Goal: Transaction & Acquisition: Book appointment/travel/reservation

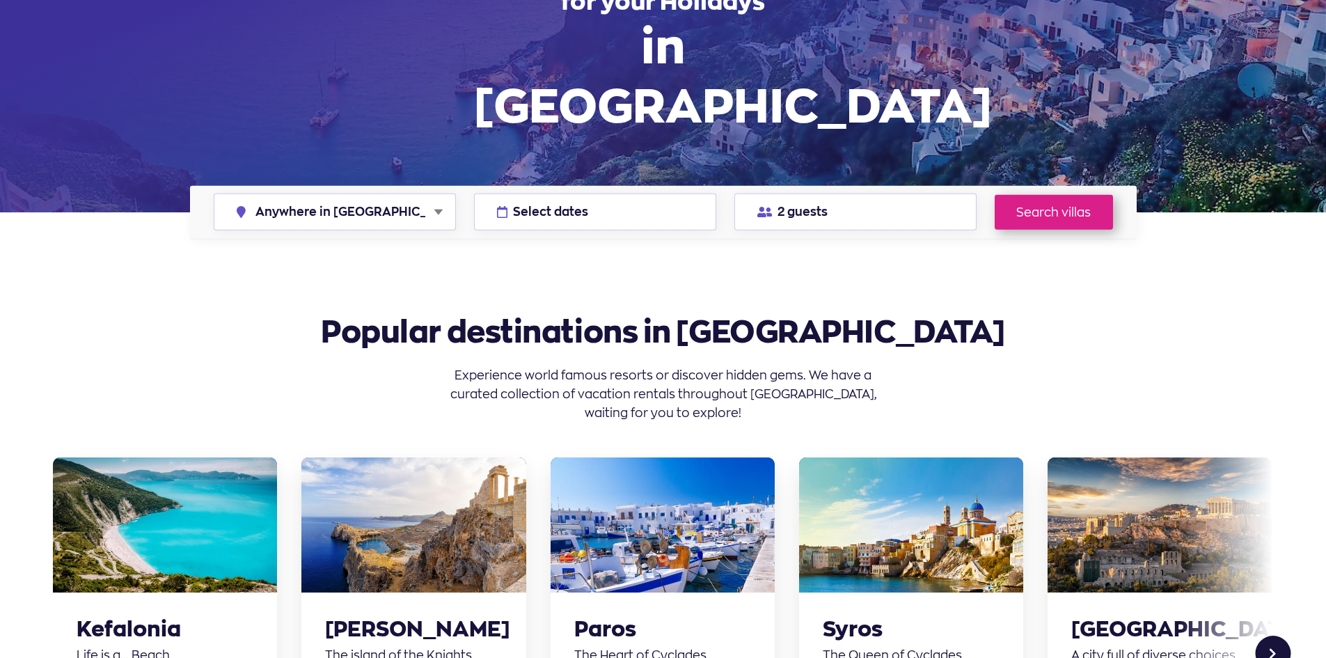
scroll to position [139, 0]
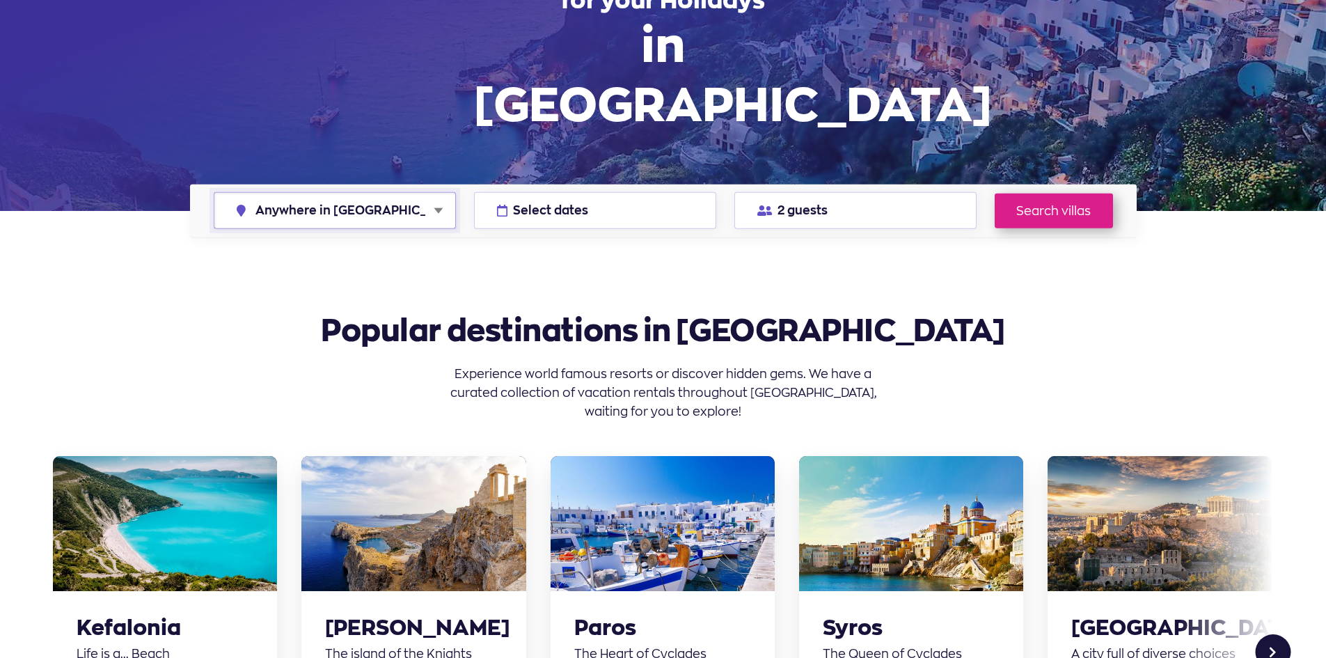
click at [433, 207] on select "Anywhere in Greece Athens Chalkidiki Corfu Crete Kefalonia Milos Mykonos Naxos …" at bounding box center [334, 210] width 241 height 35
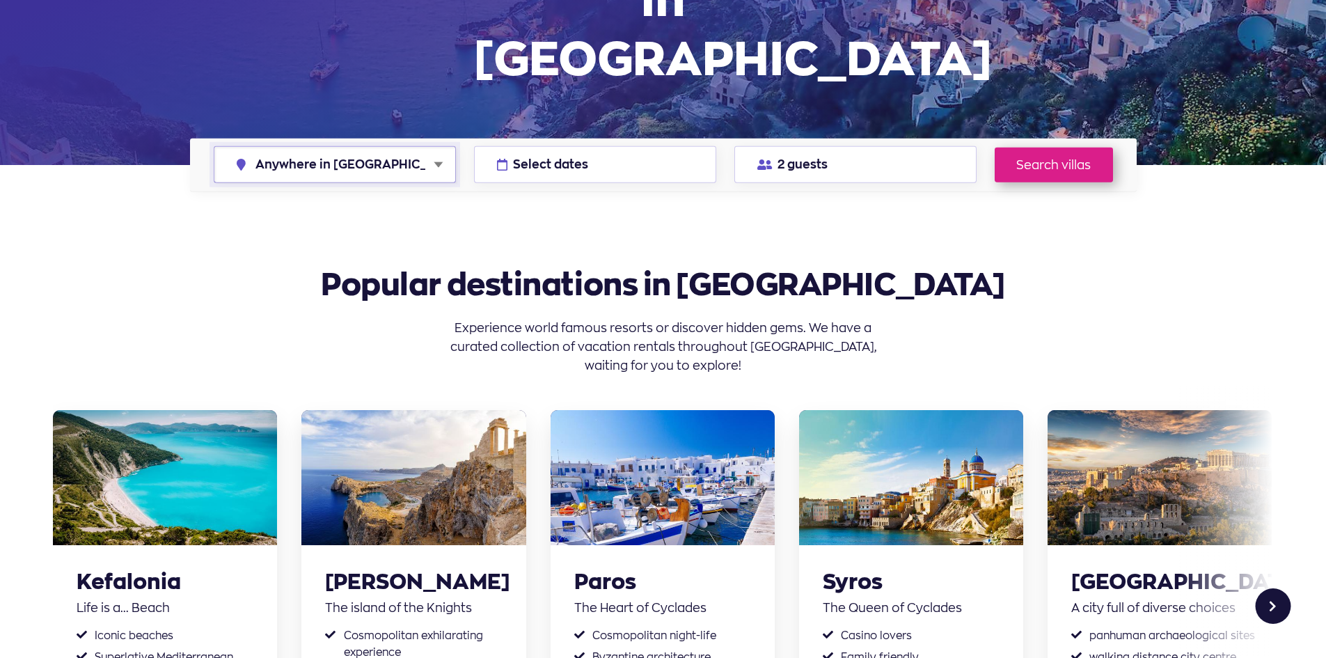
scroll to position [209, 0]
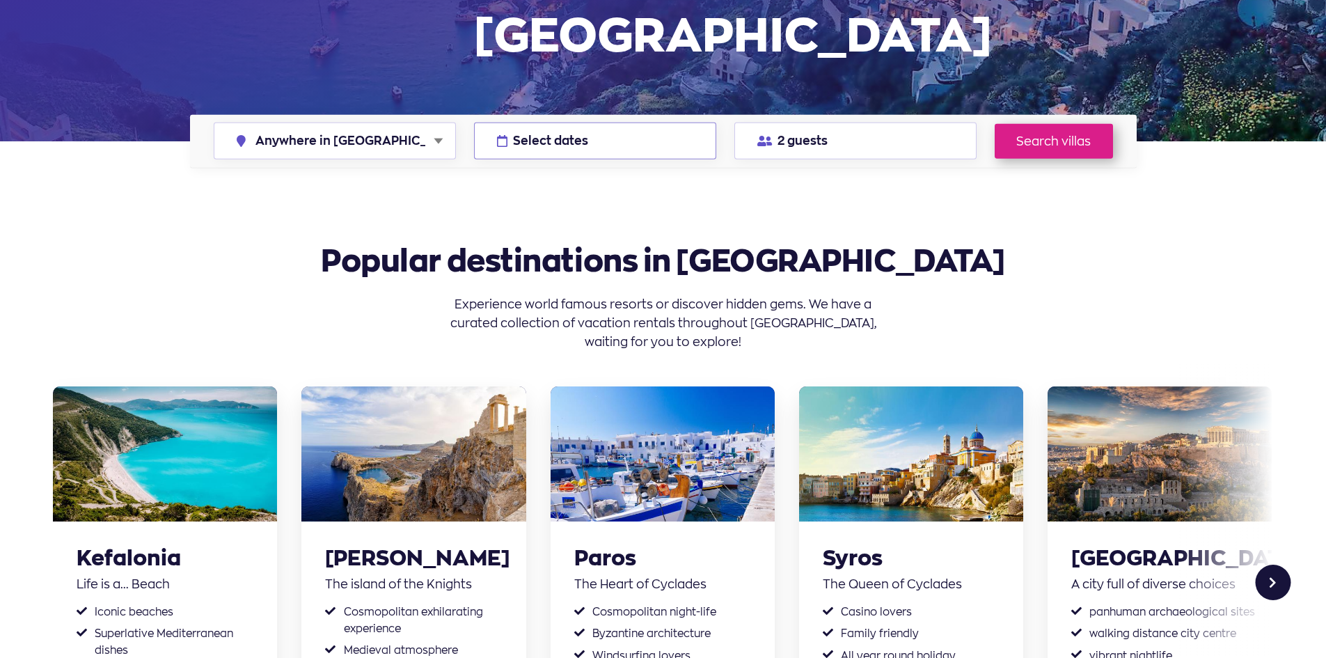
click at [594, 141] on button "Select dates" at bounding box center [595, 140] width 242 height 37
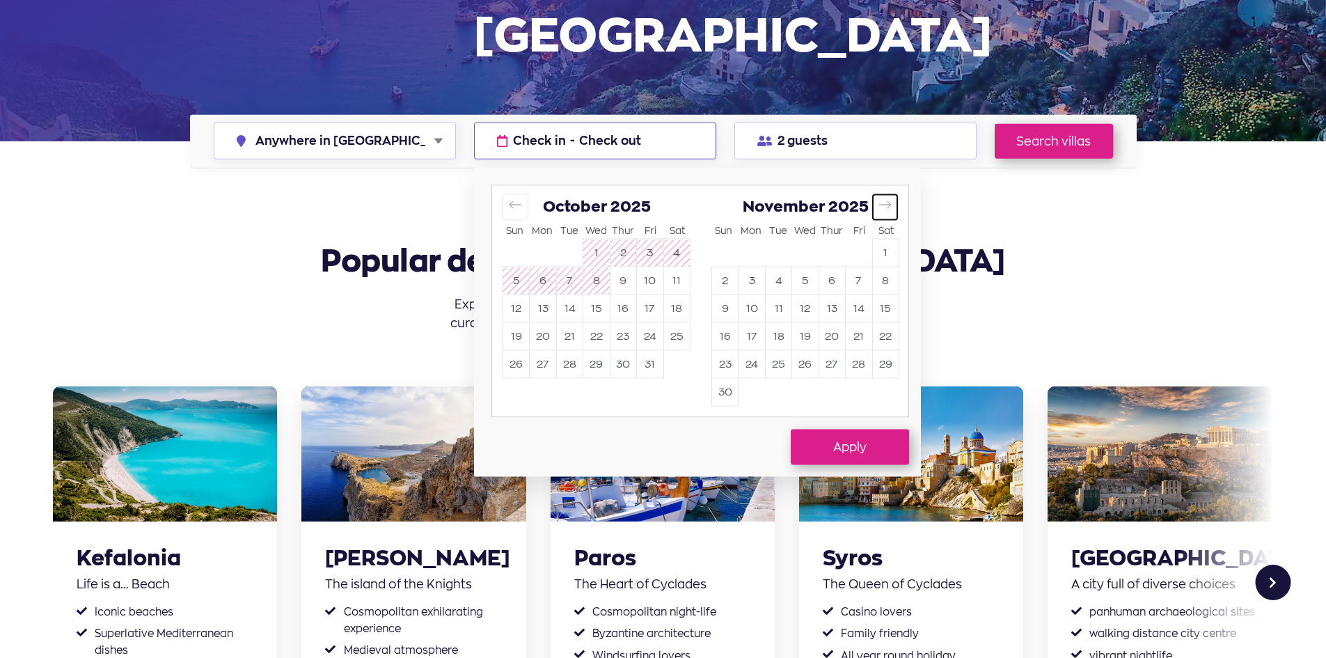
click at [885, 199] on icon "Move forward to switch to the next month." at bounding box center [884, 204] width 13 height 13
click at [885, 200] on icon "Move forward to switch to the next month." at bounding box center [884, 204] width 13 height 13
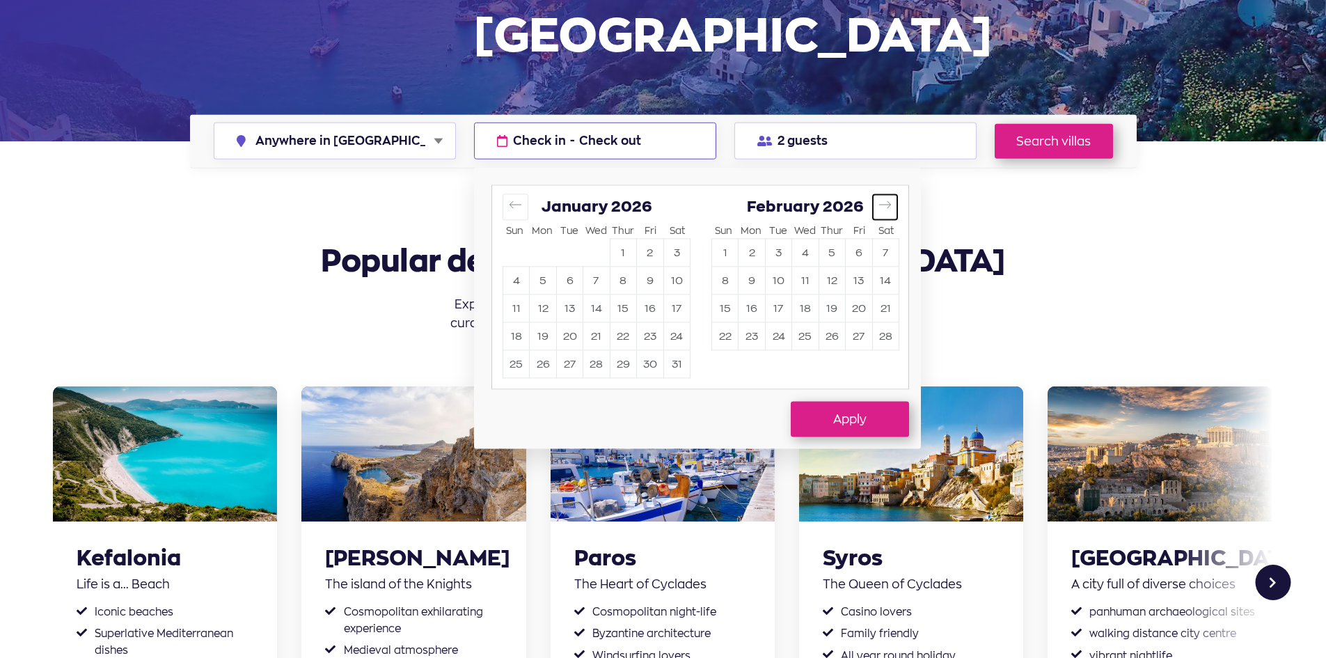
click at [885, 200] on icon "Move forward to switch to the next month." at bounding box center [884, 204] width 13 height 13
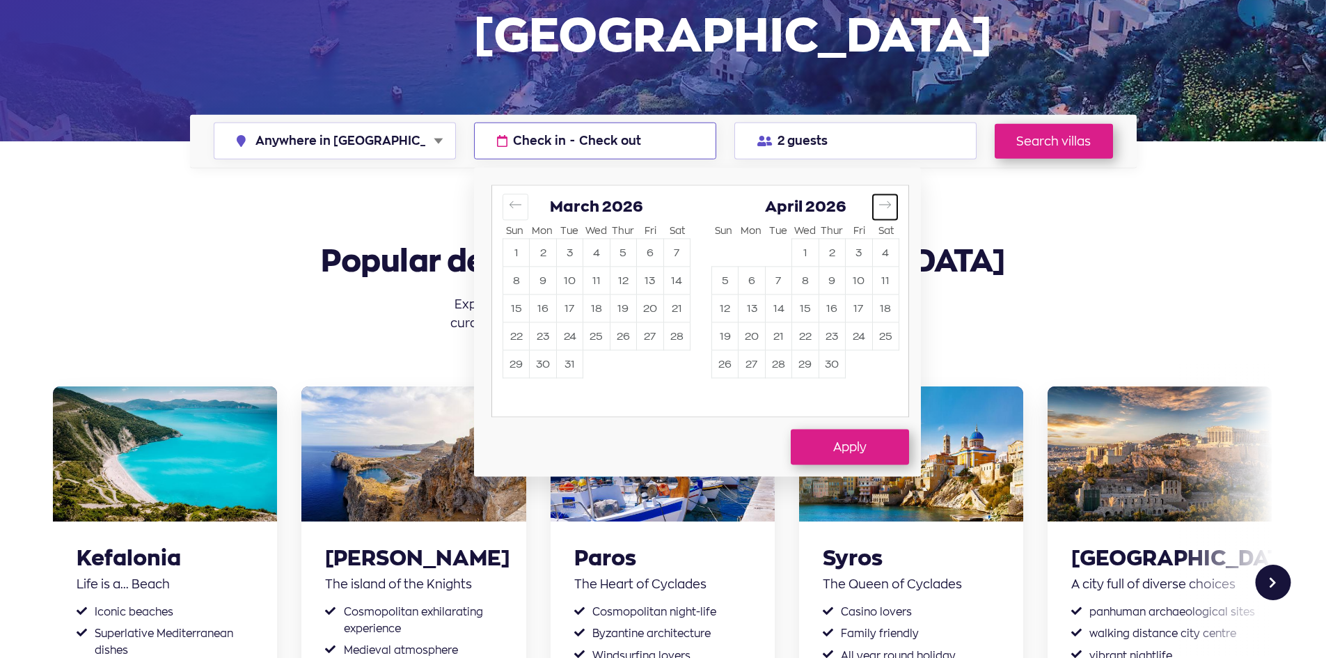
click at [885, 200] on icon "Move forward to switch to the next month." at bounding box center [884, 204] width 13 height 13
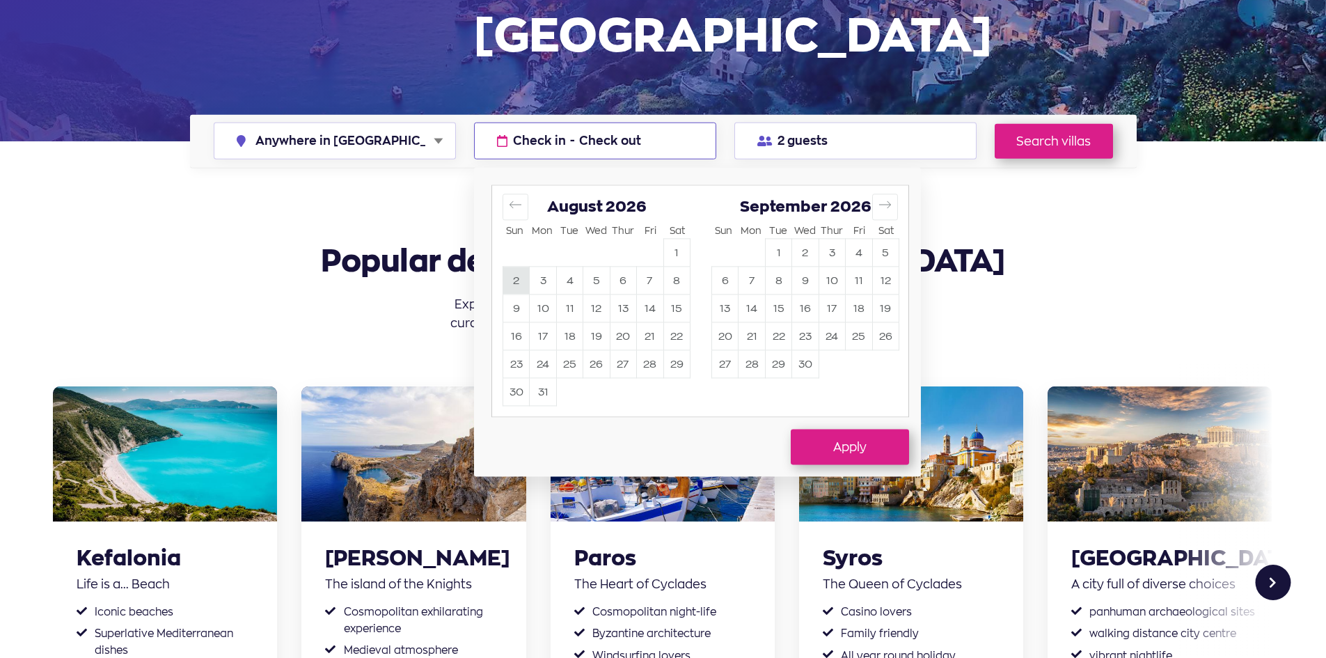
click at [516, 281] on button "2" at bounding box center [516, 280] width 26 height 27
click at [511, 334] on button "16" at bounding box center [516, 336] width 26 height 27
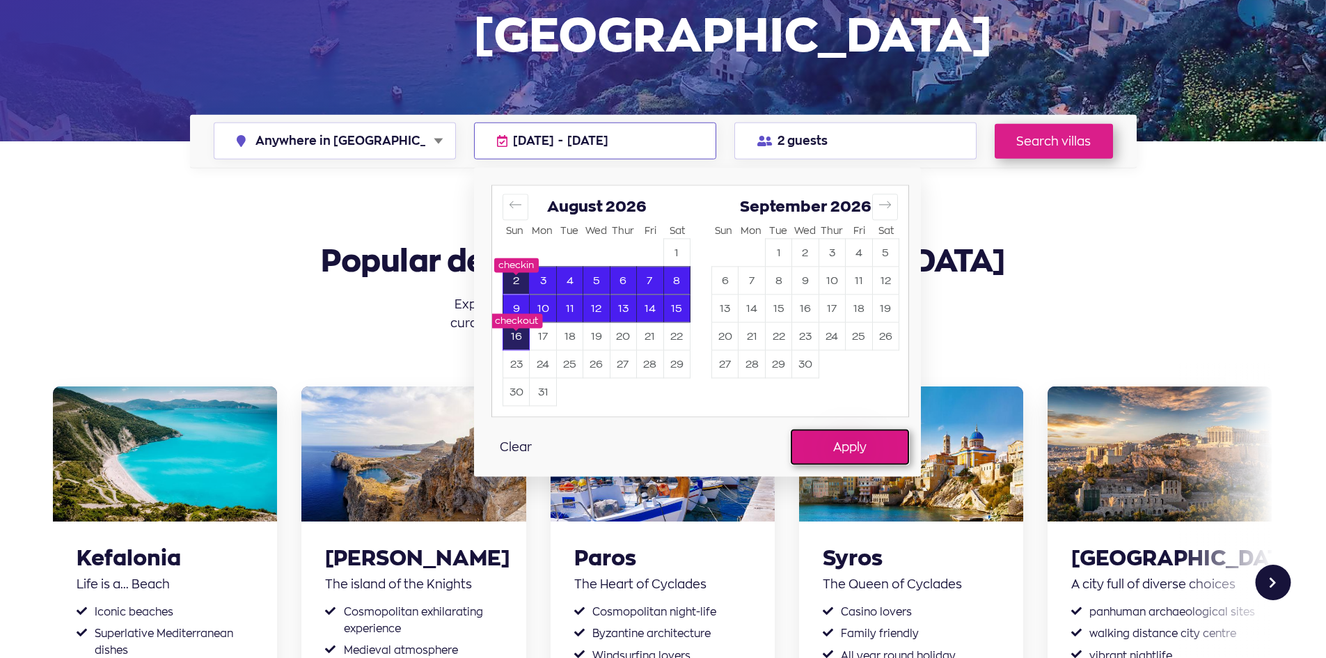
click at [866, 438] on button "Apply" at bounding box center [849, 446] width 118 height 35
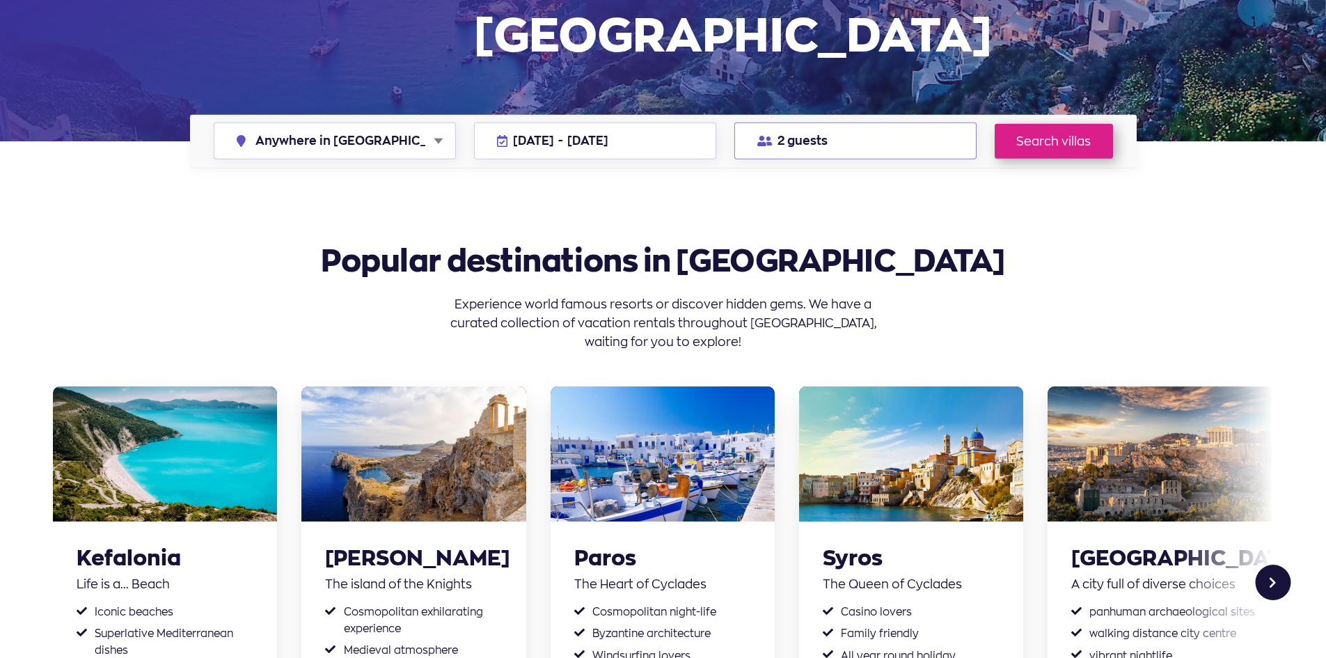
click at [845, 136] on button "2 guests" at bounding box center [855, 140] width 242 height 37
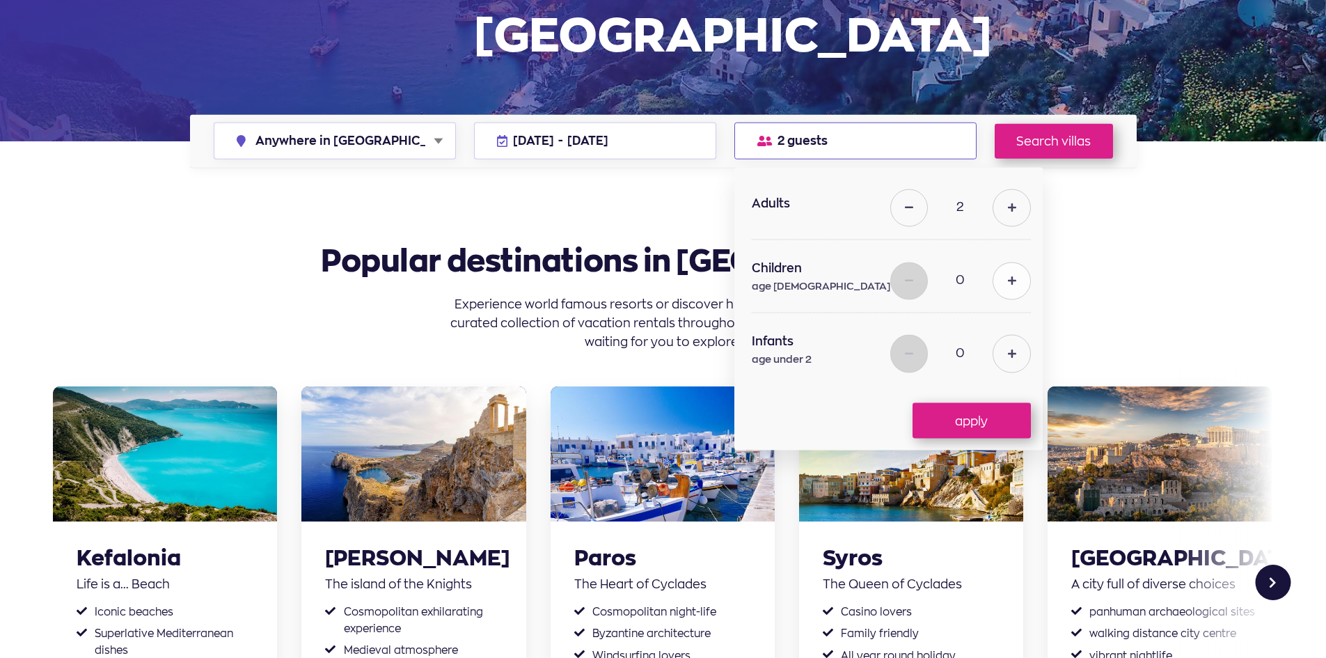
click at [1004, 281] on button at bounding box center [1011, 281] width 38 height 38
type input "1"
click at [992, 218] on button at bounding box center [1011, 208] width 38 height 38
click at [1008, 211] on icon at bounding box center [1012, 208] width 8 height 10
type input "4"
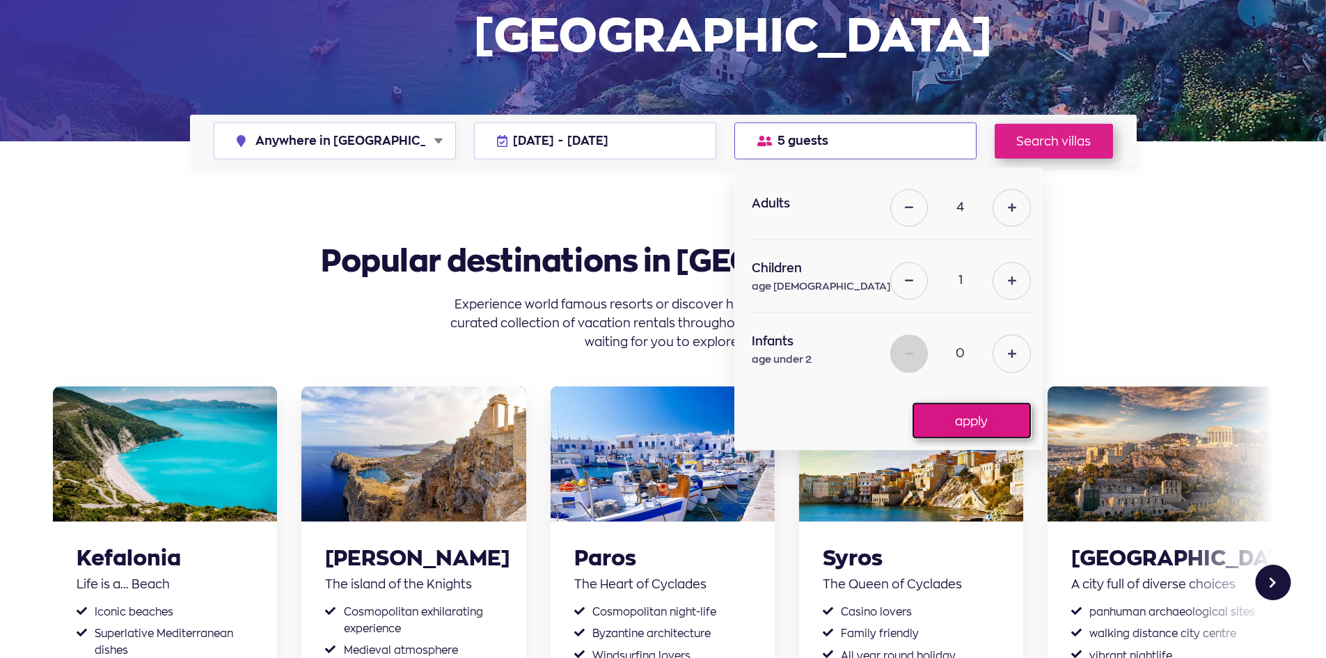
click at [950, 418] on button "apply" at bounding box center [971, 420] width 118 height 35
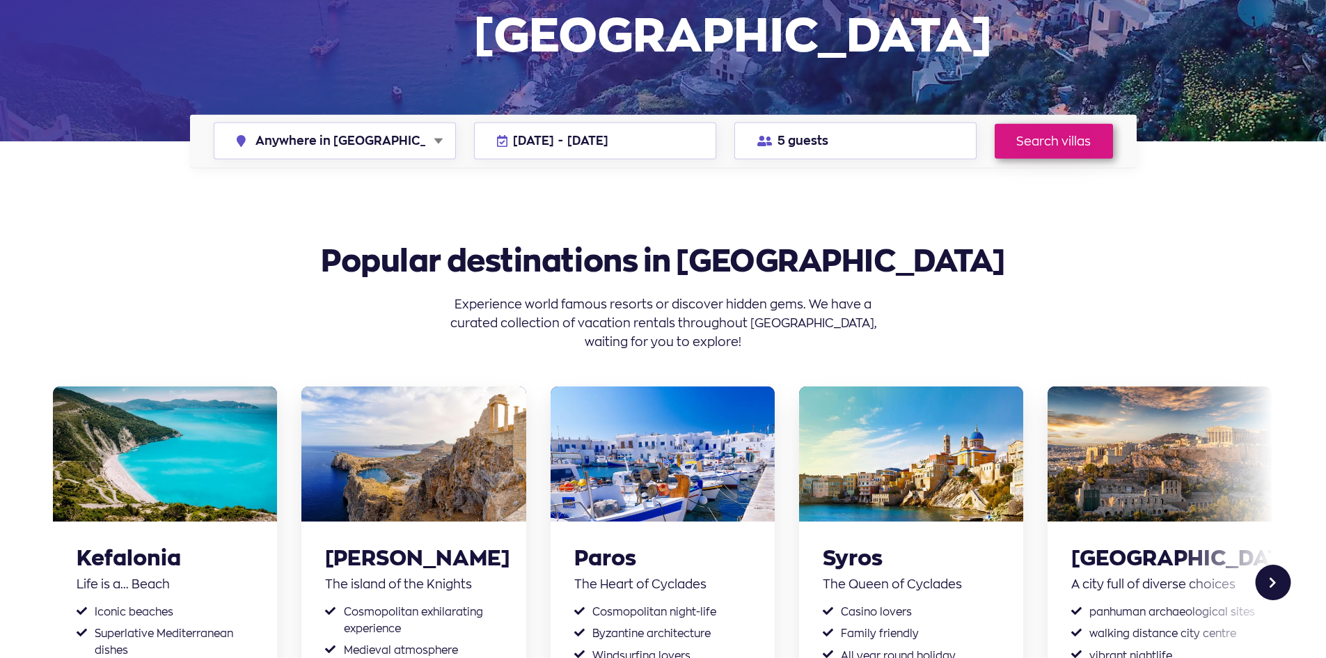
click at [1049, 146] on link "Search villas" at bounding box center [1053, 140] width 118 height 35
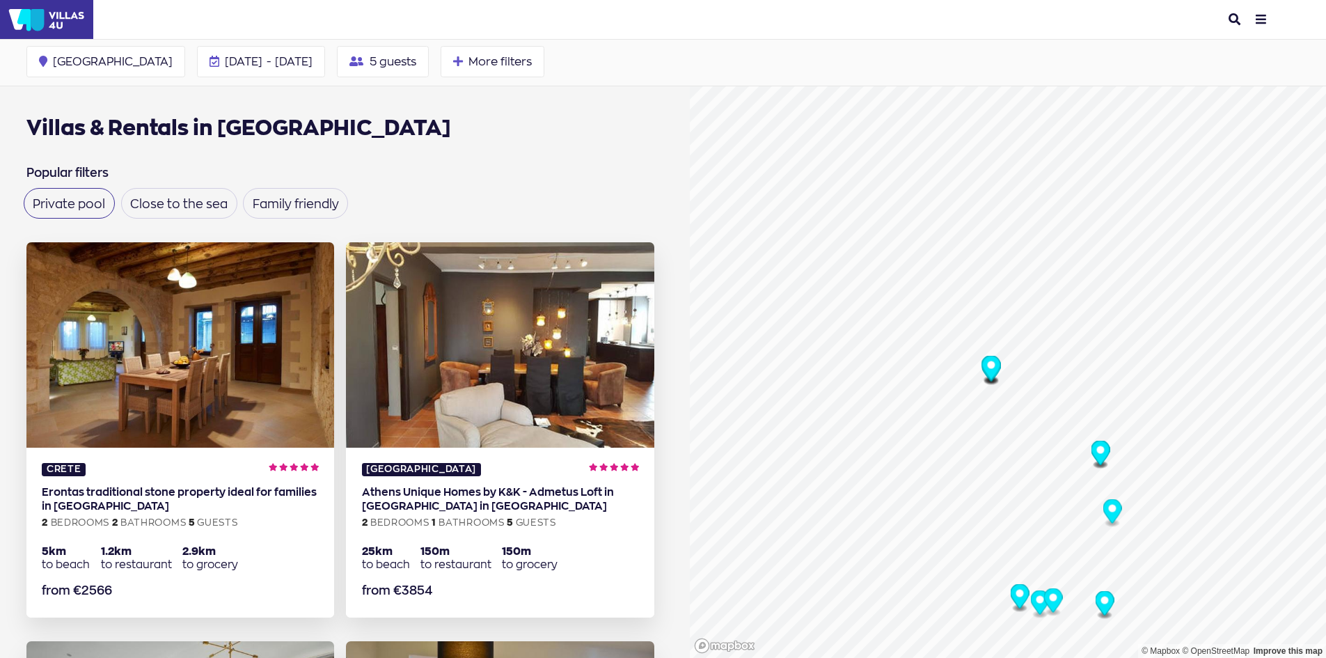
click at [84, 204] on label "Private pool" at bounding box center [69, 204] width 72 height 12
click at [42, 203] on input "Private pool" at bounding box center [37, 198] width 9 height 9
checkbox input "true"
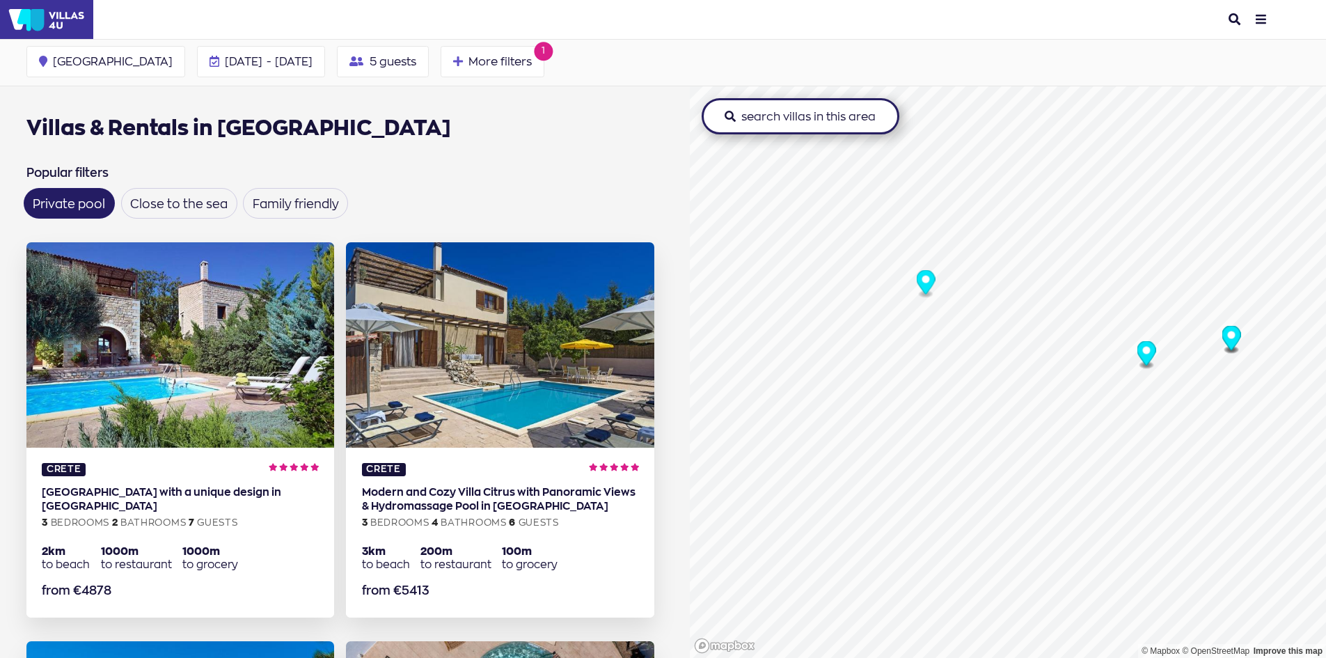
click at [920, 284] on icon "Map marker" at bounding box center [925, 282] width 19 height 24
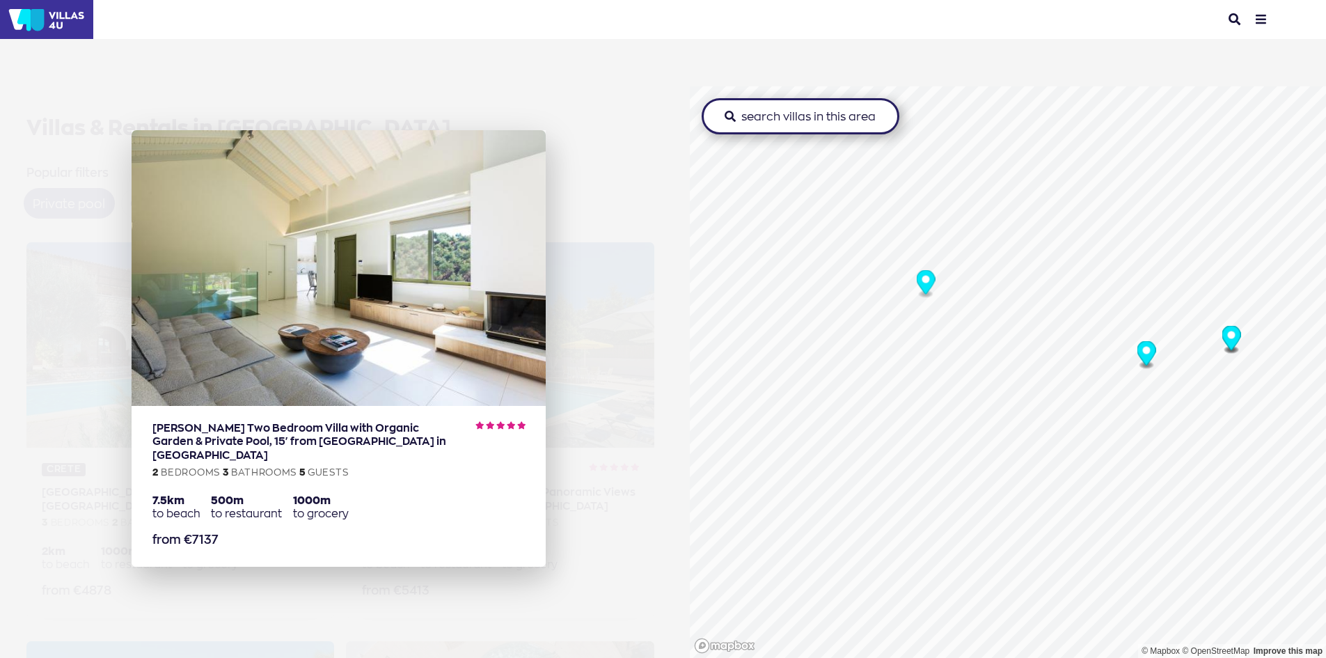
click at [434, 327] on img at bounding box center [339, 268] width 414 height 276
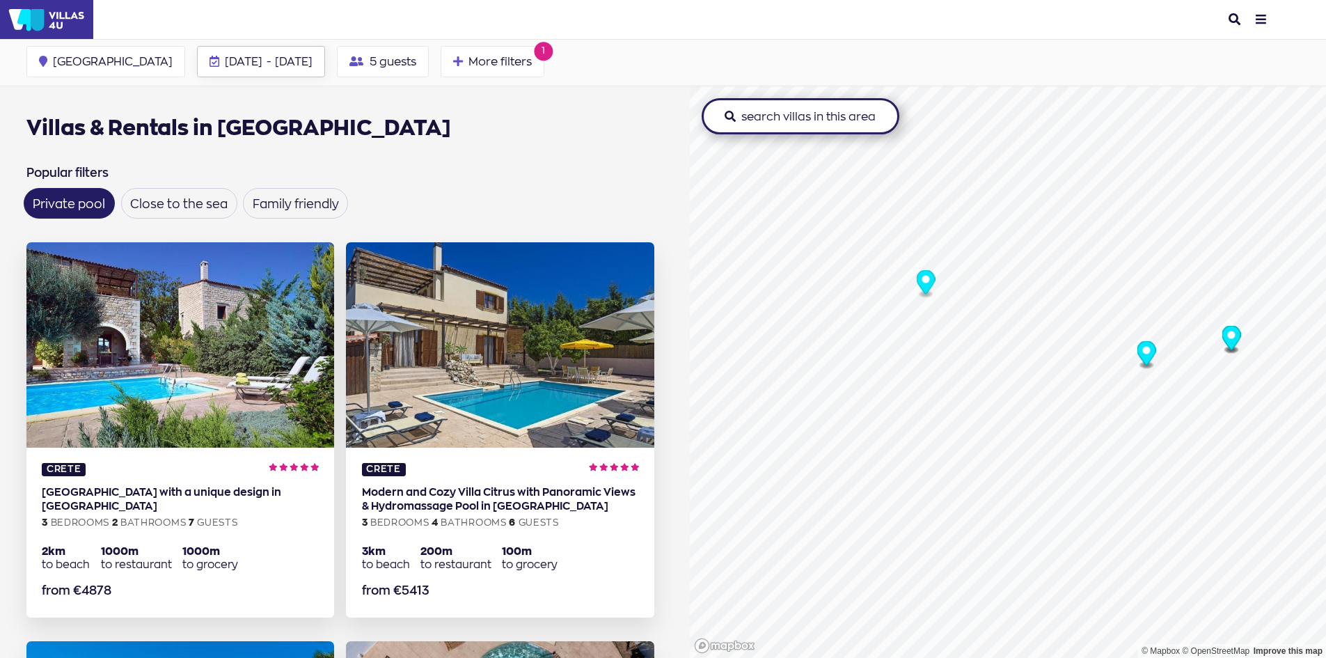
click at [275, 65] on span "16 Aug 2026" at bounding box center [294, 61] width 38 height 14
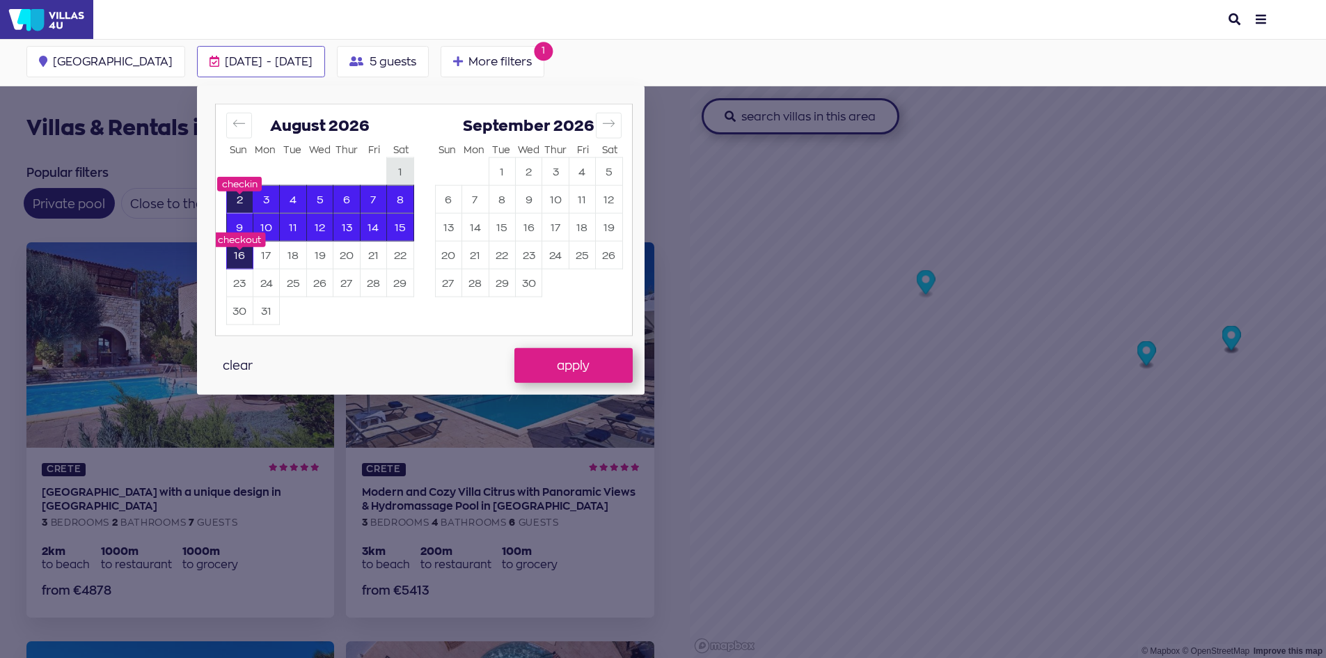
click at [387, 171] on button "1" at bounding box center [400, 171] width 26 height 27
click at [387, 223] on button "15" at bounding box center [400, 227] width 26 height 27
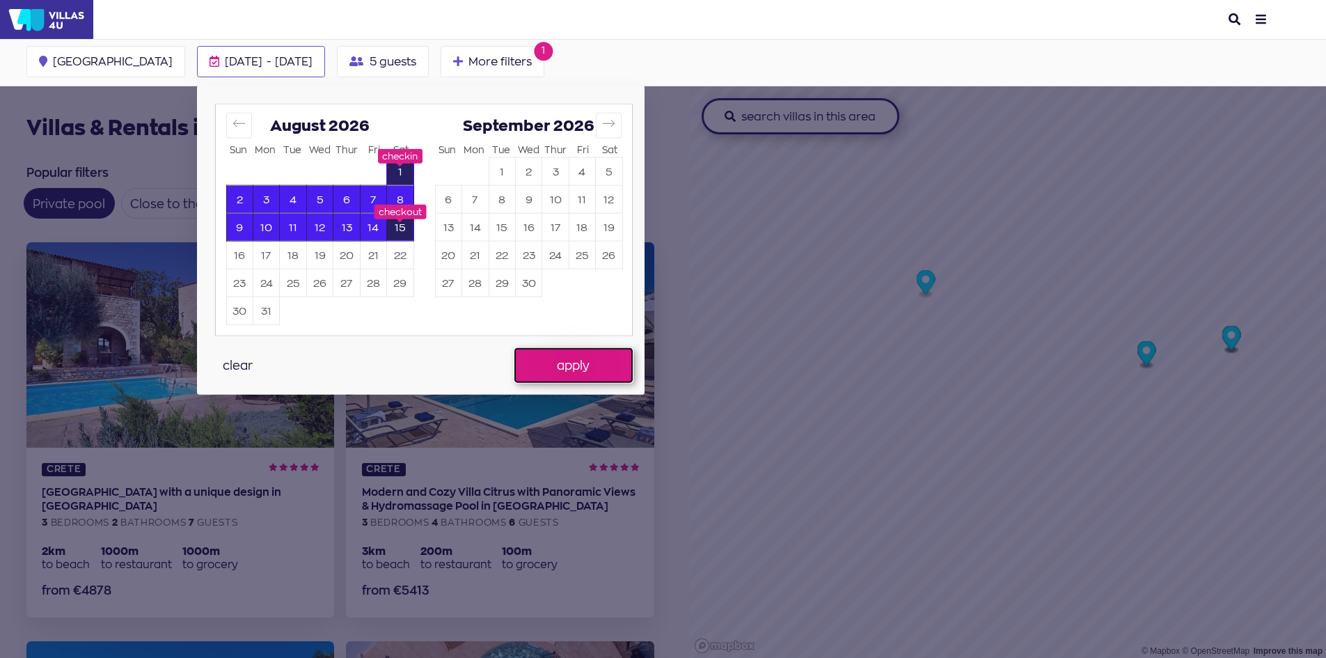
click at [514, 357] on button "apply" at bounding box center [573, 365] width 118 height 35
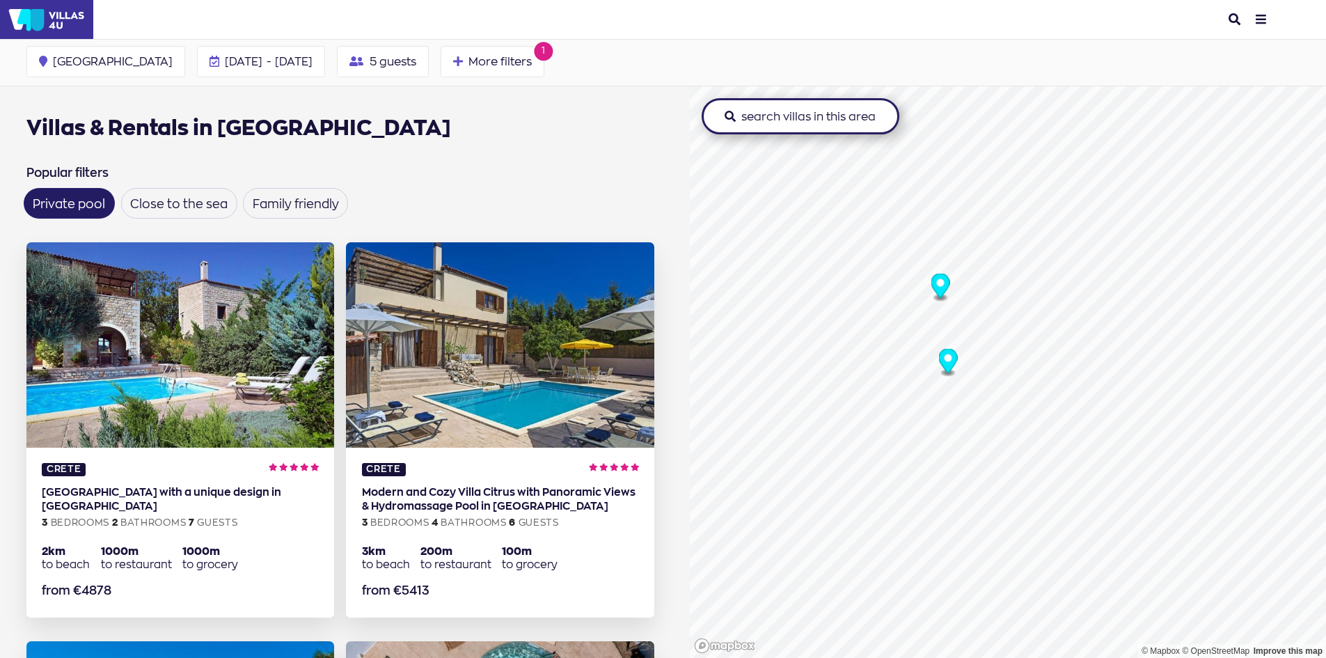
click at [937, 283] on circle "Map marker" at bounding box center [940, 283] width 8 height 8
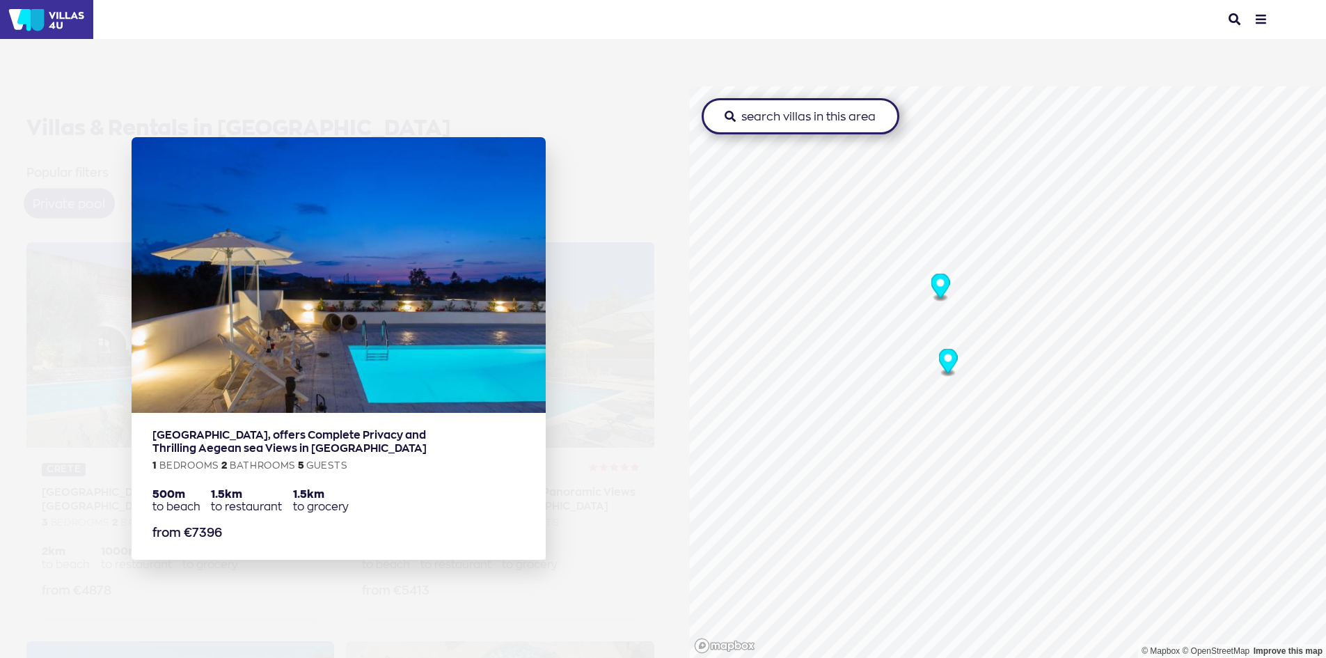
click at [945, 359] on circle "Map marker" at bounding box center [948, 358] width 8 height 8
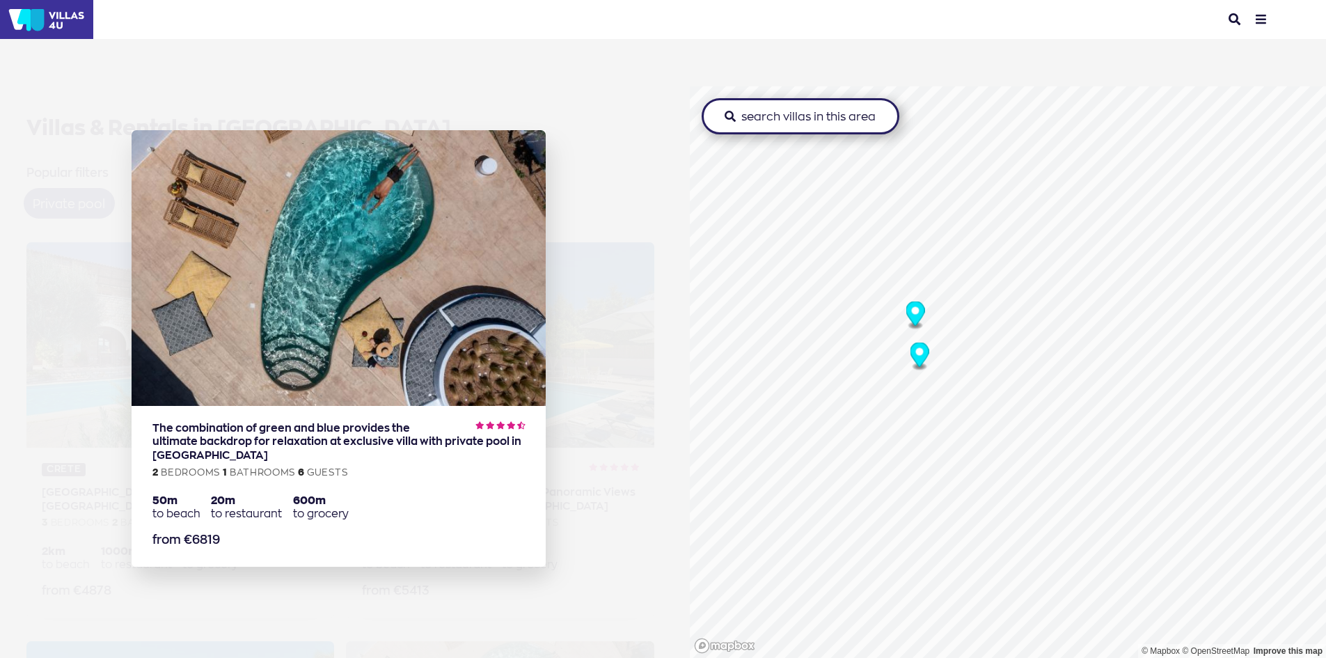
click at [630, 207] on aside "The combination of green and blue provides the ultimate backdrop for relaxation…" at bounding box center [345, 329] width 690 height 658
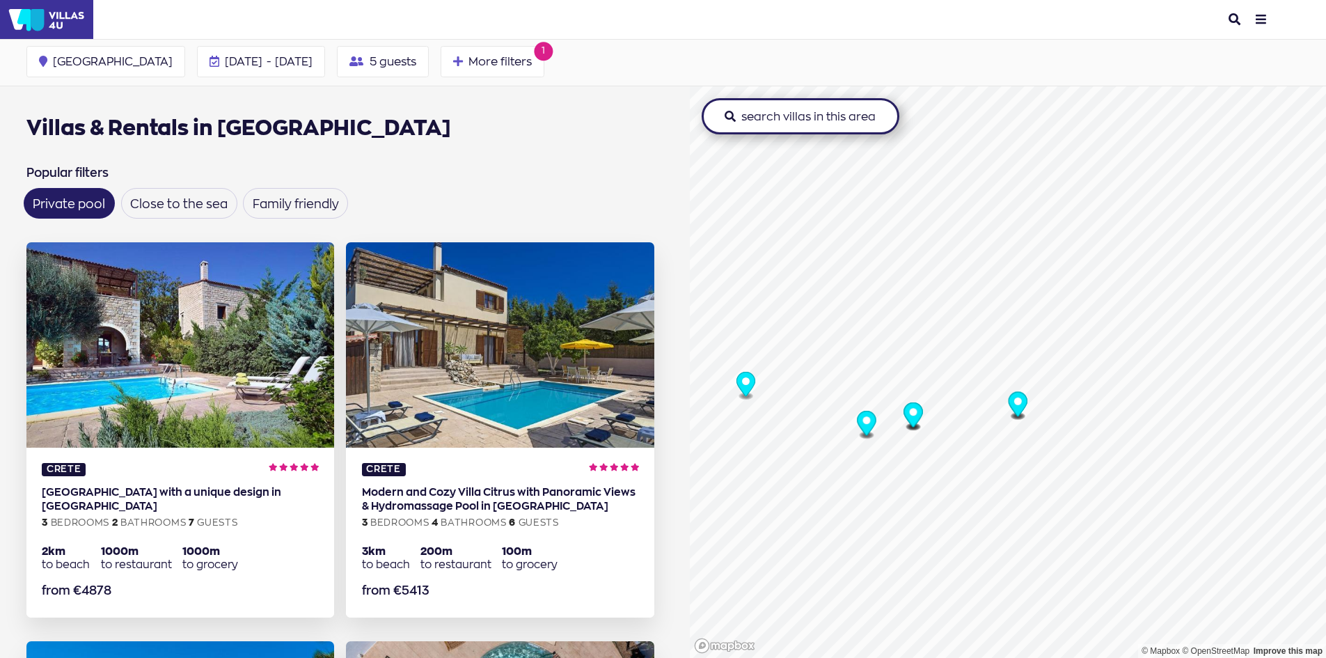
drag, startPoint x: 823, startPoint y: 532, endPoint x: 946, endPoint y: 368, distance: 205.3
click at [922, 402] on icon "Map marker" at bounding box center [912, 414] width 19 height 24
click at [851, 318] on circle "Map marker" at bounding box center [853, 319] width 8 height 8
click at [855, 322] on icon "Map marker" at bounding box center [852, 322] width 19 height 24
click at [1051, 390] on icon "Map marker" at bounding box center [1053, 386] width 19 height 24
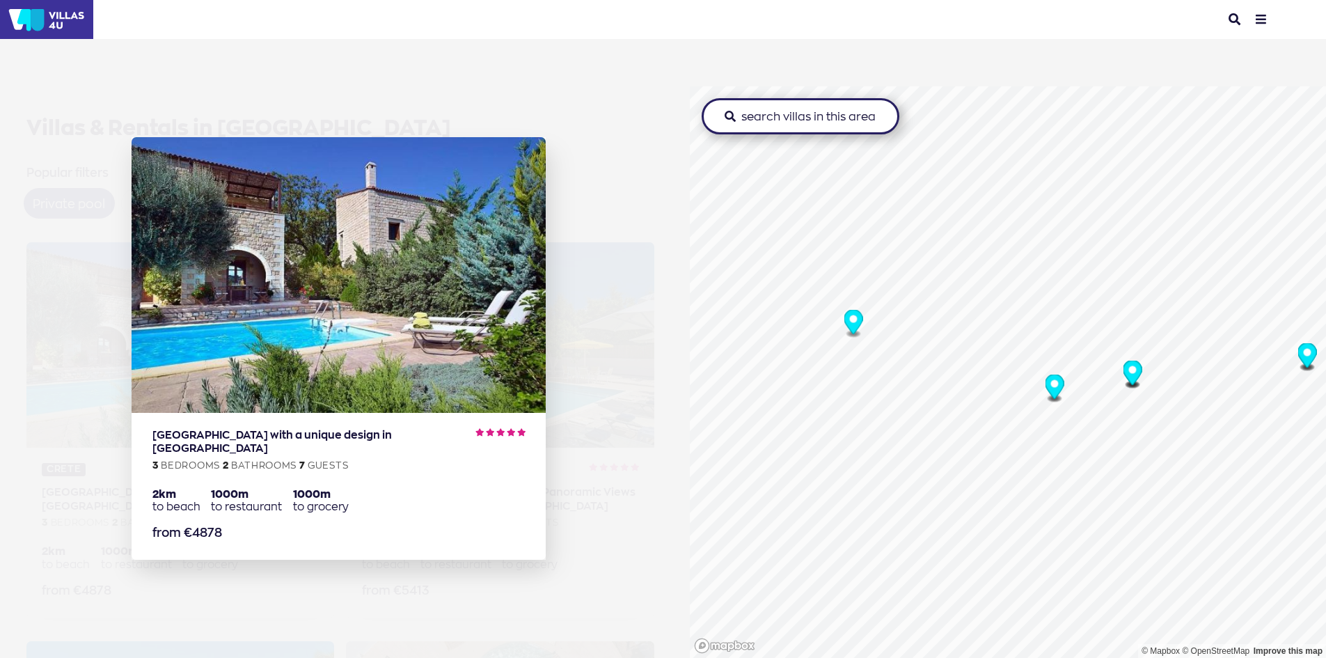
click at [1128, 372] on circle "Map marker" at bounding box center [1132, 370] width 8 height 8
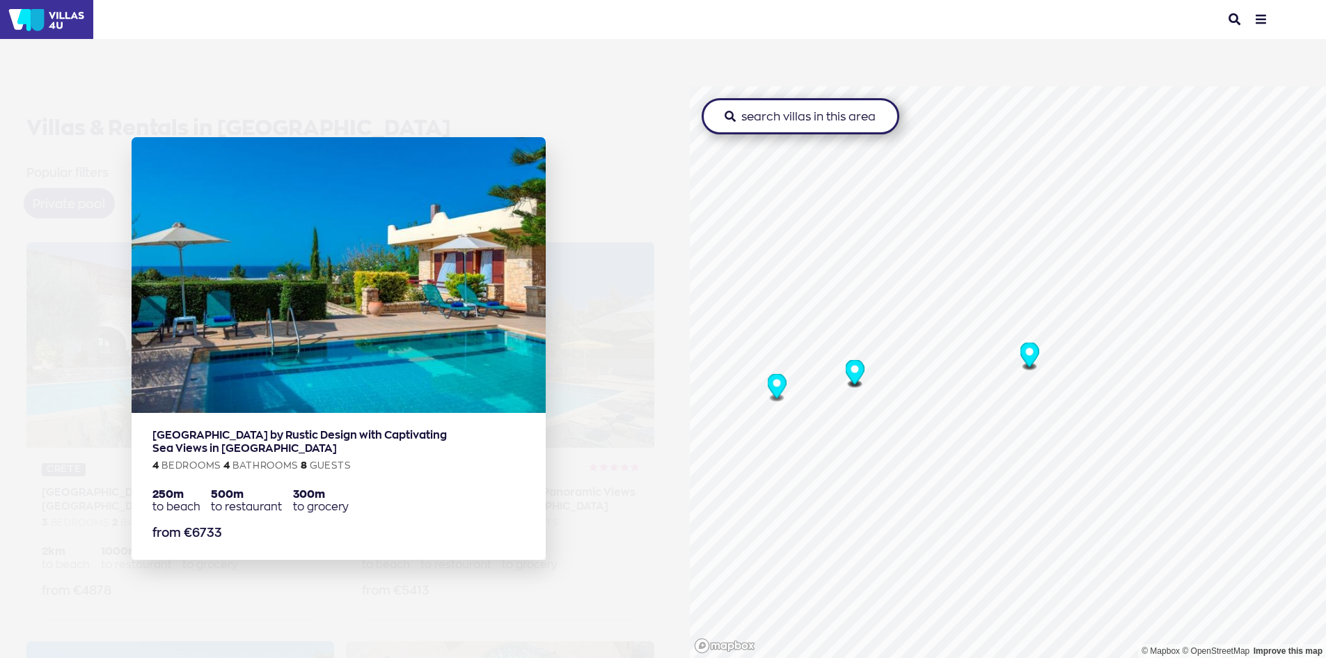
click at [1028, 355] on icon "Map marker" at bounding box center [1028, 354] width 19 height 24
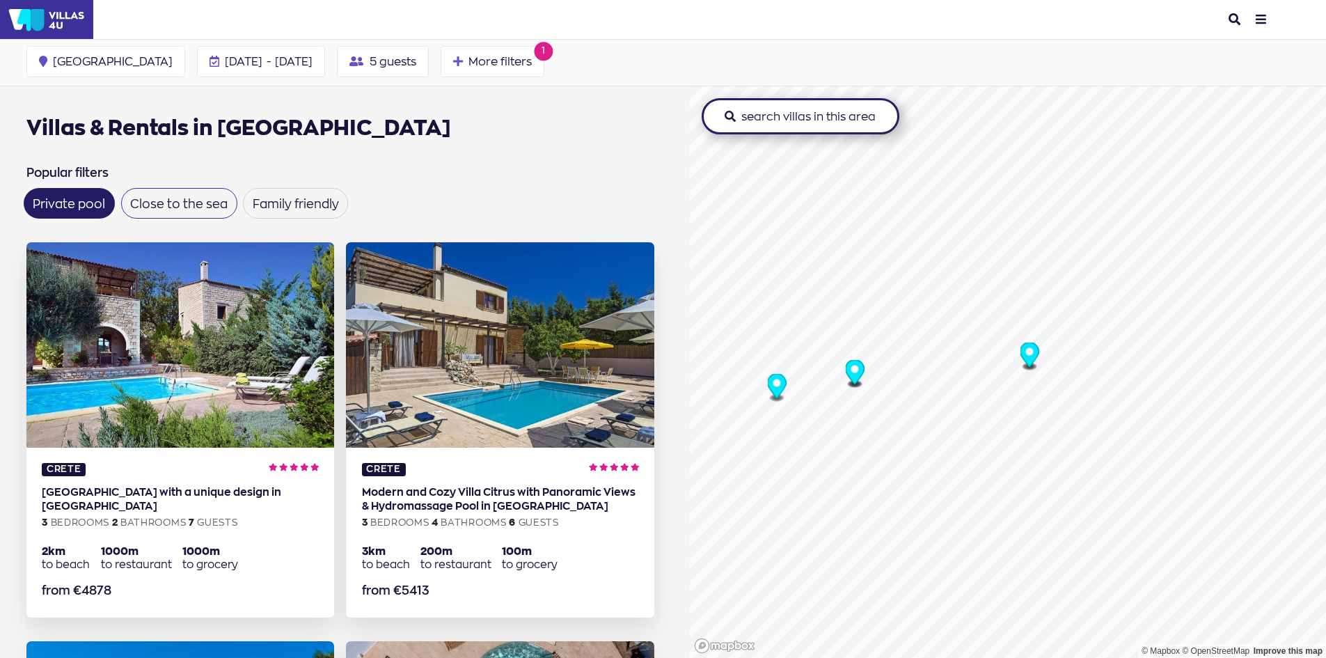
click at [191, 198] on label "Close to the sea" at bounding box center [178, 204] width 97 height 12
click at [139, 198] on input "Close to the sea" at bounding box center [134, 198] width 9 height 9
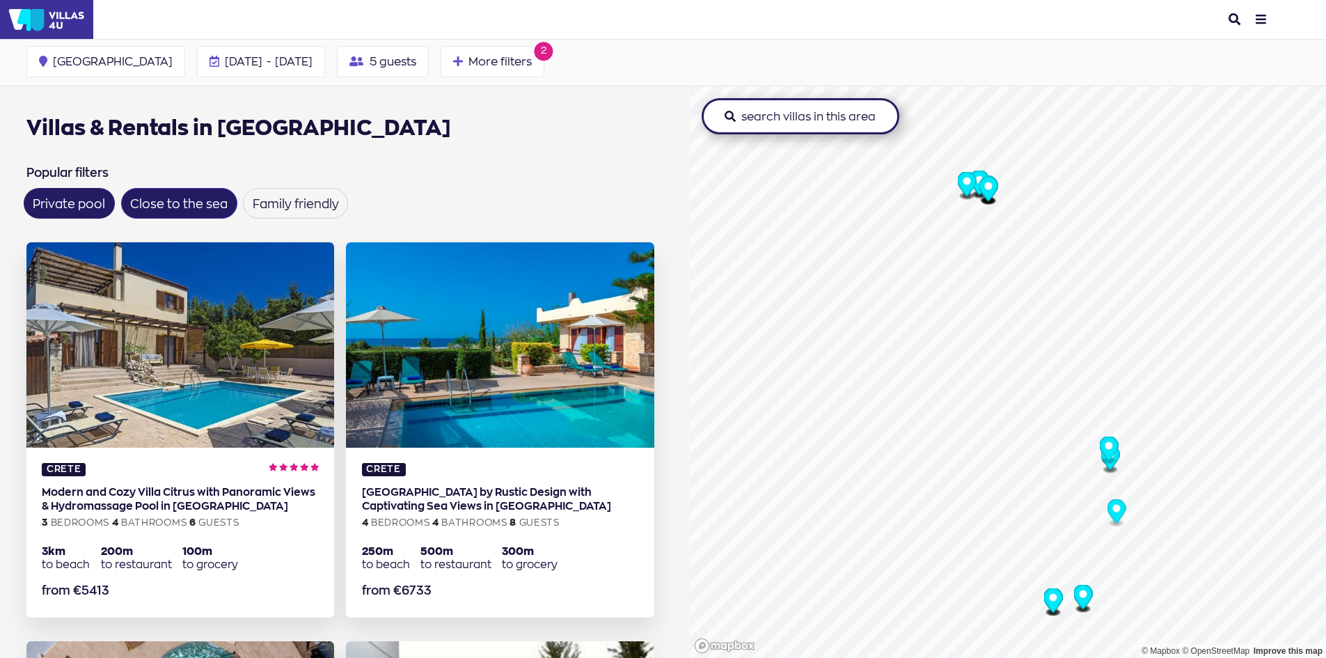
click at [182, 198] on label "Close to the sea" at bounding box center [178, 204] width 97 height 12
click at [139, 194] on input "Close to the sea" at bounding box center [134, 198] width 9 height 9
checkbox input "false"
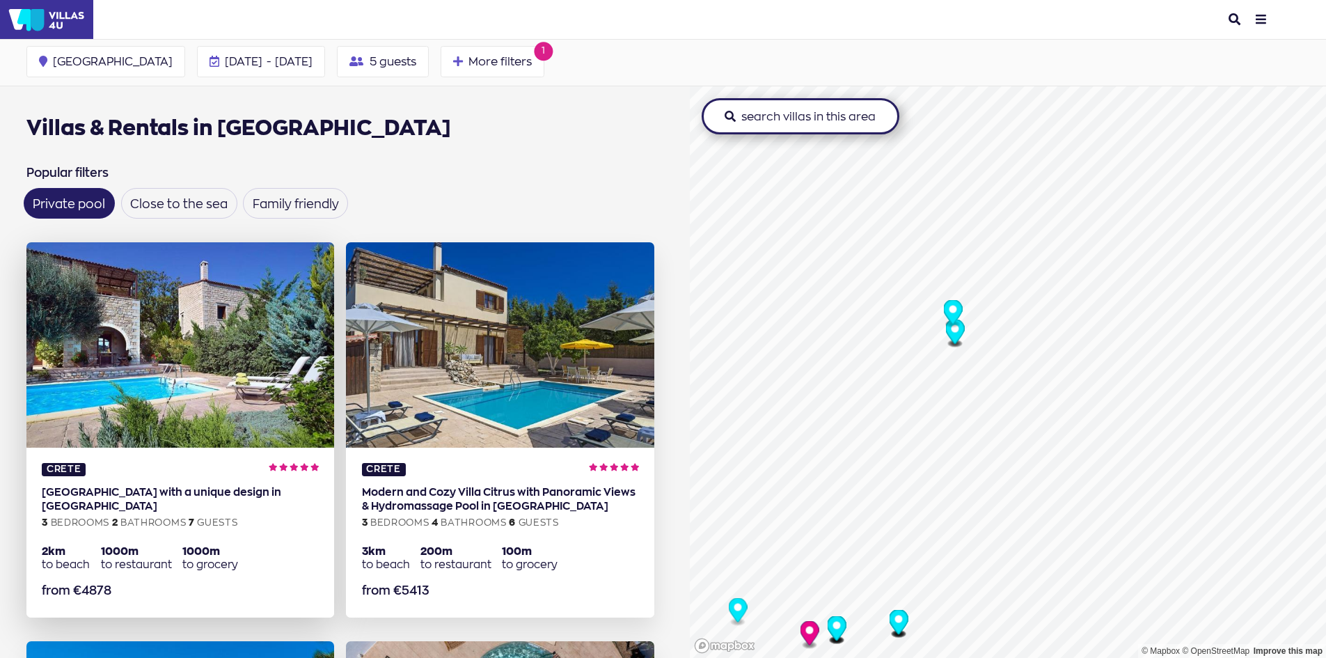
click at [194, 372] on img at bounding box center [180, 344] width 308 height 205
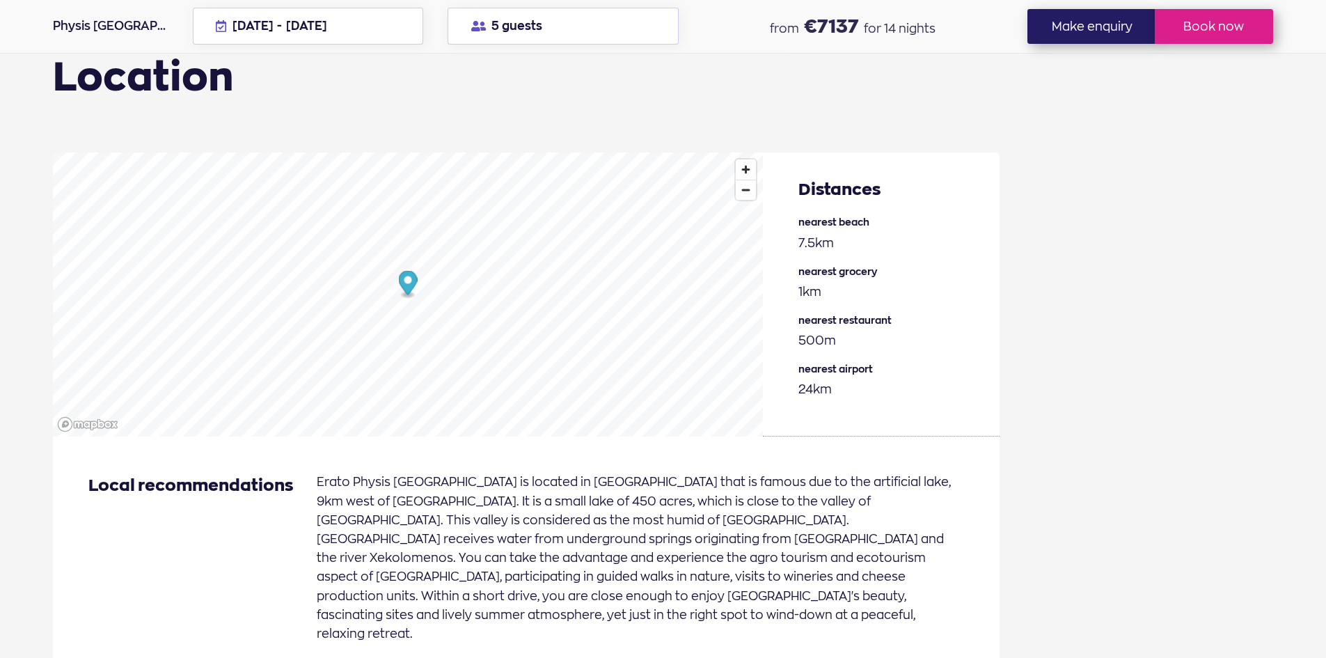
scroll to position [1879, 0]
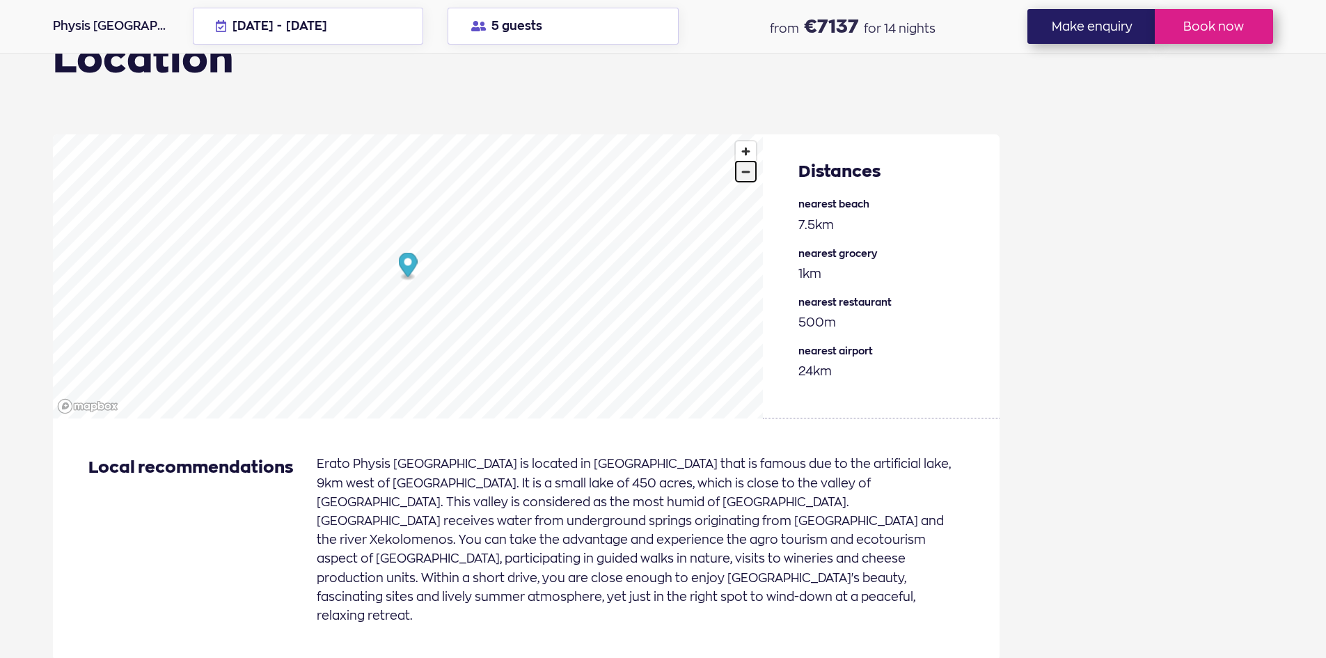
click at [745, 182] on span "Zoom out" at bounding box center [746, 171] width 20 height 19
click at [749, 156] on span "Zoom in" at bounding box center [746, 151] width 20 height 20
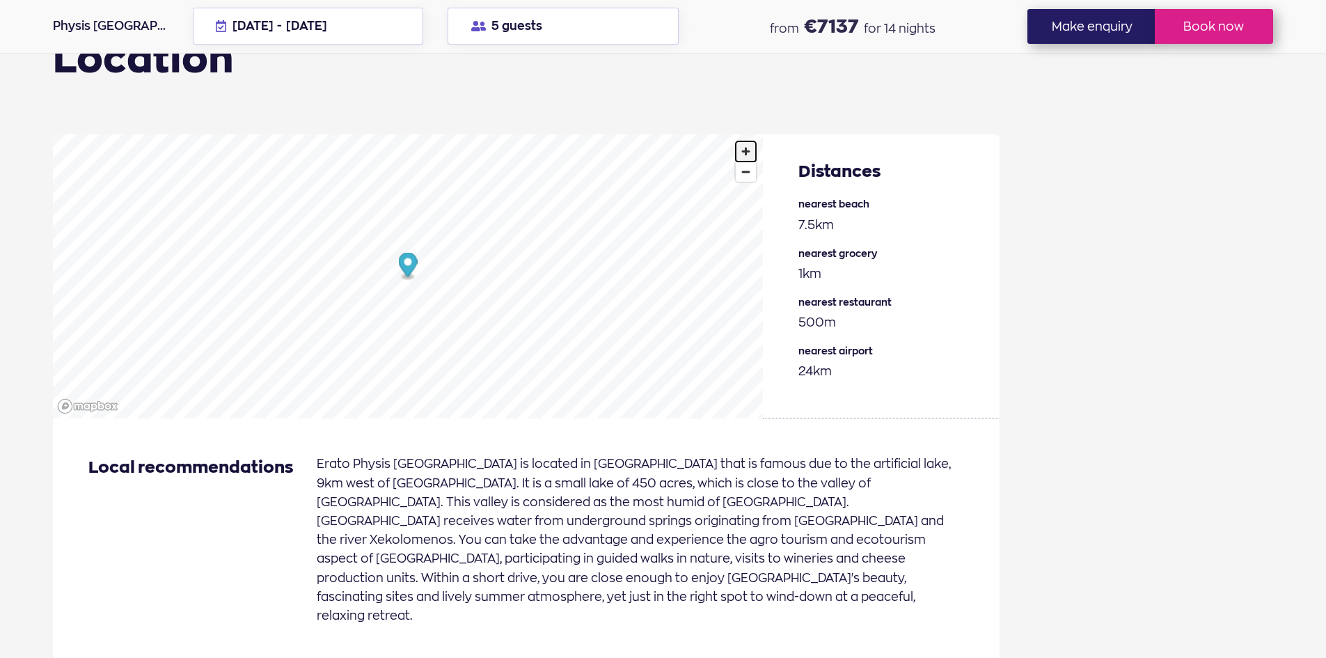
click at [749, 156] on span "Zoom in" at bounding box center [746, 151] width 20 height 20
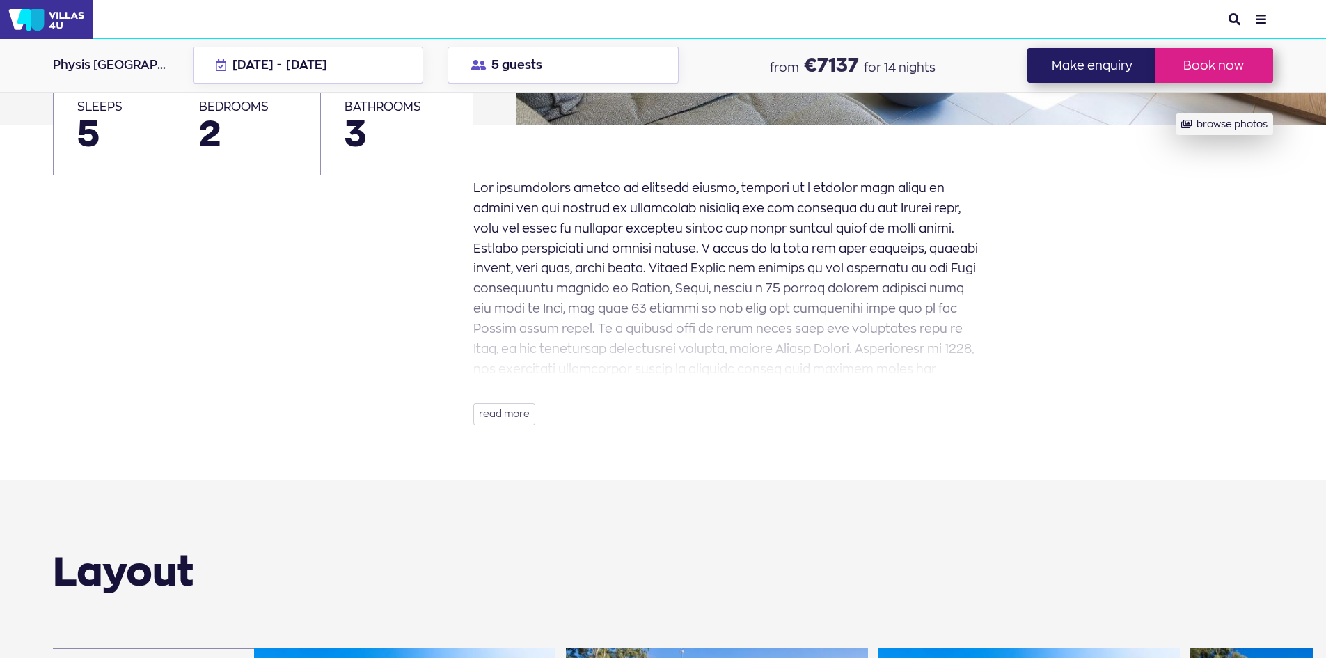
scroll to position [0, 0]
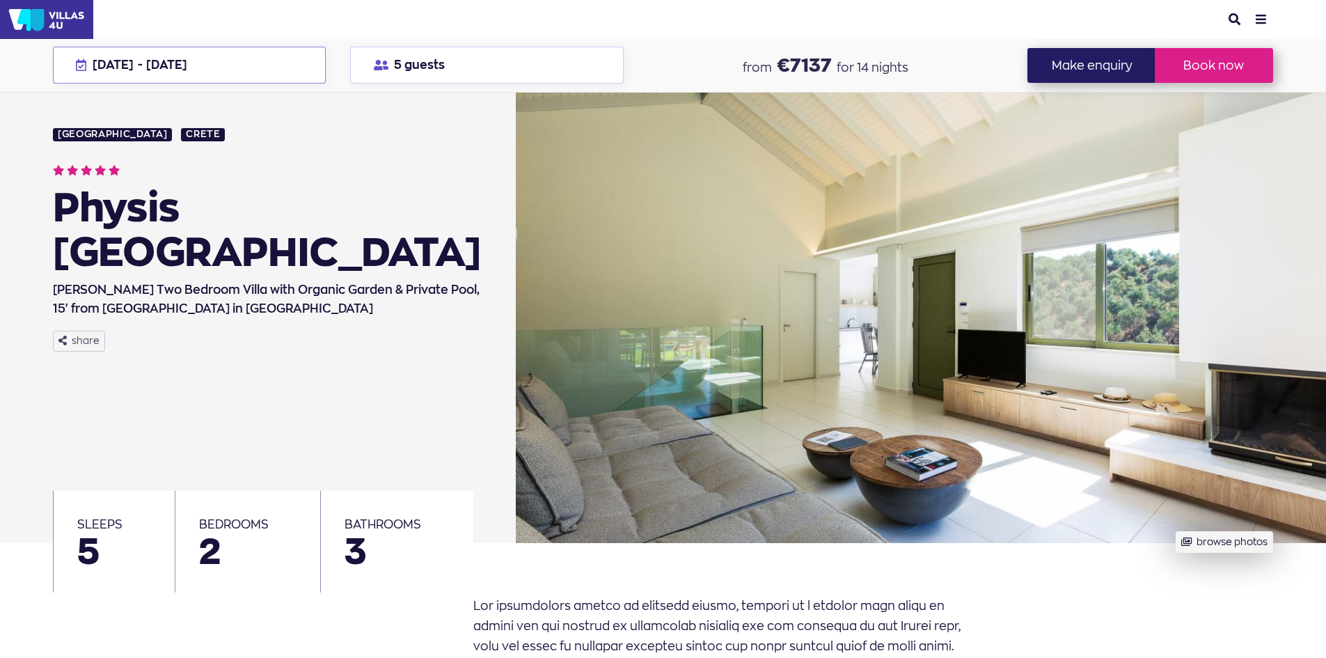
click at [208, 74] on button "02 Aug - 16 Aug 2026" at bounding box center [189, 65] width 273 height 37
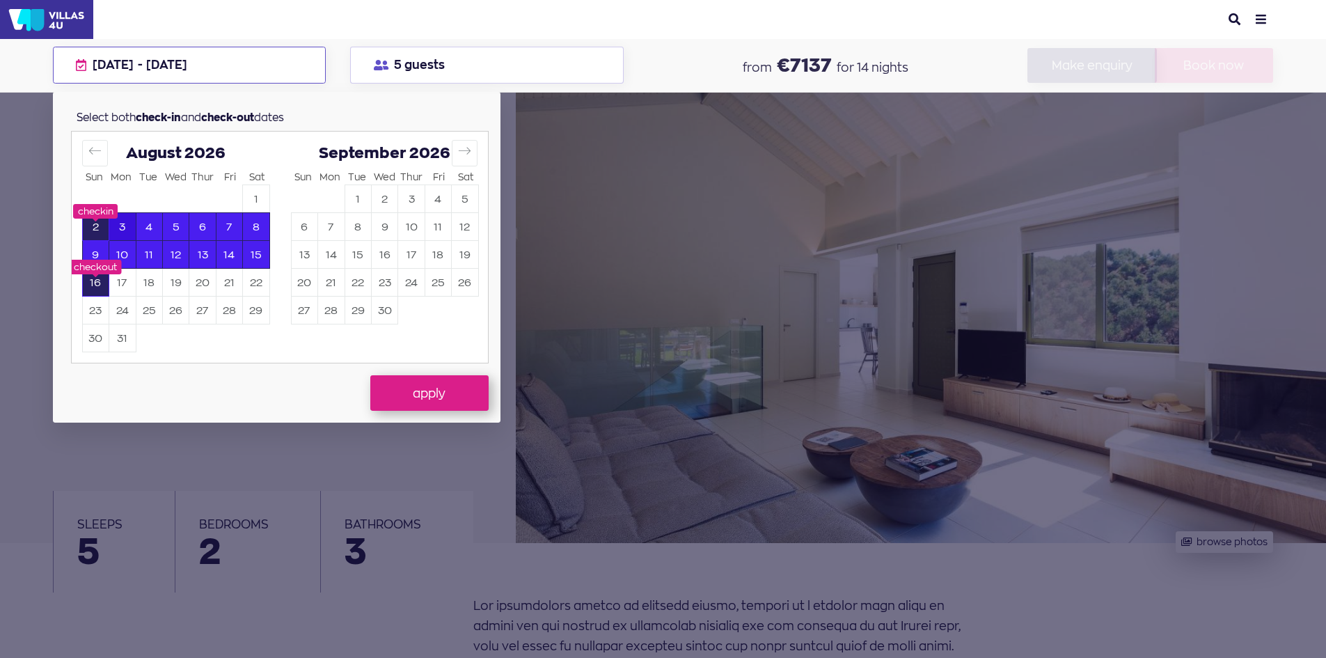
click at [122, 233] on button "3" at bounding box center [122, 227] width 26 height 27
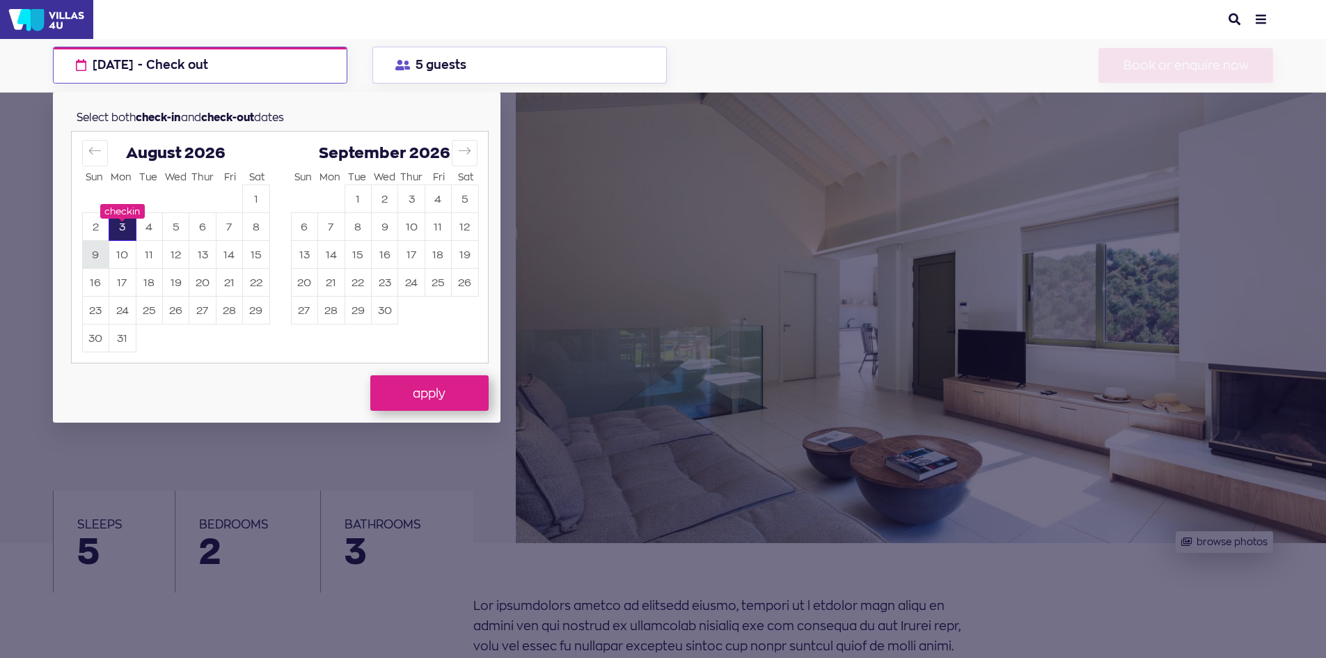
click at [97, 254] on button "9" at bounding box center [96, 254] width 26 height 27
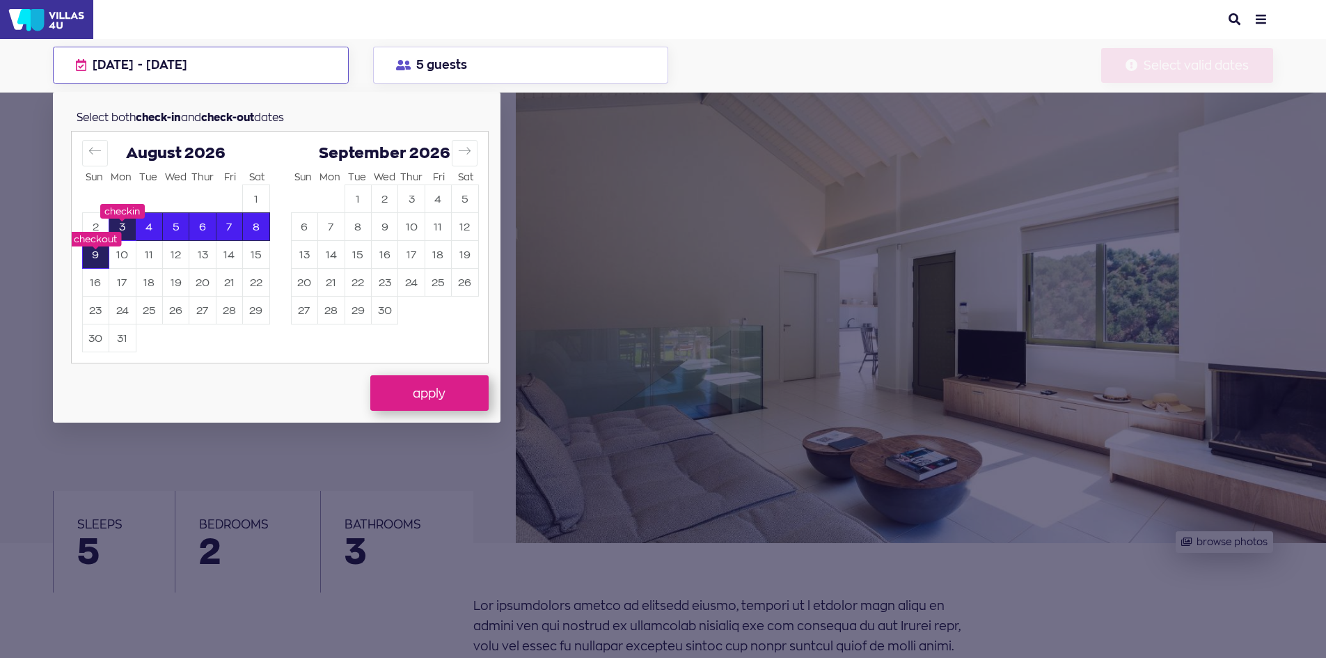
click at [92, 261] on button "9" at bounding box center [96, 254] width 26 height 27
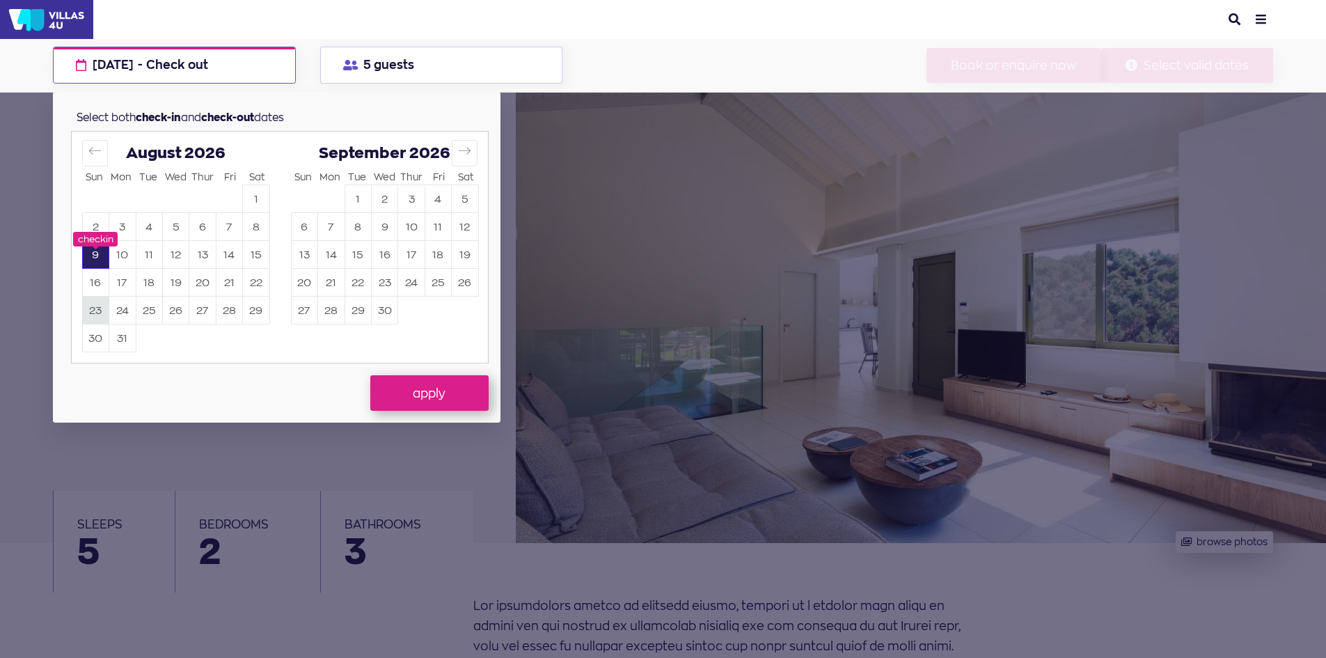
click at [107, 303] on button "23" at bounding box center [96, 310] width 26 height 27
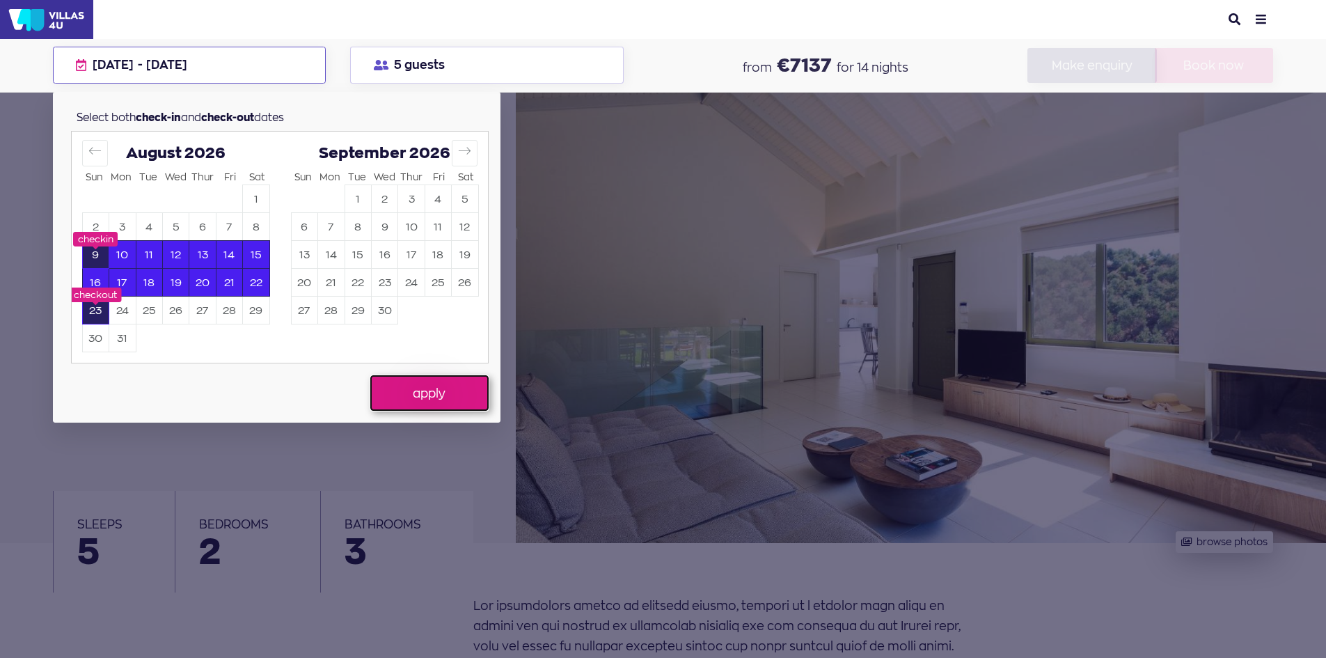
click at [420, 392] on button "apply" at bounding box center [429, 392] width 118 height 35
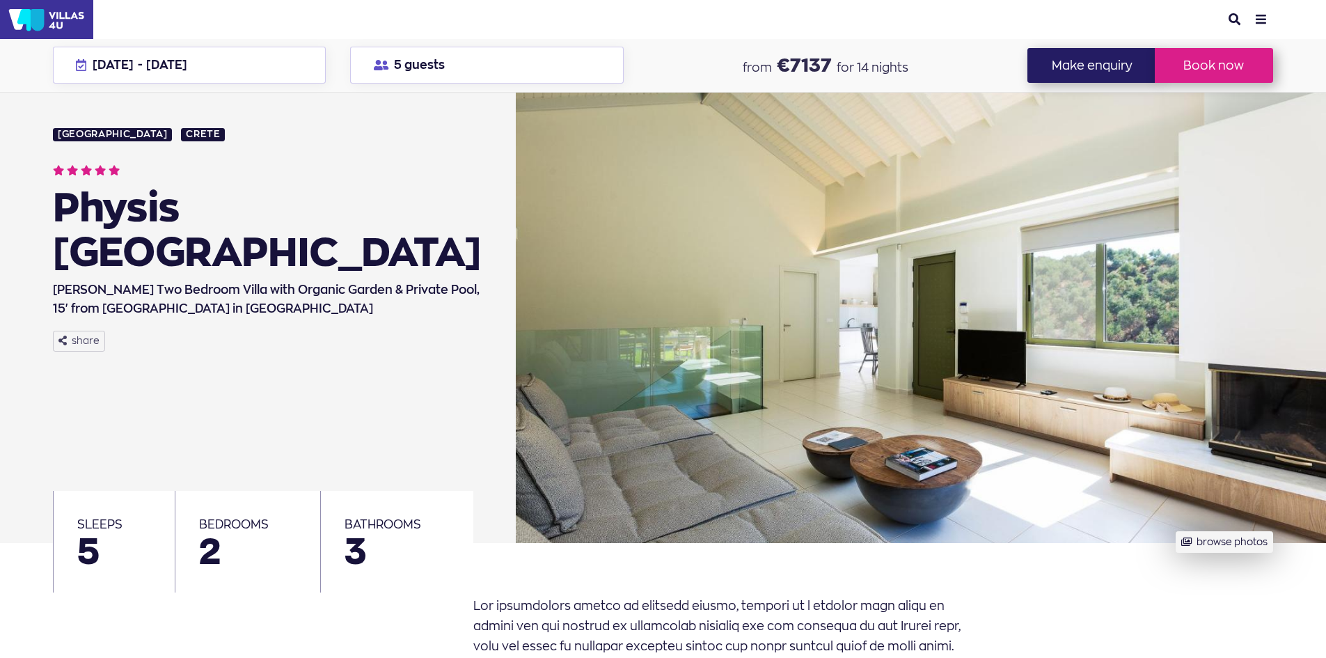
click at [1261, 21] on button "menu" at bounding box center [1261, 20] width 24 height 28
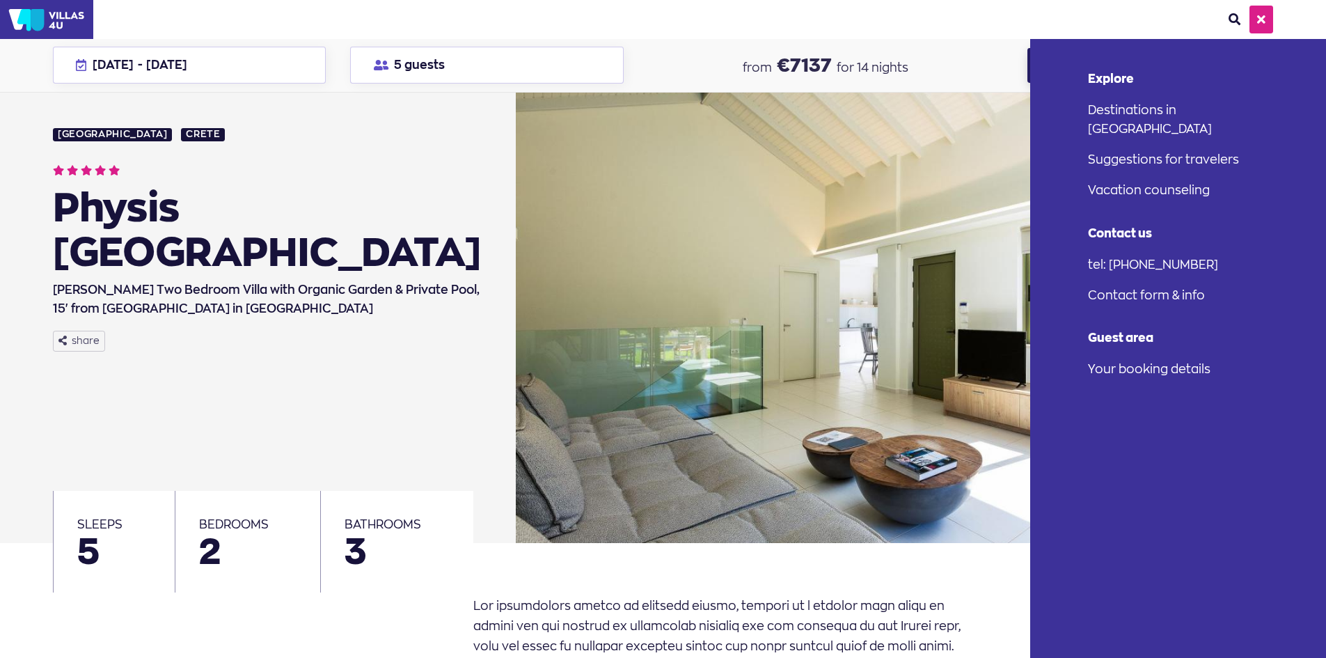
click at [1114, 101] on link "Destinations in [GEOGRAPHIC_DATA]" at bounding box center [1191, 118] width 221 height 49
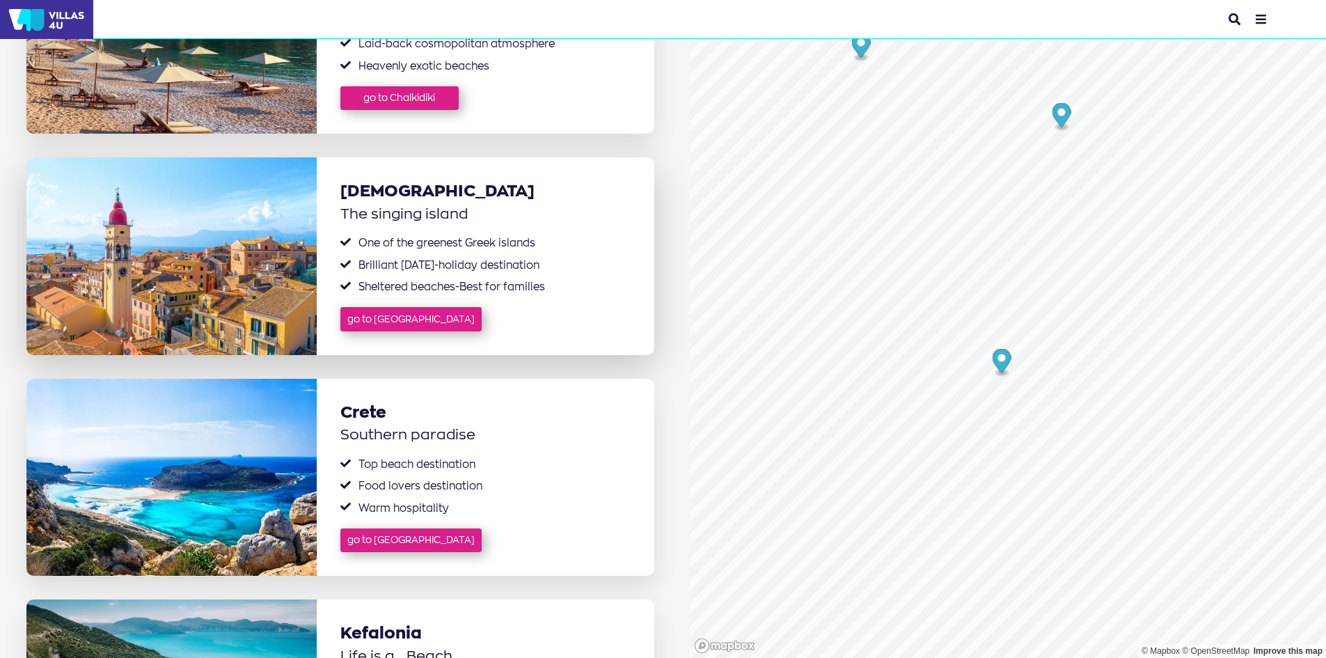
scroll to position [418, 0]
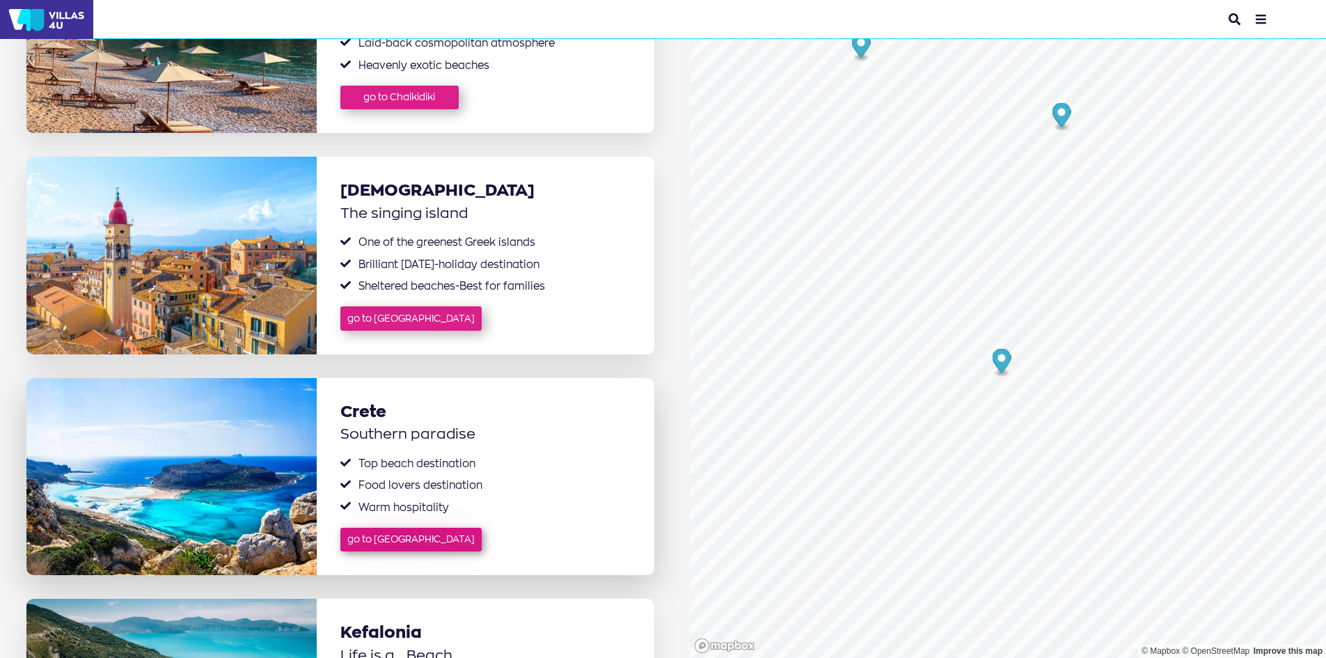
click at [413, 527] on link "go to Crete" at bounding box center [410, 539] width 141 height 24
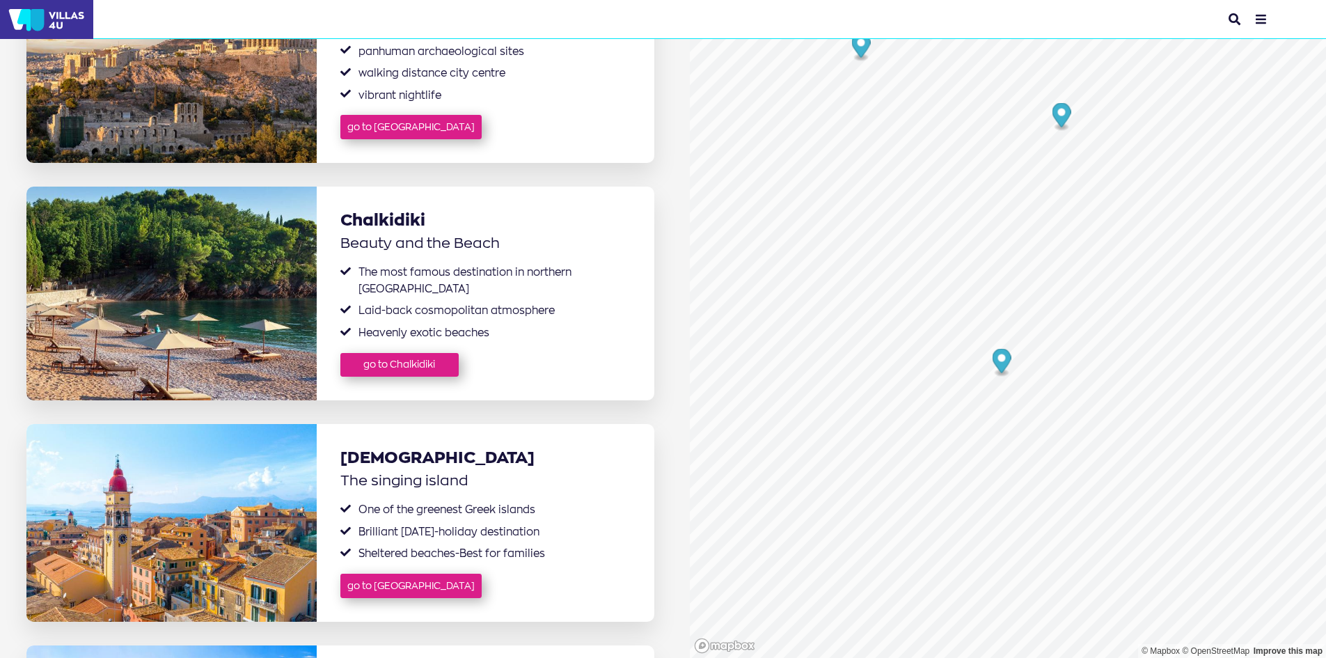
scroll to position [348, 0]
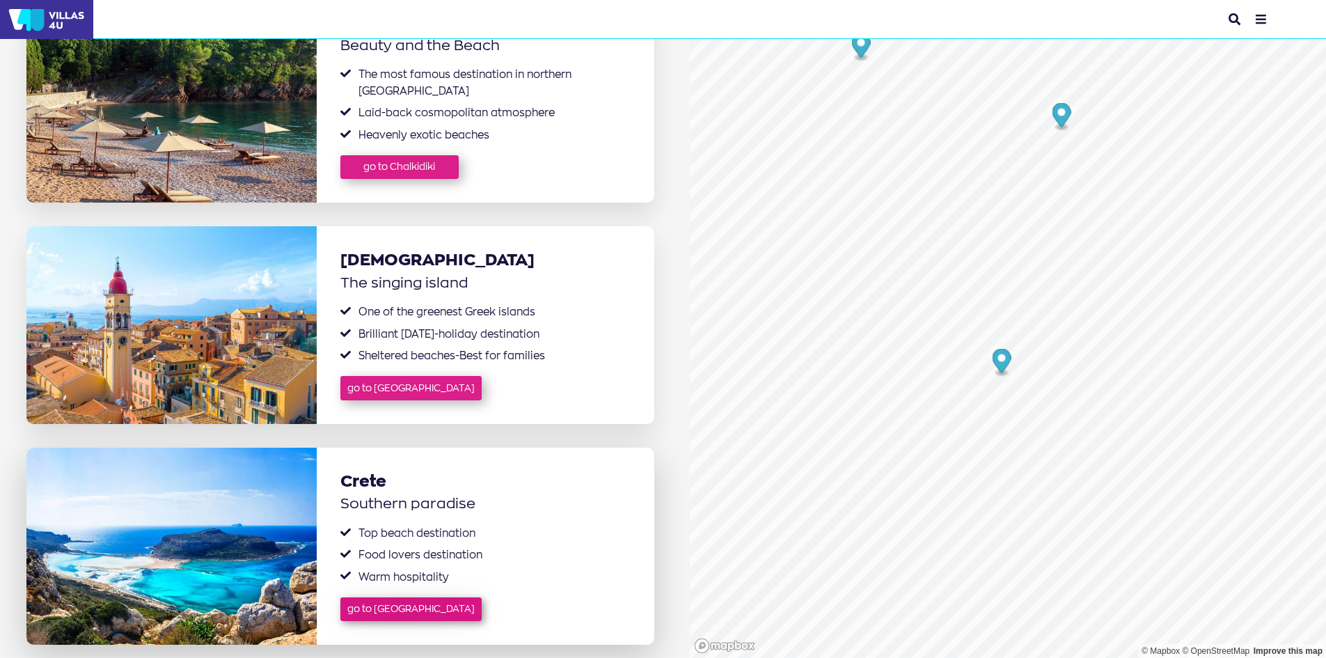
click at [423, 598] on link "go to Crete" at bounding box center [410, 609] width 141 height 24
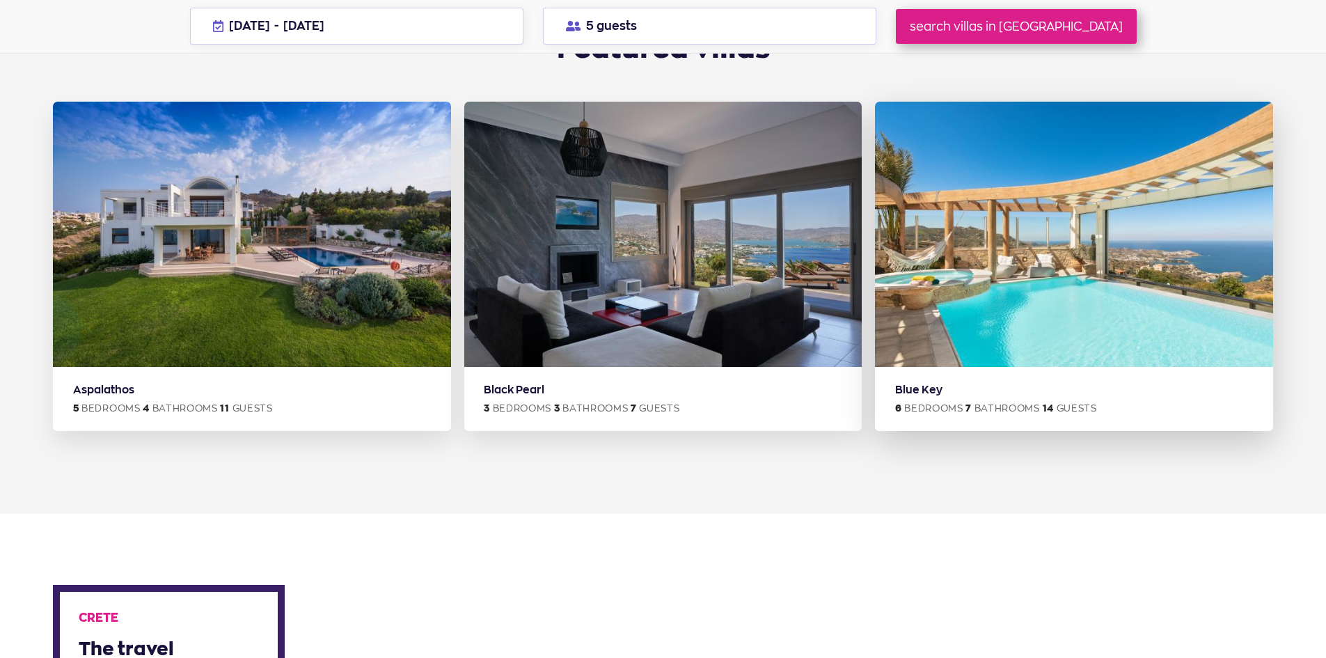
scroll to position [835, 0]
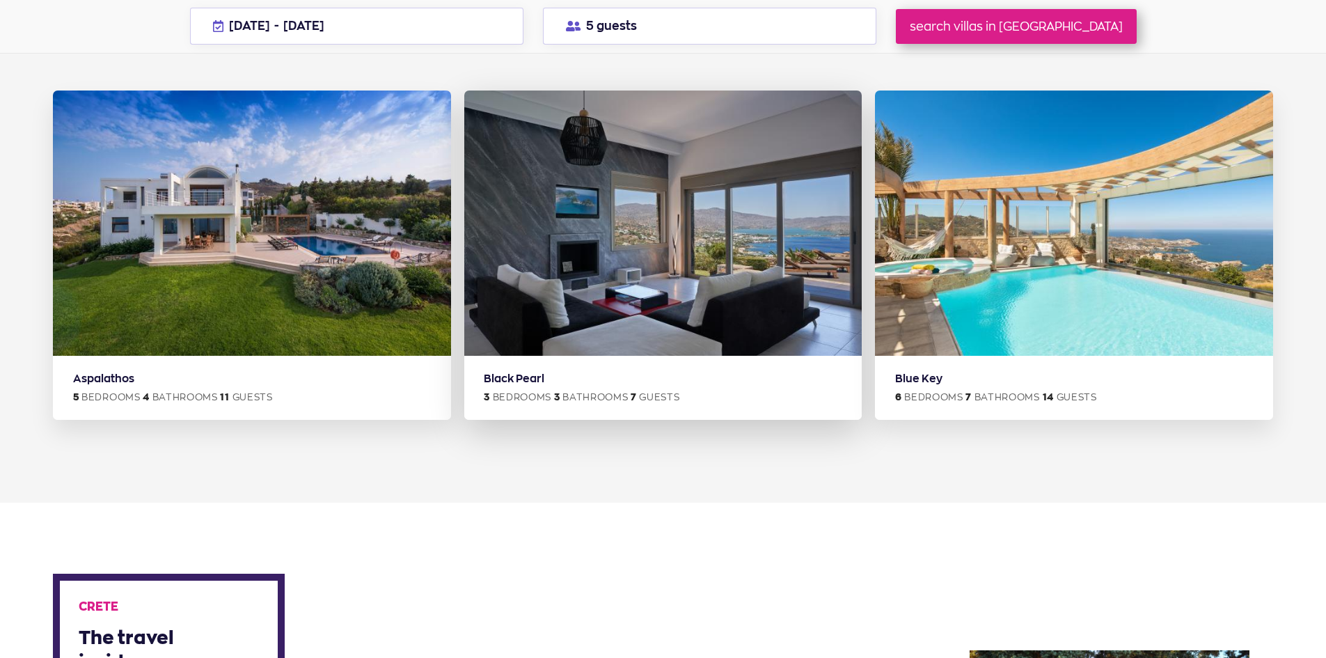
click at [701, 262] on img at bounding box center [663, 222] width 398 height 265
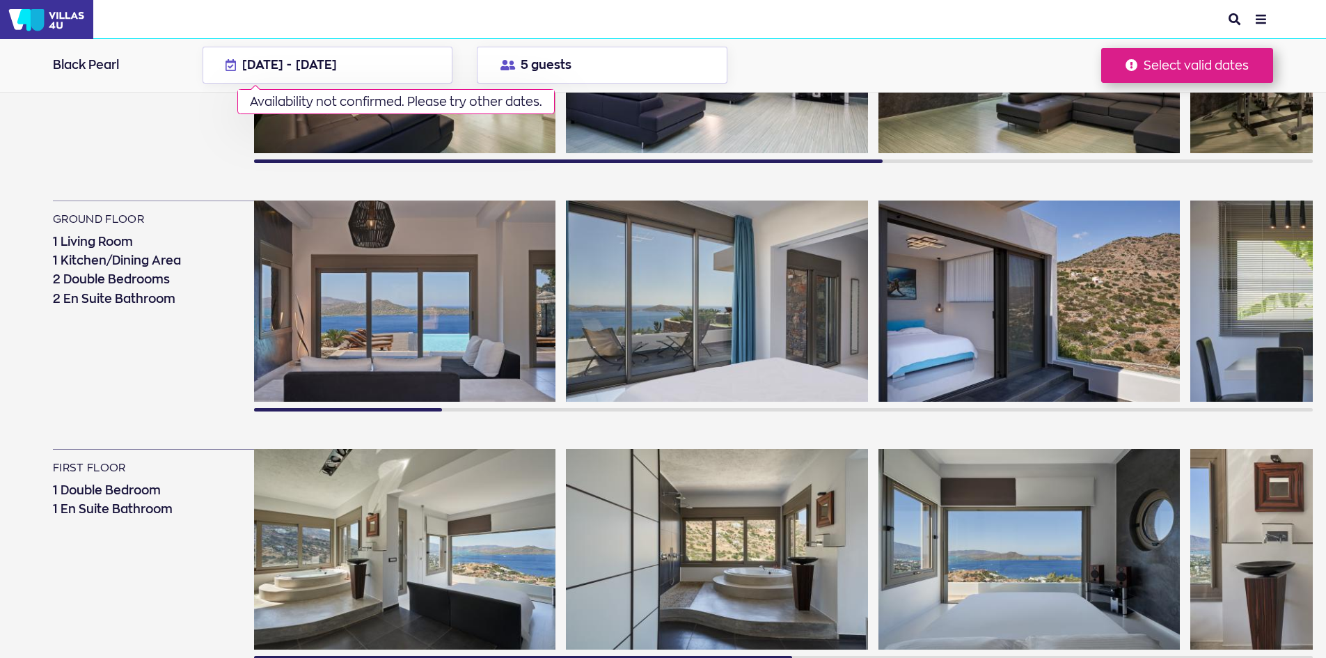
scroll to position [905, 0]
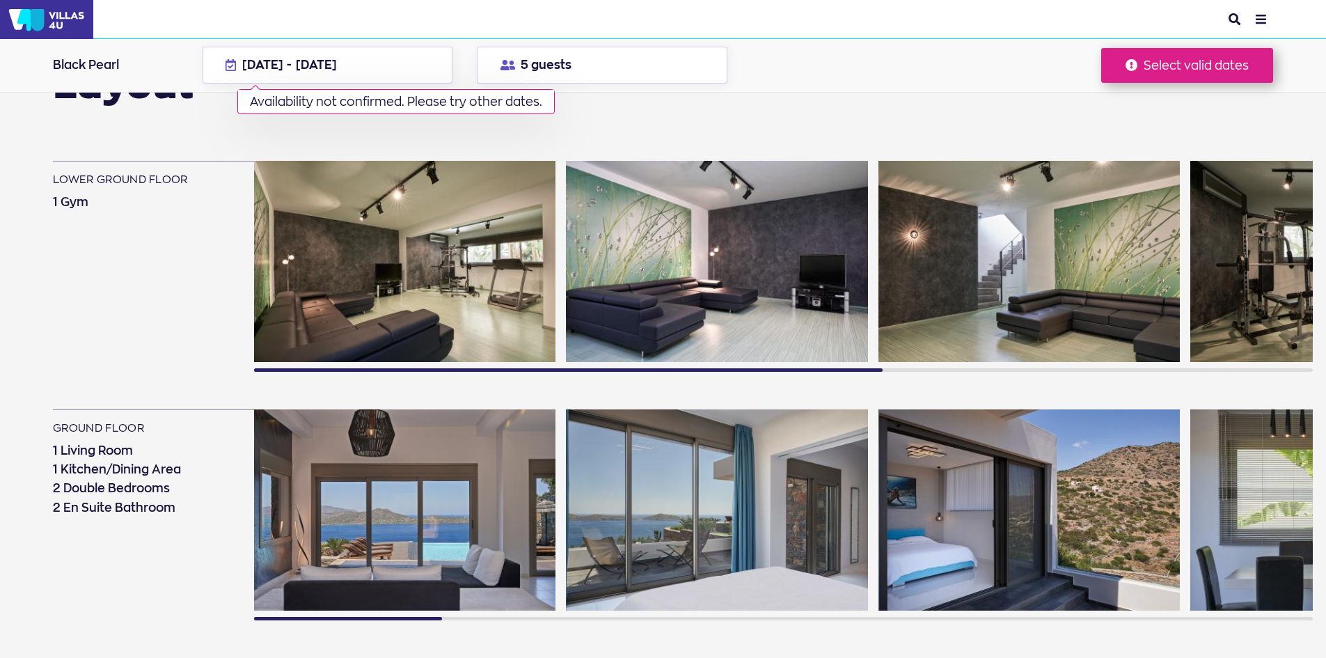
click at [461, 278] on img at bounding box center [404, 261] width 301 height 201
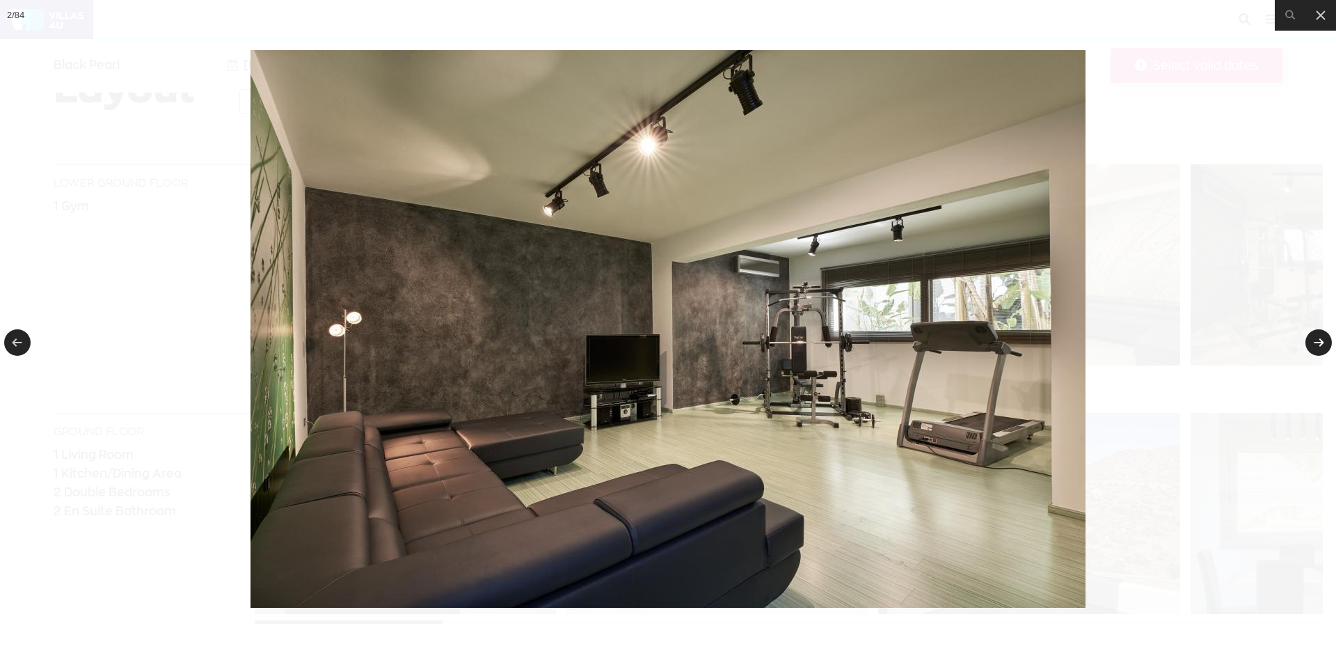
click at [1309, 342] on link at bounding box center [1318, 342] width 26 height 26
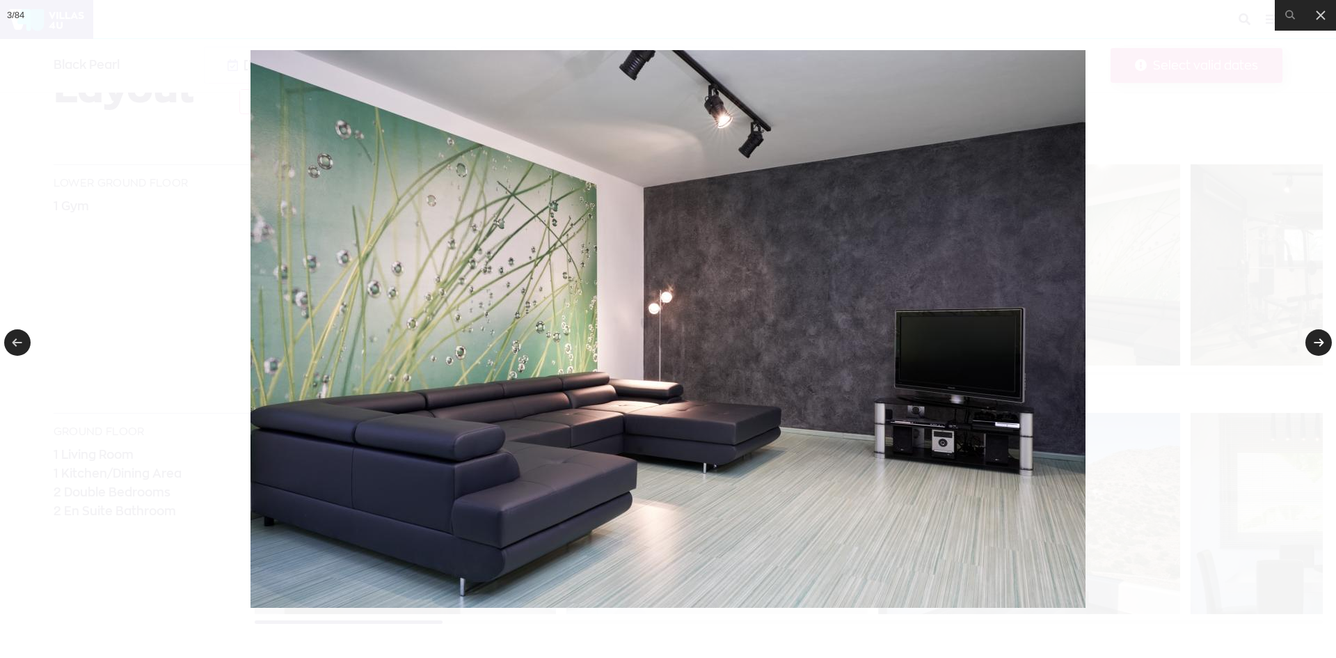
click at [1309, 342] on link at bounding box center [1318, 342] width 26 height 26
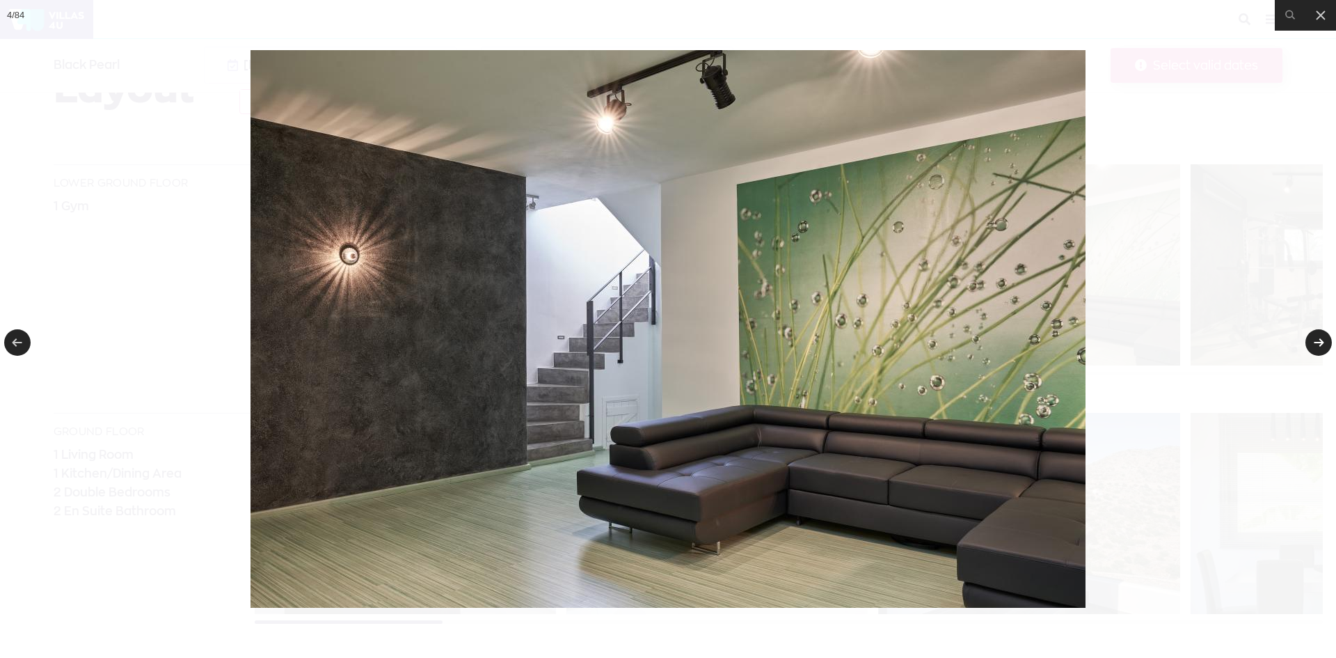
click at [1309, 342] on link at bounding box center [1318, 342] width 26 height 26
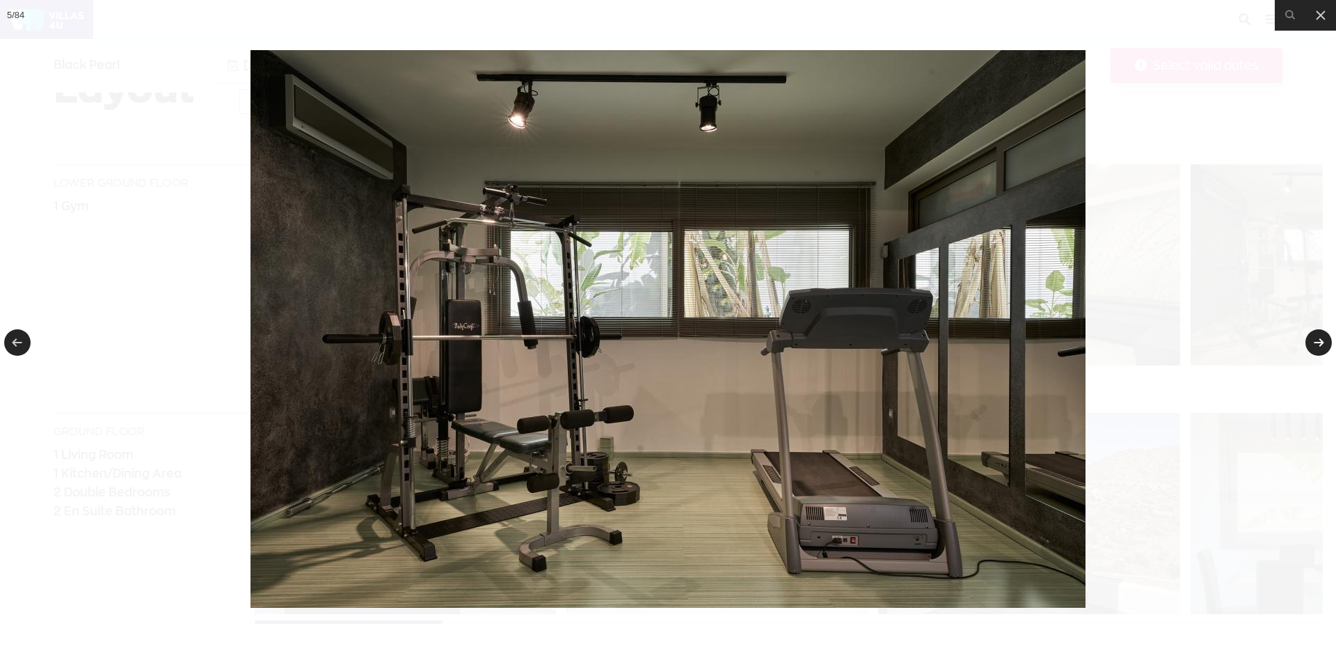
click at [1309, 342] on link at bounding box center [1318, 342] width 26 height 26
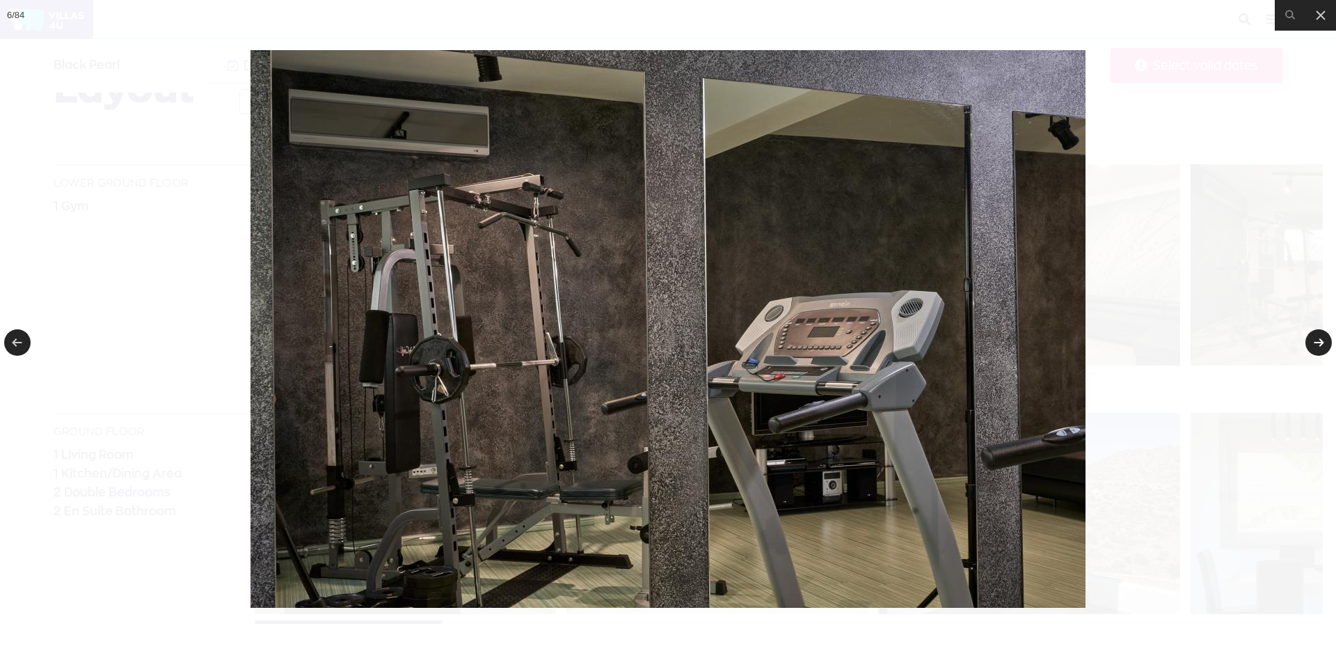
click at [1309, 342] on link at bounding box center [1318, 342] width 26 height 26
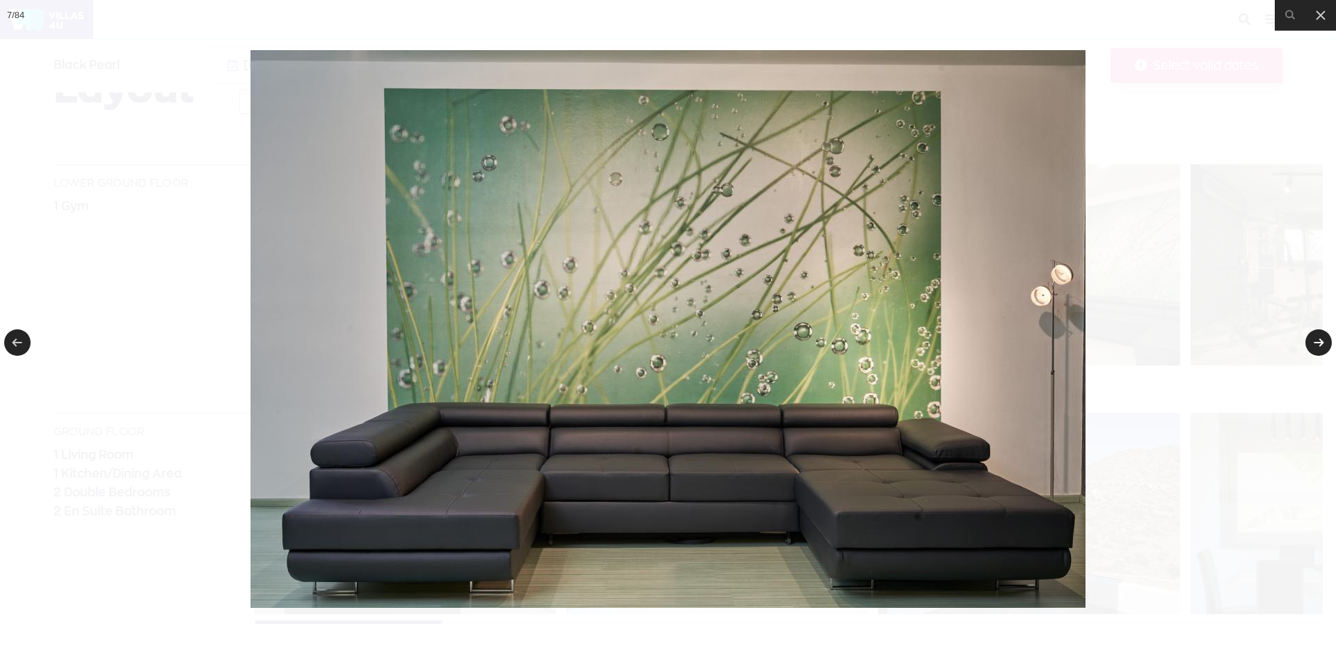
click at [1309, 342] on link at bounding box center [1318, 342] width 26 height 26
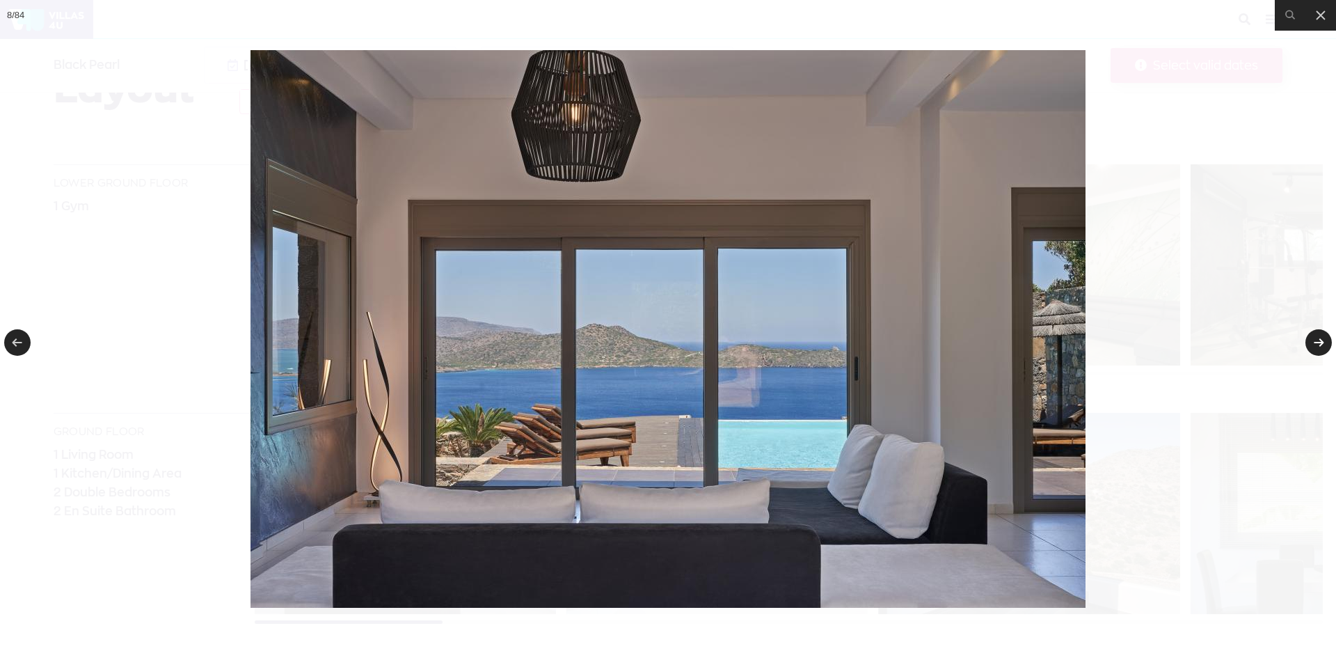
click at [1309, 342] on link at bounding box center [1318, 342] width 26 height 26
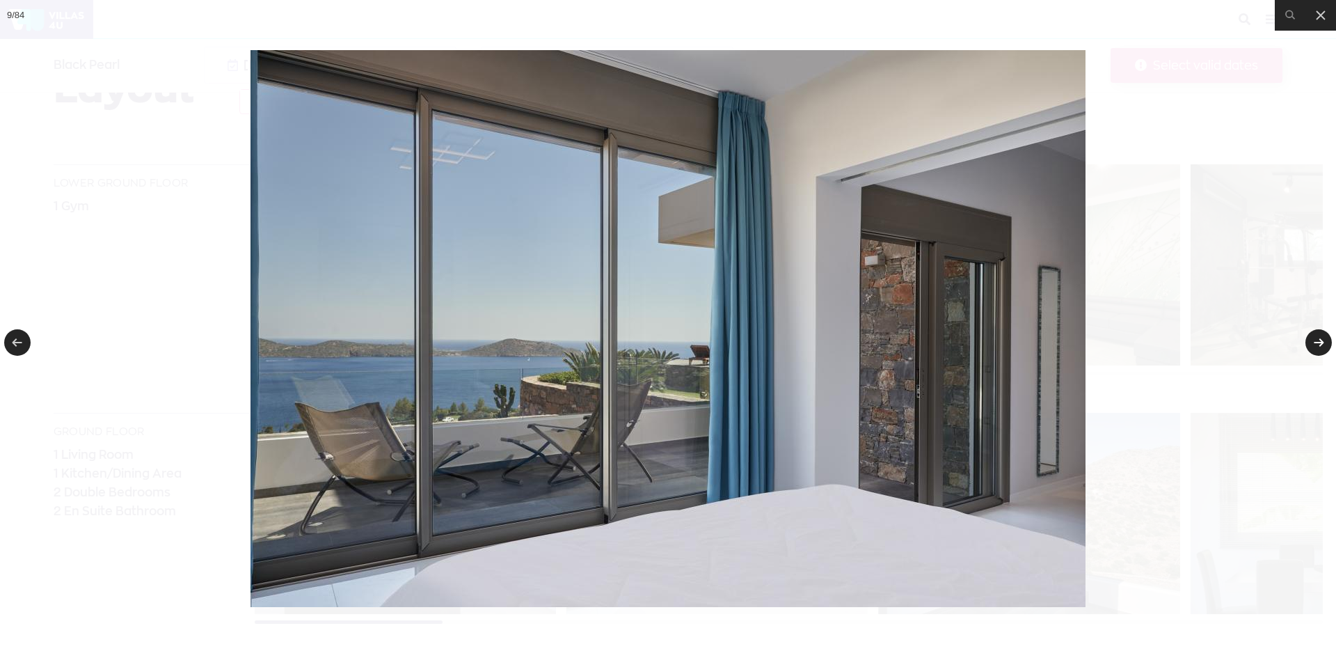
click at [1309, 342] on link at bounding box center [1318, 342] width 26 height 26
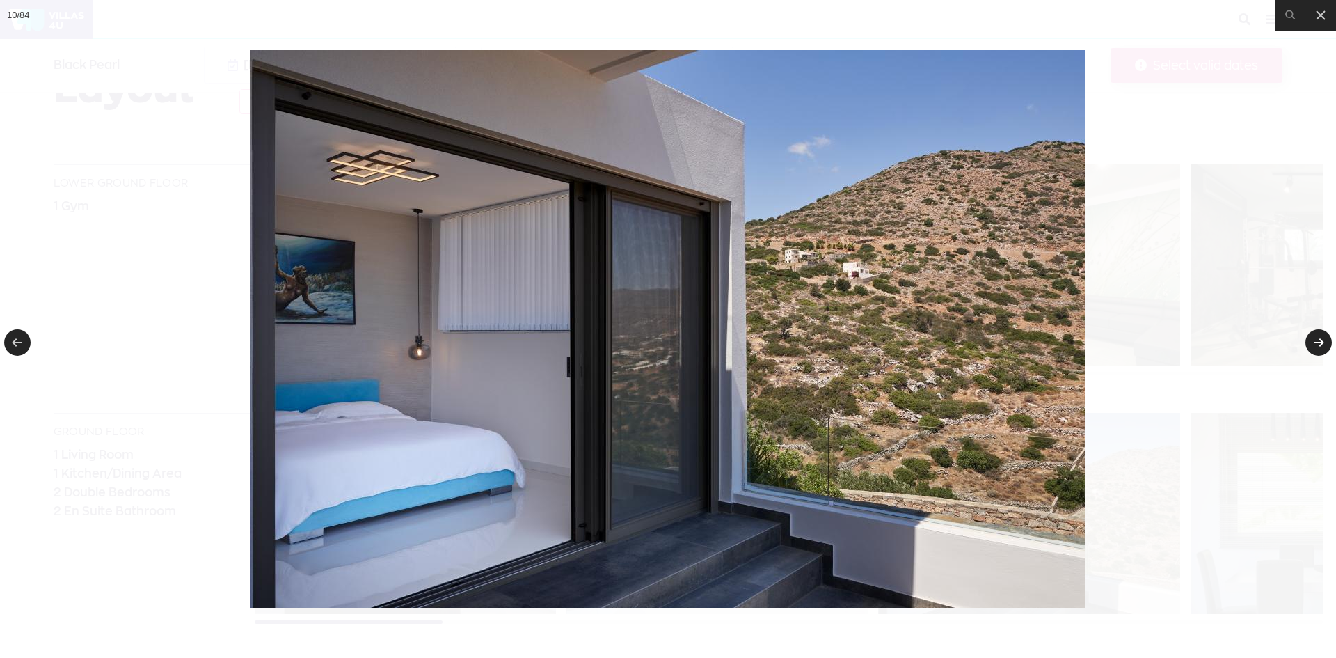
click at [1309, 342] on link at bounding box center [1318, 342] width 26 height 26
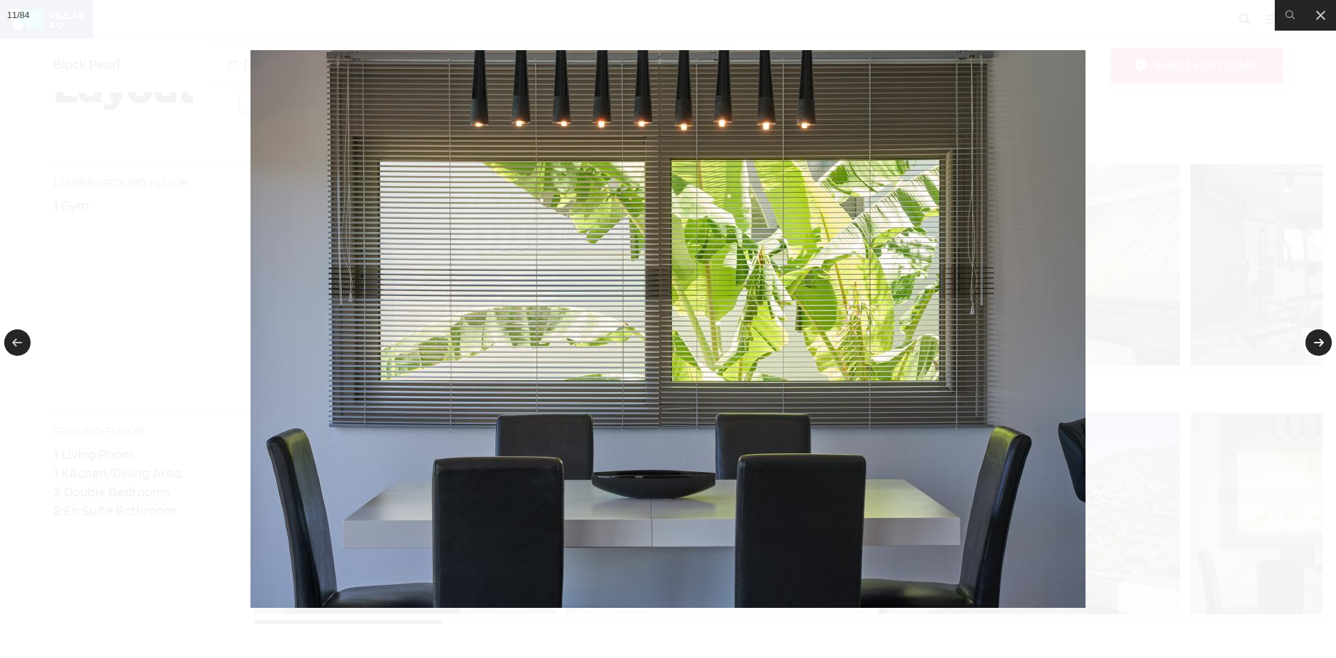
click at [1309, 342] on link at bounding box center [1318, 342] width 26 height 26
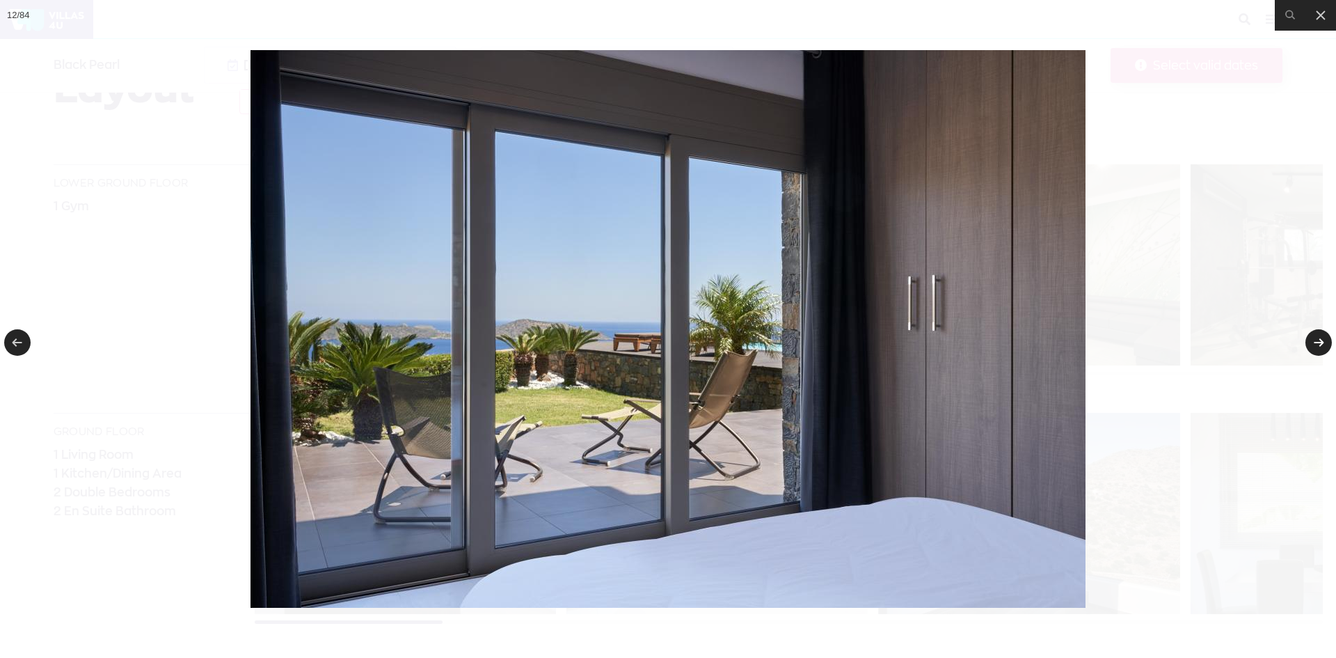
click at [1309, 342] on link at bounding box center [1318, 342] width 26 height 26
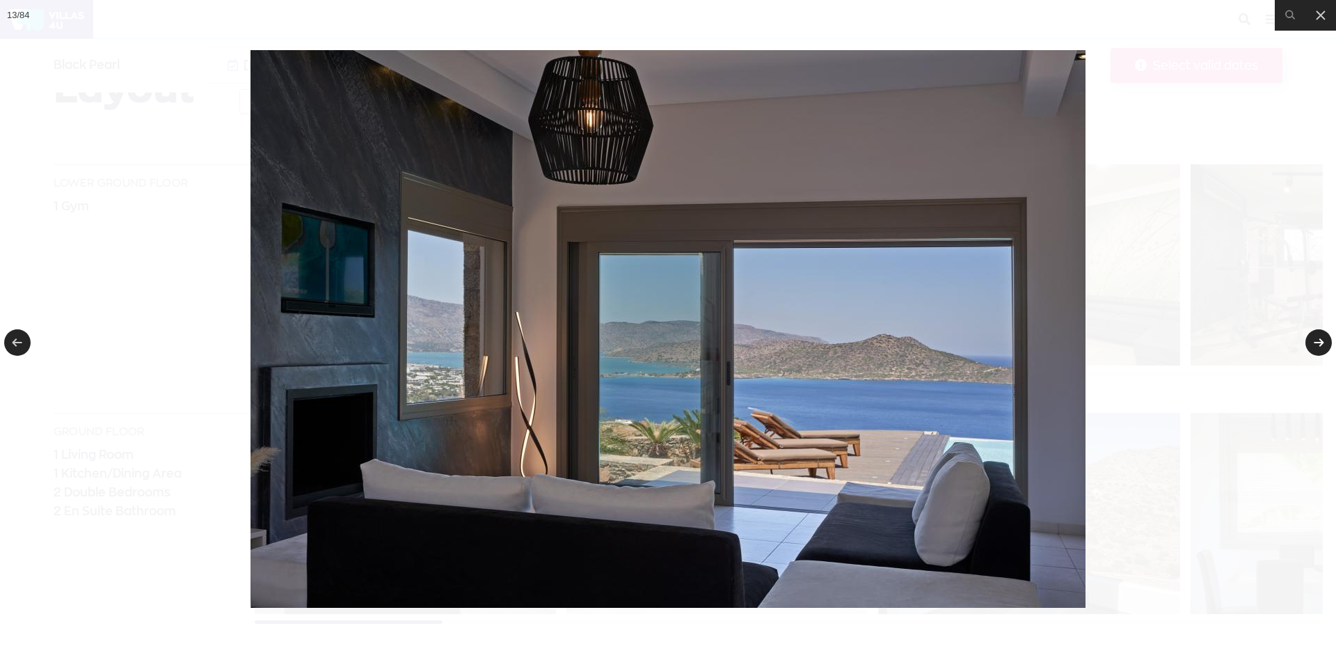
click at [1309, 342] on link at bounding box center [1318, 342] width 26 height 26
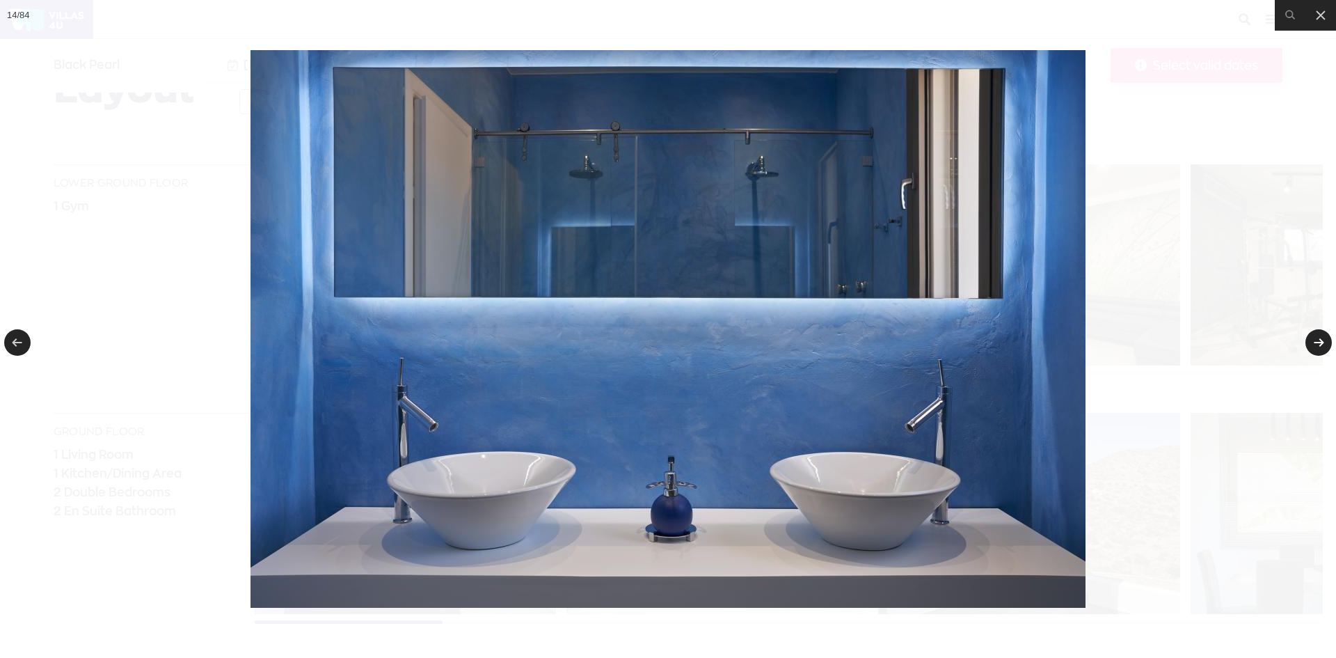
click at [1309, 342] on link at bounding box center [1318, 342] width 26 height 26
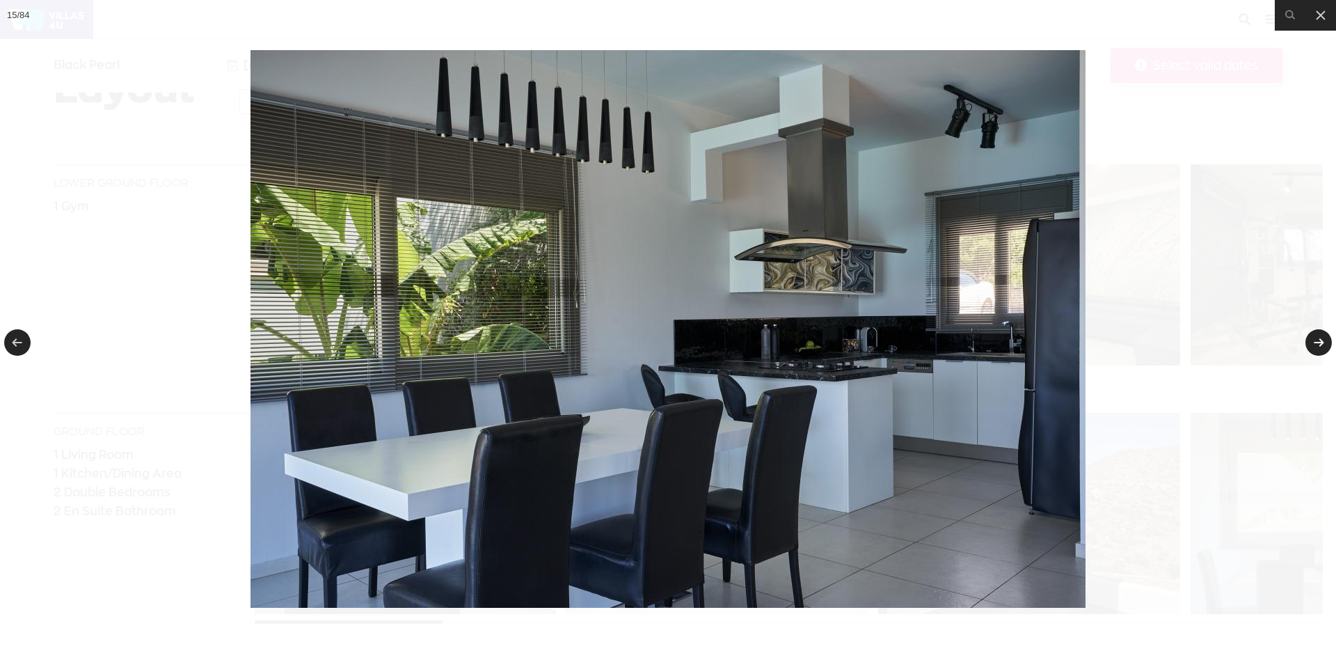
click at [1309, 342] on link at bounding box center [1318, 342] width 26 height 26
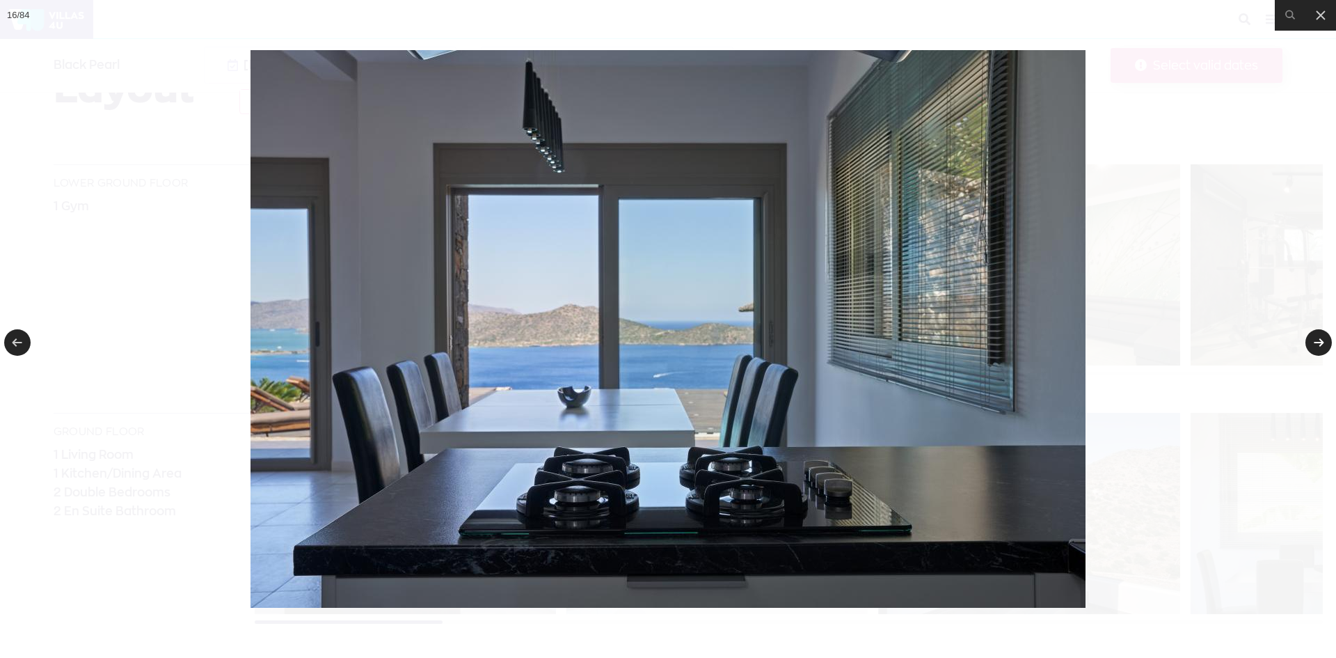
click at [1309, 342] on link at bounding box center [1318, 342] width 26 height 26
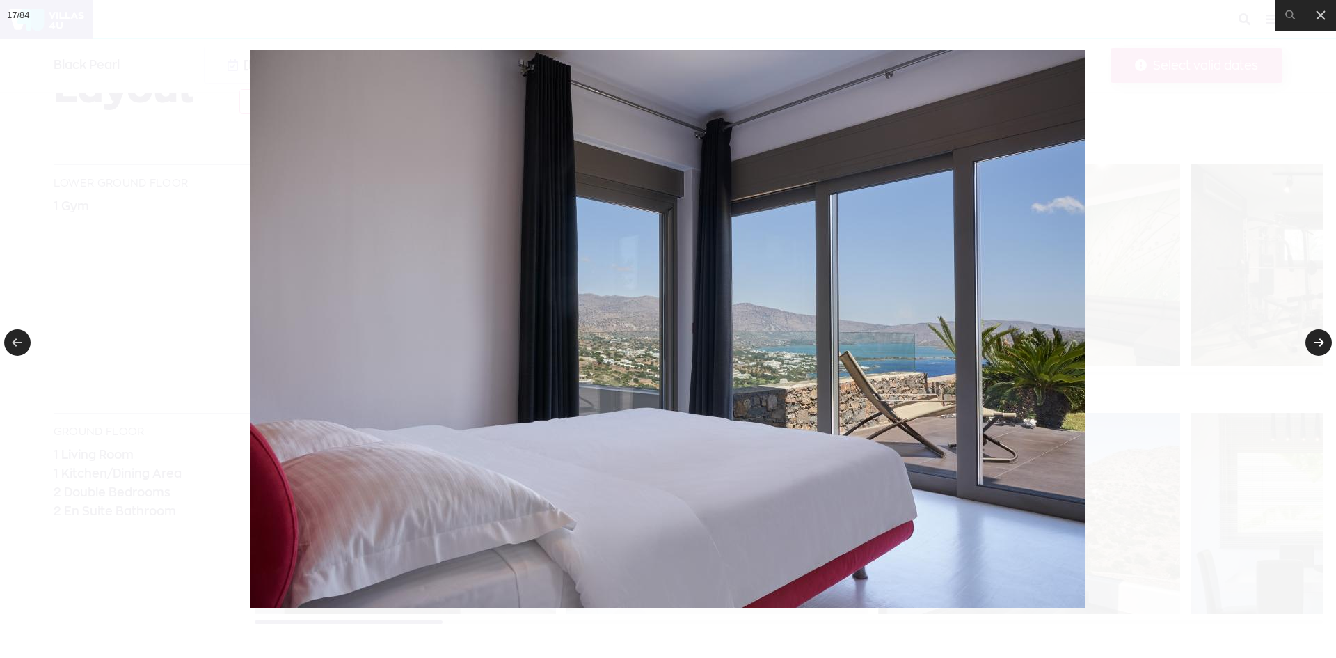
click at [1309, 342] on link at bounding box center [1318, 342] width 26 height 26
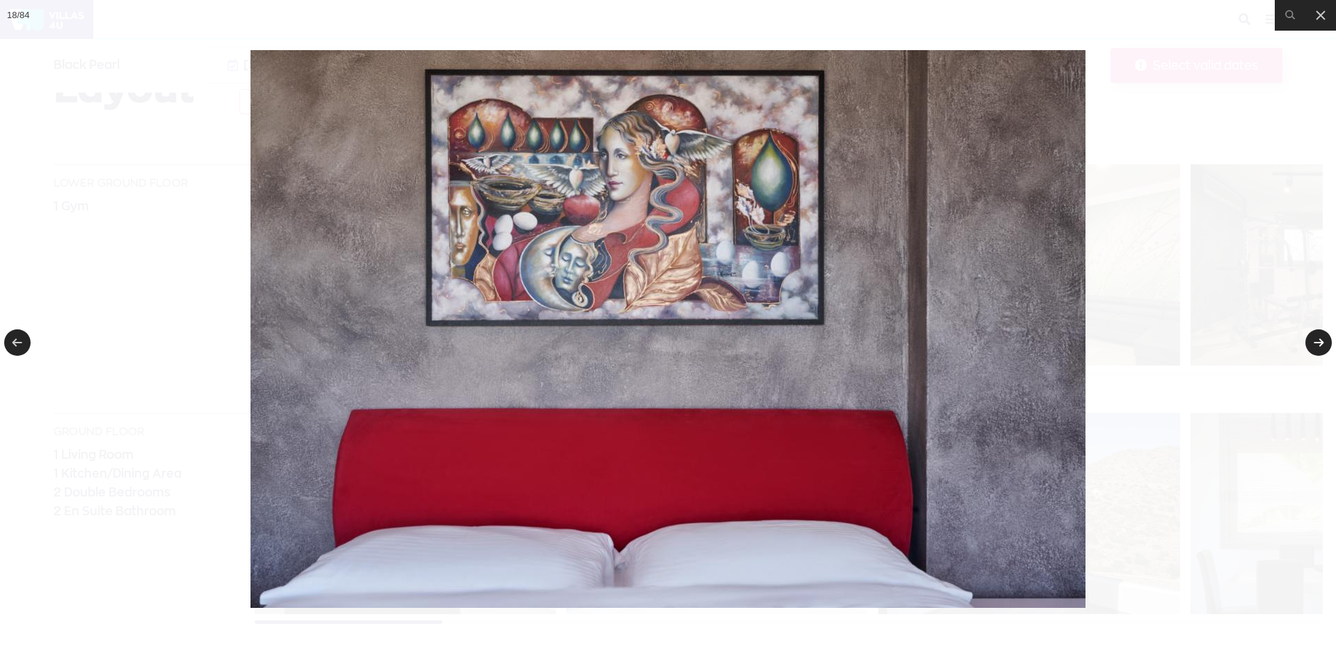
click at [1309, 342] on link at bounding box center [1318, 342] width 26 height 26
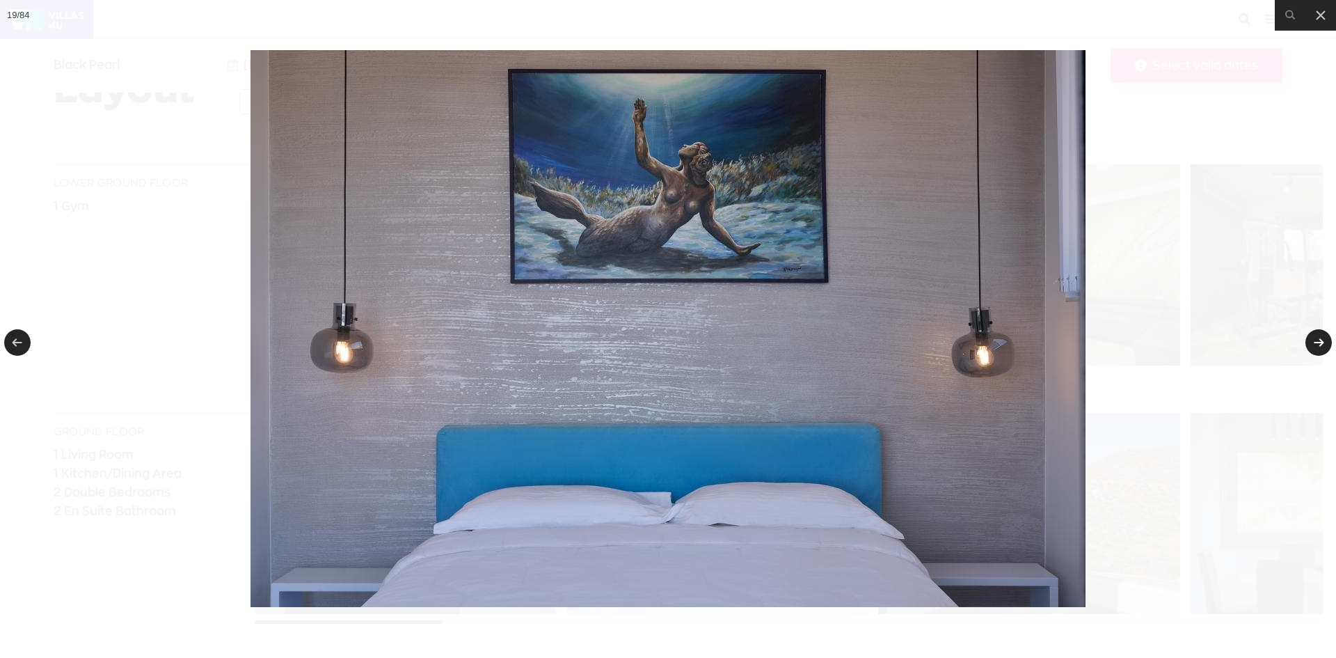
click at [1309, 342] on link at bounding box center [1318, 342] width 26 height 26
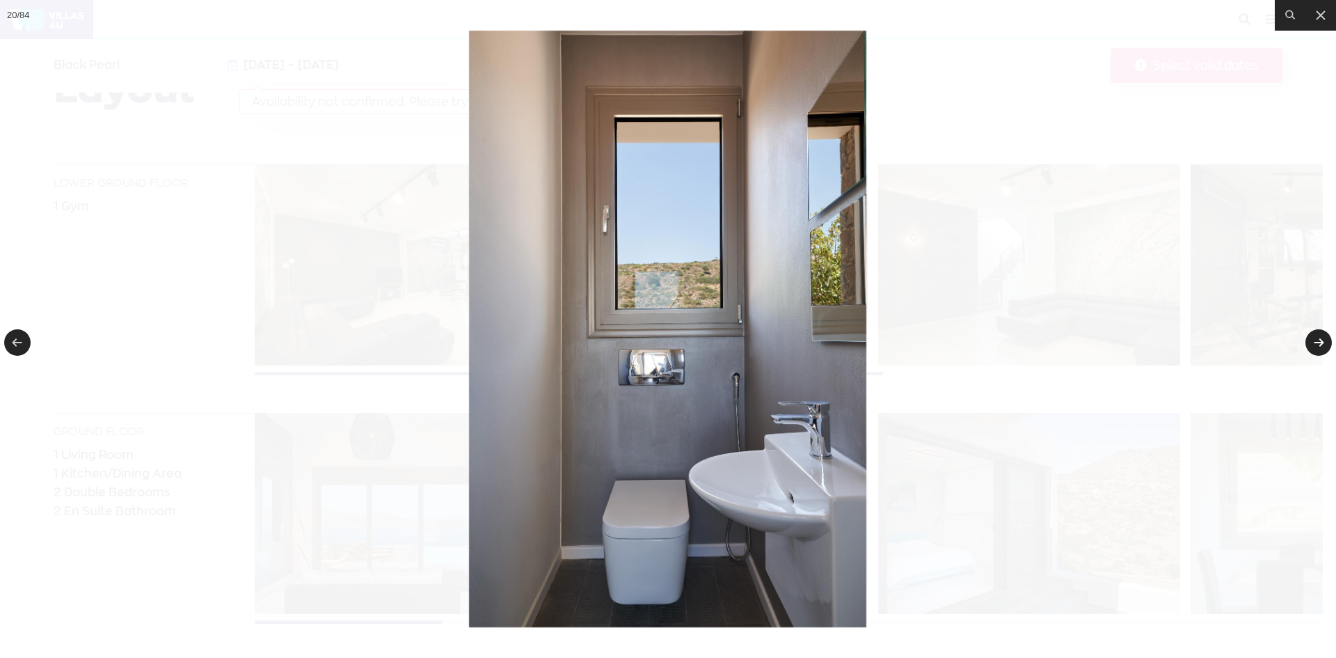
click at [1309, 342] on link at bounding box center [1318, 342] width 26 height 26
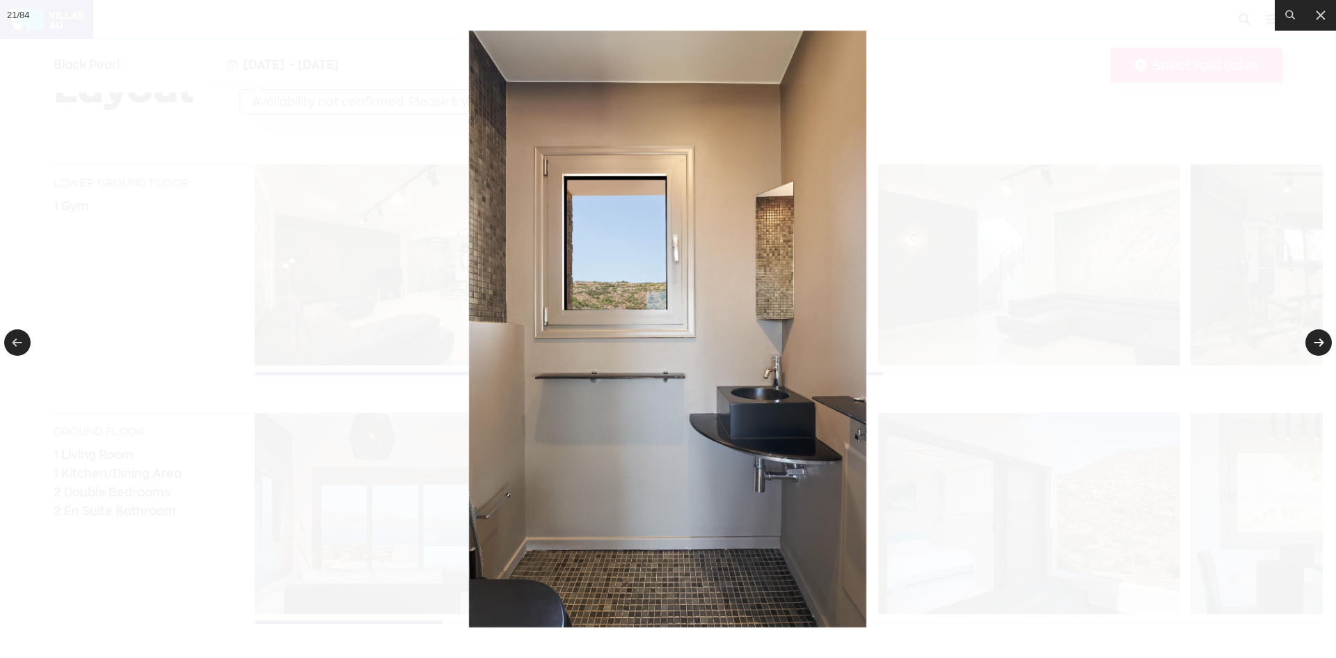
click at [1309, 342] on link at bounding box center [1318, 342] width 26 height 26
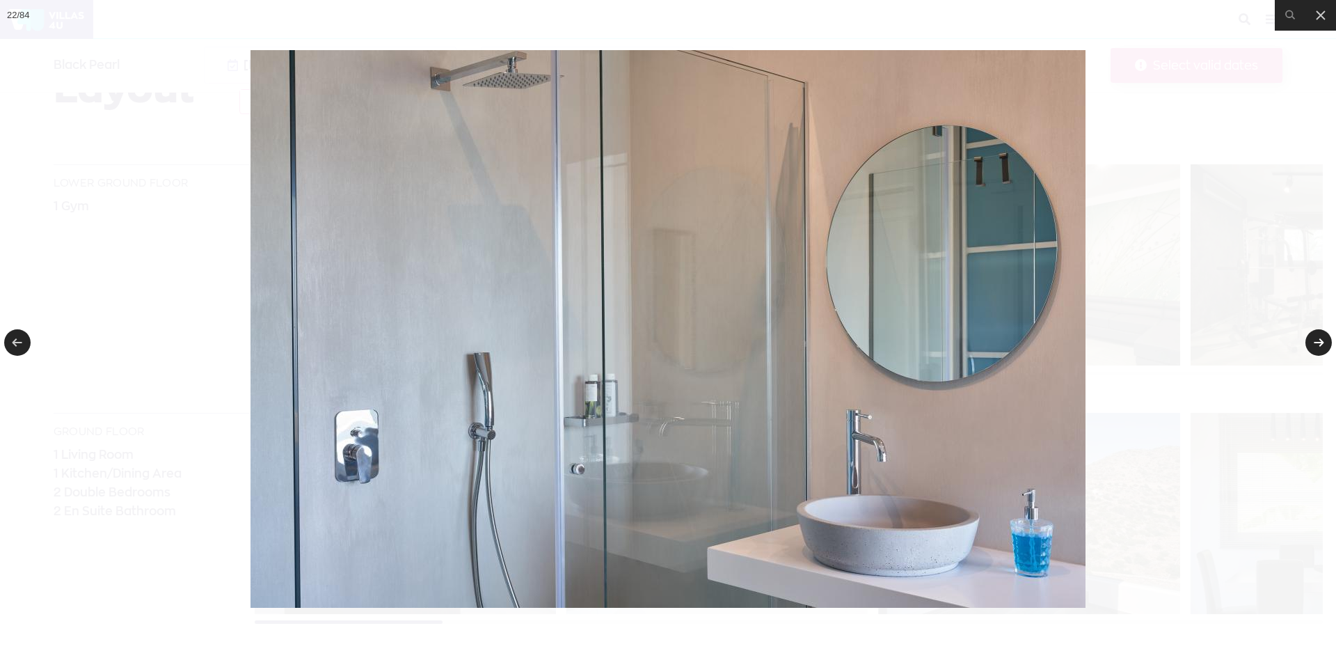
click at [1309, 342] on link at bounding box center [1318, 342] width 26 height 26
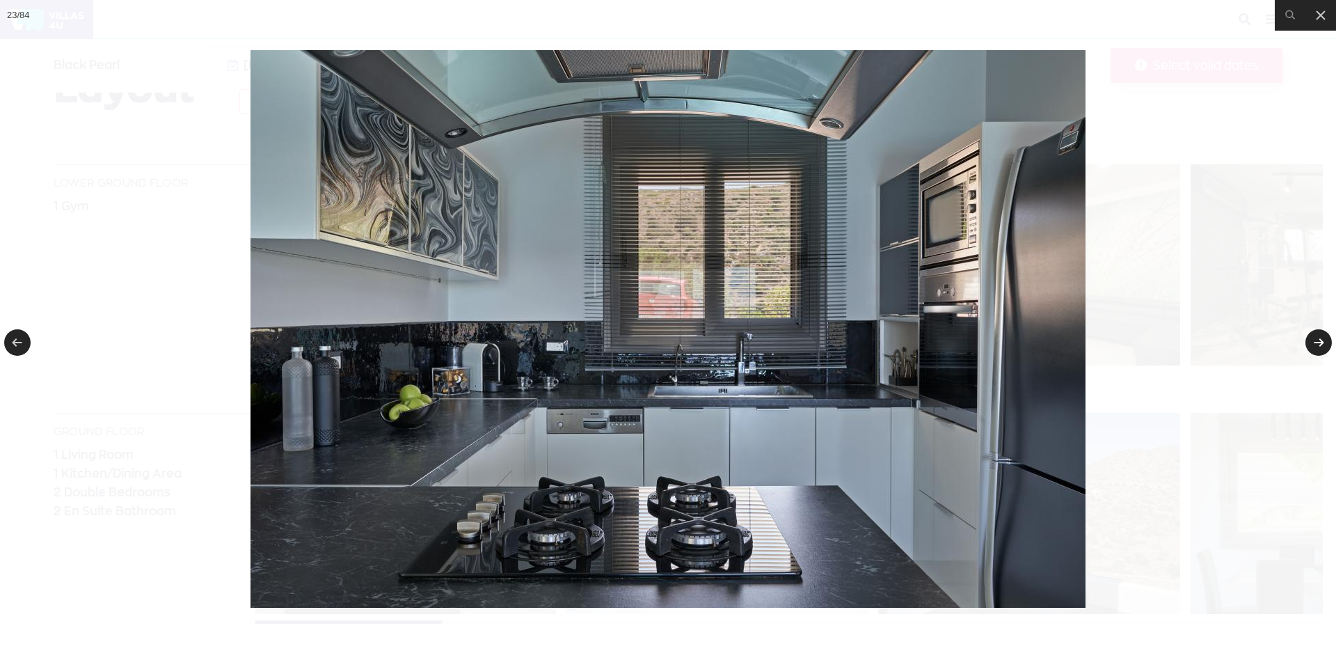
click at [1309, 342] on link at bounding box center [1318, 342] width 26 height 26
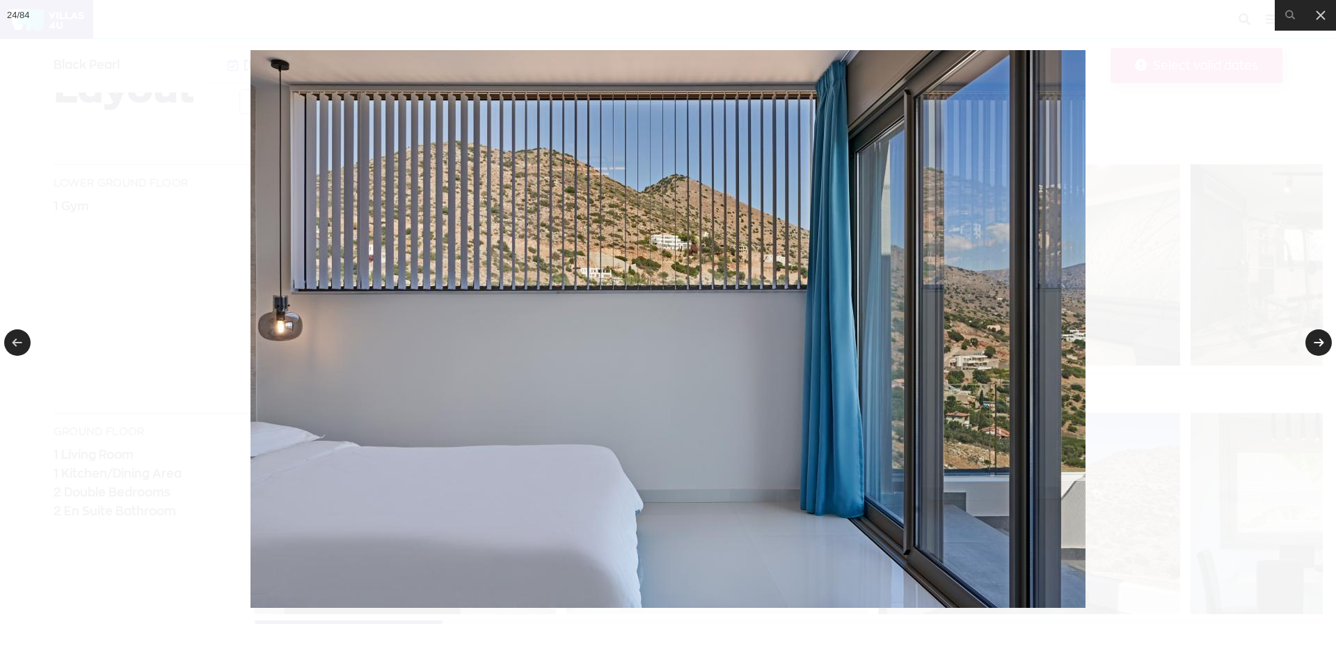
click at [1309, 342] on link at bounding box center [1318, 342] width 26 height 26
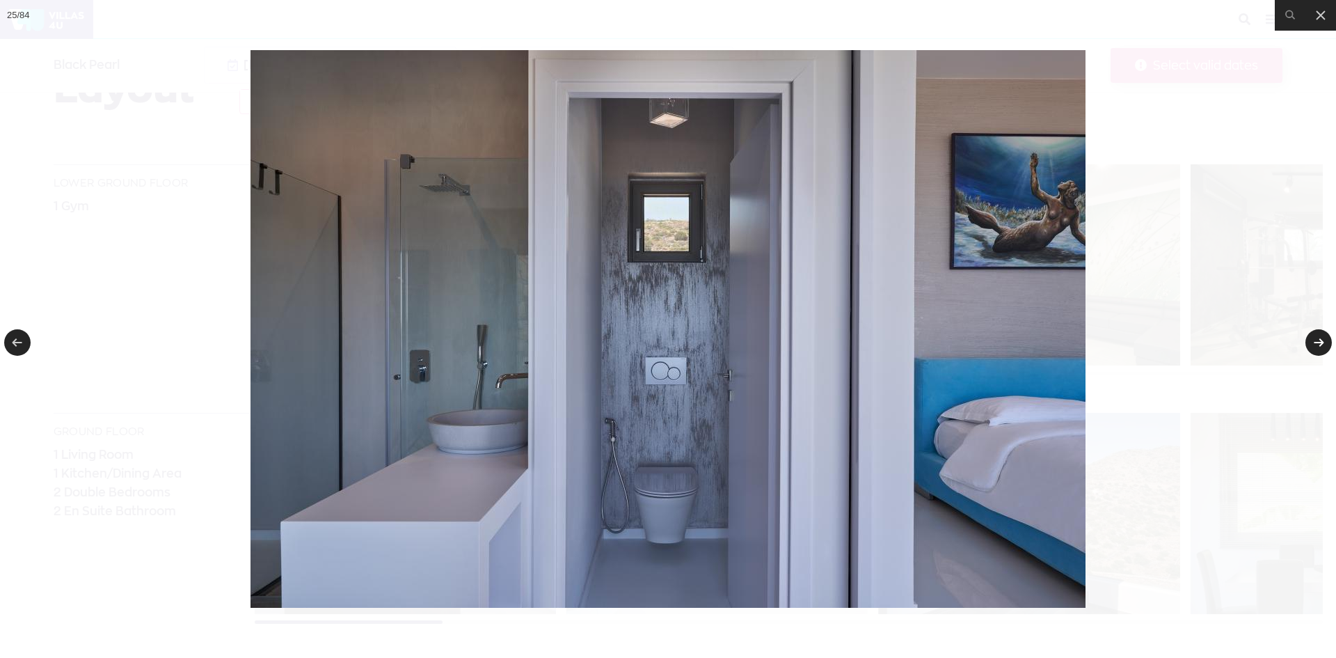
click at [1309, 342] on link at bounding box center [1318, 342] width 26 height 26
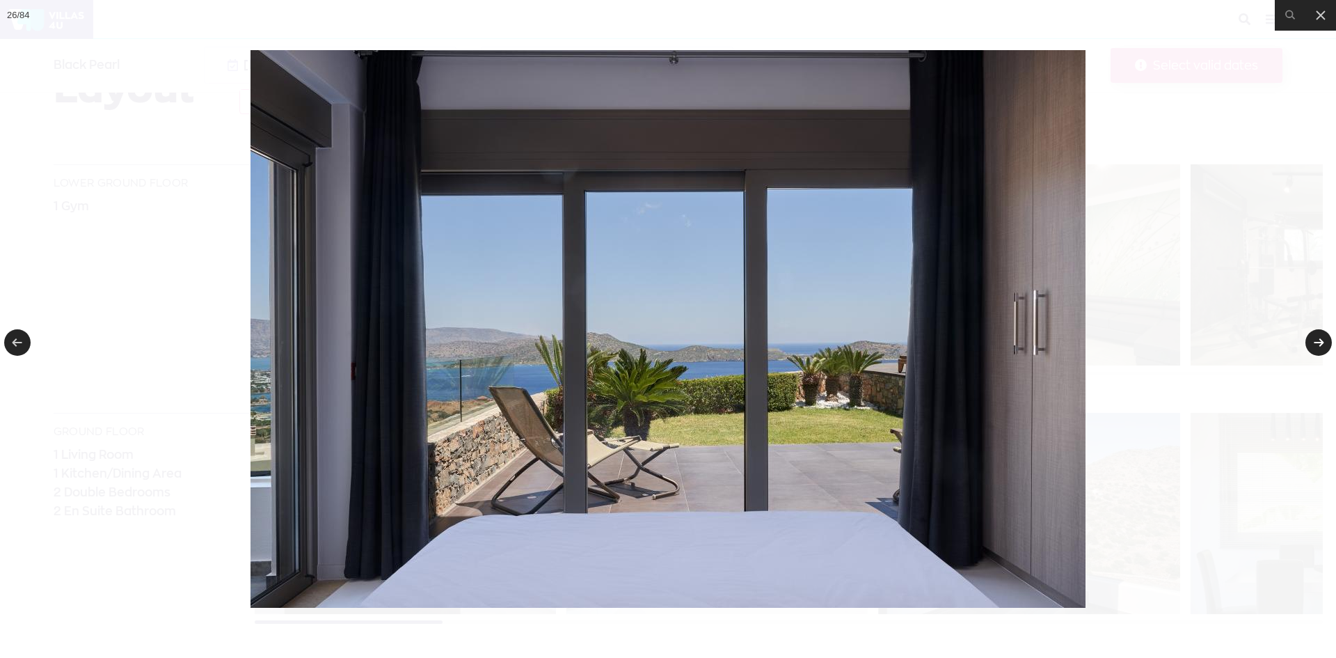
click at [1309, 342] on link at bounding box center [1318, 342] width 26 height 26
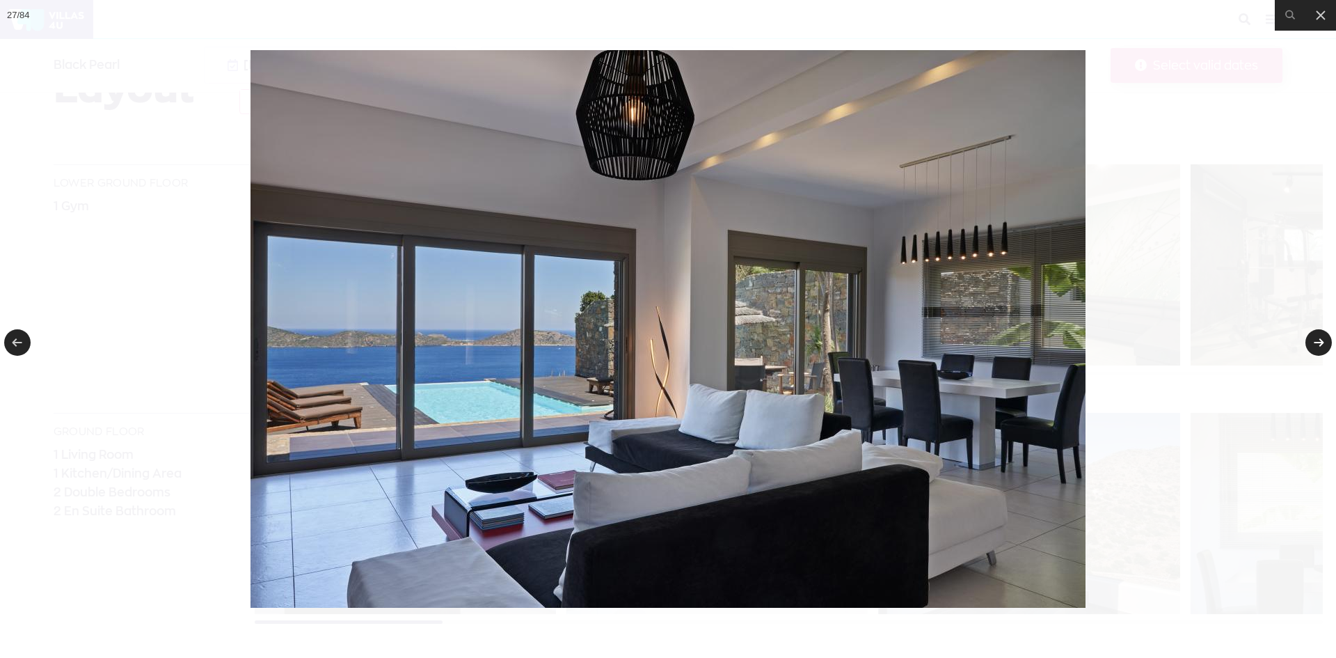
click at [1309, 342] on link at bounding box center [1318, 342] width 26 height 26
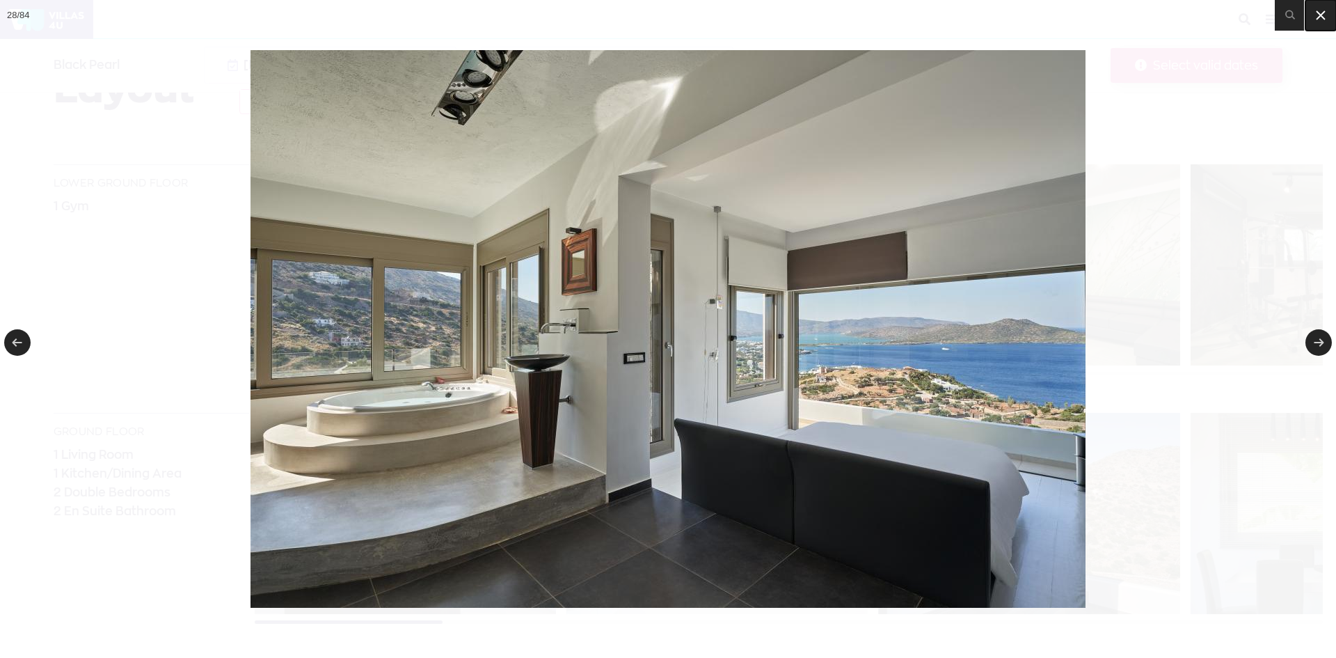
click at [1320, 22] on icon at bounding box center [1320, 15] width 17 height 17
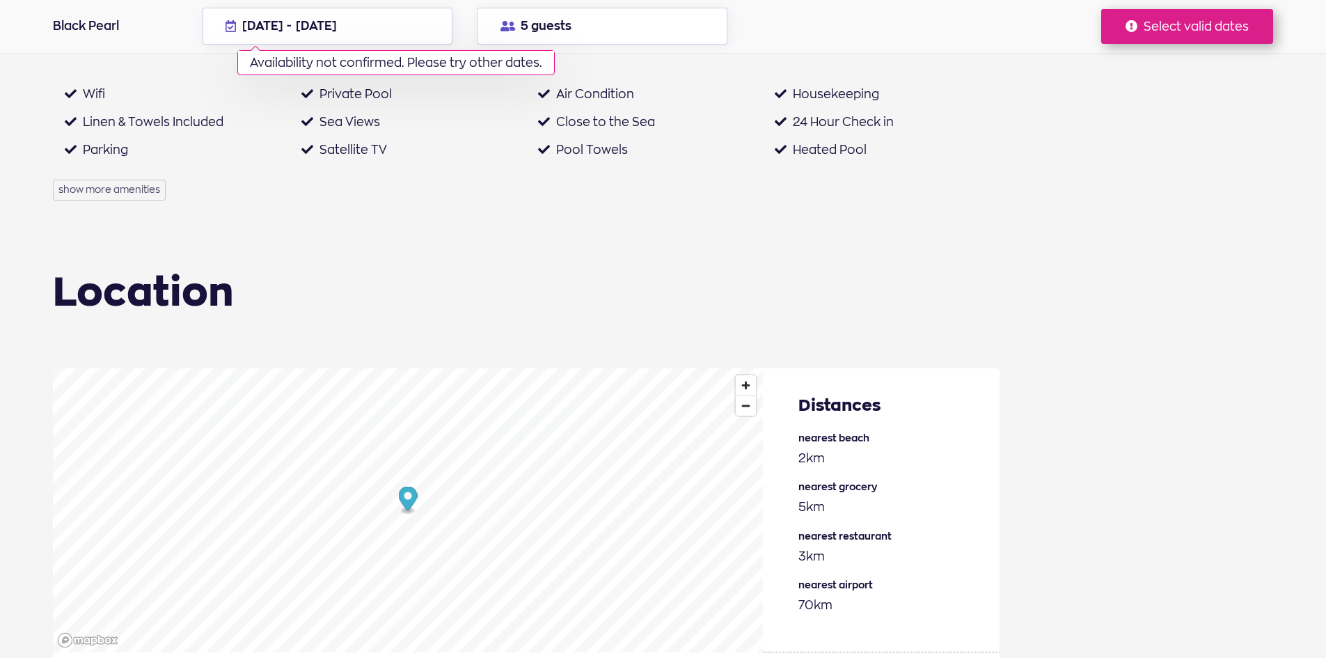
scroll to position [2435, 0]
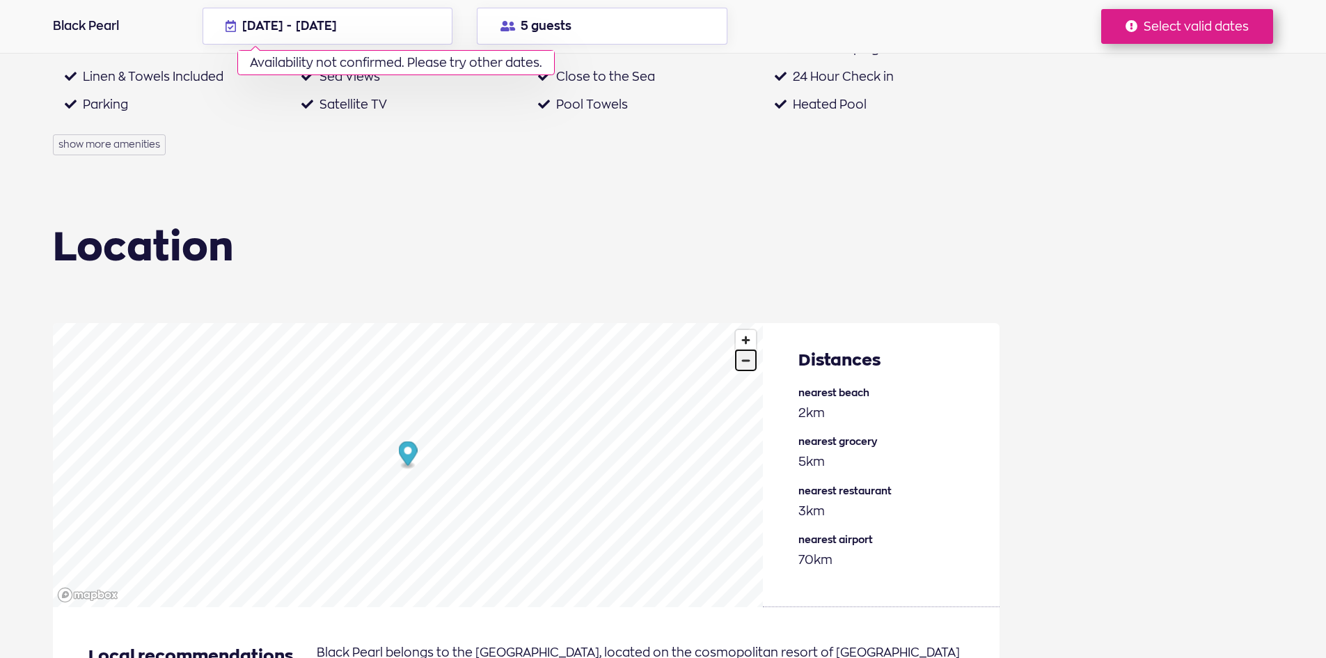
click at [749, 365] on span "Zoom out" at bounding box center [746, 360] width 20 height 19
click at [742, 365] on span "Zoom out" at bounding box center [746, 360] width 20 height 19
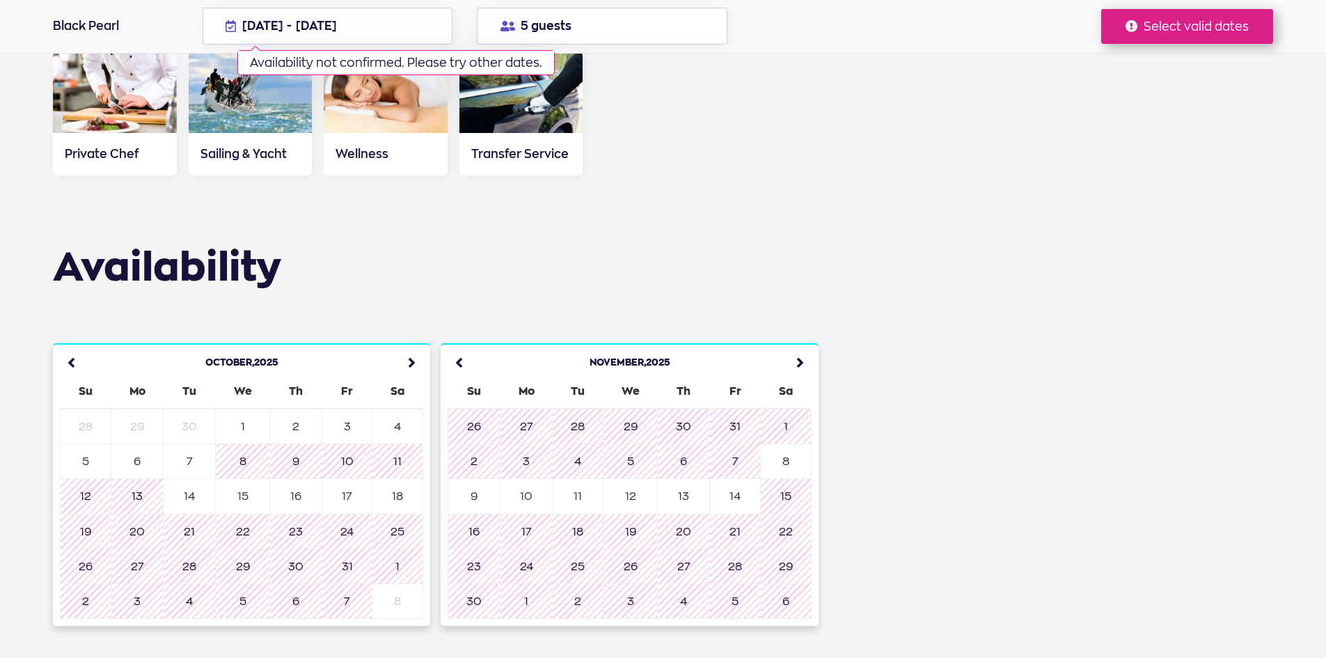
scroll to position [4314, 0]
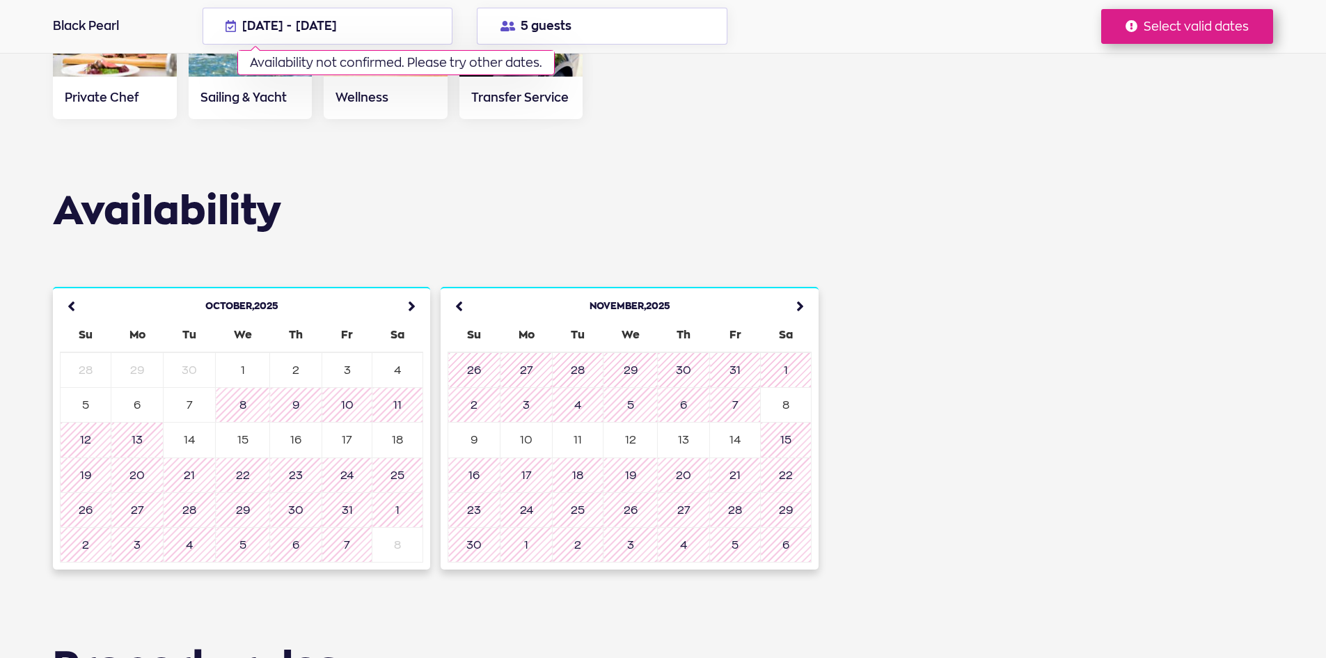
click at [800, 291] on icon at bounding box center [796, 306] width 31 height 31
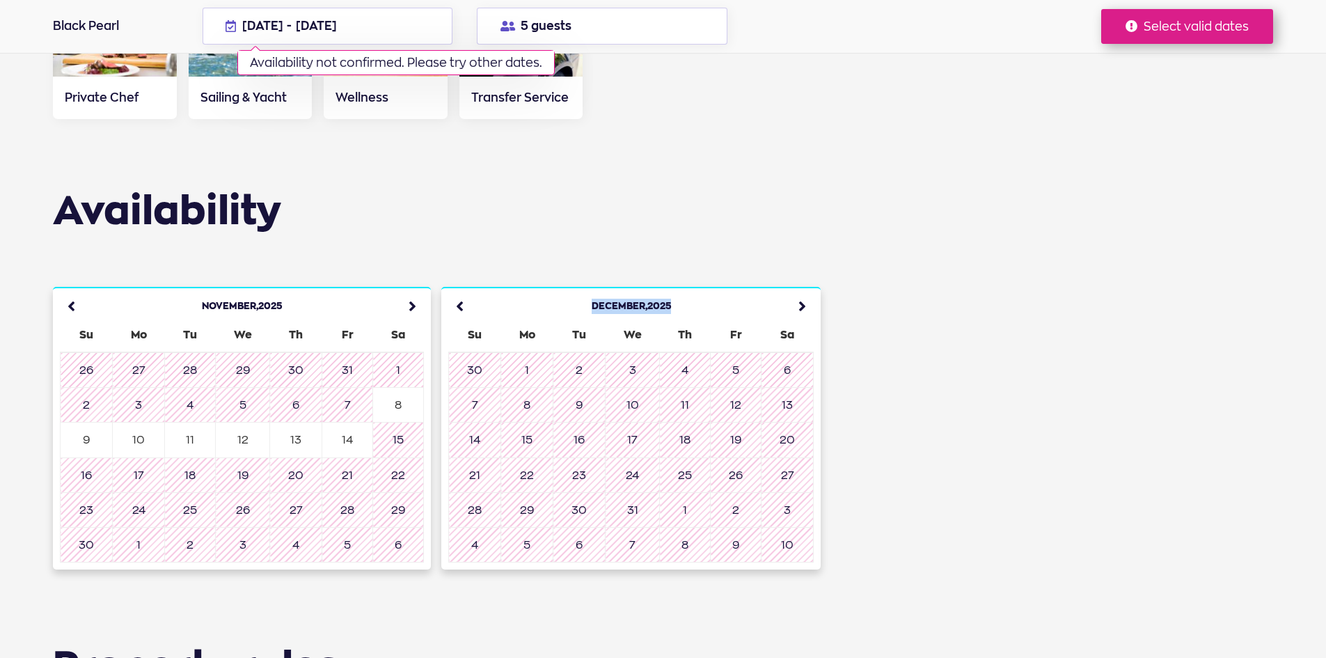
click at [800, 291] on icon at bounding box center [798, 306] width 31 height 31
click at [800, 291] on icon at bounding box center [797, 306] width 31 height 31
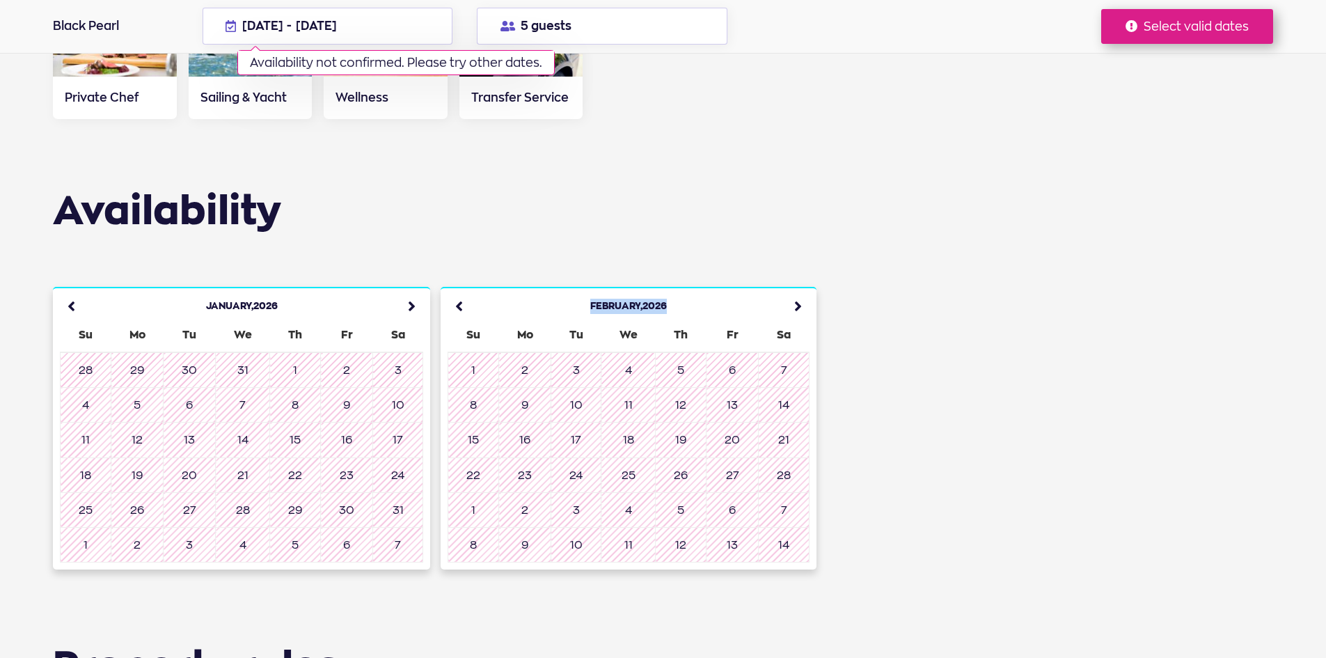
click at [800, 291] on icon at bounding box center [794, 306] width 31 height 31
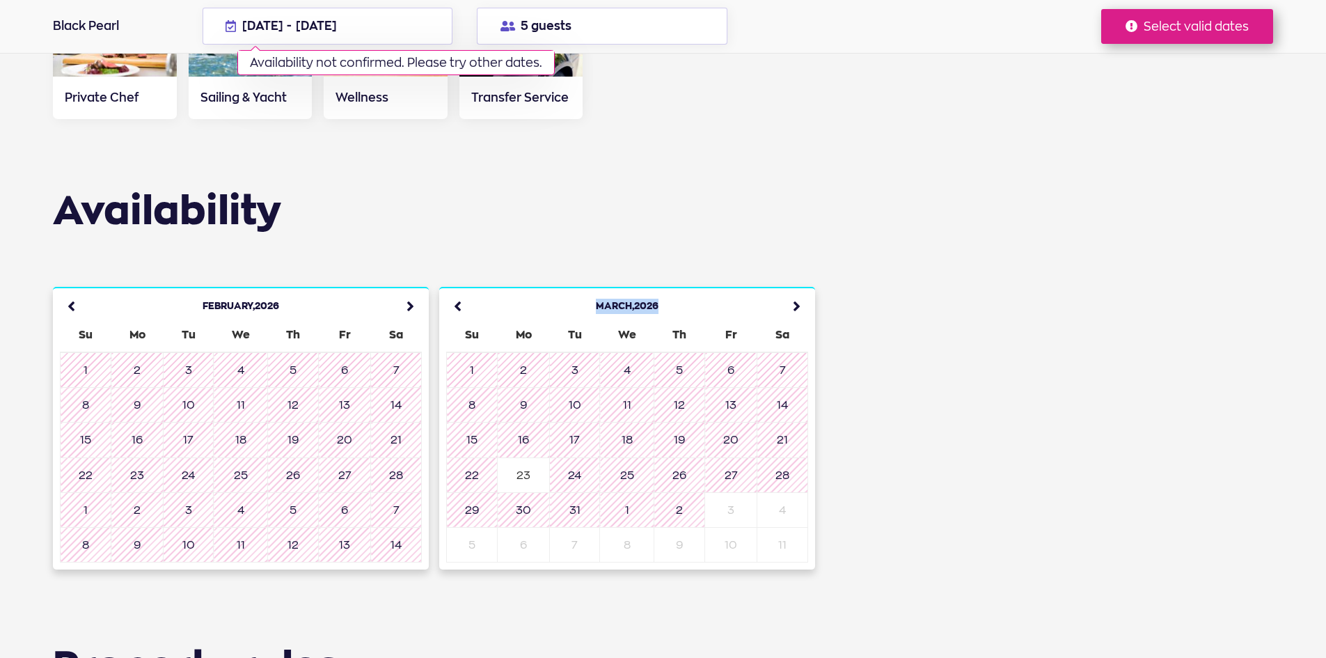
click at [800, 291] on icon at bounding box center [792, 306] width 31 height 31
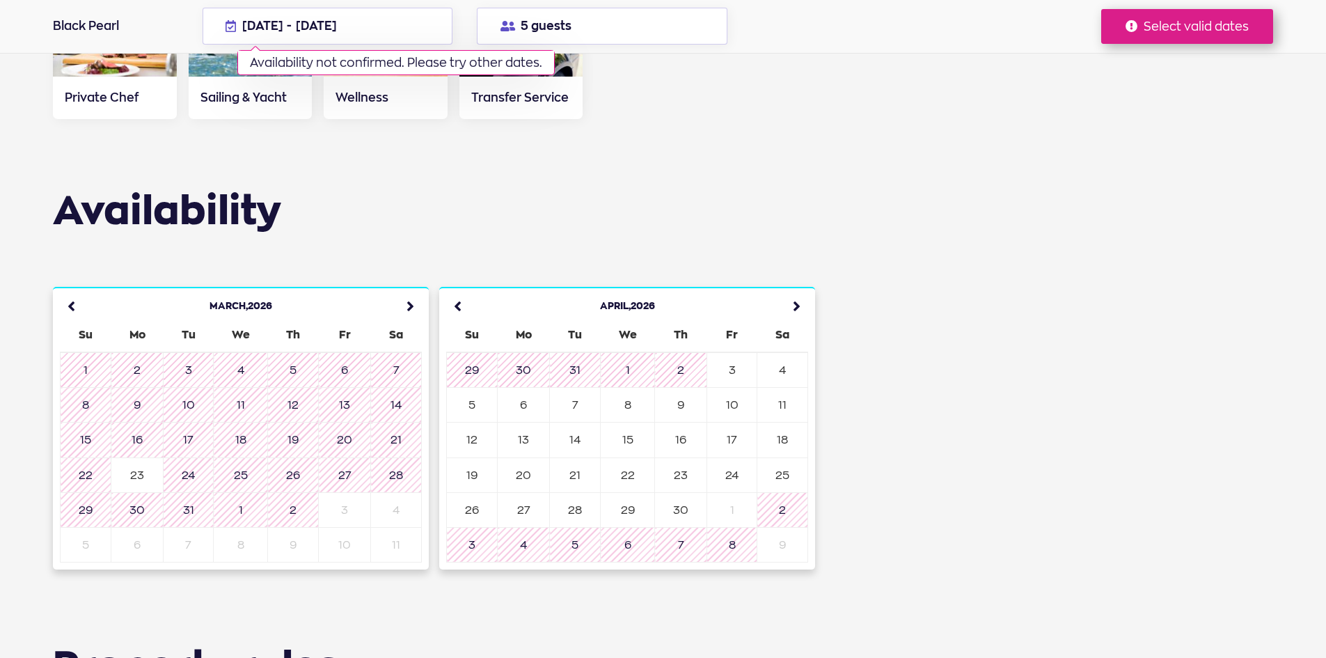
click at [800, 291] on icon at bounding box center [792, 306] width 31 height 31
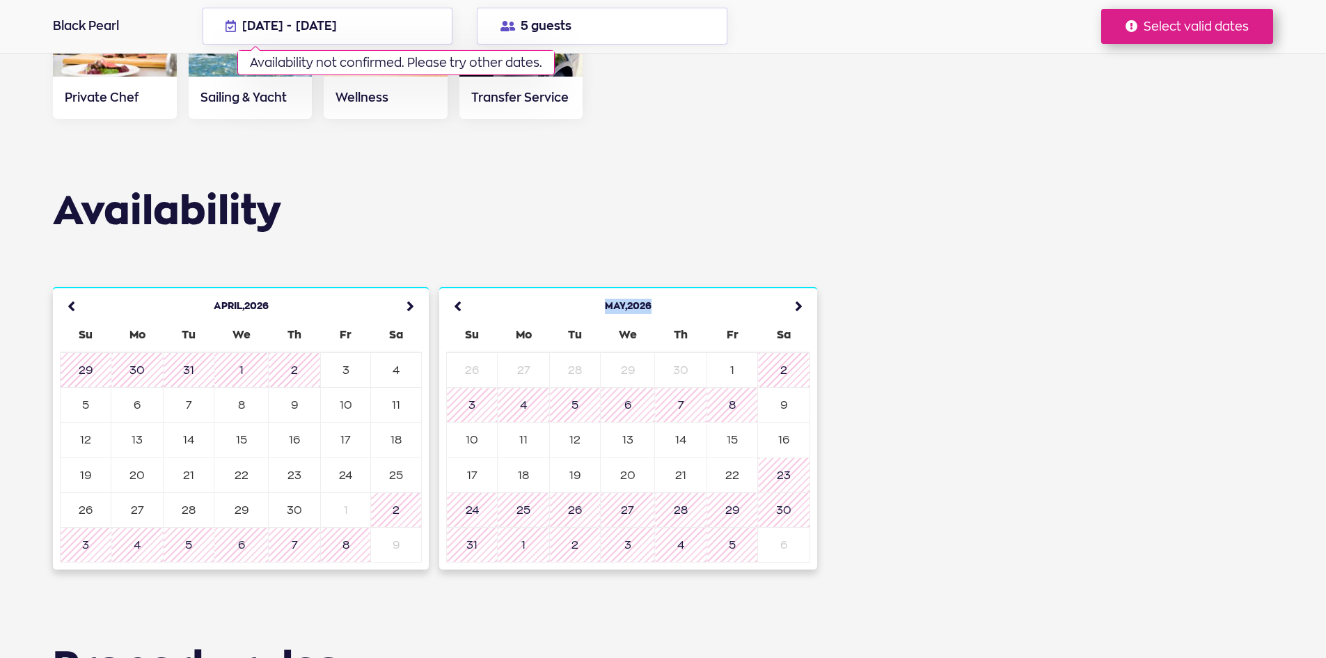
click at [800, 291] on icon at bounding box center [794, 306] width 31 height 31
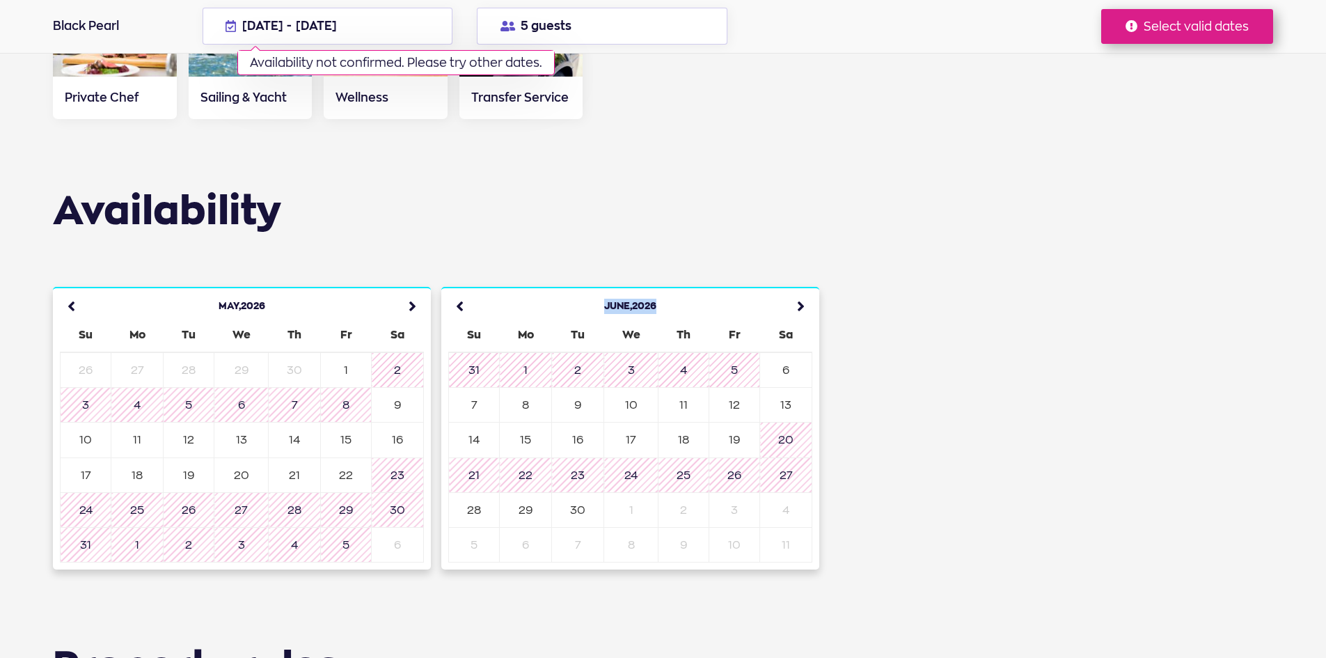
click at [800, 291] on icon at bounding box center [796, 306] width 31 height 31
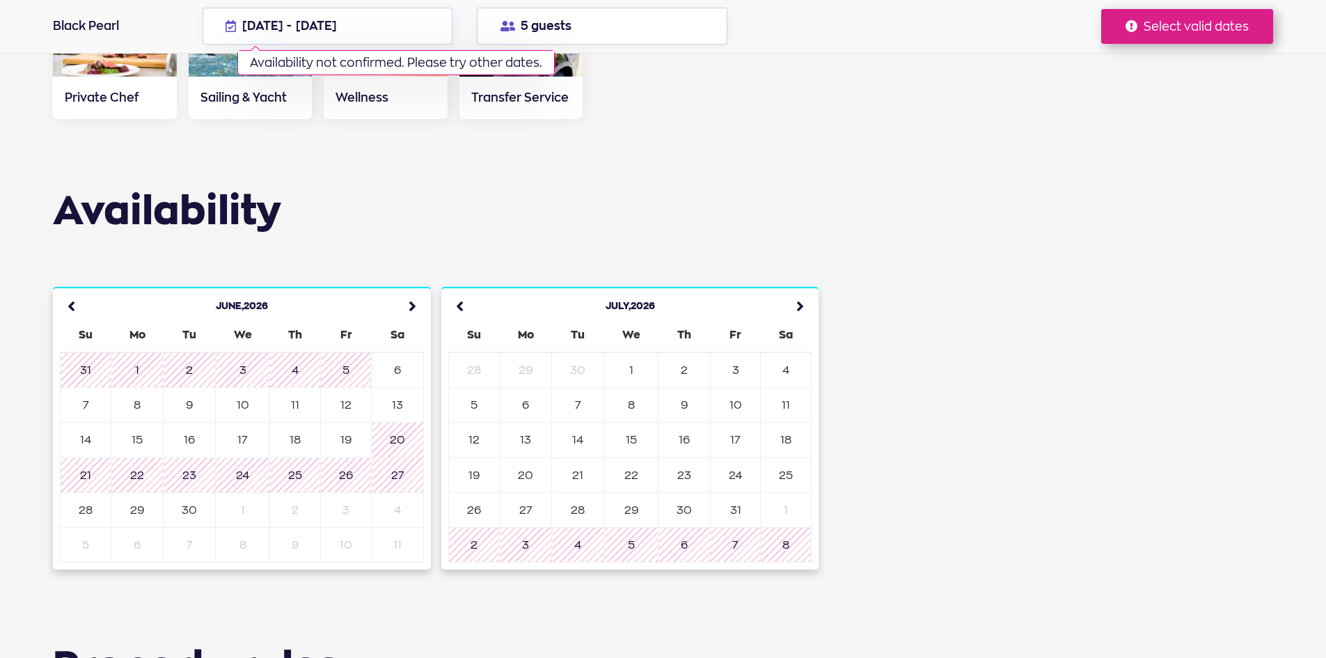
click at [800, 291] on icon at bounding box center [796, 306] width 31 height 31
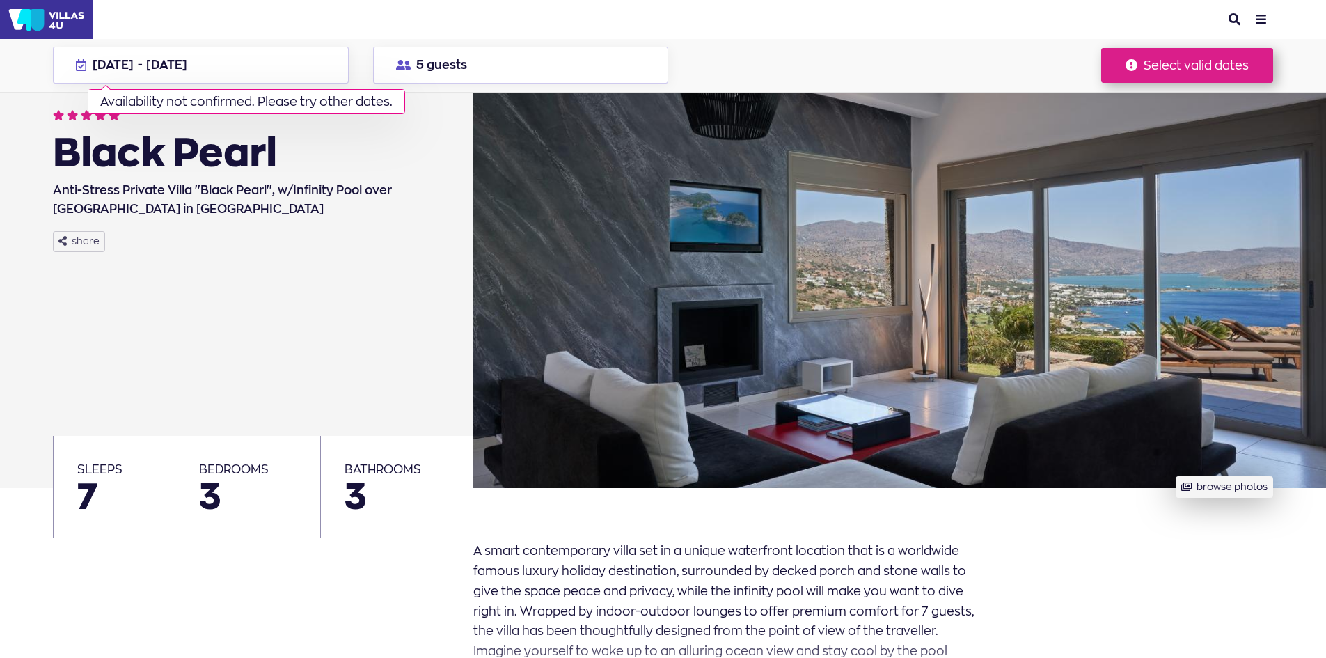
scroll to position [0, 0]
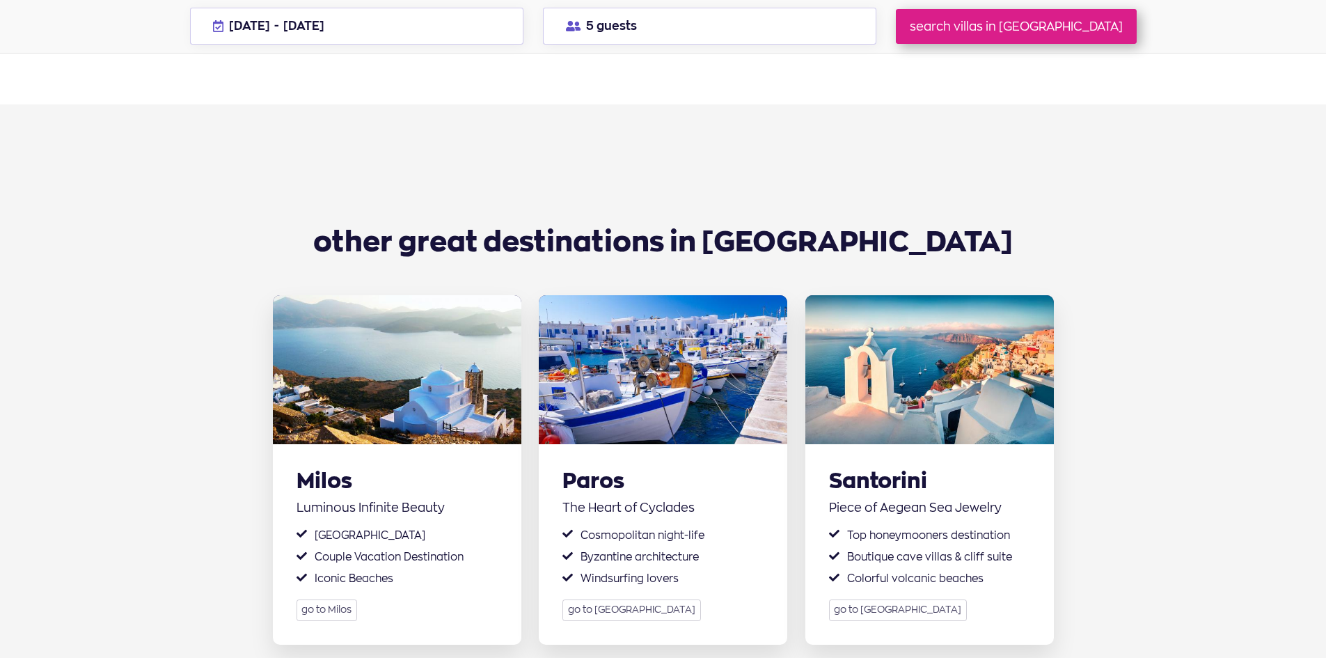
scroll to position [2366, 0]
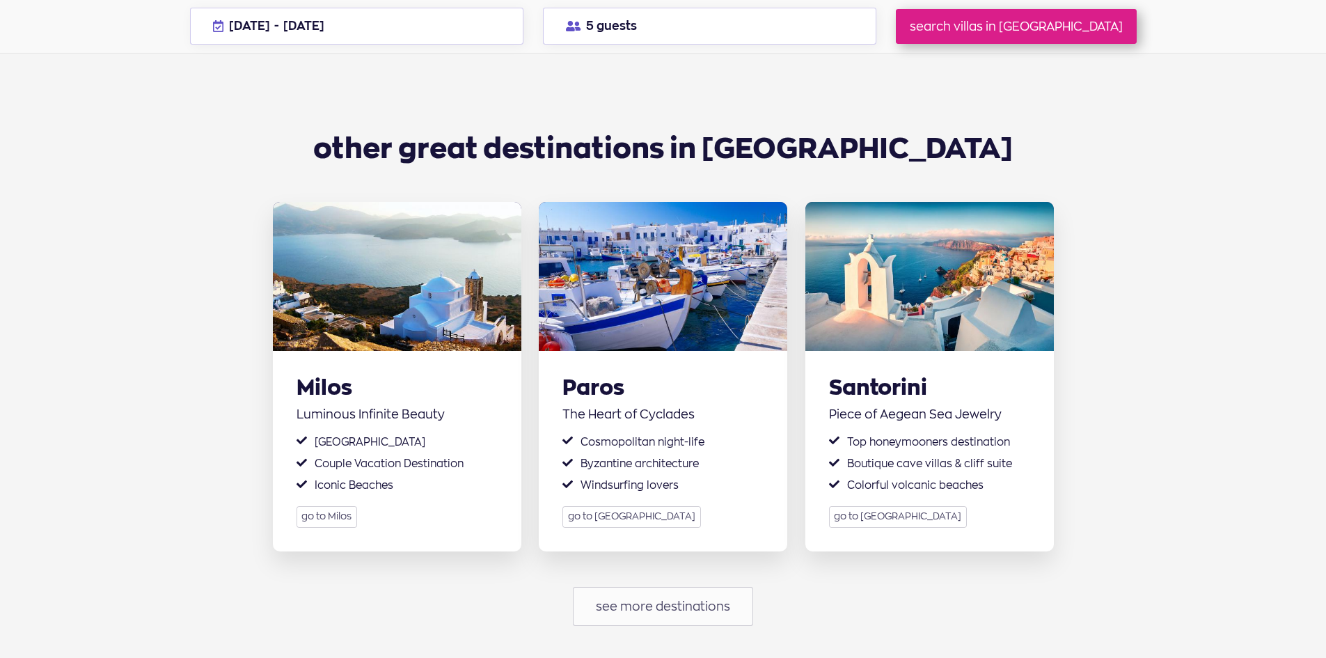
click at [665, 587] on link "see more destinations" at bounding box center [663, 606] width 181 height 39
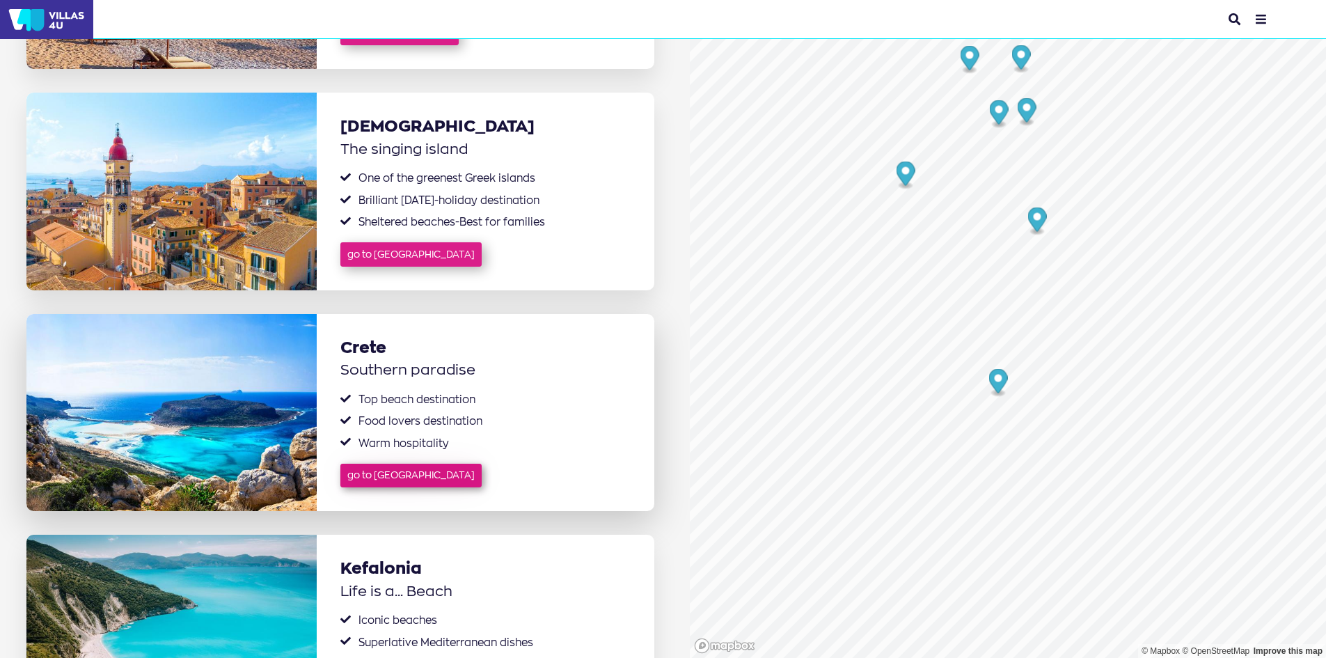
scroll to position [487, 0]
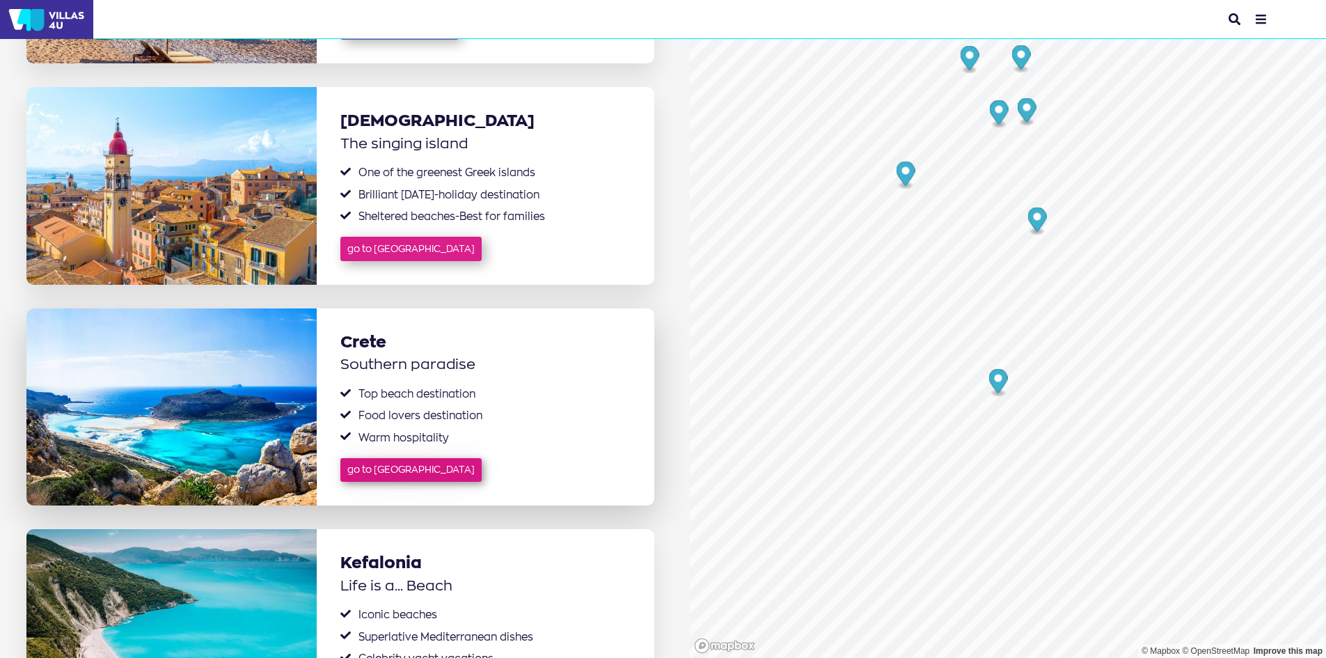
click at [404, 458] on link "go to Crete" at bounding box center [410, 470] width 141 height 24
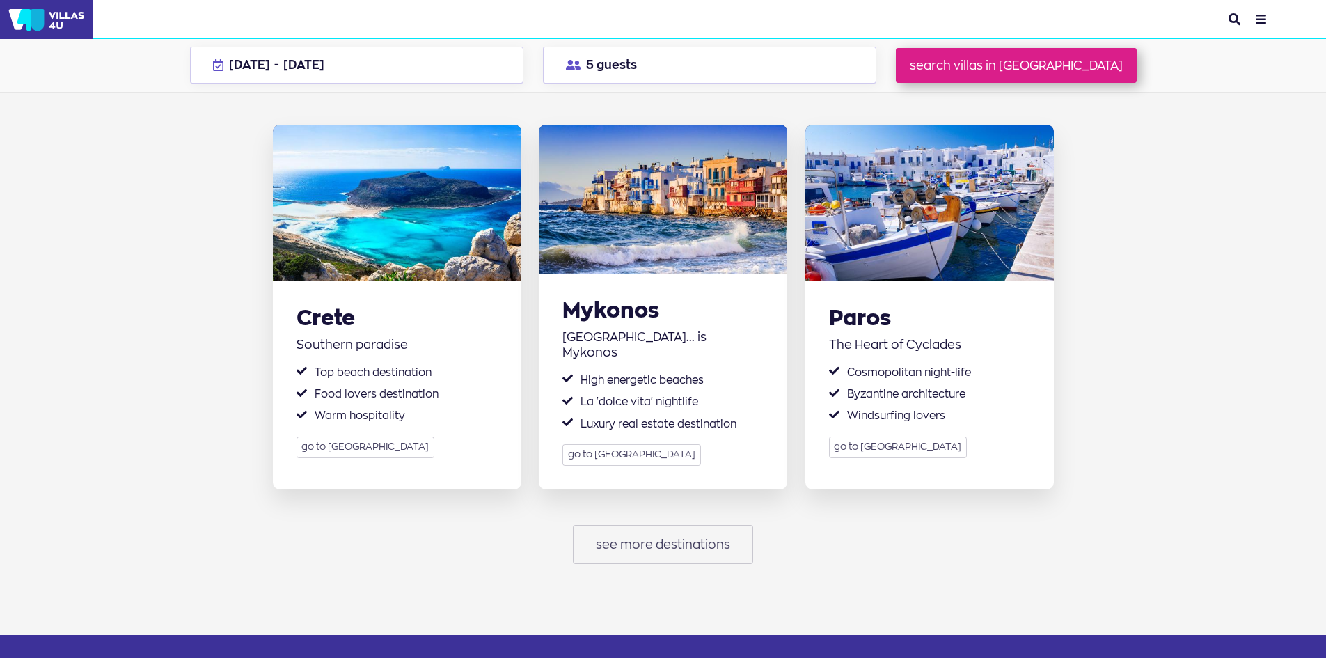
scroll to position [2366, 0]
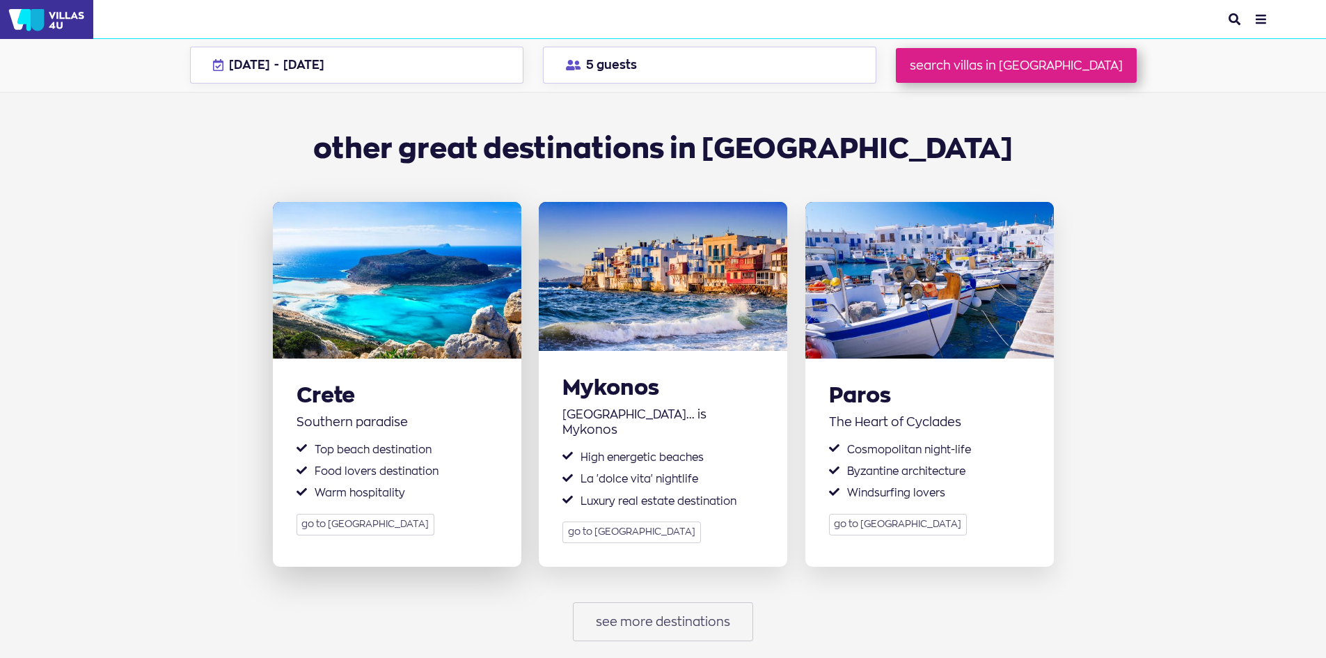
click at [336, 514] on link "go to Crete" at bounding box center [365, 525] width 138 height 22
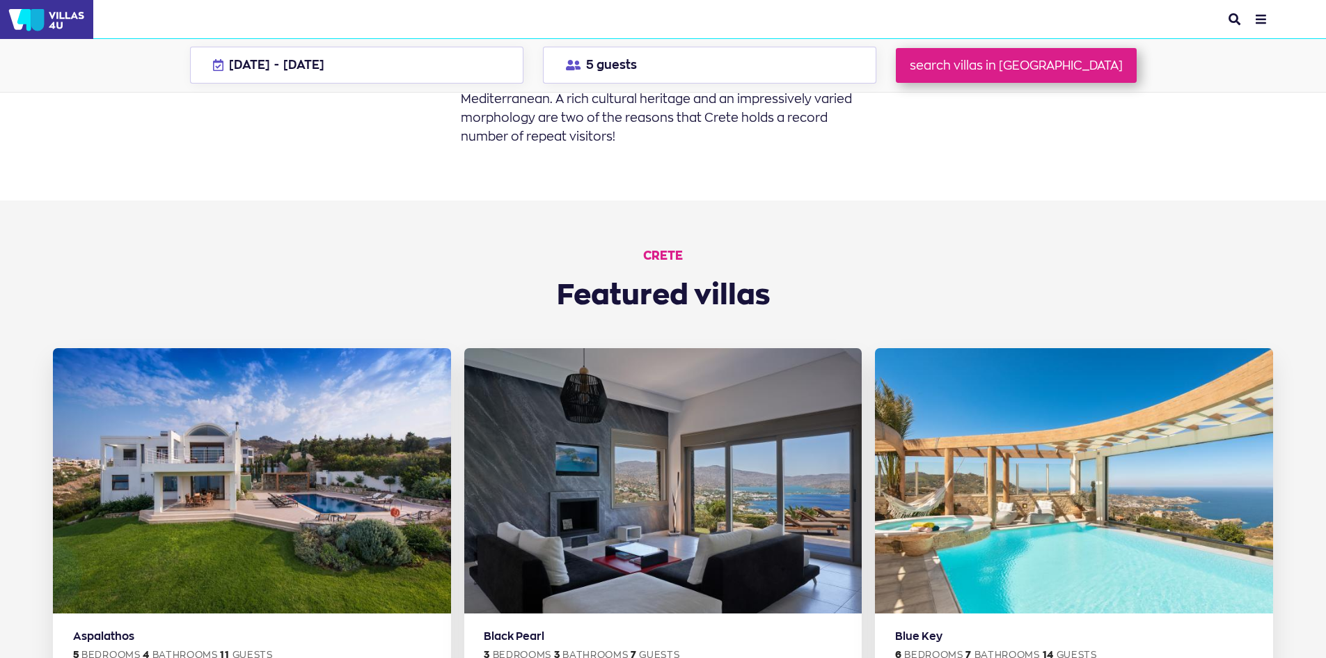
scroll to position [557, 0]
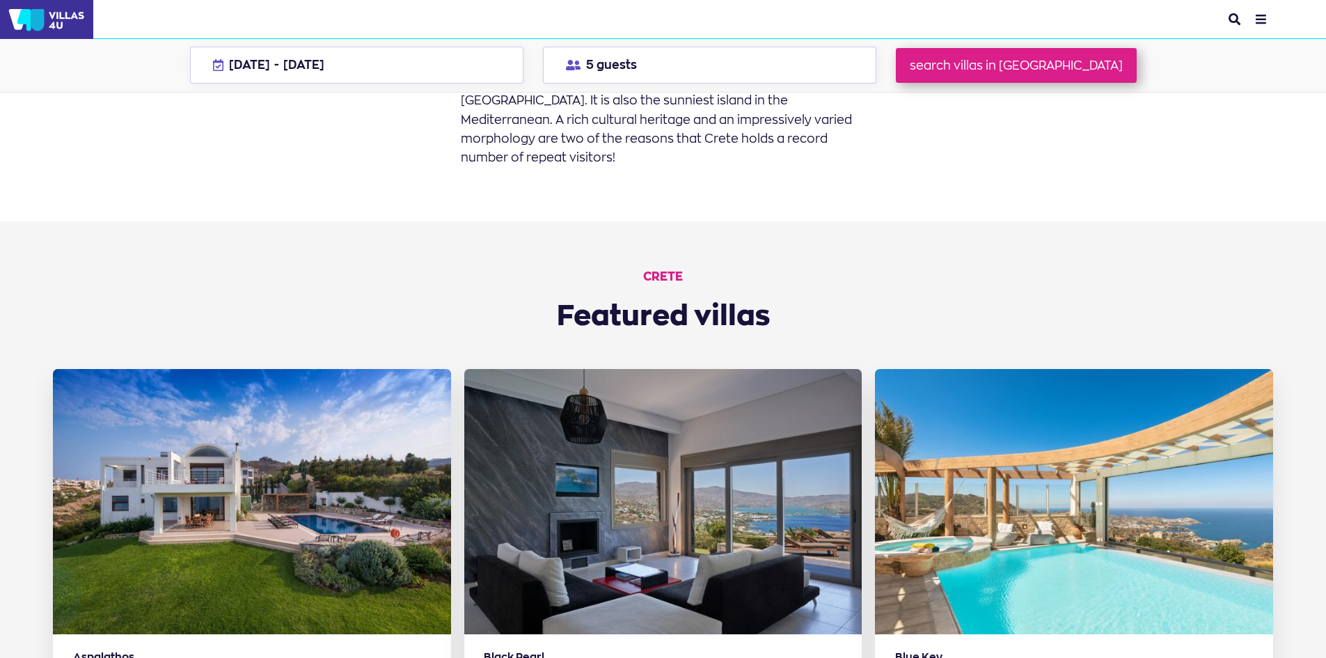
click at [670, 296] on h2 "Crete Featured villas" at bounding box center [663, 301] width 1220 height 64
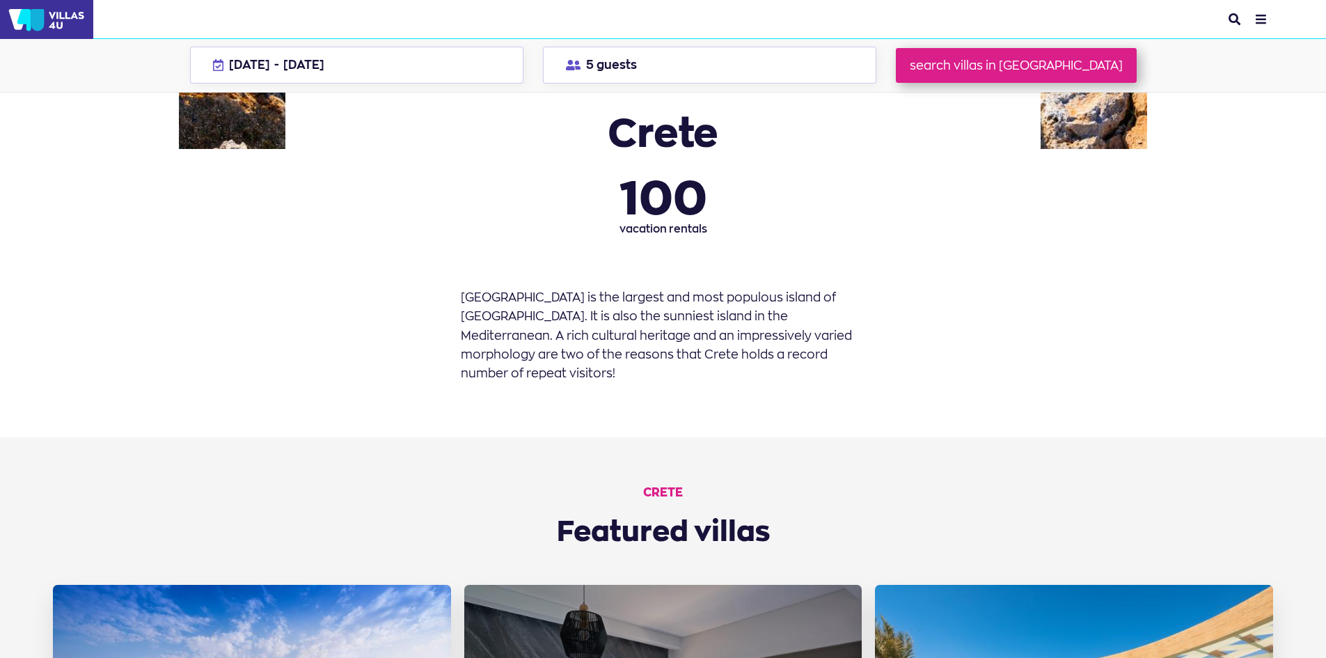
scroll to position [209, 0]
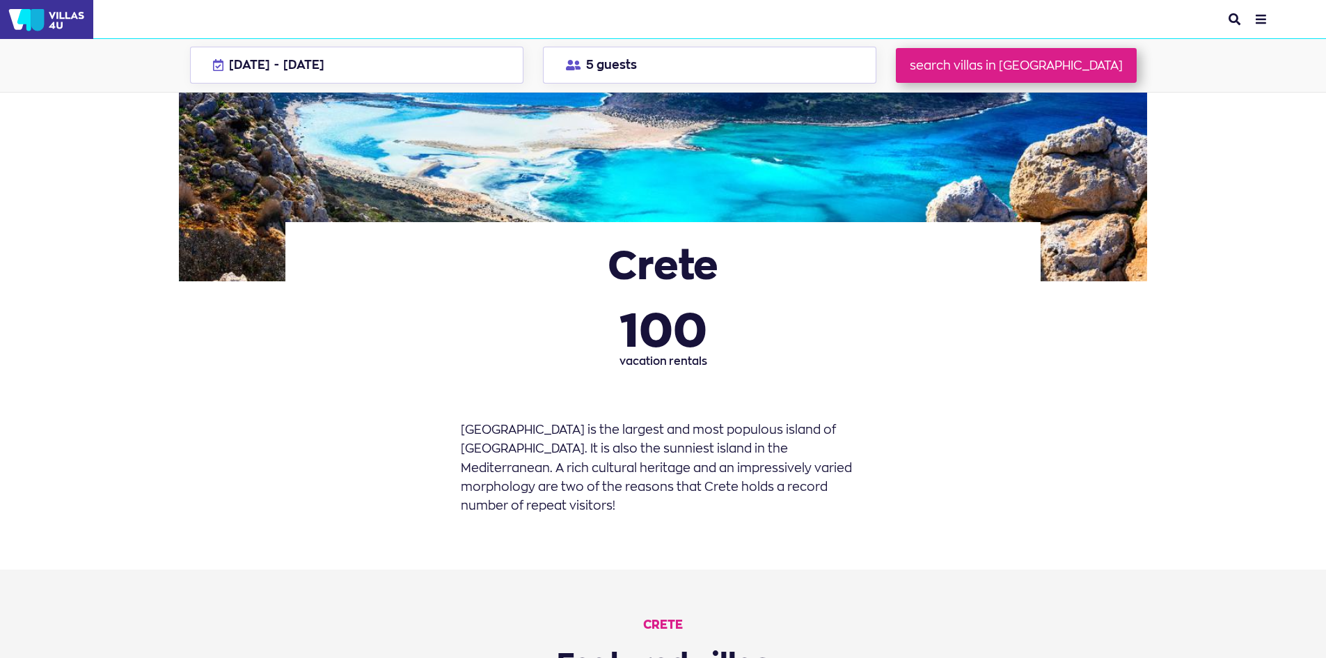
click at [658, 271] on h1 "Crete" at bounding box center [663, 265] width 704 height 40
click at [658, 338] on span "100" at bounding box center [663, 328] width 88 height 47
click at [500, 69] on button "09 Aug - 23 Aug 2026" at bounding box center [357, 65] width 334 height 37
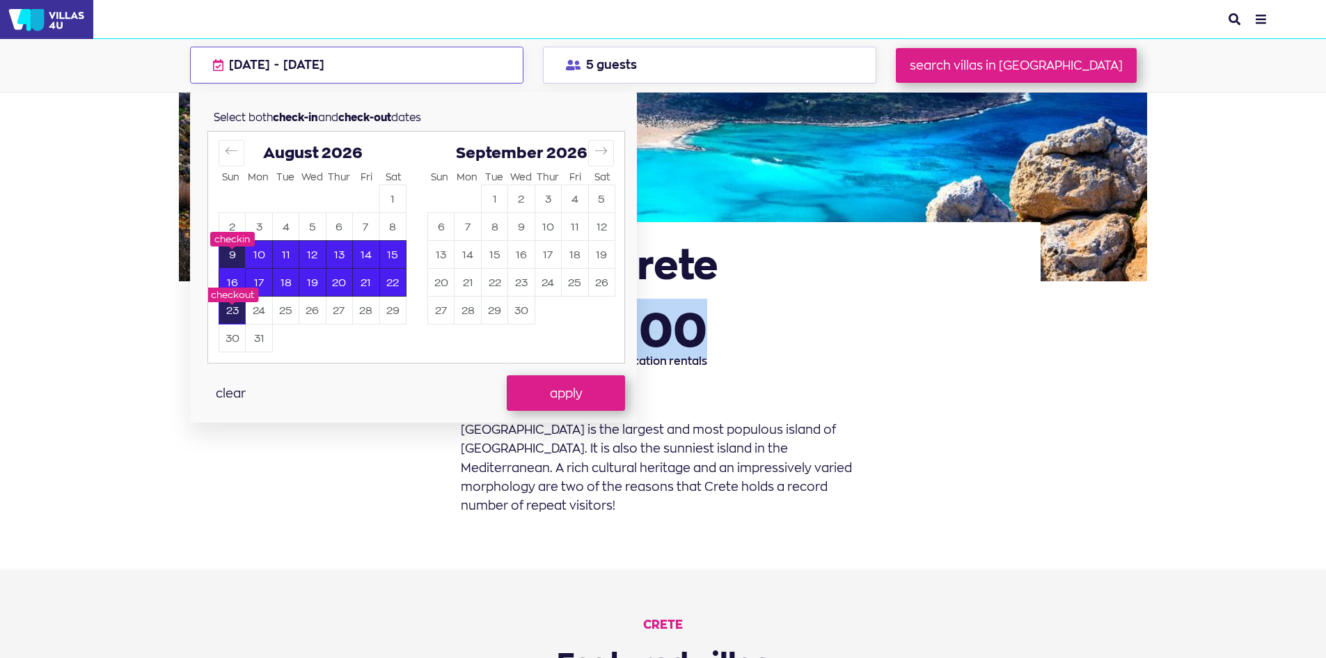
click at [235, 249] on button "9" at bounding box center [232, 254] width 26 height 27
click at [237, 315] on button "23" at bounding box center [232, 310] width 26 height 27
click at [243, 384] on button "clear" at bounding box center [230, 392] width 46 height 35
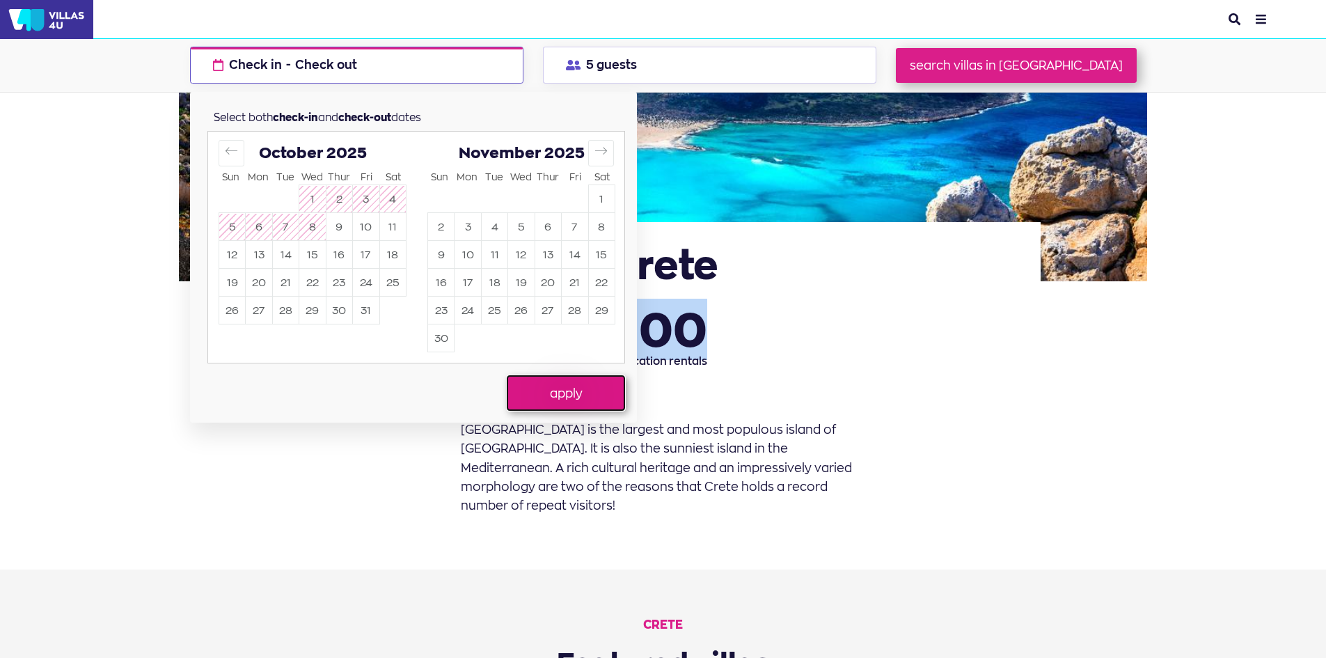
click at [605, 389] on button "apply" at bounding box center [566, 392] width 118 height 35
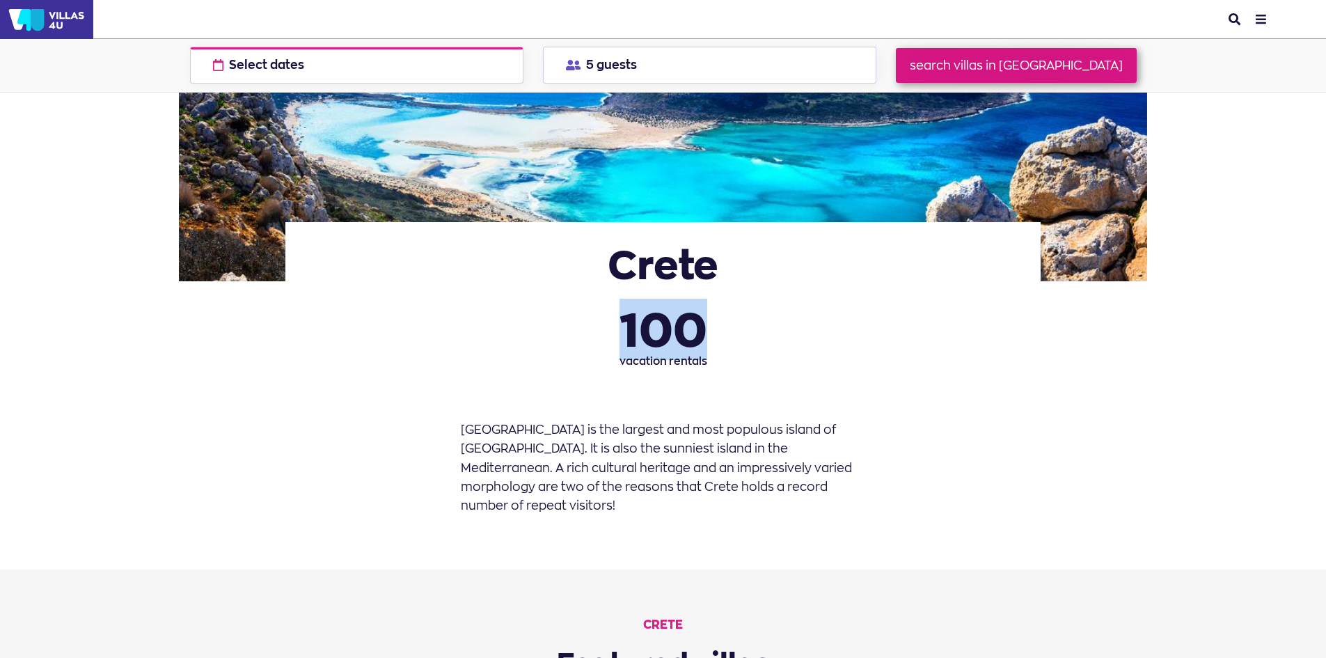
click at [1058, 61] on link "search villas in Crete" at bounding box center [1016, 65] width 241 height 35
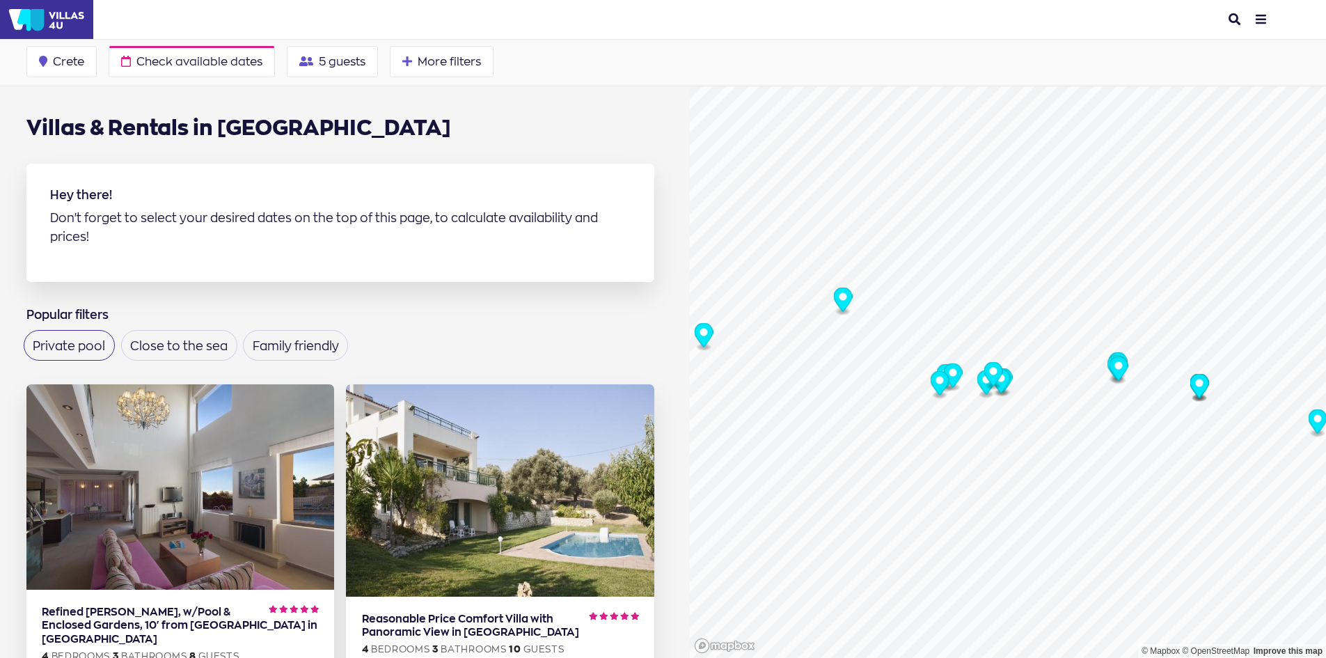
click at [86, 340] on label "Private pool" at bounding box center [69, 346] width 72 height 12
click at [42, 336] on input "Private pool" at bounding box center [37, 340] width 9 height 9
checkbox input "true"
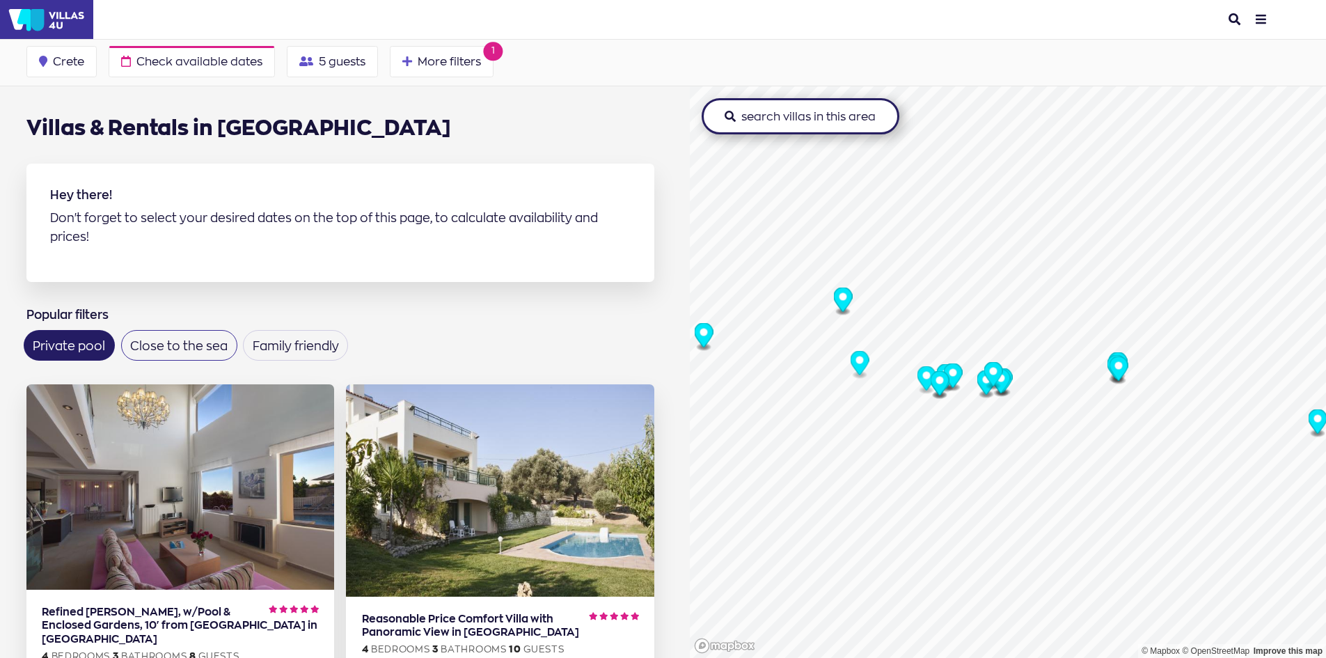
click at [192, 340] on label "Close to the sea" at bounding box center [178, 346] width 97 height 12
click at [139, 336] on input "Close to the sea" at bounding box center [134, 340] width 9 height 9
checkbox input "true"
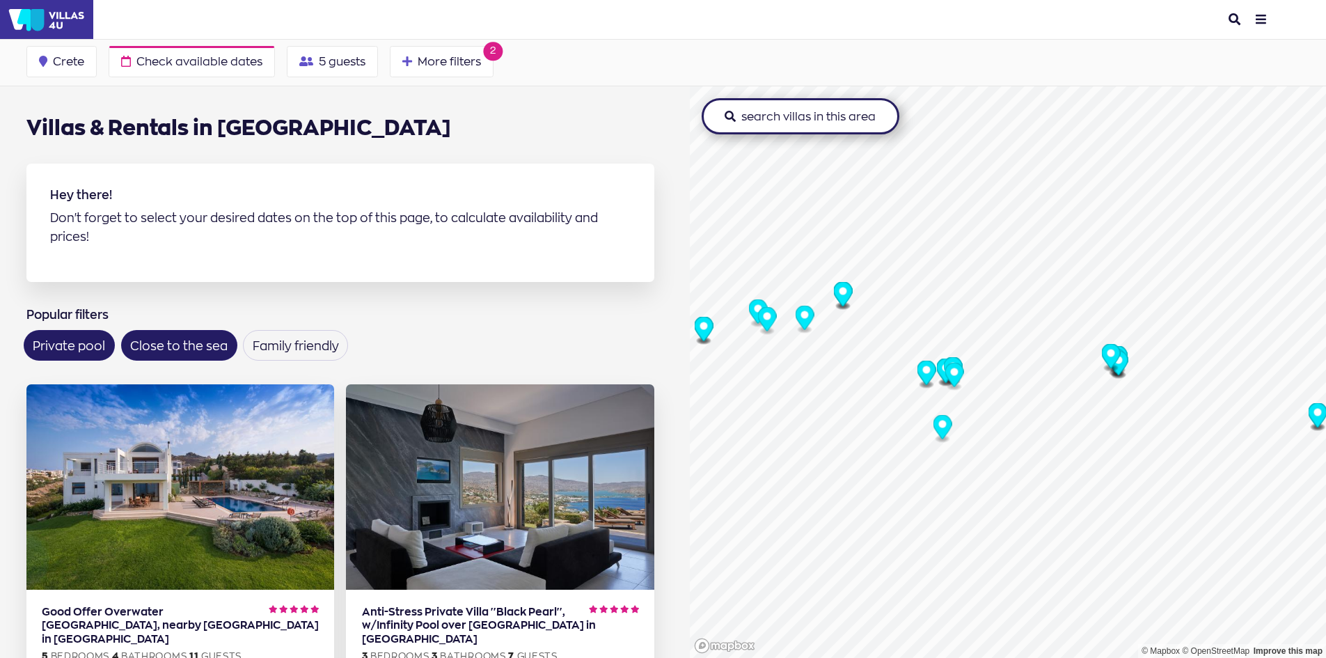
click at [703, 328] on icon "Map marker" at bounding box center [703, 329] width 19 height 24
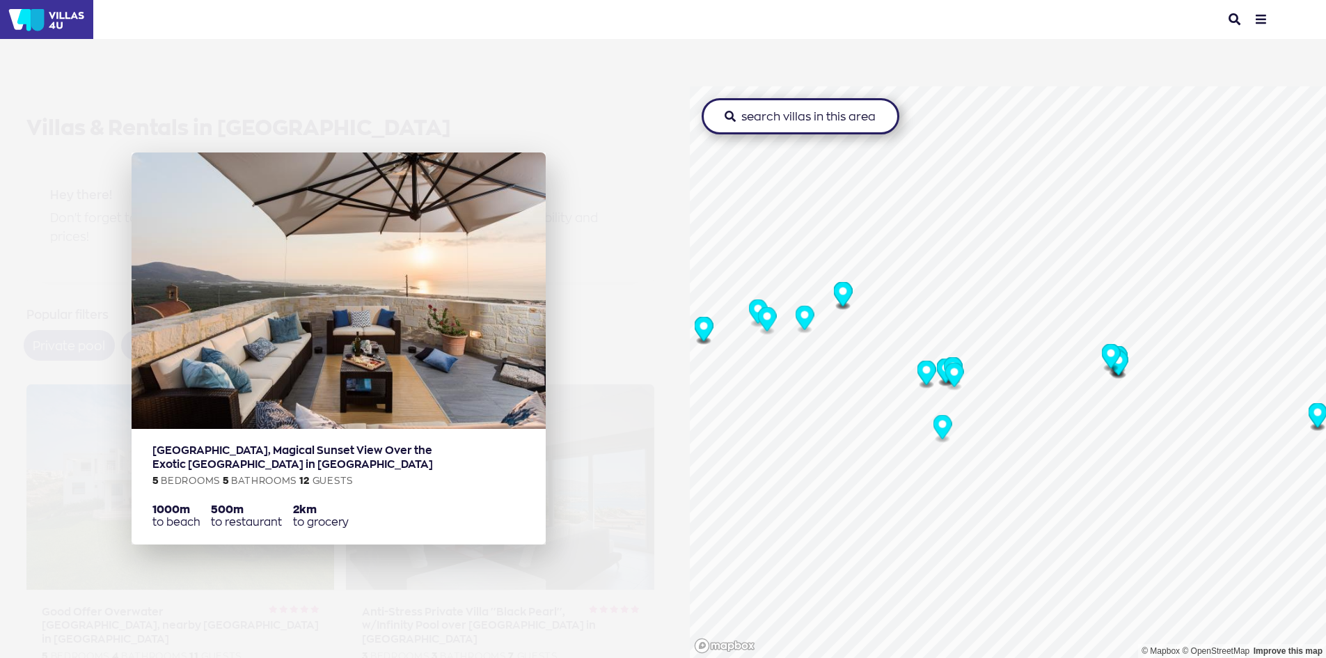
click at [438, 379] on img at bounding box center [339, 290] width 414 height 276
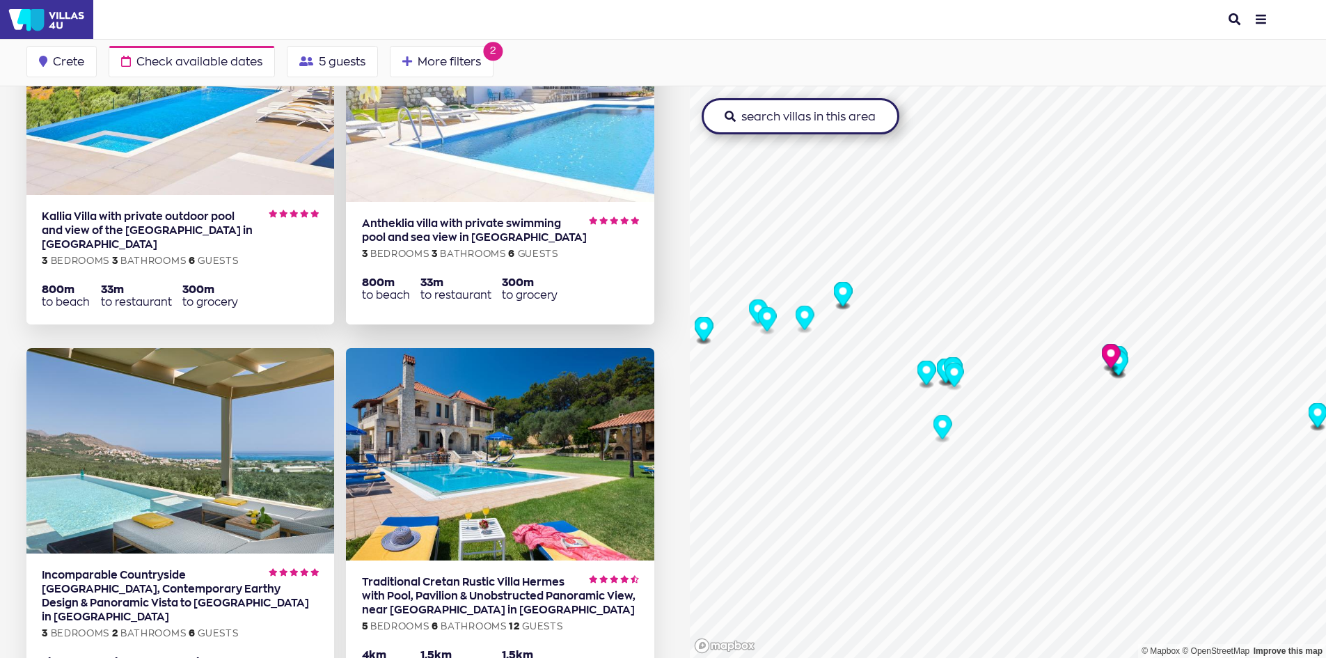
scroll to position [2575, 0]
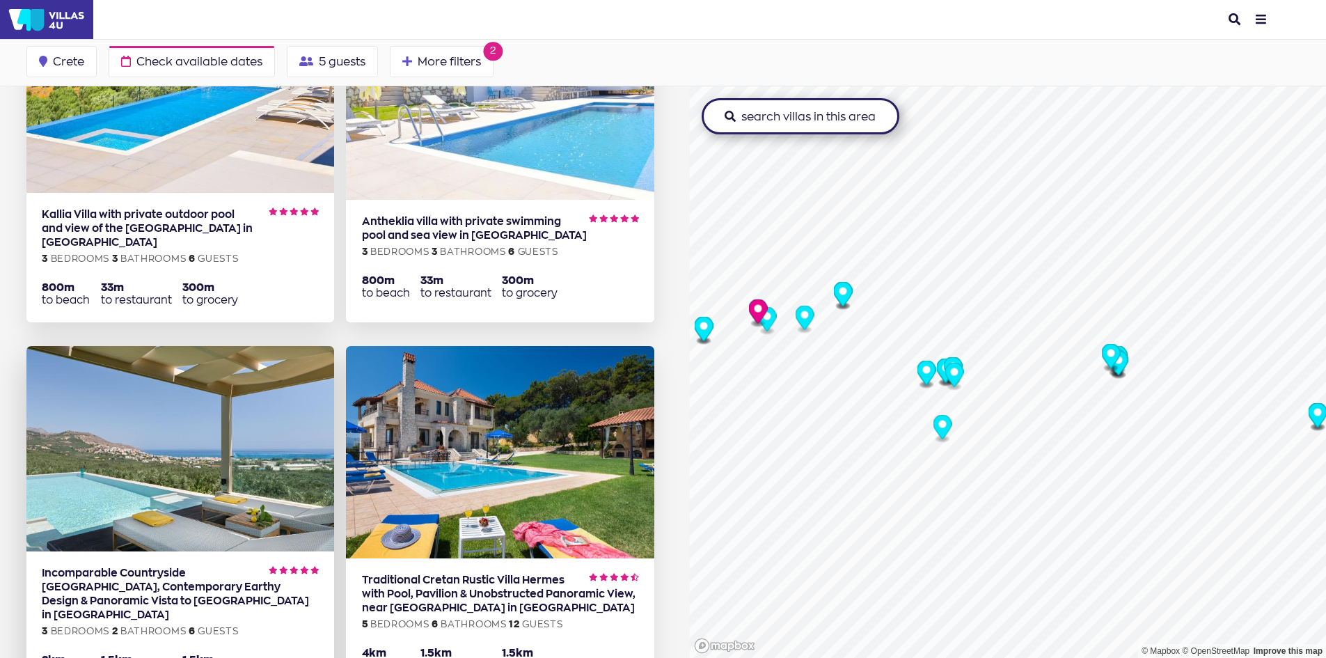
click at [227, 422] on img at bounding box center [180, 448] width 308 height 205
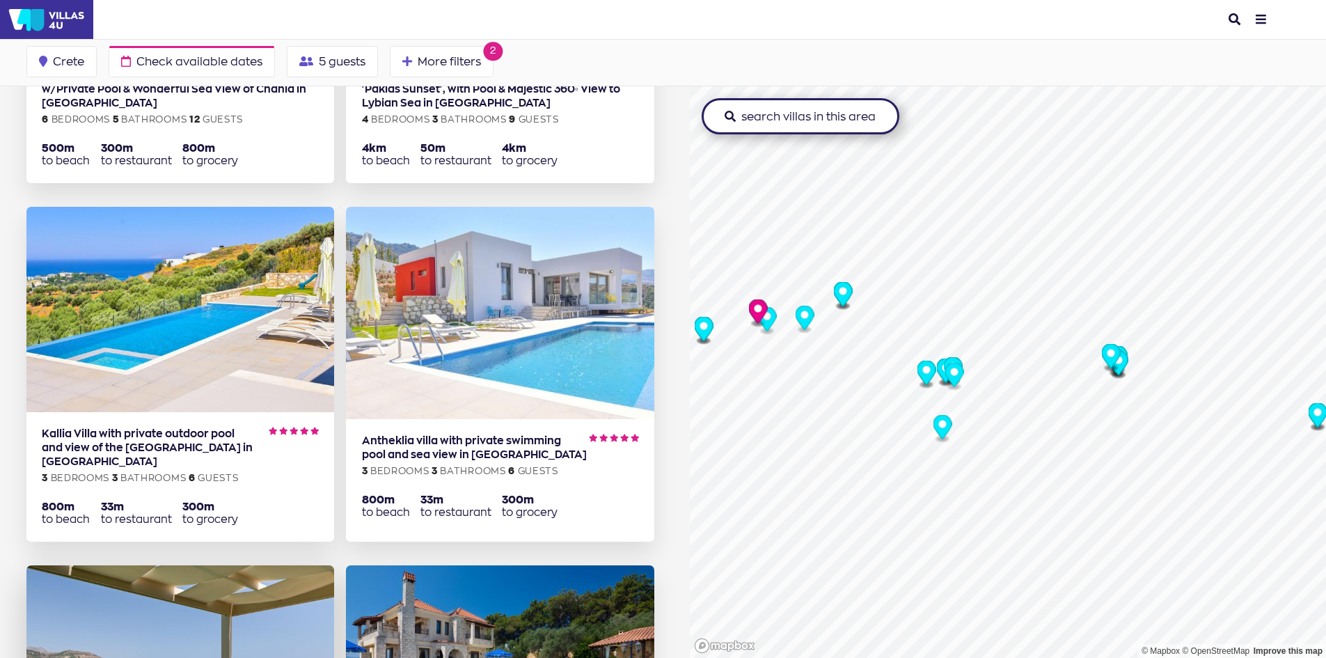
scroll to position [2290, 0]
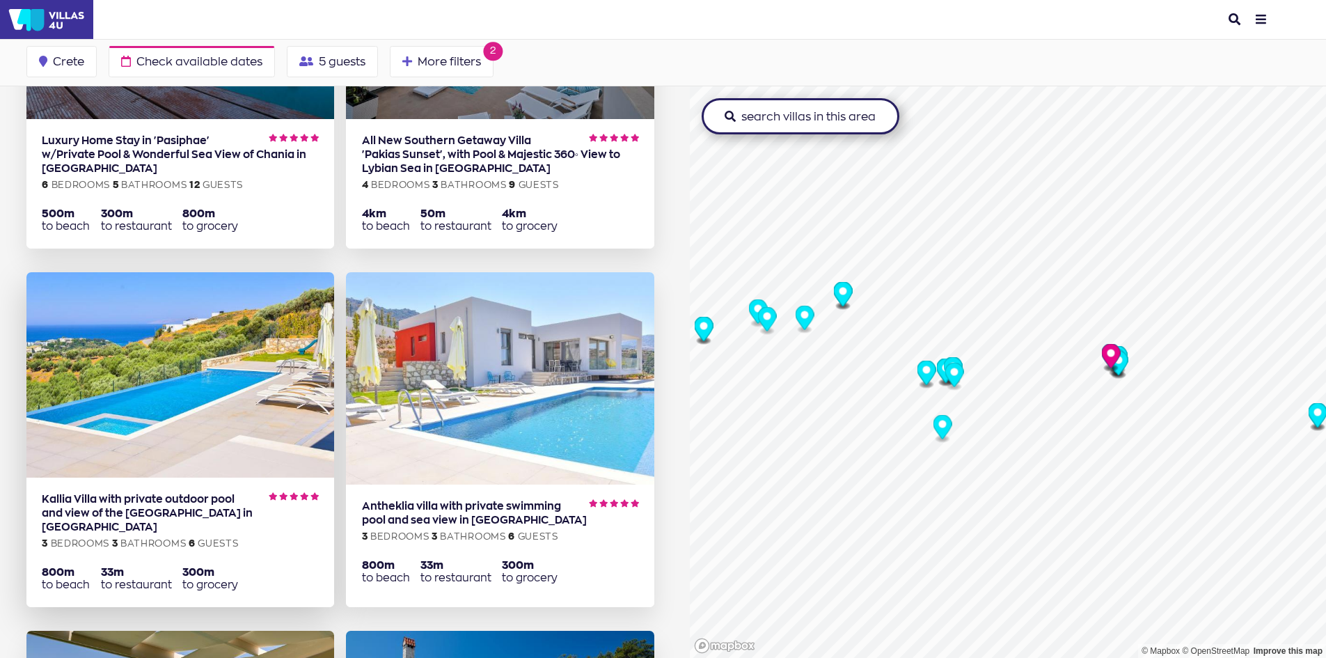
click at [218, 314] on img at bounding box center [180, 374] width 308 height 205
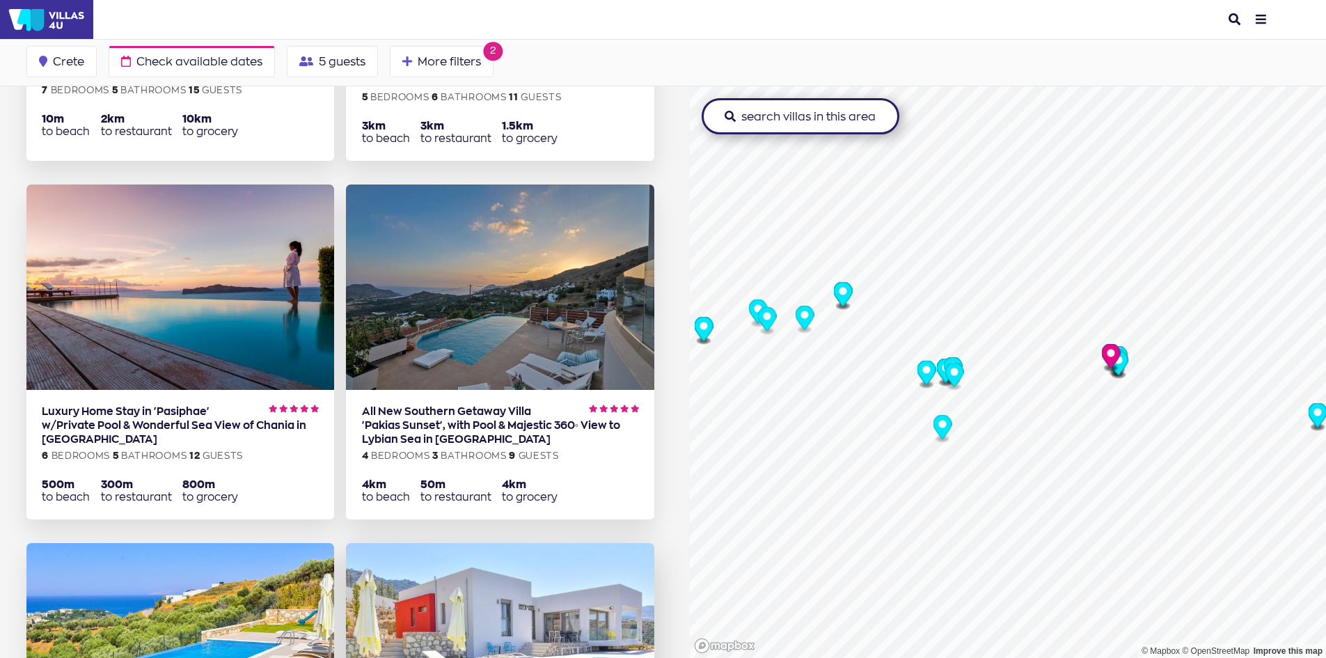
scroll to position [2012, 0]
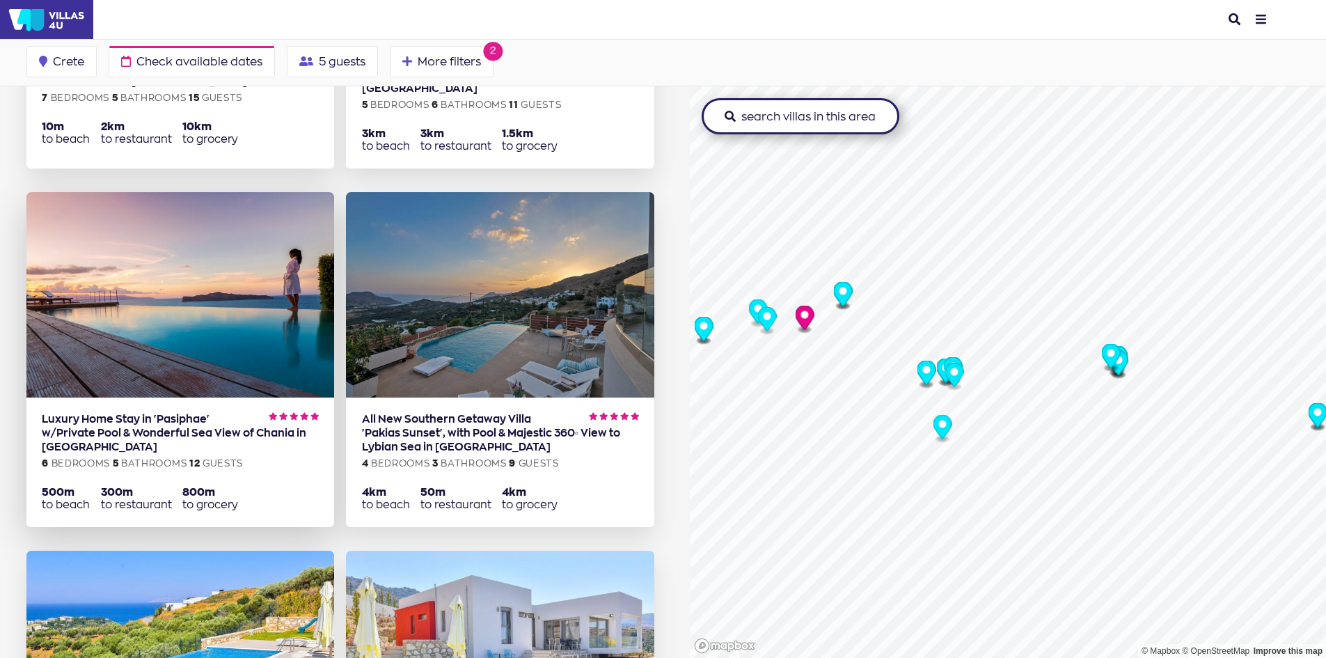
click at [211, 270] on img at bounding box center [180, 294] width 308 height 205
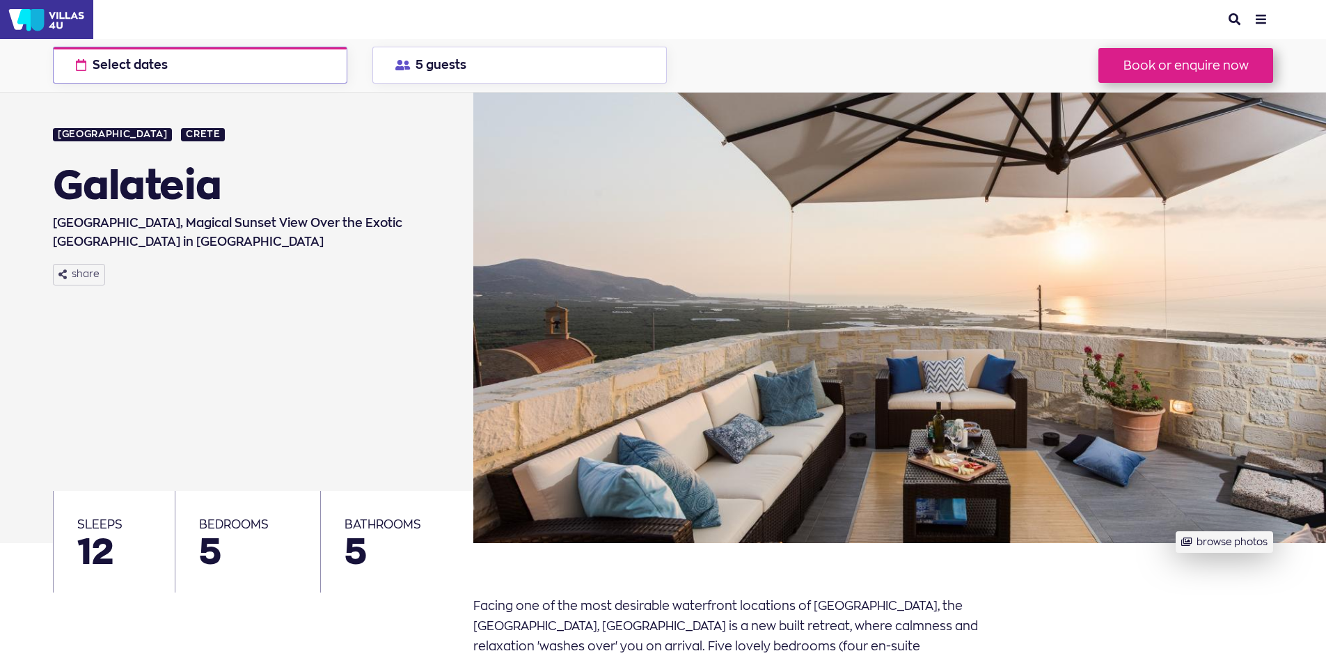
click at [159, 59] on span "Select dates" at bounding box center [130, 65] width 75 height 12
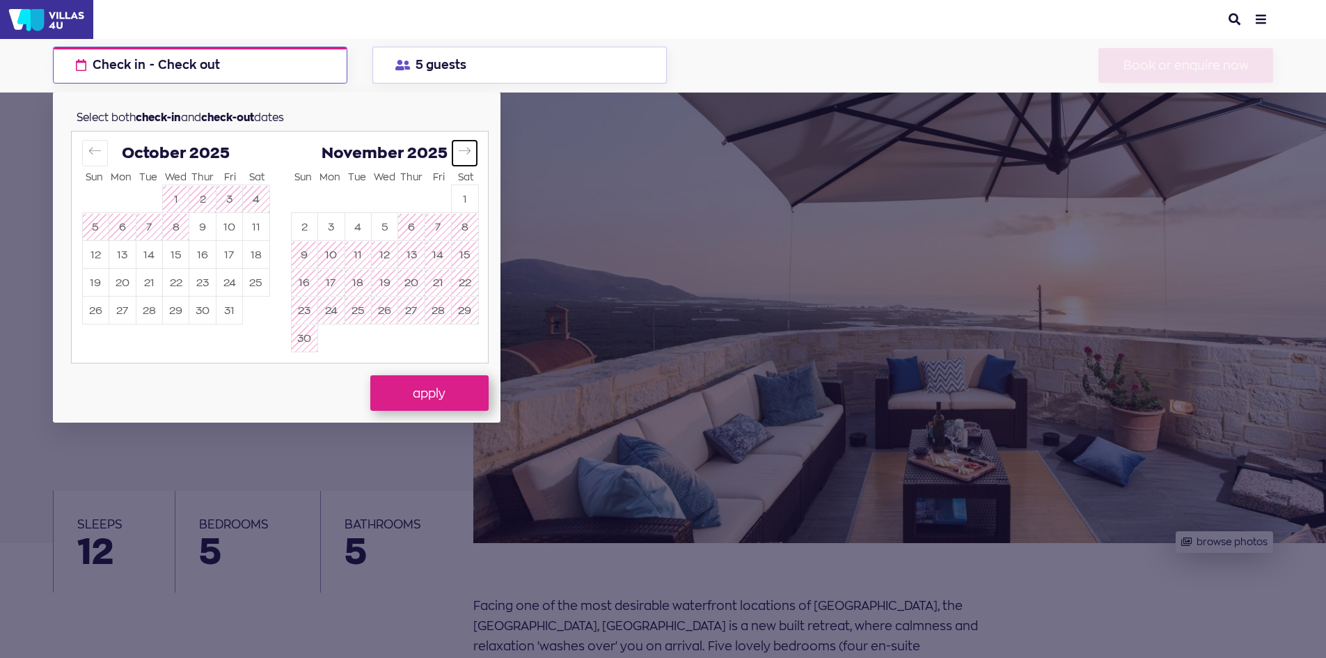
click at [460, 145] on icon "Move forward to switch to the next month." at bounding box center [464, 150] width 13 height 13
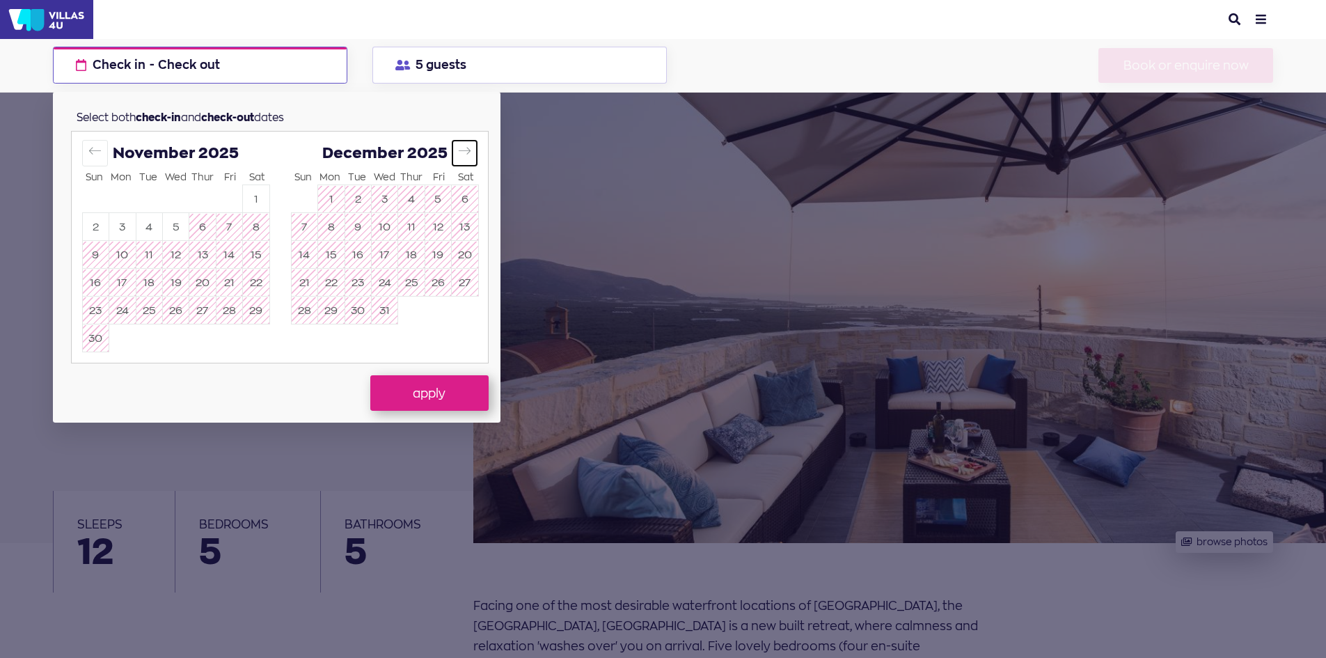
click at [460, 145] on icon "Move forward to switch to the next month." at bounding box center [464, 150] width 13 height 13
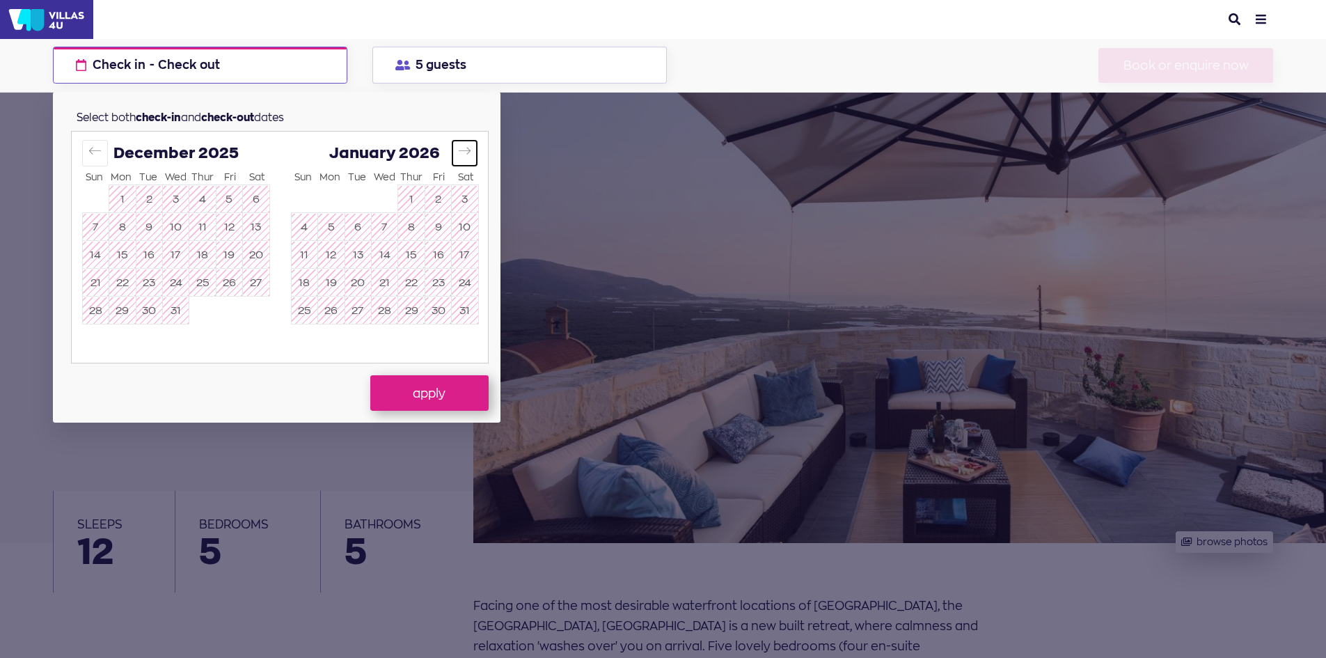
click at [460, 145] on icon "Move forward to switch to the next month." at bounding box center [464, 150] width 13 height 13
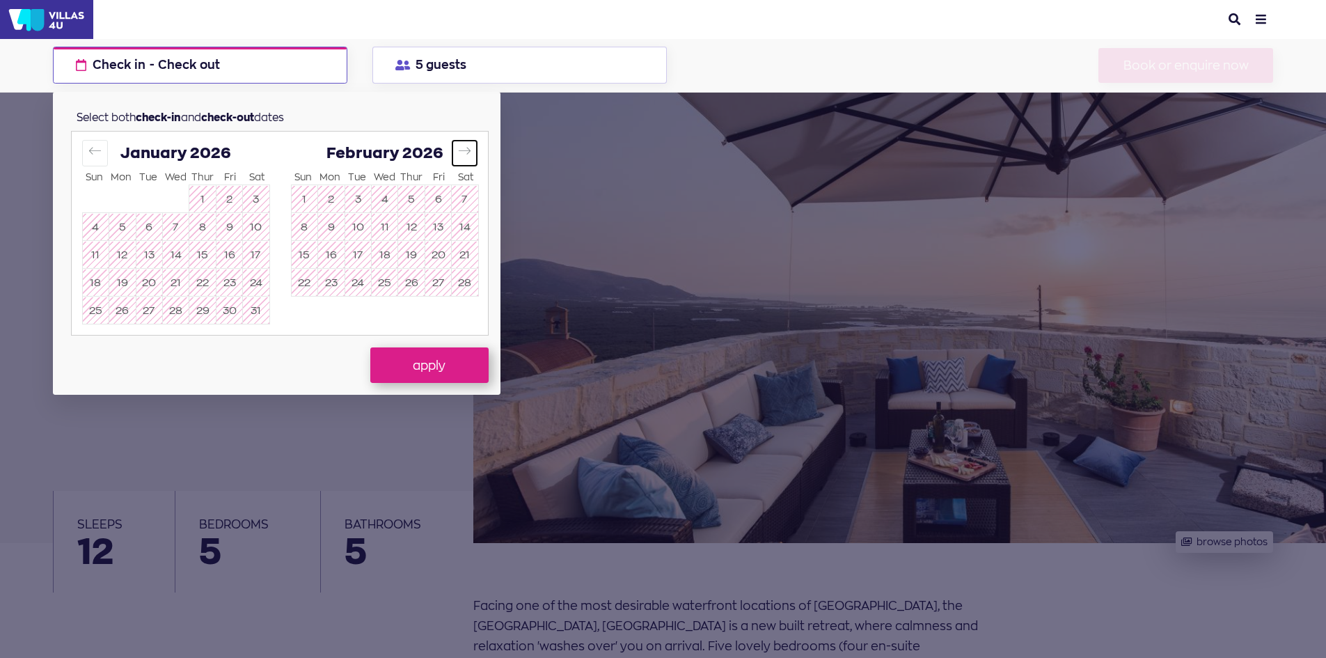
click at [460, 145] on icon "Move forward to switch to the next month." at bounding box center [464, 150] width 13 height 13
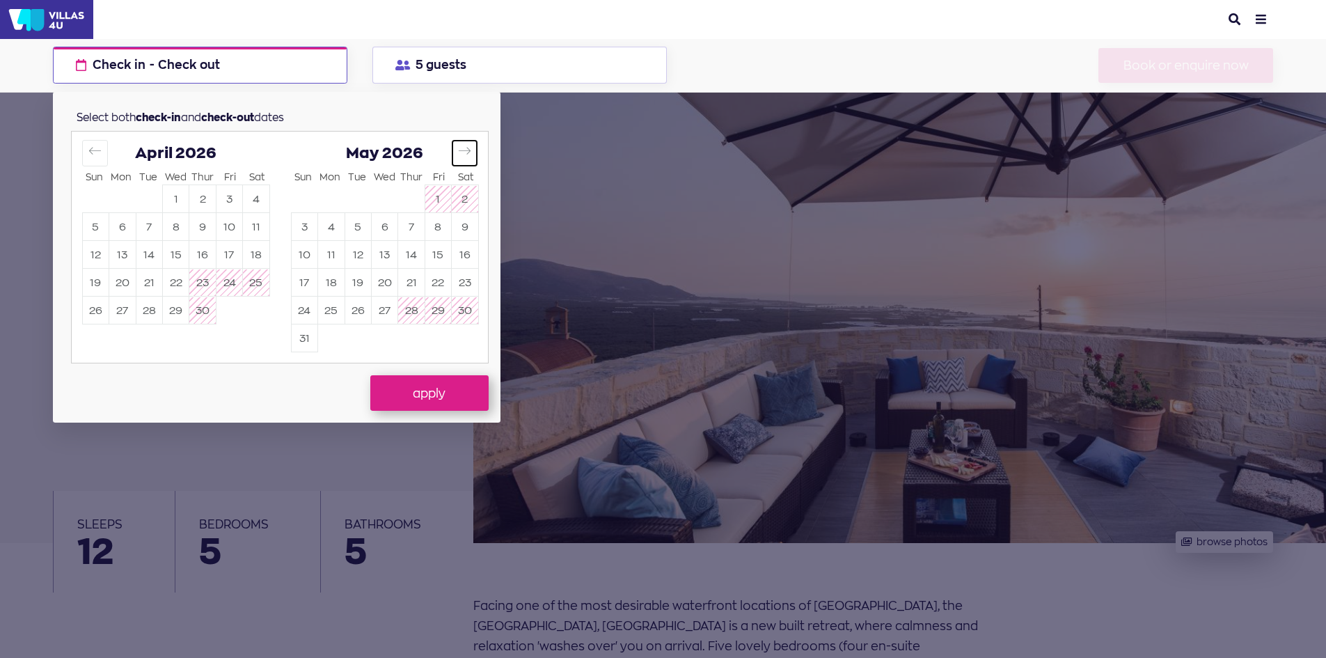
click at [460, 145] on icon "Move forward to switch to the next month." at bounding box center [464, 150] width 13 height 13
click at [314, 226] on button "2" at bounding box center [305, 227] width 26 height 27
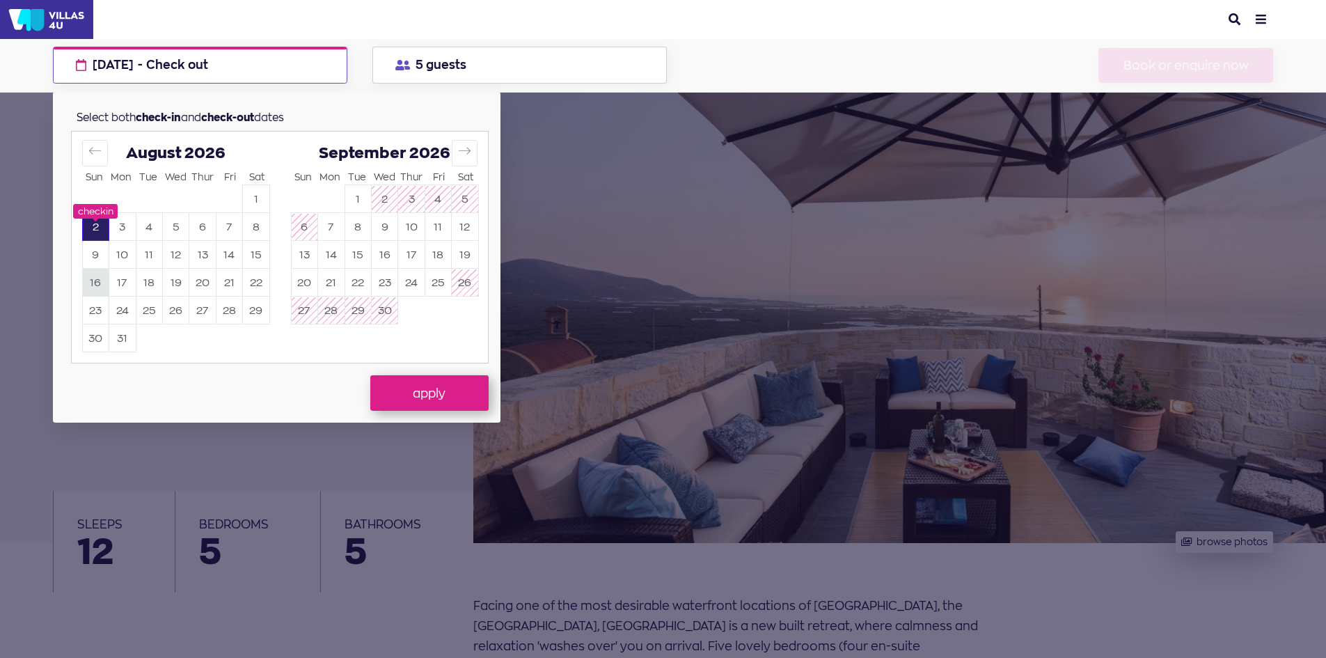
click at [99, 285] on button "16" at bounding box center [96, 282] width 26 height 27
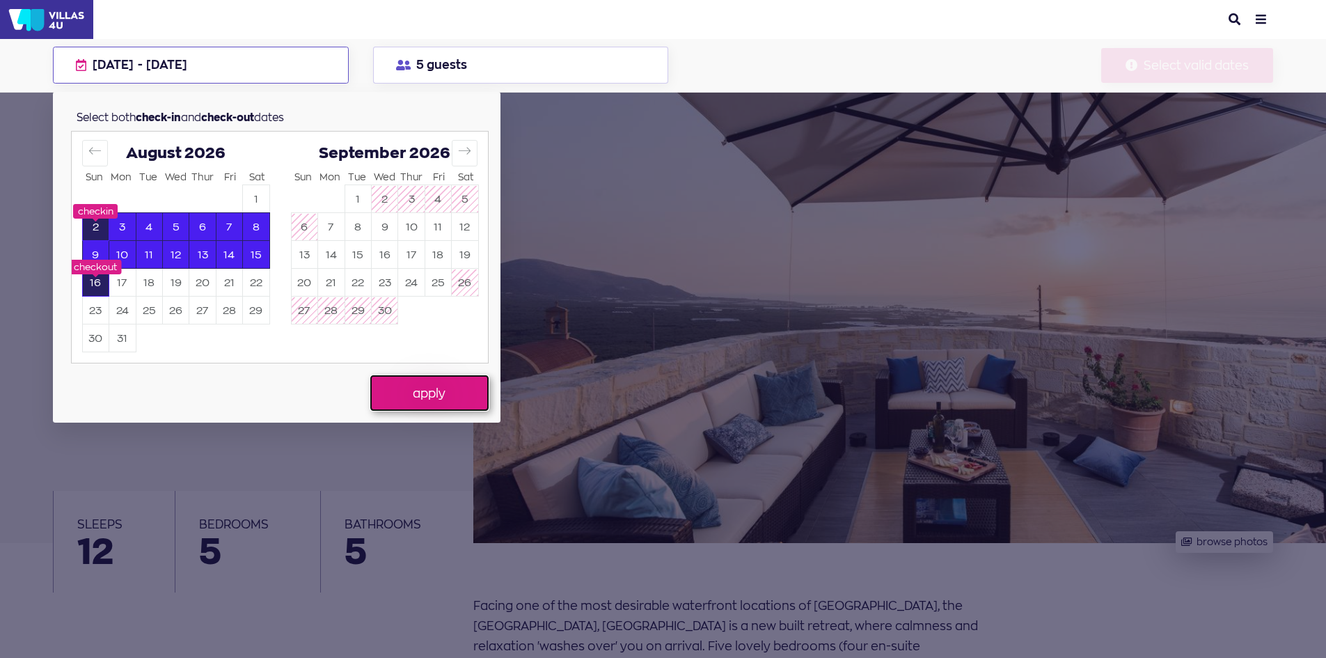
click at [448, 404] on button "apply" at bounding box center [429, 392] width 118 height 35
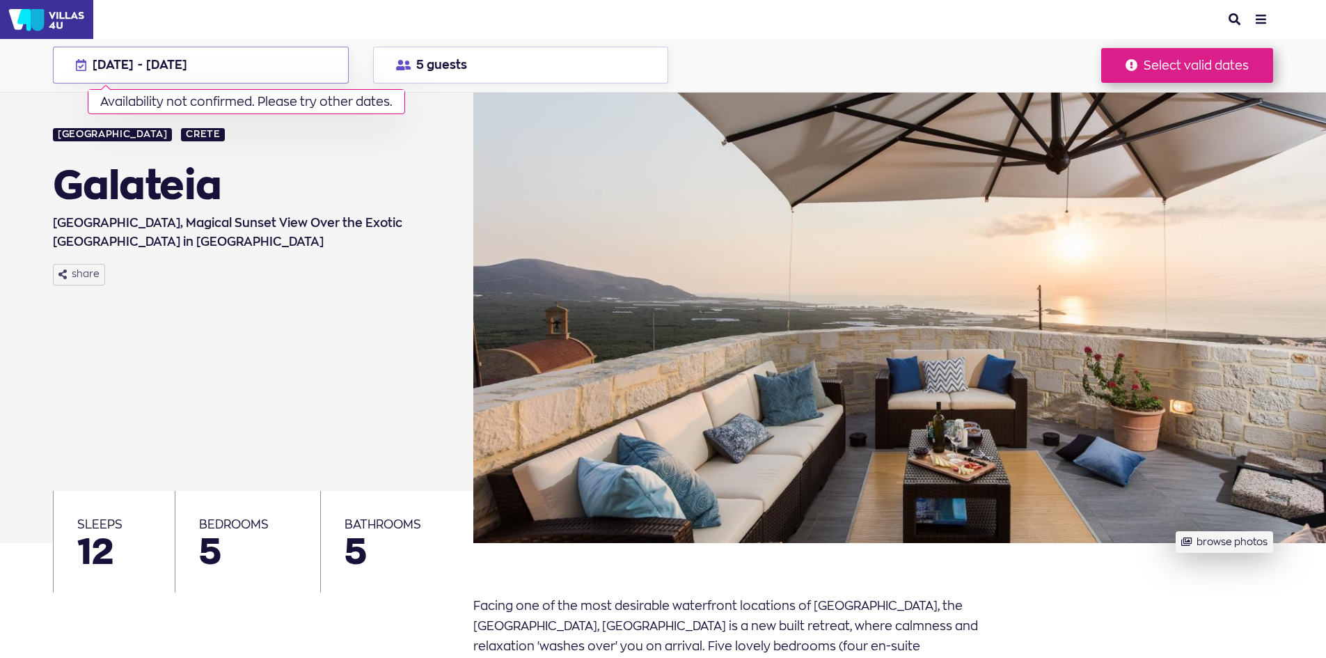
click at [187, 66] on span "16 Aug 2026" at bounding box center [166, 64] width 41 height 15
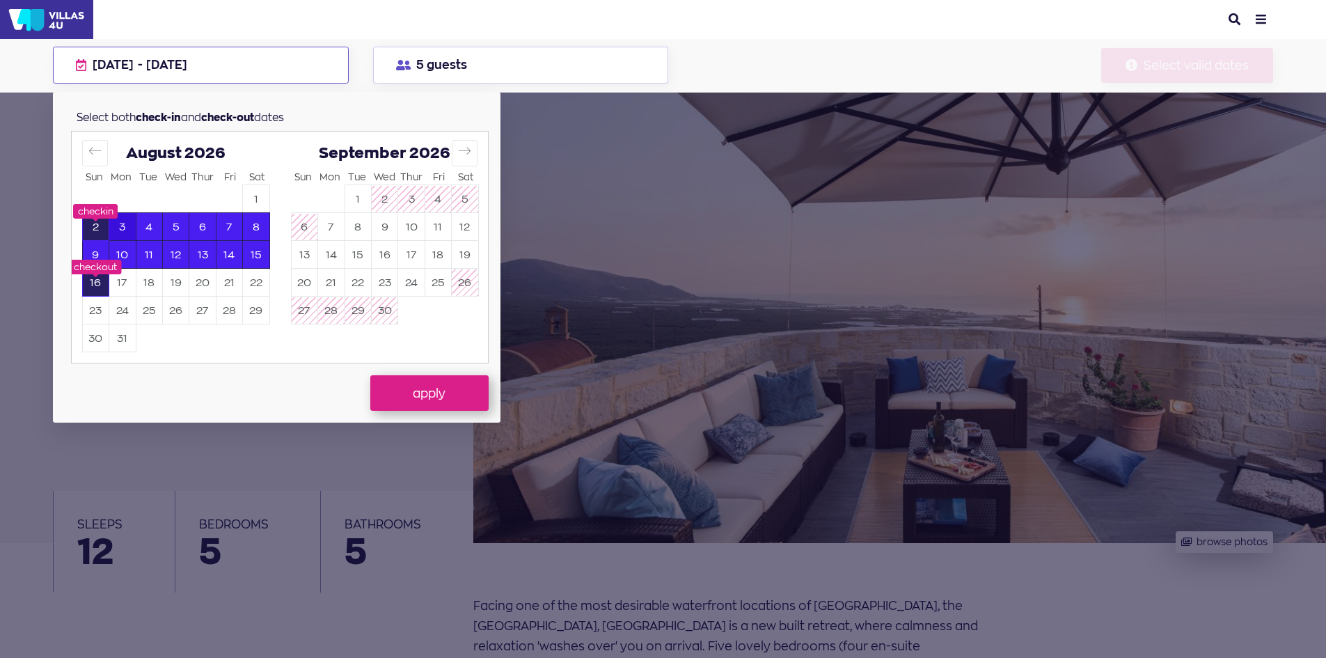
click at [122, 225] on button "3" at bounding box center [122, 227] width 26 height 27
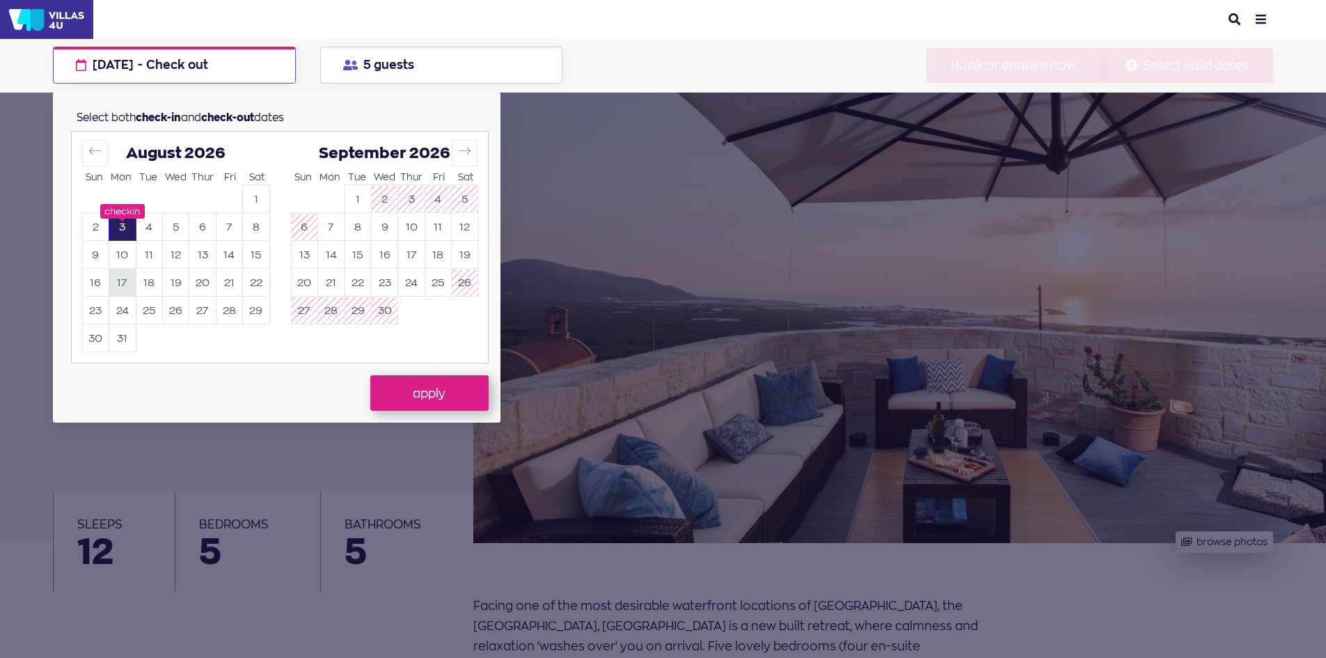
click at [119, 283] on button "17" at bounding box center [122, 282] width 26 height 27
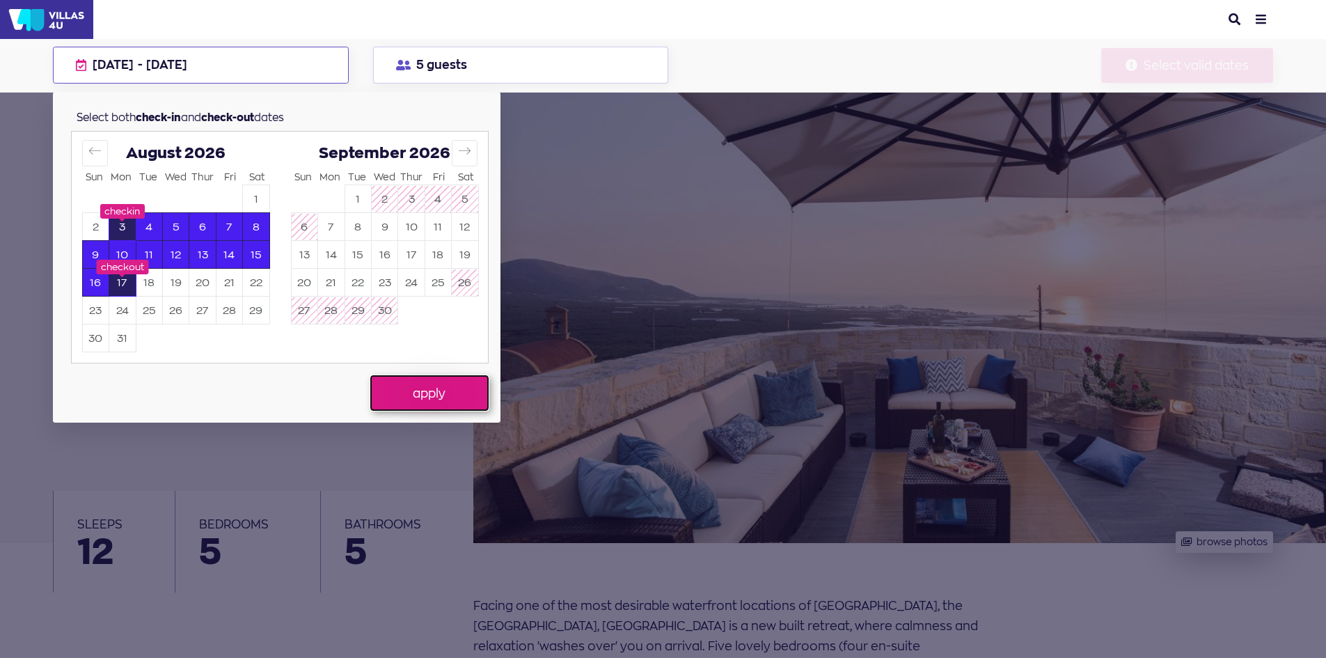
click at [426, 397] on button "apply" at bounding box center [429, 392] width 118 height 35
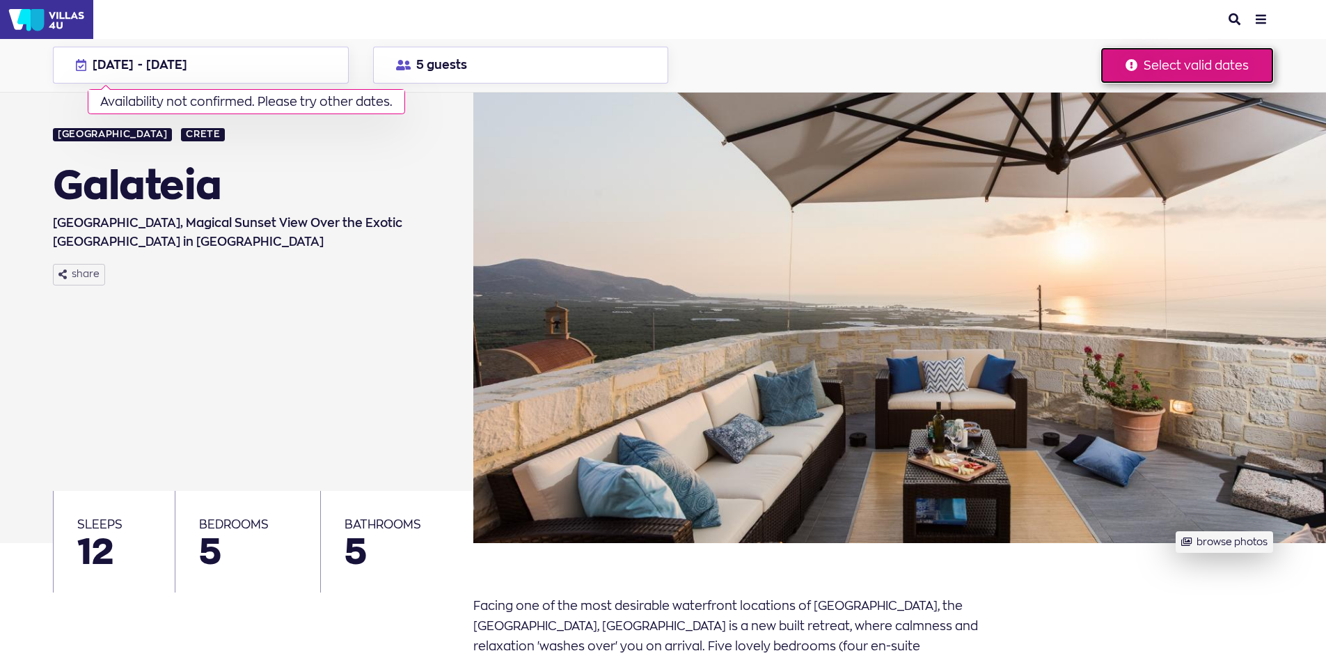
click at [1163, 58] on button "Select valid dates" at bounding box center [1187, 65] width 172 height 35
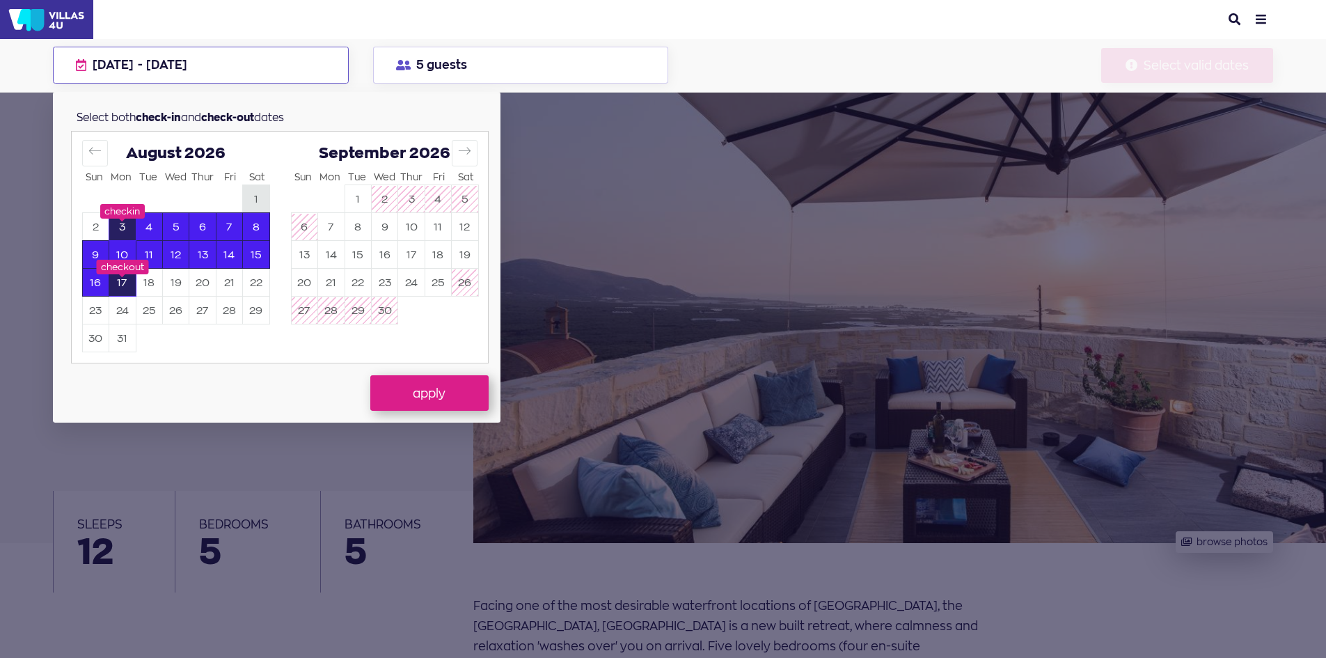
click at [253, 196] on button "1" at bounding box center [256, 199] width 26 height 27
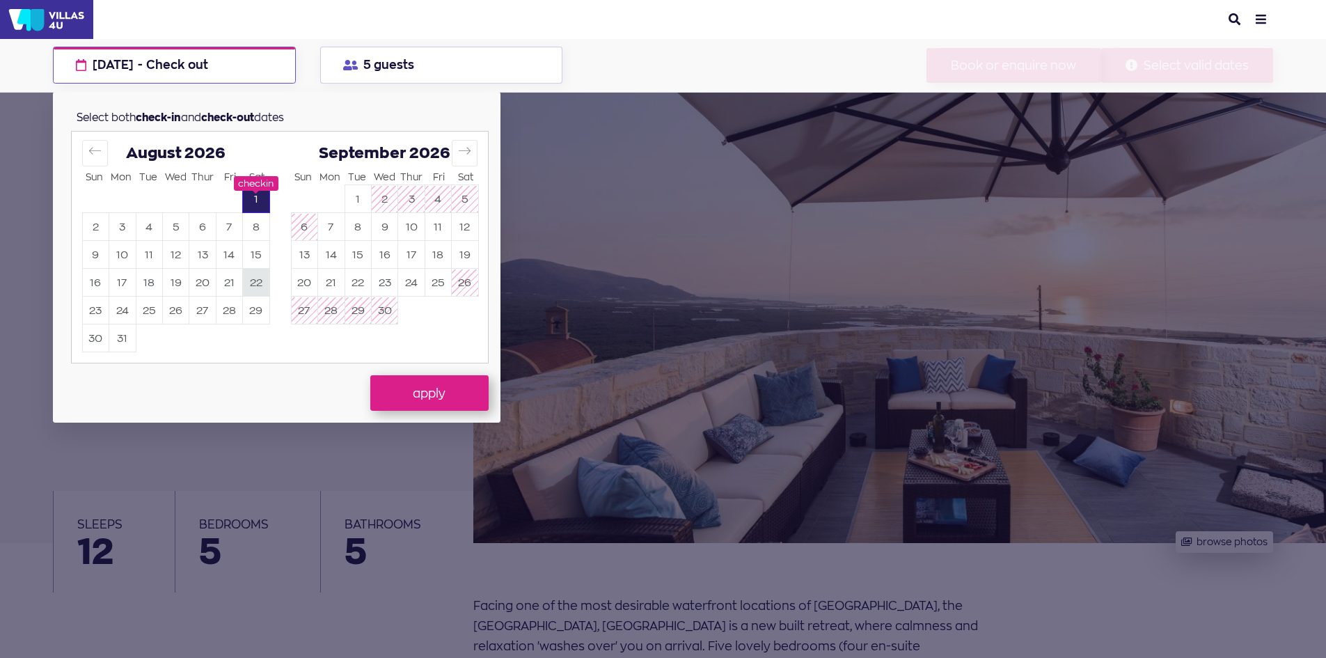
click at [246, 278] on button "22" at bounding box center [256, 282] width 26 height 27
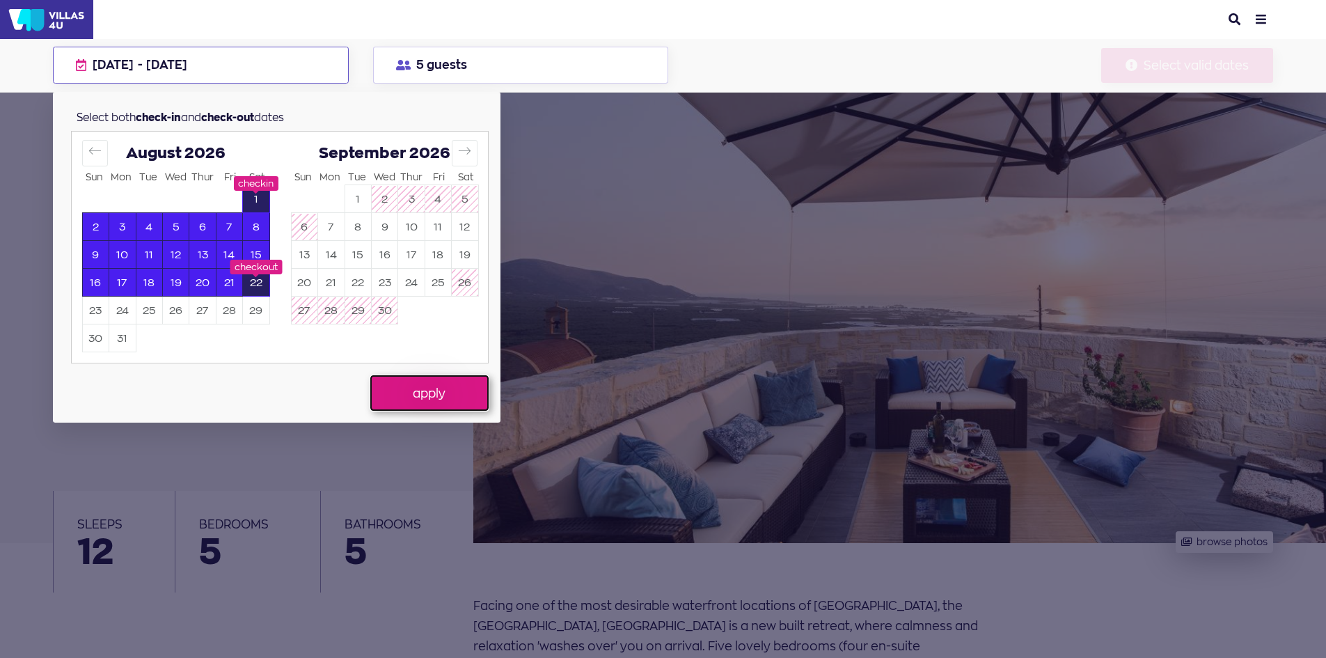
click at [429, 399] on button "apply" at bounding box center [429, 392] width 118 height 35
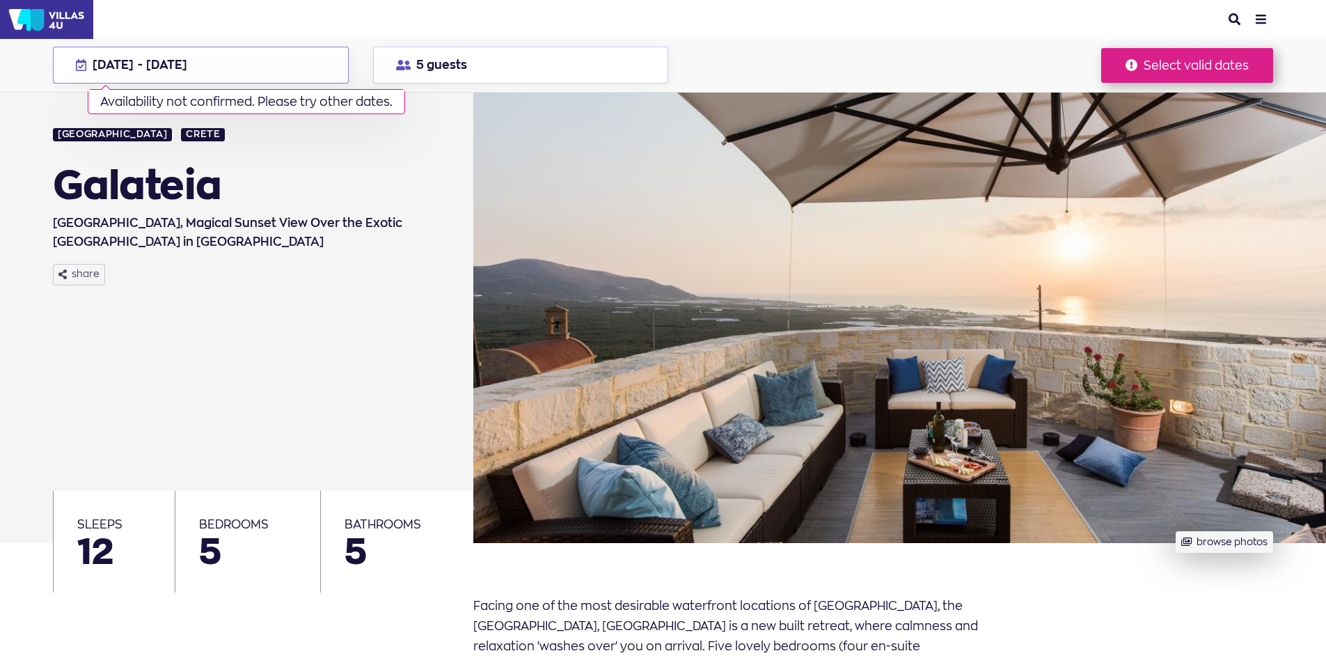
click at [230, 59] on button "01 Aug - 22 Aug 2026 Availability not confirmed. Please try other dates." at bounding box center [200, 65] width 295 height 37
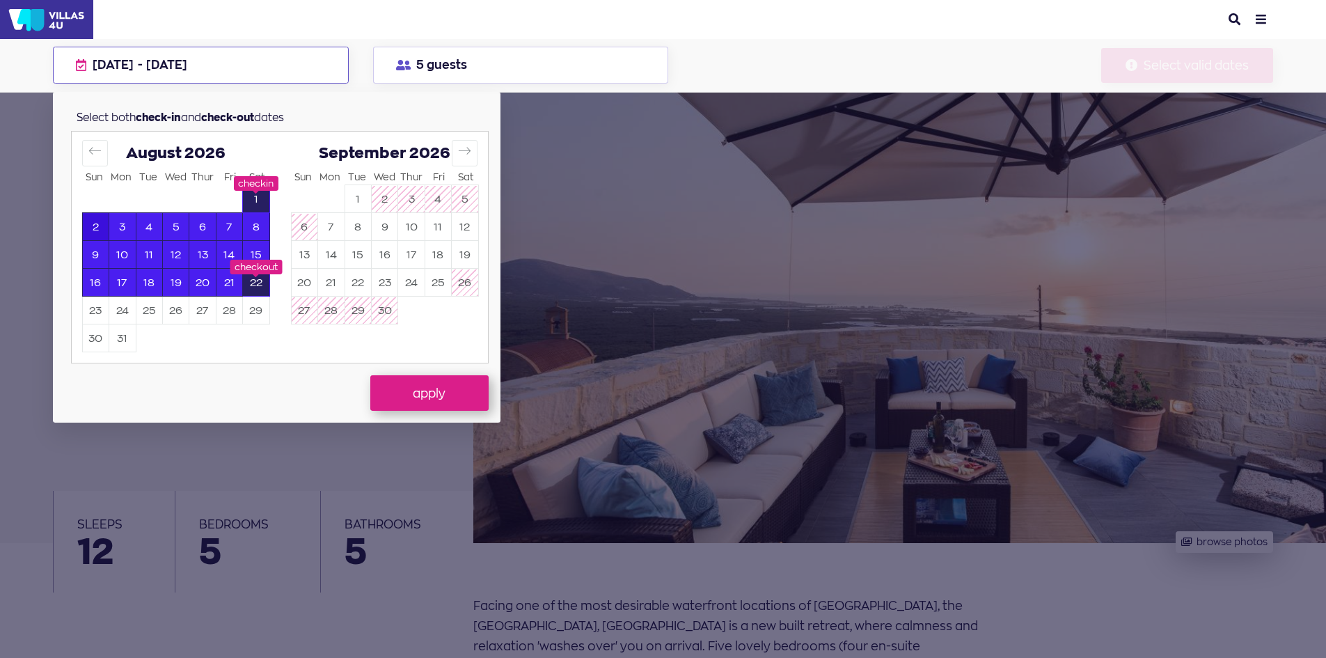
click at [93, 223] on button "2" at bounding box center [96, 227] width 26 height 27
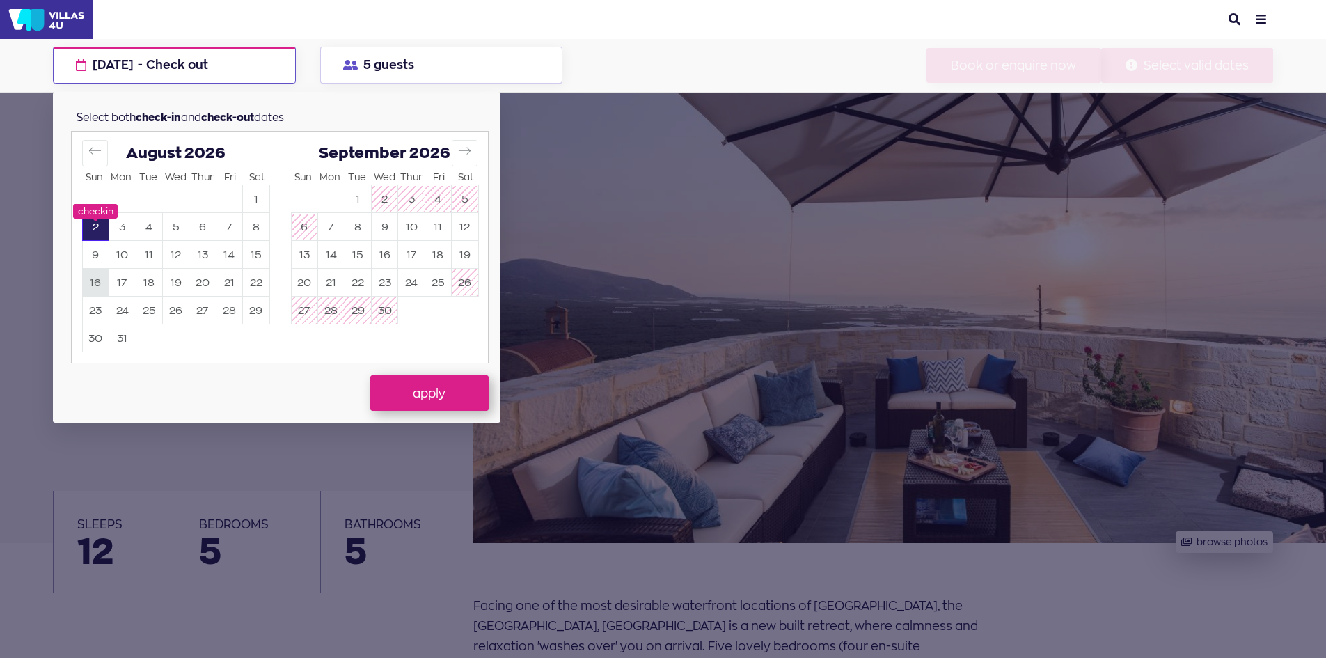
click at [100, 281] on button "16" at bounding box center [96, 282] width 26 height 27
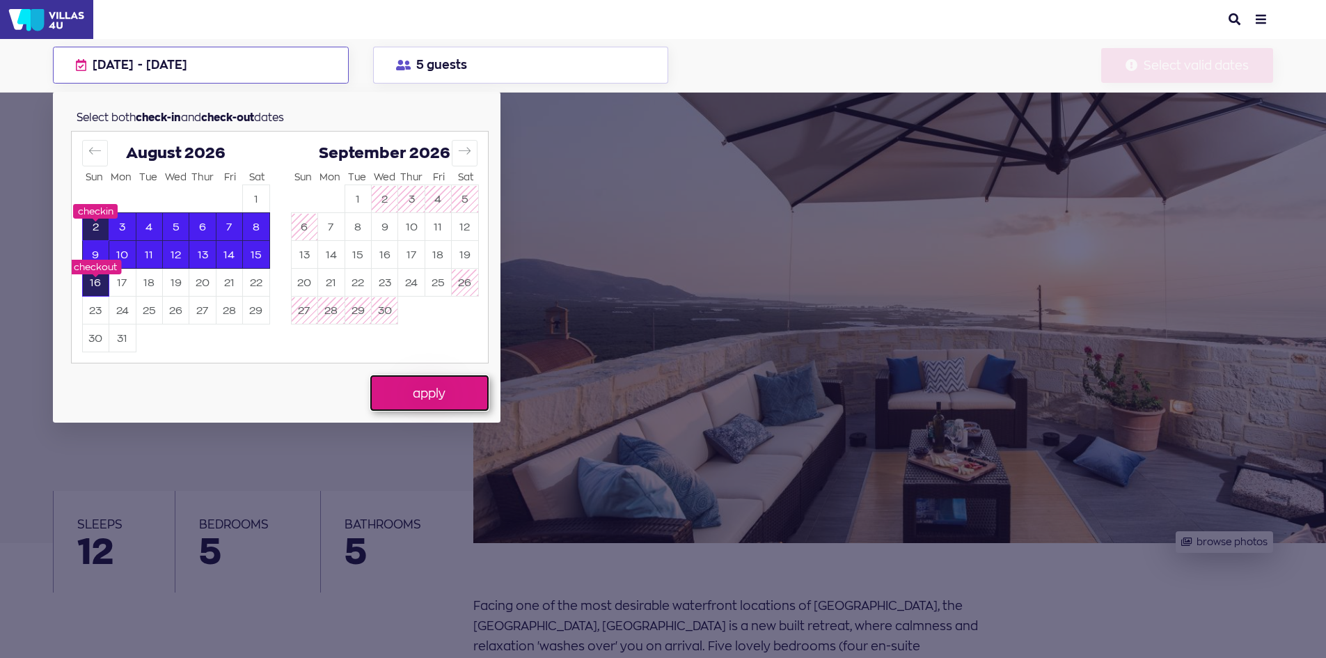
click at [445, 394] on button "apply" at bounding box center [429, 392] width 118 height 35
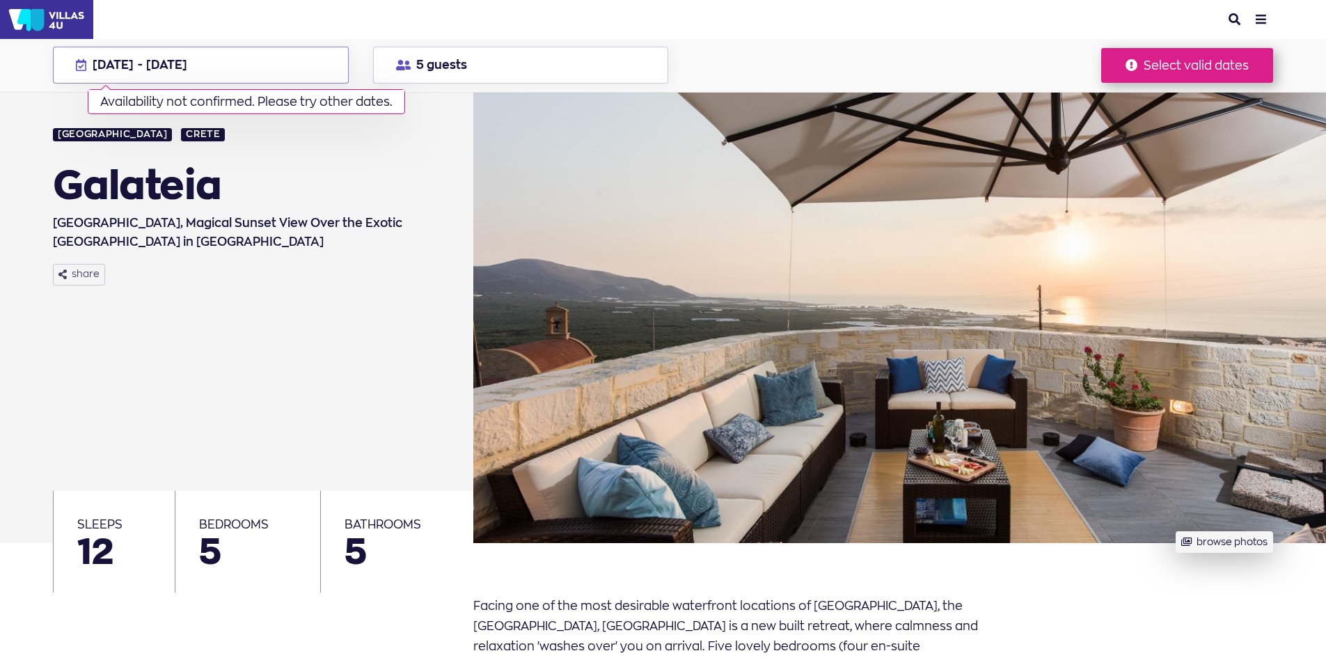
click at [254, 57] on button "02 Aug - 16 Aug 2026 Availability not confirmed. Please try other dates." at bounding box center [200, 65] width 295 height 37
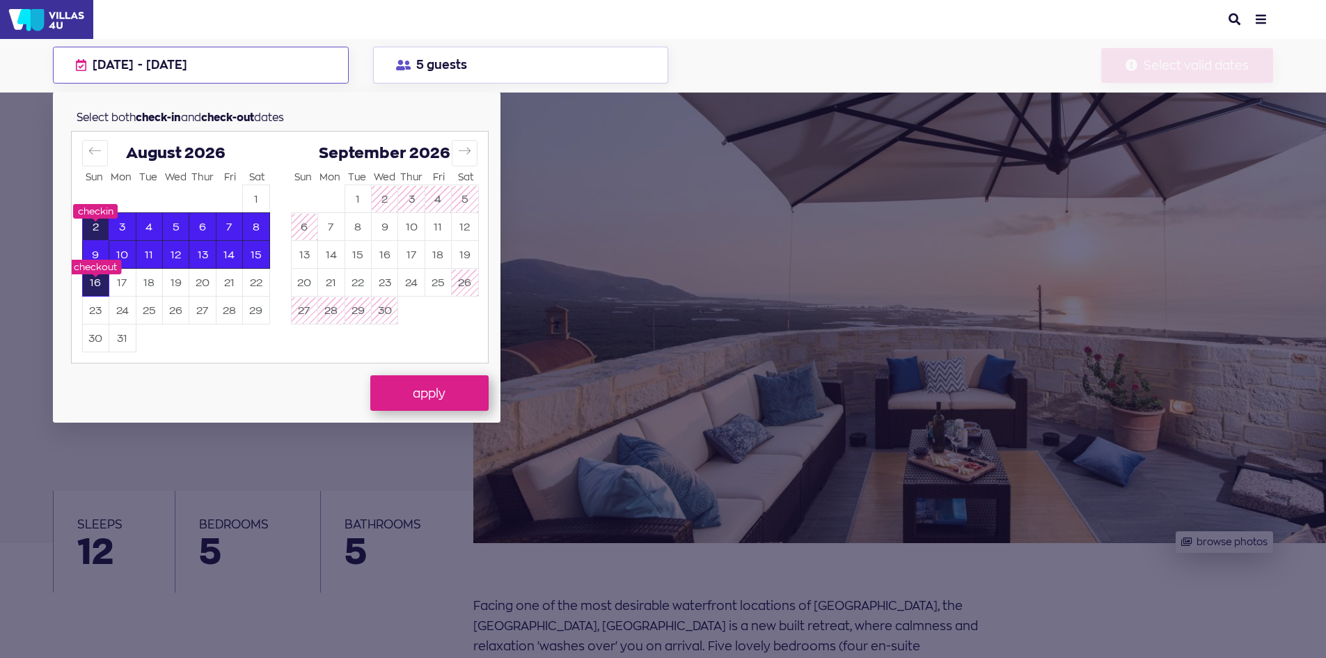
click at [90, 218] on button "2" at bounding box center [96, 227] width 26 height 27
click at [90, 277] on button "16" at bounding box center [96, 282] width 26 height 27
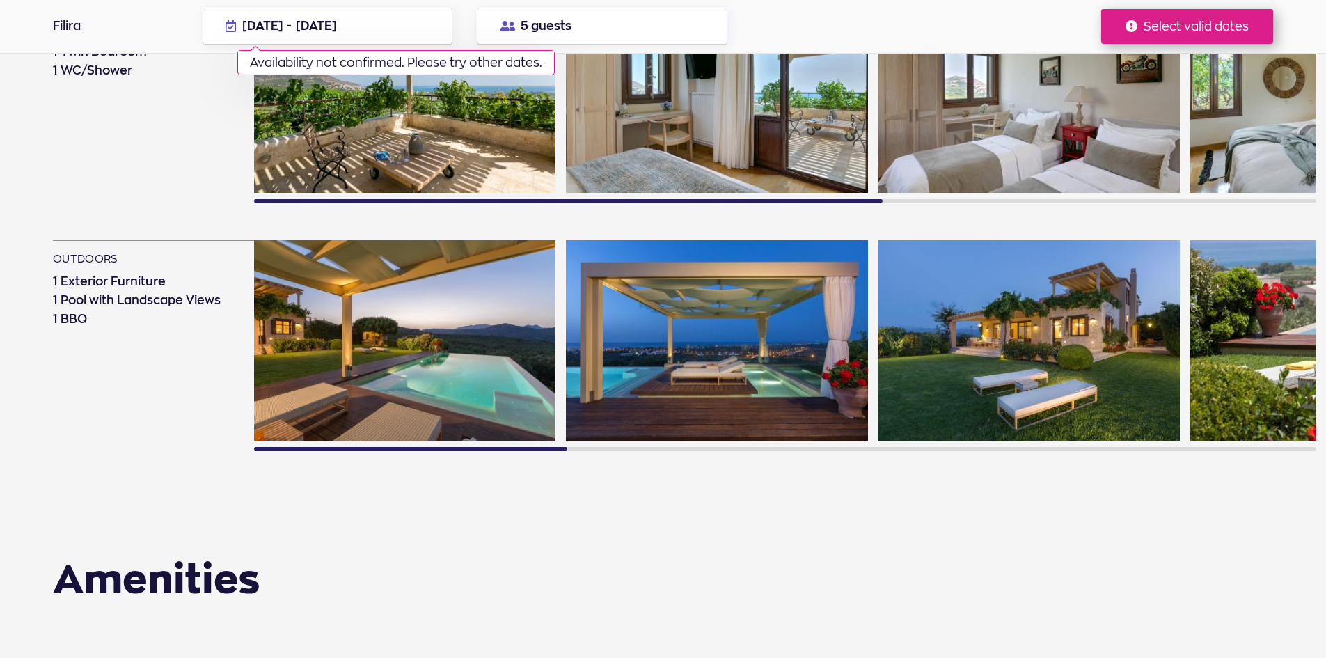
scroll to position [1461, 0]
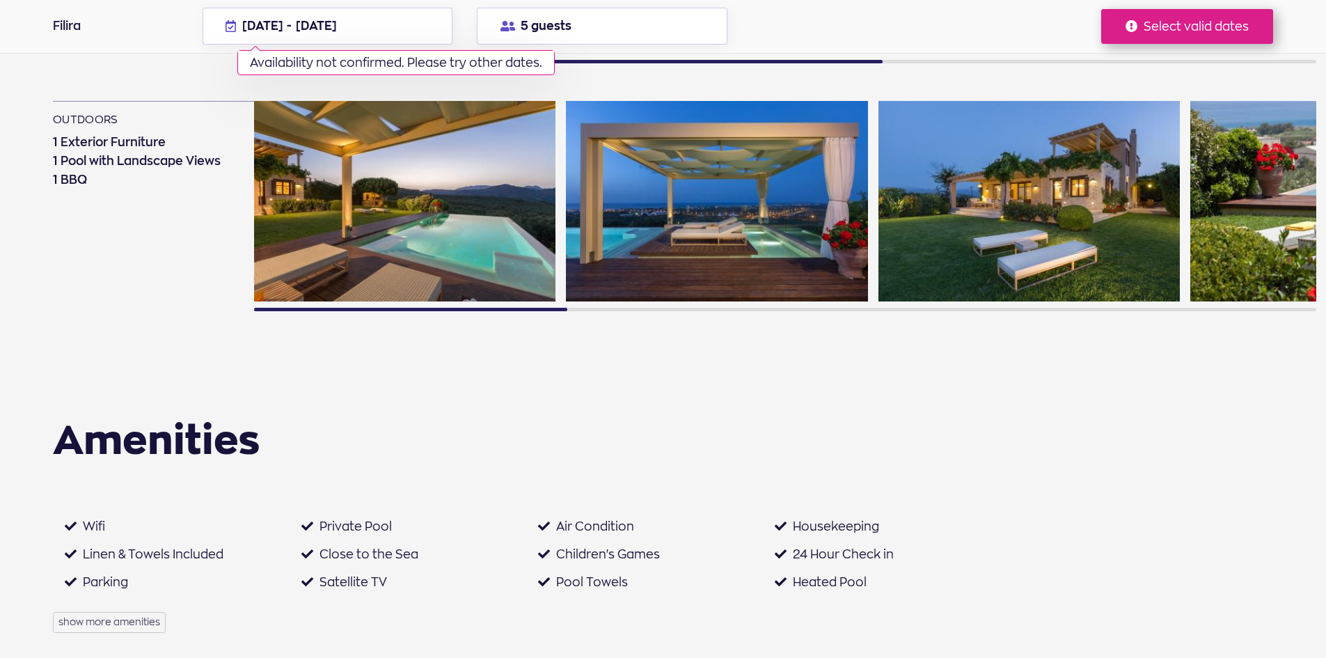
click at [449, 219] on img at bounding box center [404, 201] width 301 height 201
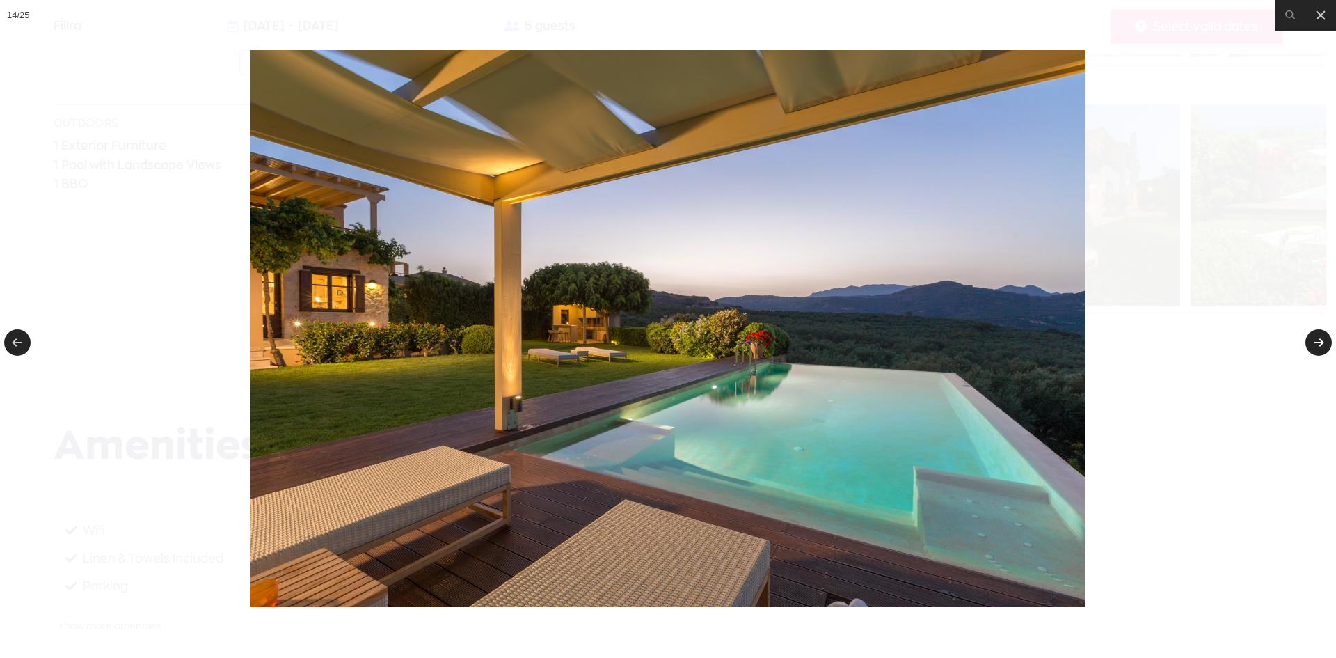
click at [1322, 348] on link at bounding box center [1318, 342] width 26 height 26
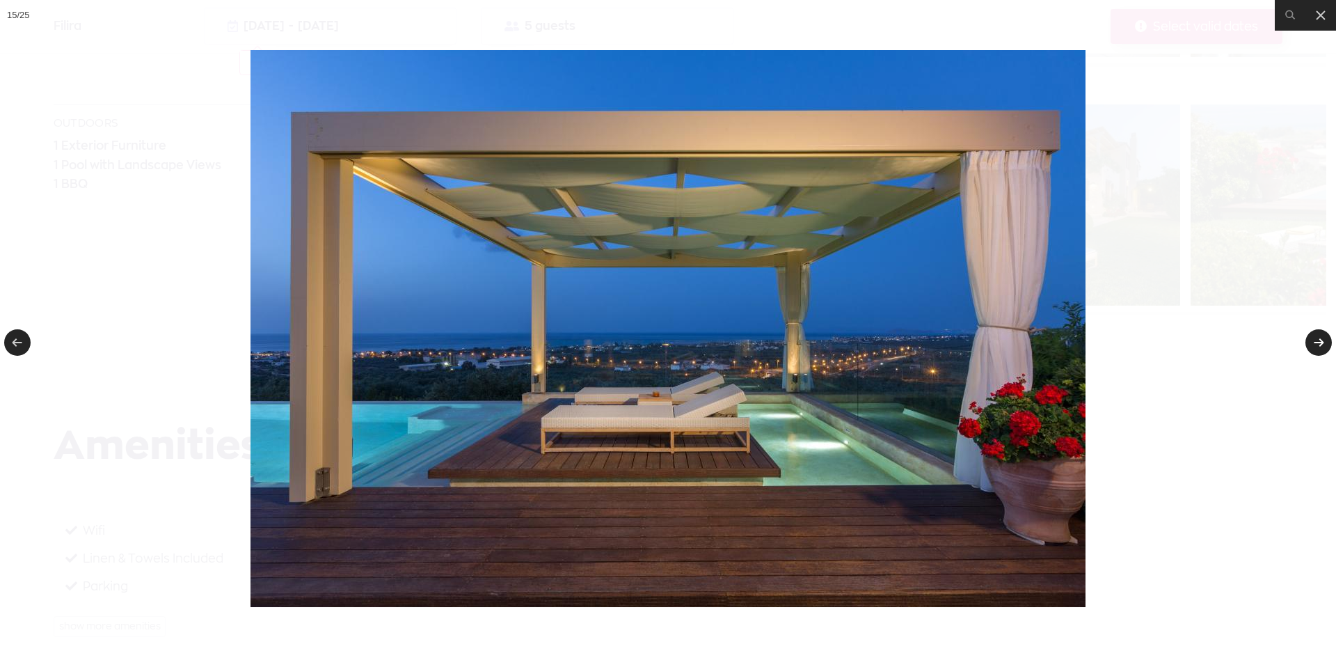
click at [1322, 348] on link at bounding box center [1318, 342] width 26 height 26
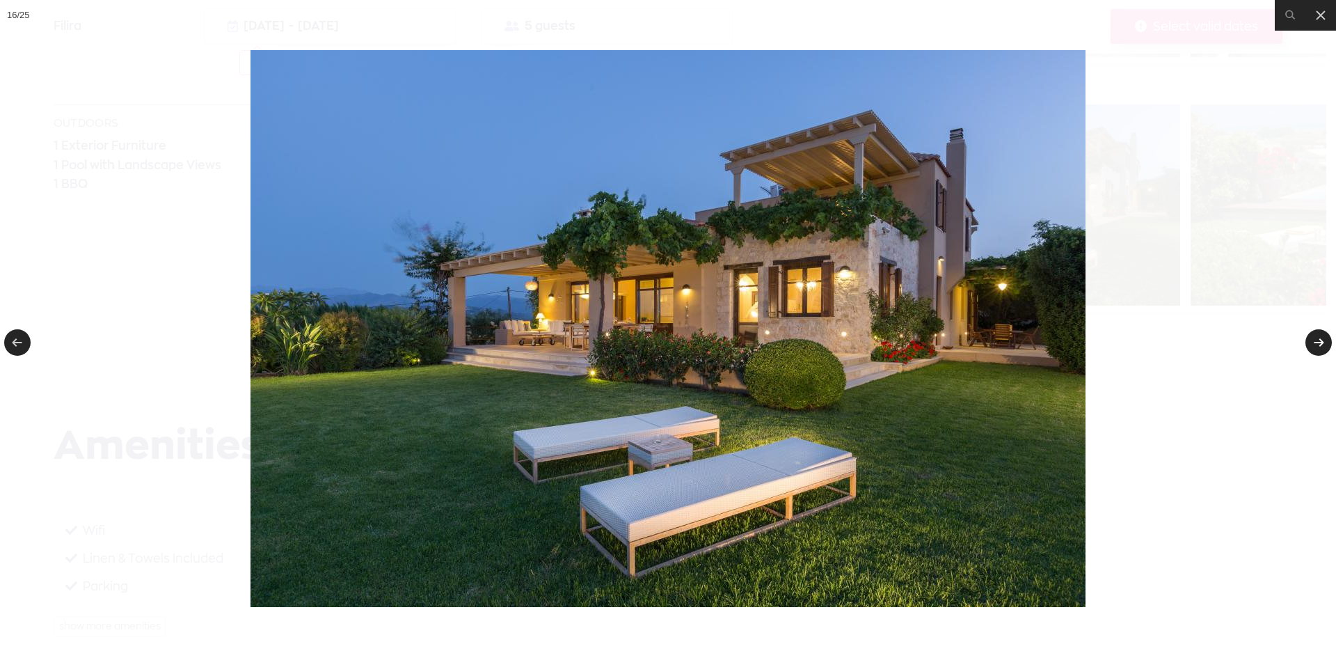
click at [1322, 348] on link at bounding box center [1318, 342] width 26 height 26
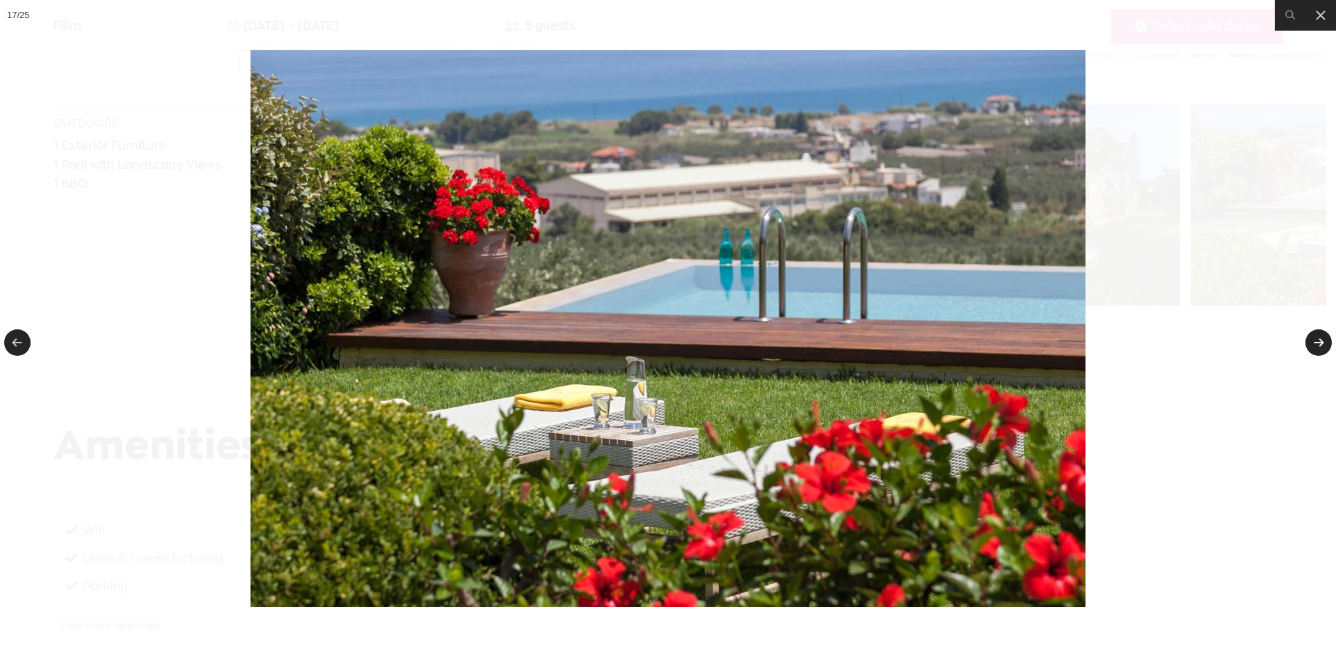
click at [1322, 348] on link at bounding box center [1318, 342] width 26 height 26
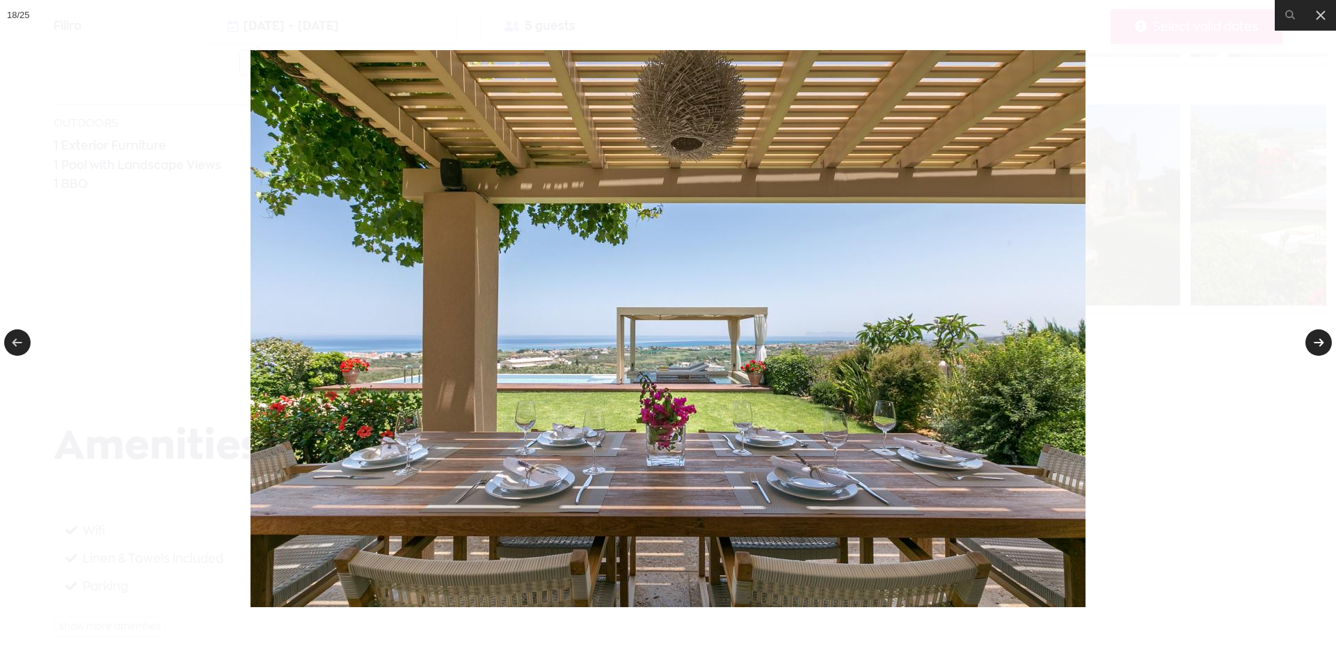
click at [1322, 348] on link at bounding box center [1318, 342] width 26 height 26
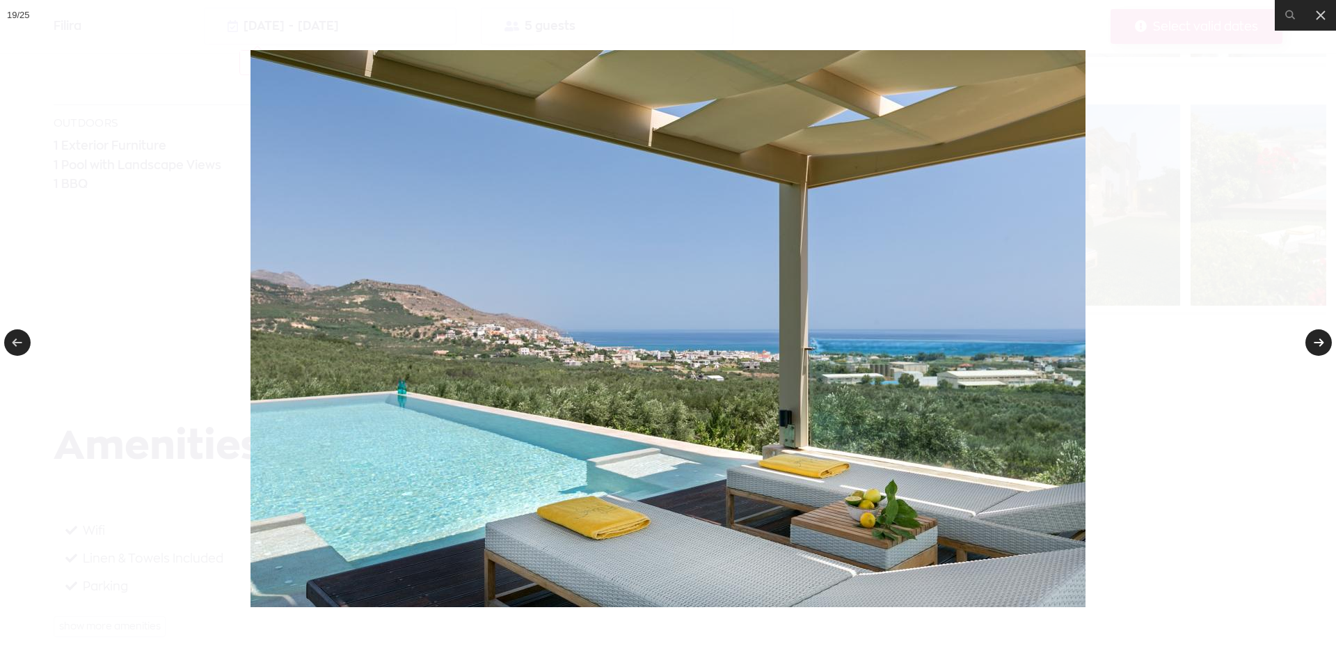
click at [1322, 348] on link at bounding box center [1318, 342] width 26 height 26
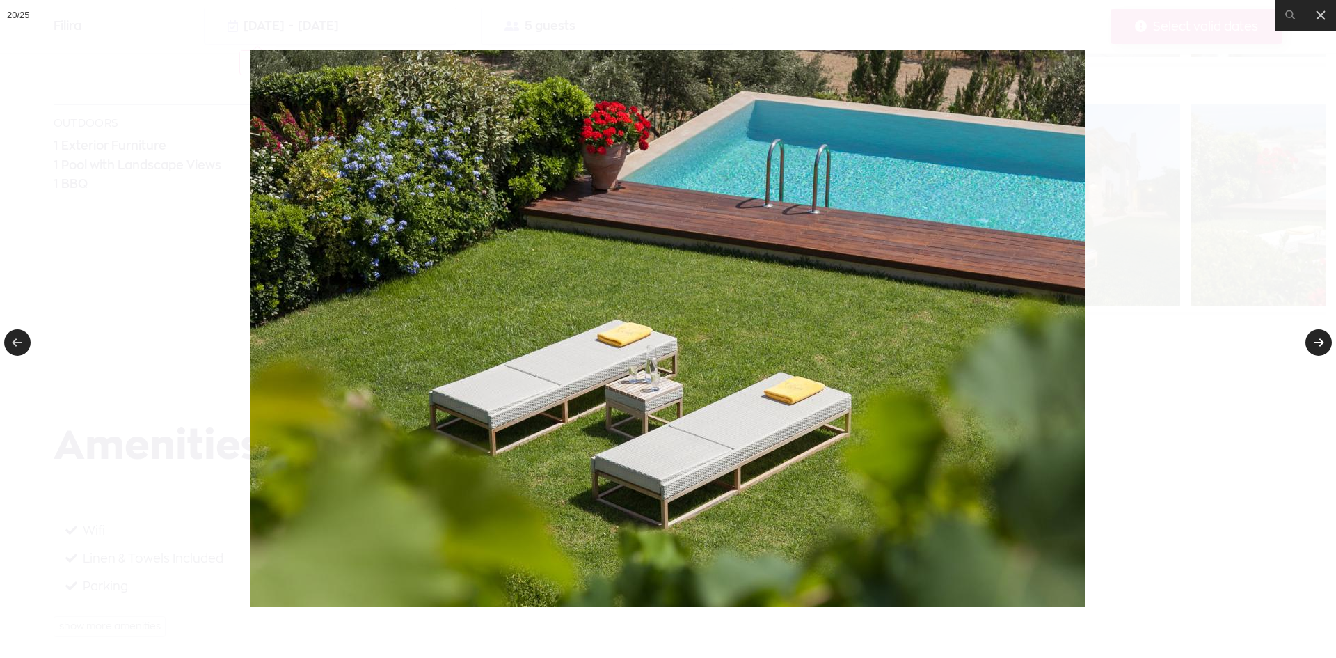
click at [1322, 348] on link at bounding box center [1318, 342] width 26 height 26
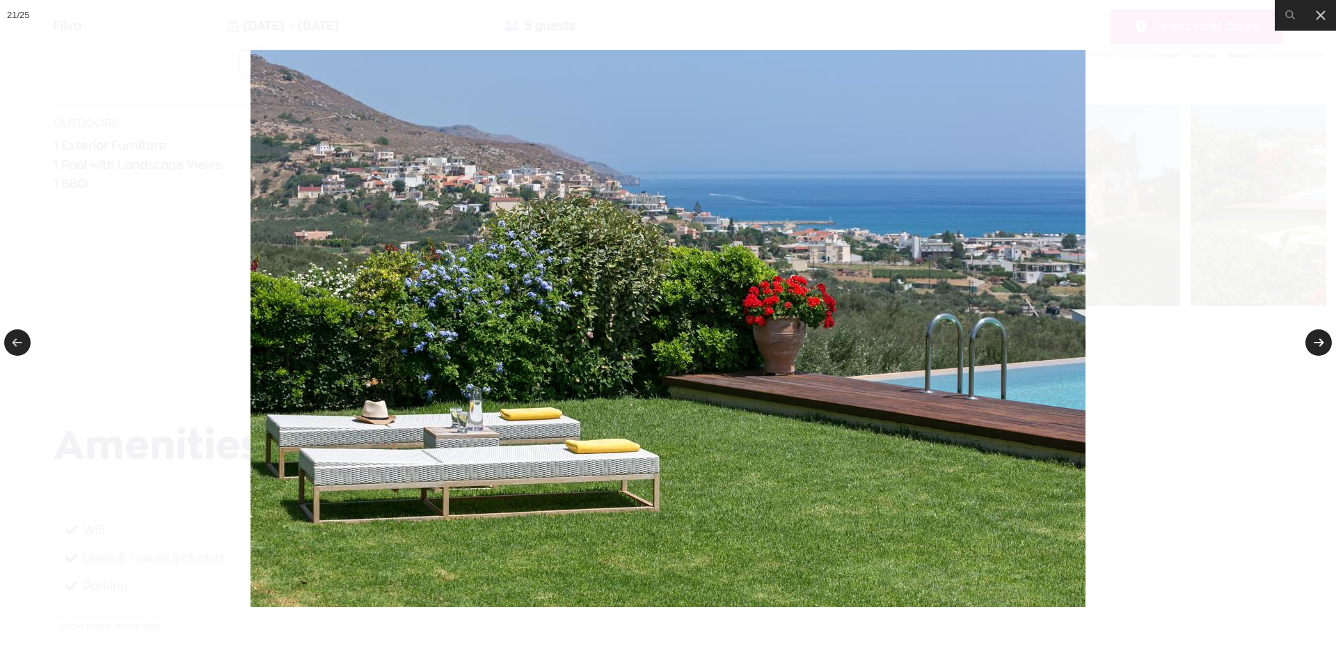
click at [1322, 348] on link at bounding box center [1318, 342] width 26 height 26
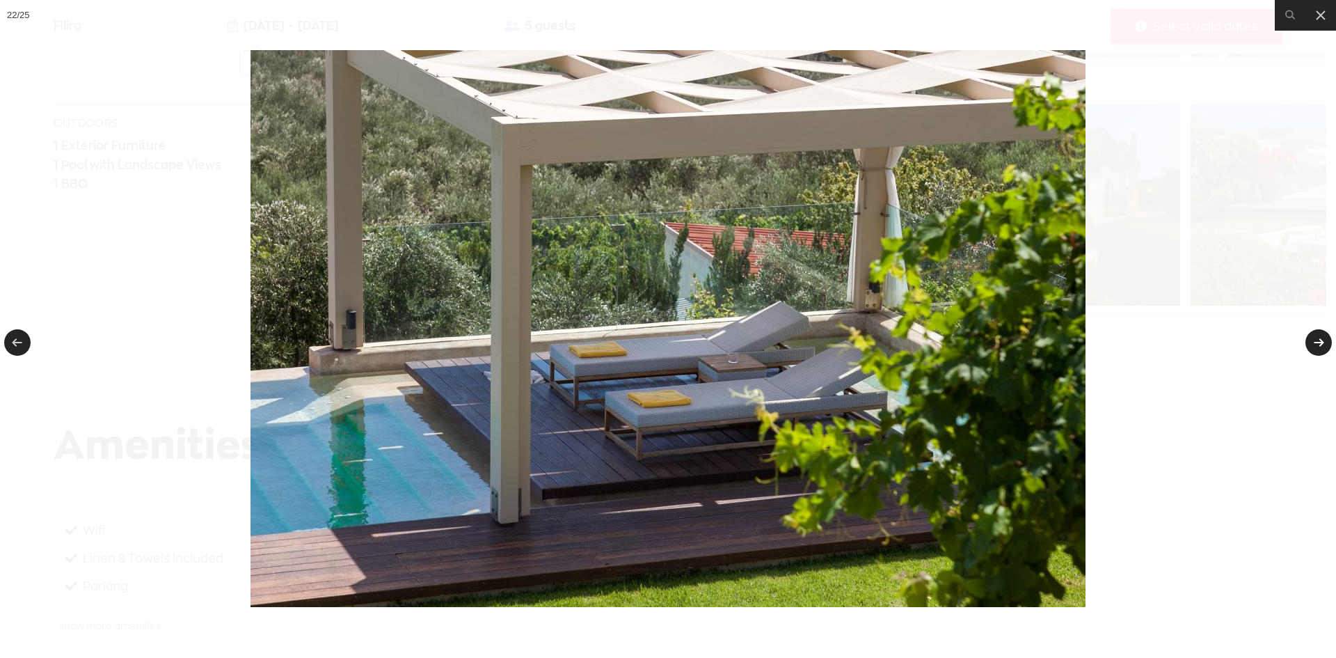
click at [1322, 348] on link at bounding box center [1318, 342] width 26 height 26
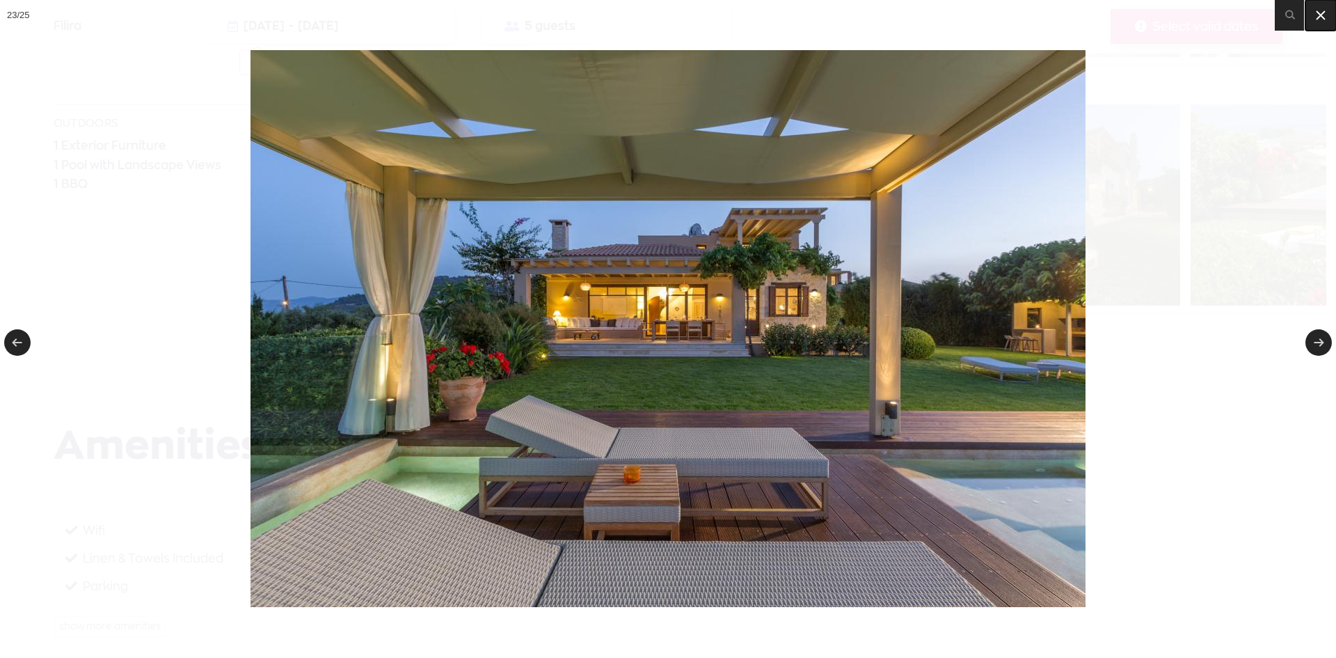
click at [1325, 17] on icon at bounding box center [1320, 15] width 17 height 17
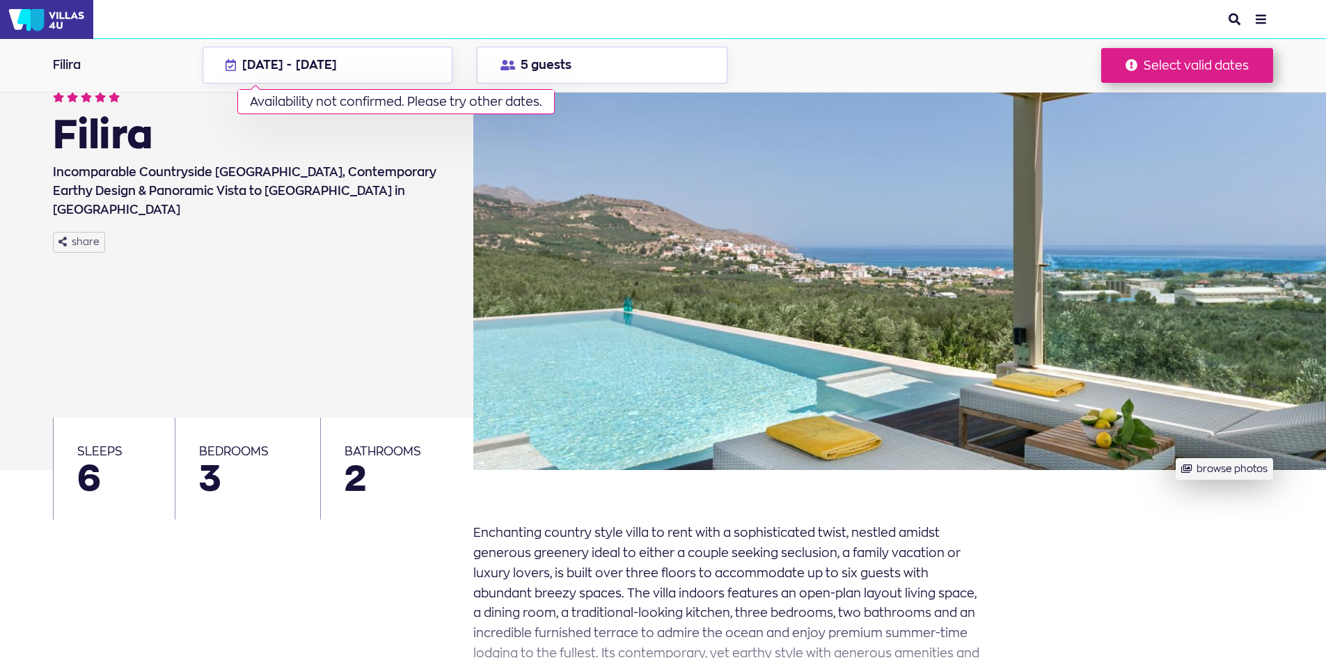
scroll to position [70, 0]
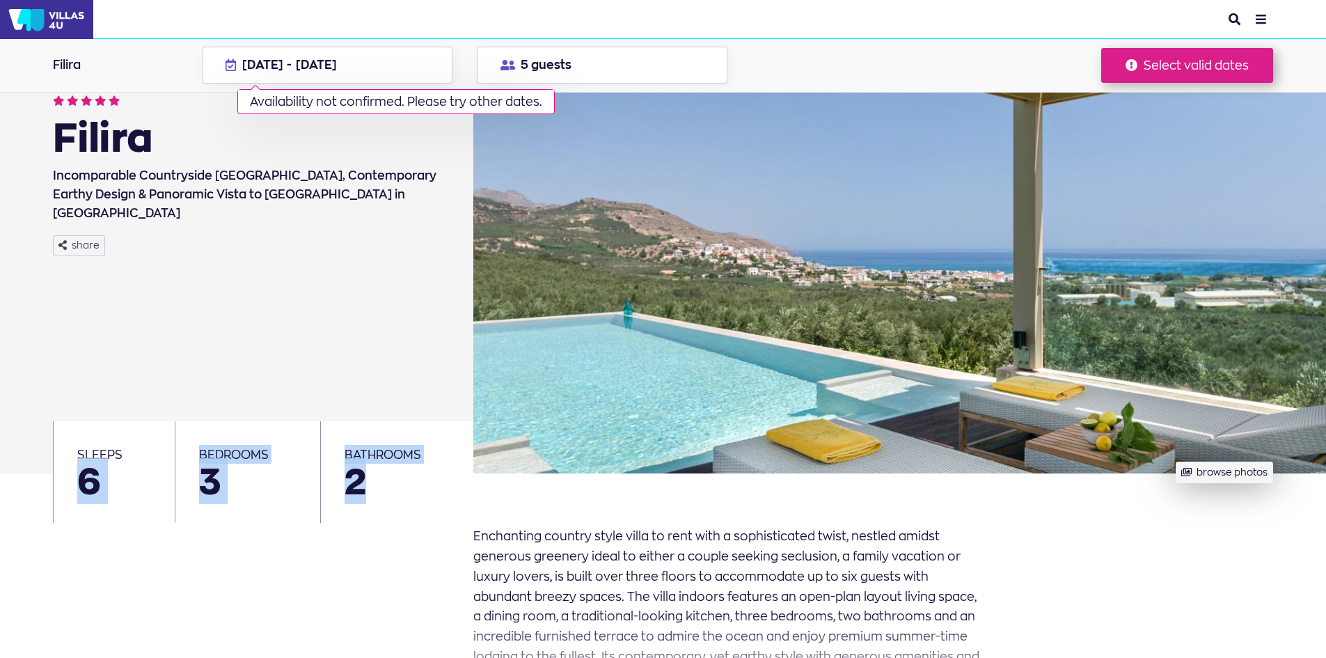
drag, startPoint x: 84, startPoint y: 486, endPoint x: 392, endPoint y: 502, distance: 309.4
click at [392, 502] on ul "sleeps 6 bedrooms 3 bathrooms 2" at bounding box center [263, 472] width 420 height 102
click at [393, 504] on li "bathrooms 2" at bounding box center [396, 472] width 153 height 102
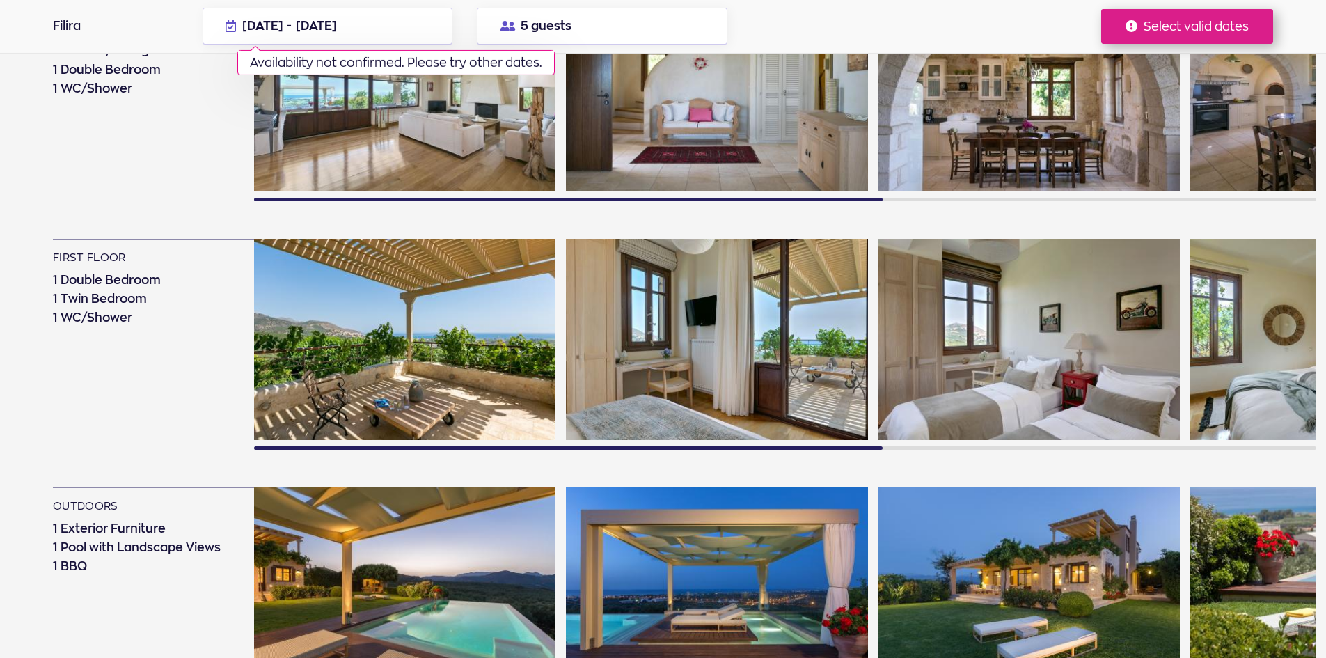
scroll to position [1113, 0]
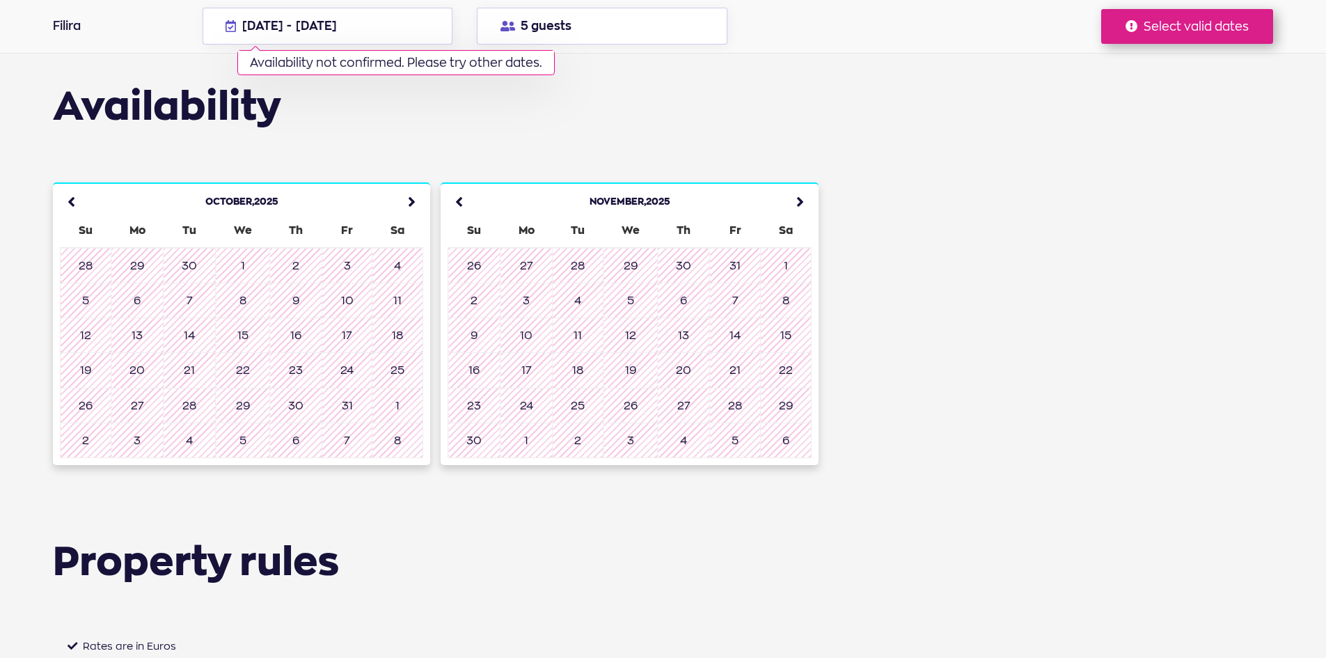
scroll to position [4175, 0]
click at [804, 186] on icon at bounding box center [796, 201] width 31 height 31
click at [804, 186] on icon at bounding box center [798, 201] width 31 height 31
click at [804, 186] on icon at bounding box center [797, 201] width 31 height 31
click at [804, 186] on icon at bounding box center [792, 201] width 31 height 31
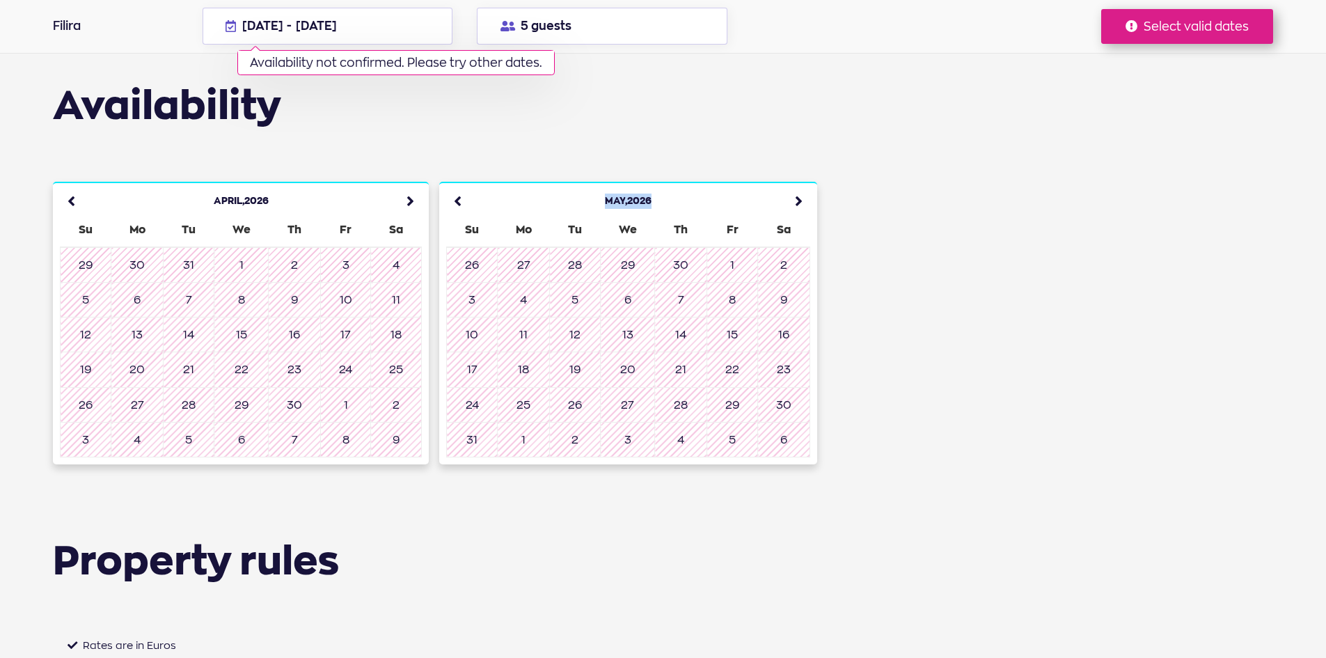
click at [804, 186] on icon at bounding box center [794, 201] width 31 height 31
click at [804, 186] on icon at bounding box center [796, 201] width 31 height 31
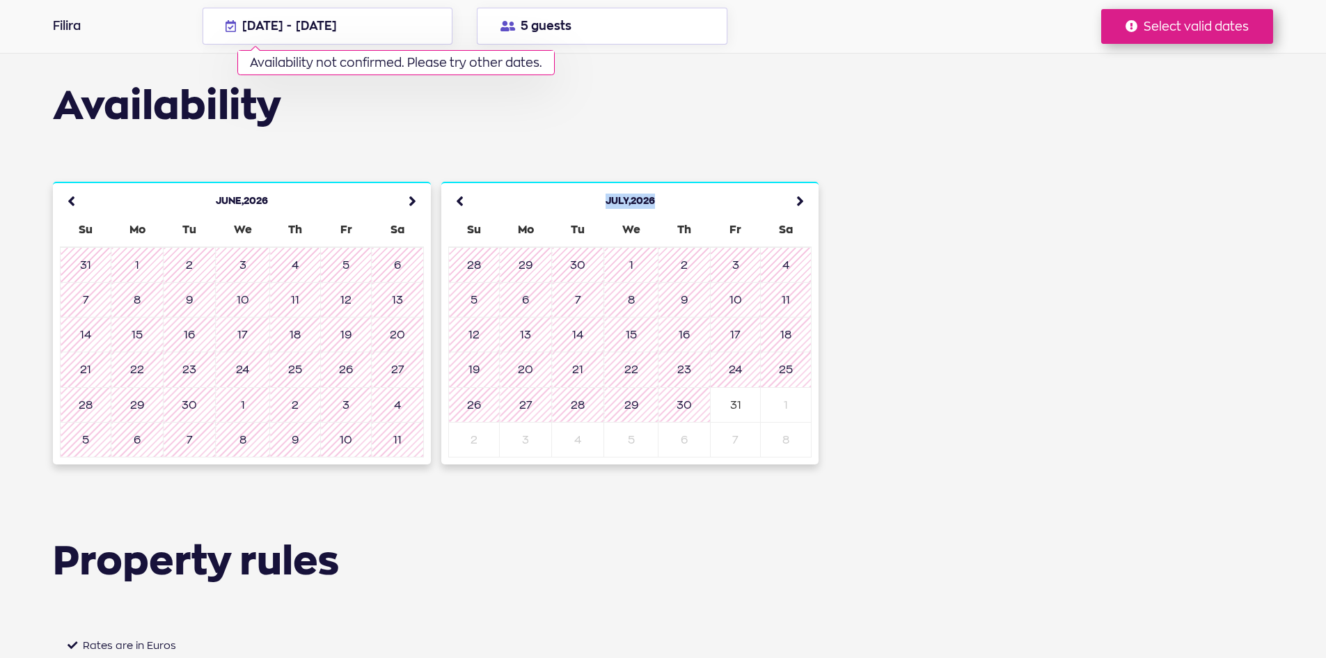
click at [804, 186] on icon at bounding box center [796, 201] width 31 height 31
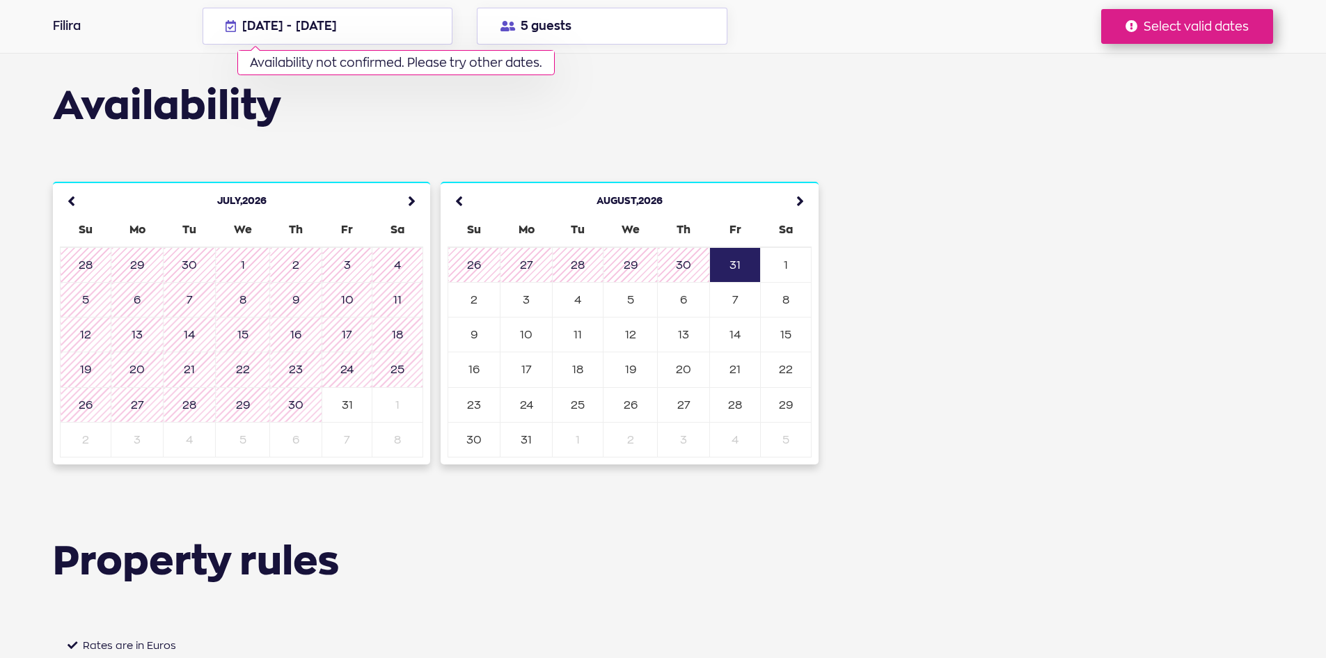
click at [749, 247] on td "31" at bounding box center [735, 264] width 51 height 35
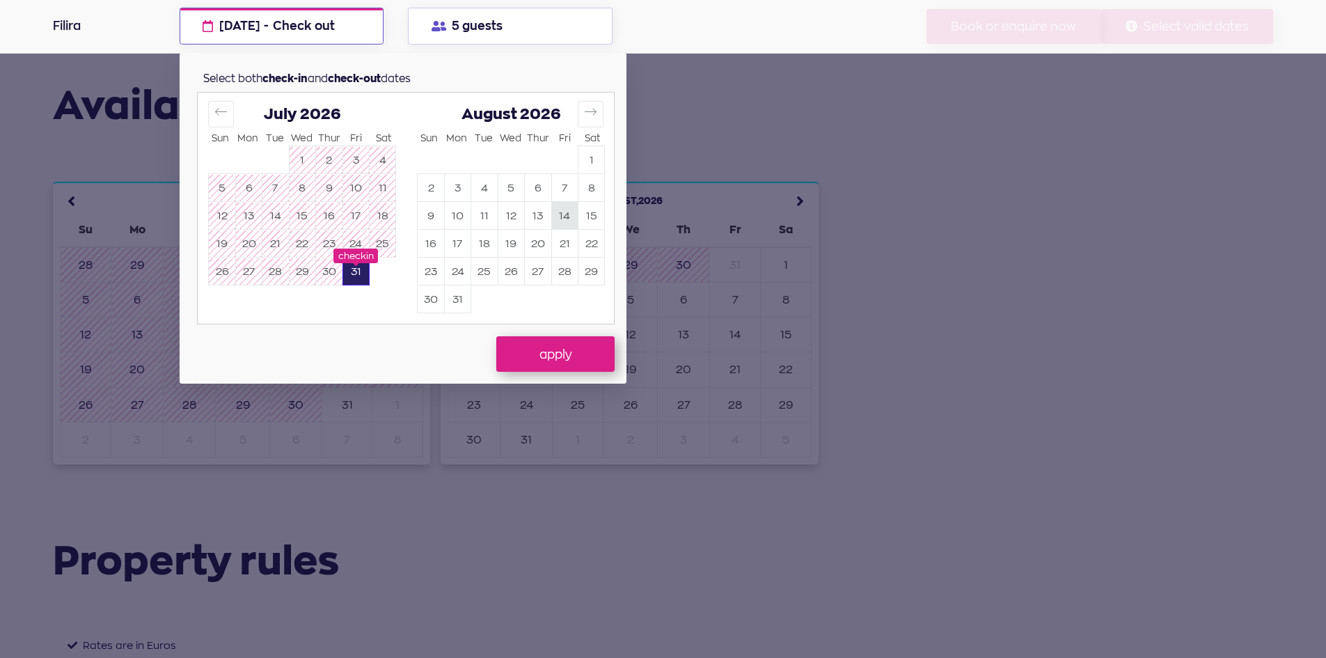
click at [568, 211] on button "14" at bounding box center [565, 215] width 26 height 27
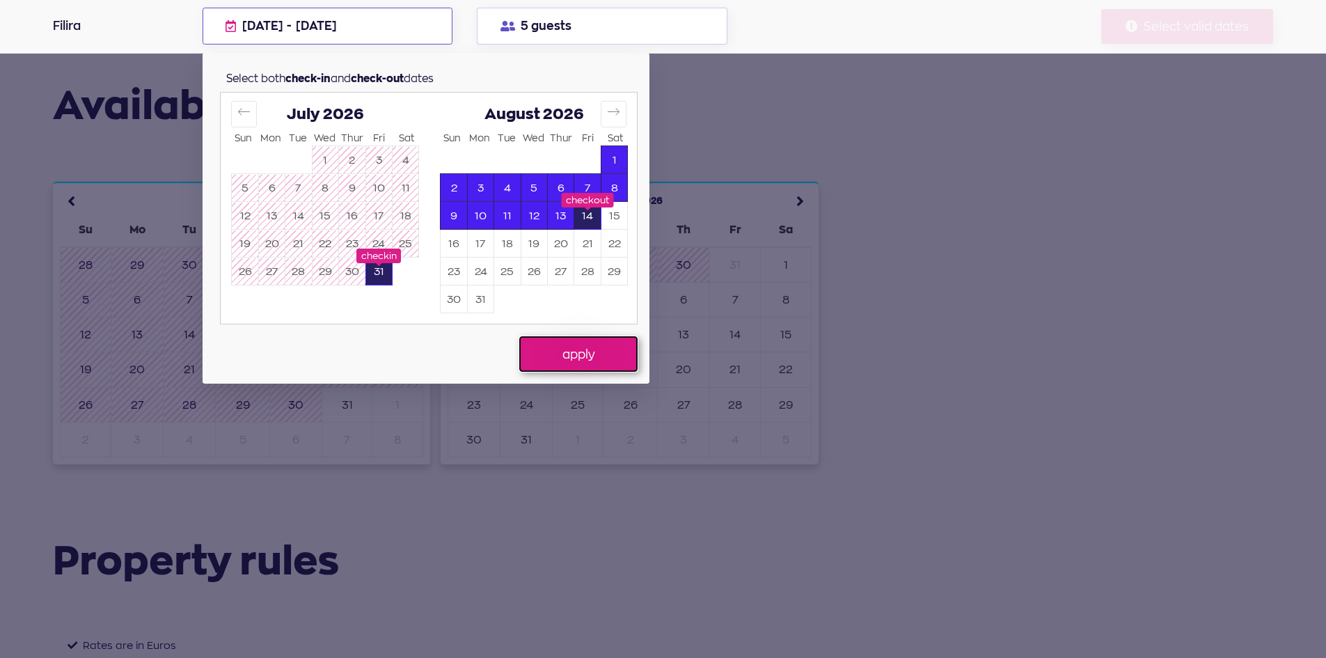
click at [602, 358] on button "apply" at bounding box center [578, 353] width 118 height 35
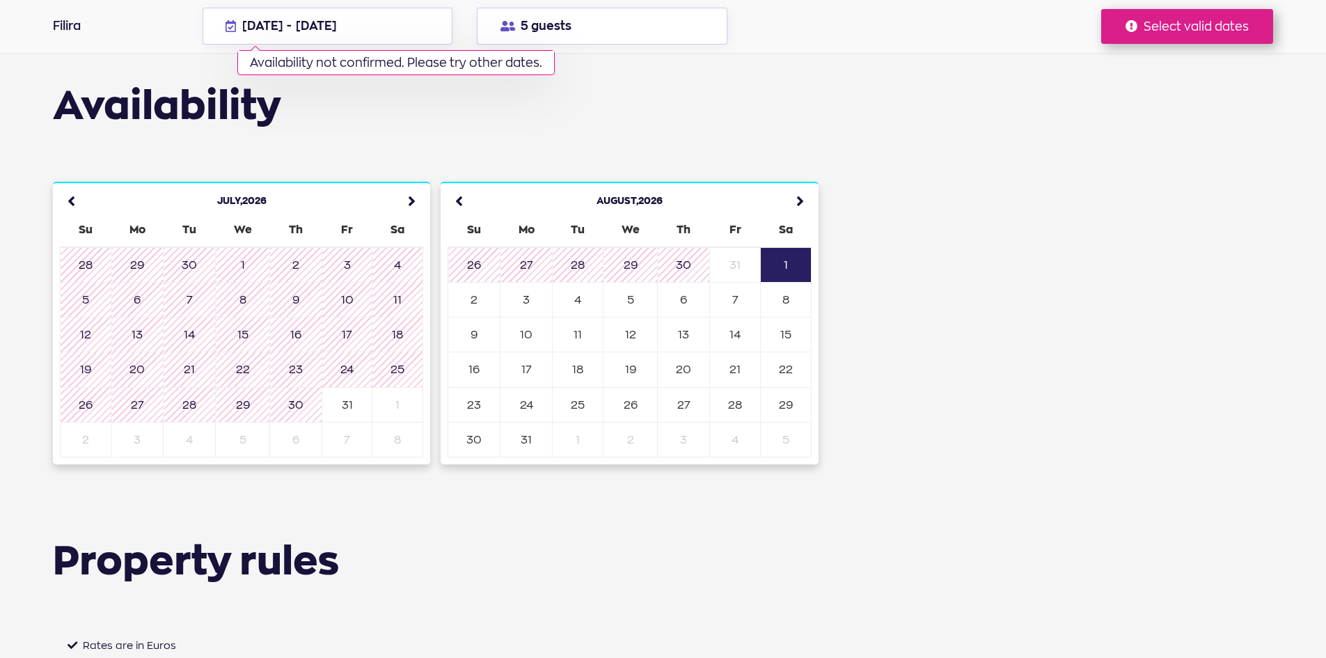
click at [782, 247] on td "1" at bounding box center [786, 264] width 51 height 35
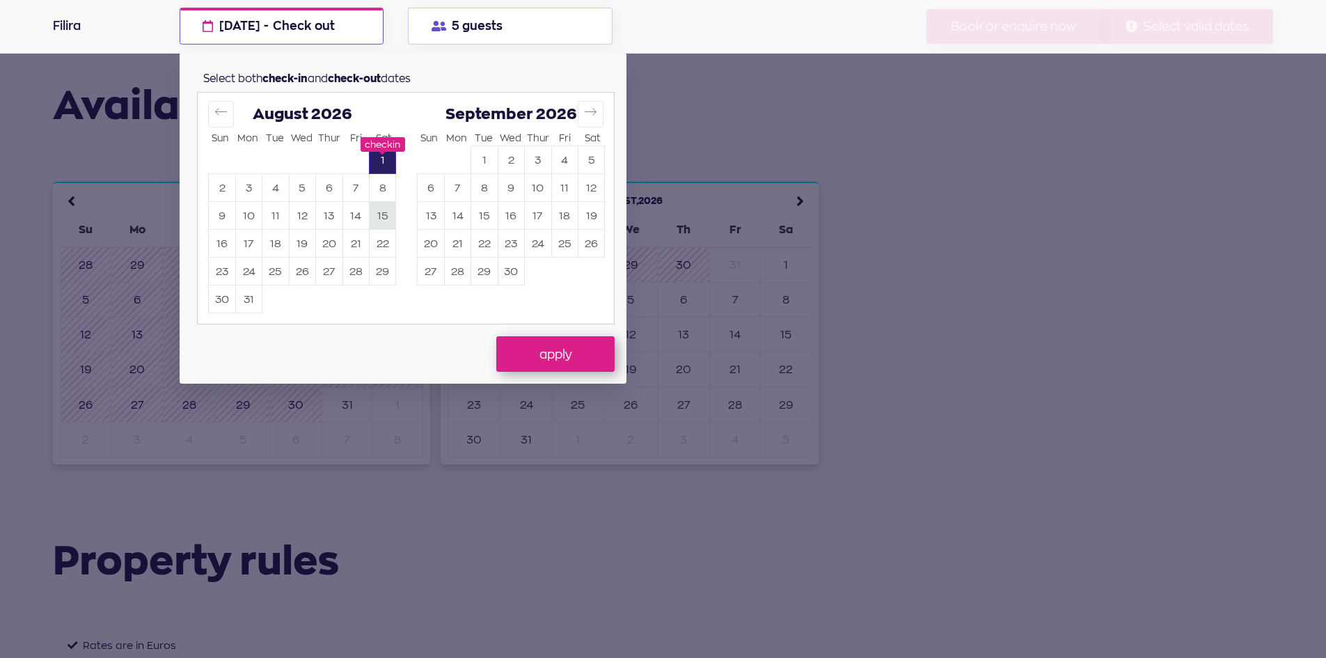
click at [390, 216] on button "15" at bounding box center [382, 215] width 26 height 27
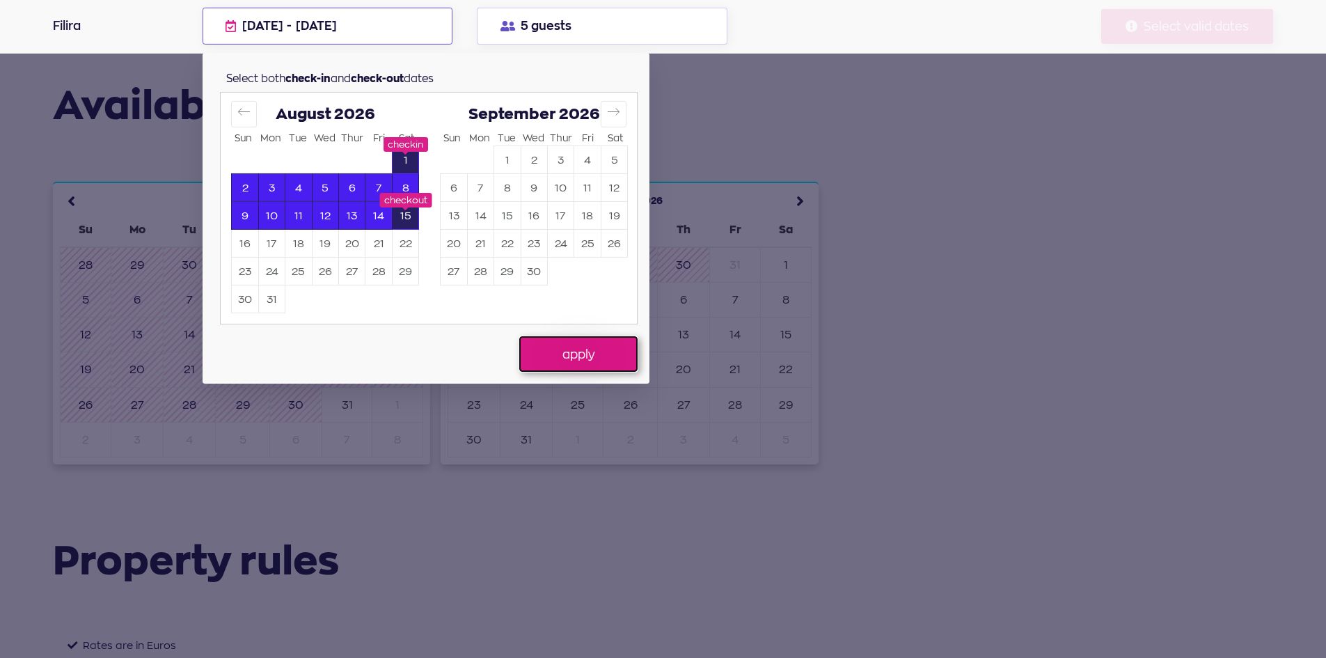
click at [591, 361] on button "apply" at bounding box center [578, 353] width 118 height 35
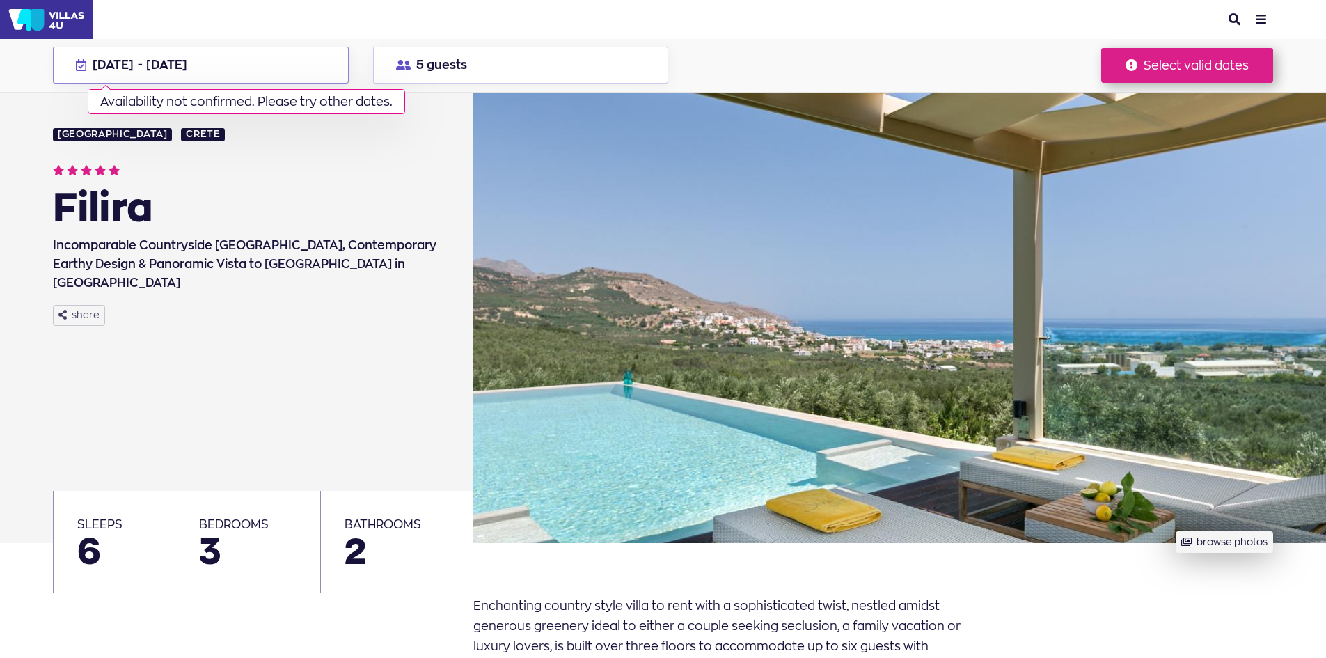
click at [239, 74] on button "[DATE] - [DATE] Availability not confirmed. Please try other dates." at bounding box center [200, 65] width 295 height 37
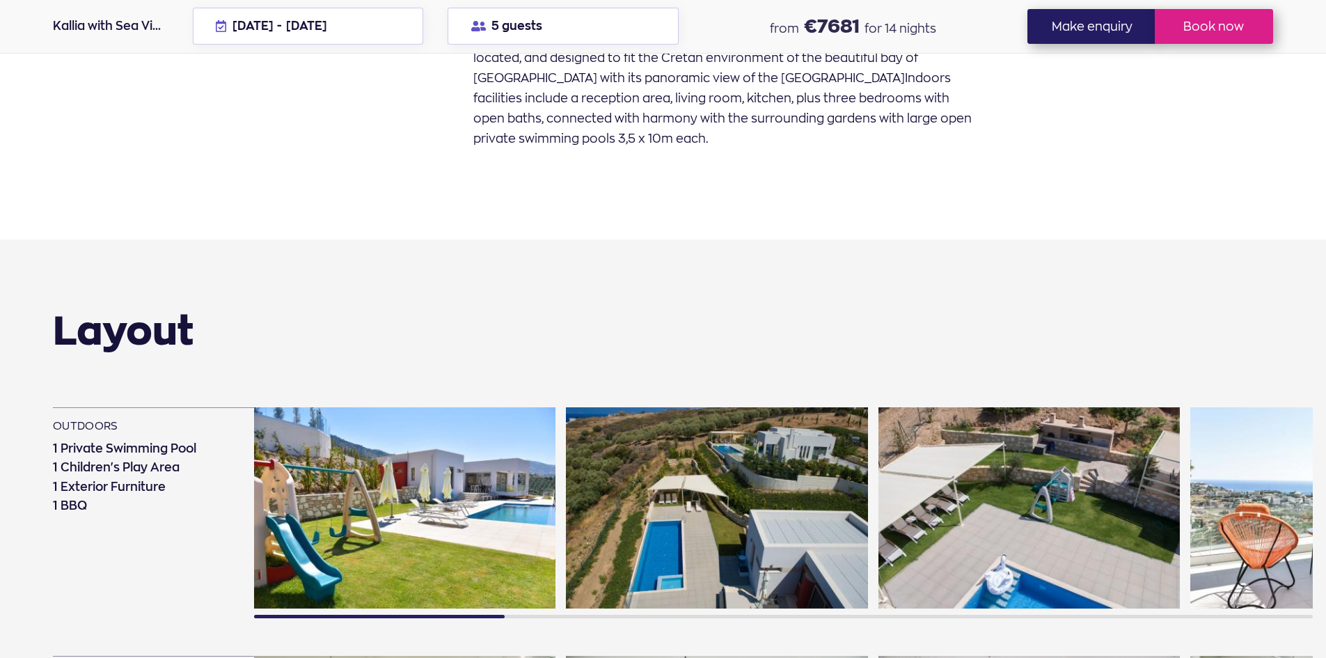
scroll to position [835, 0]
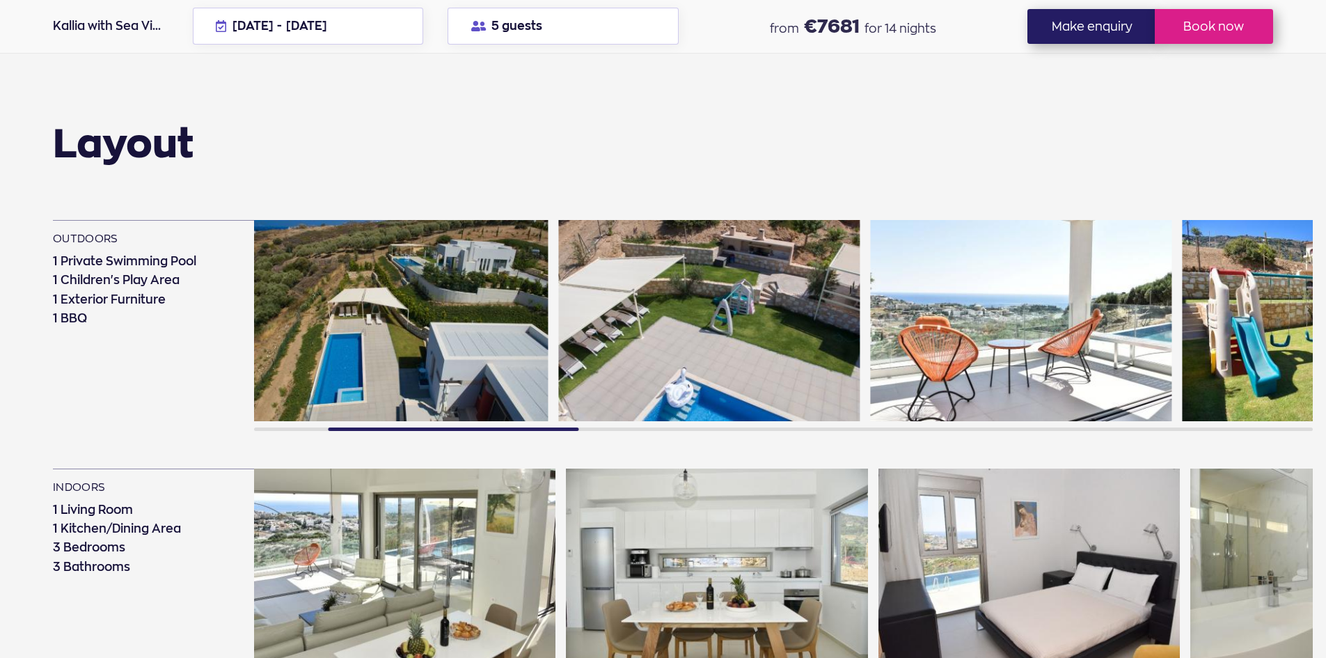
click at [1102, 416] on div at bounding box center [1020, 326] width 301 height 213
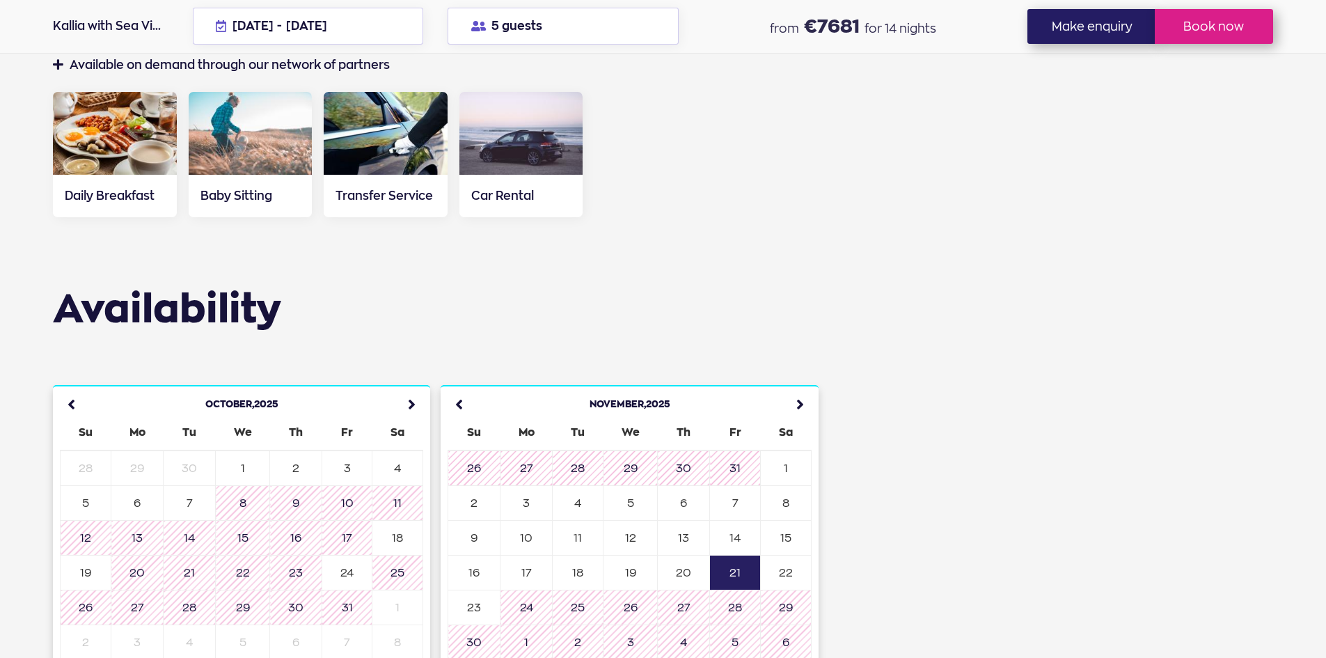
scroll to position [3410, 0]
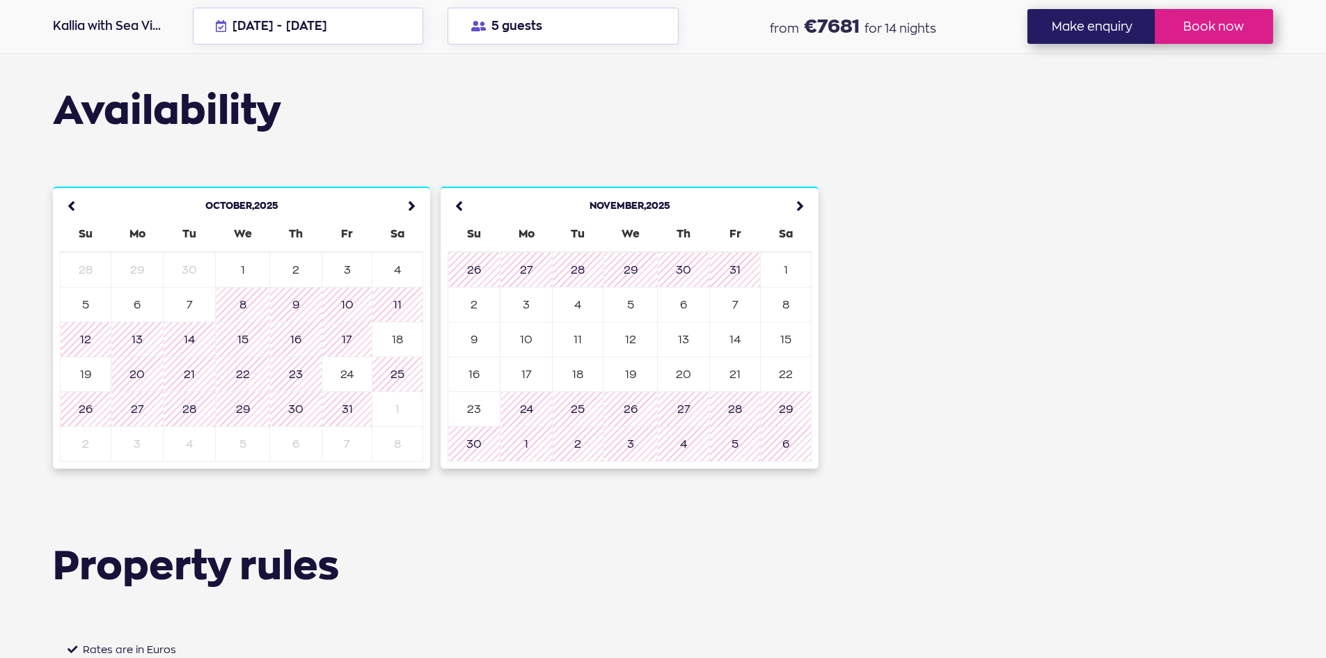
click at [804, 190] on icon at bounding box center [796, 205] width 31 height 31
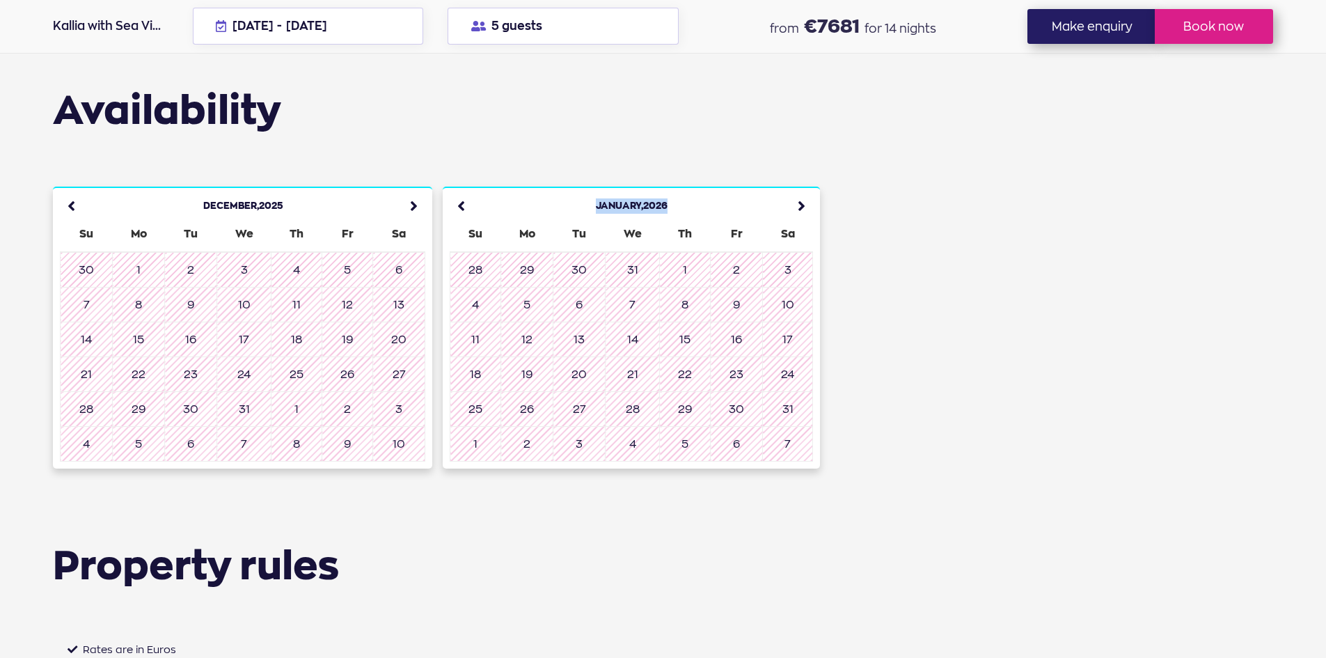
click at [804, 190] on icon at bounding box center [797, 205] width 31 height 31
click at [804, 190] on icon at bounding box center [794, 205] width 31 height 31
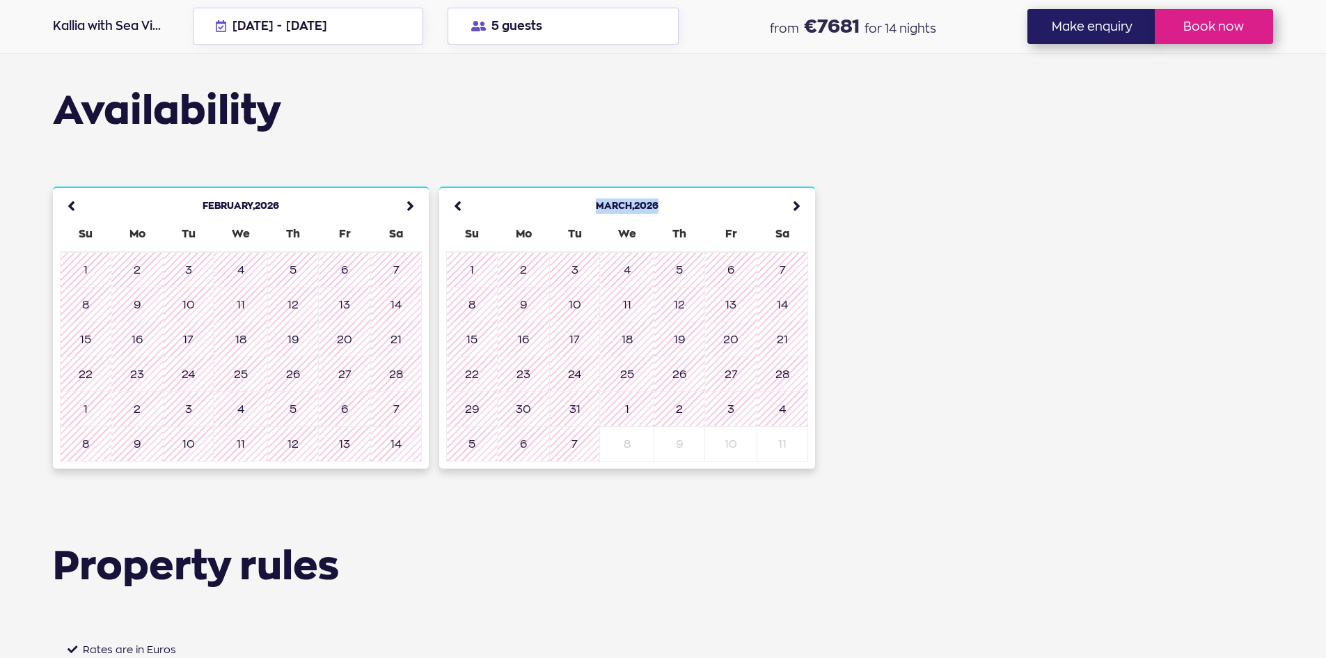
click at [804, 190] on icon at bounding box center [792, 205] width 31 height 31
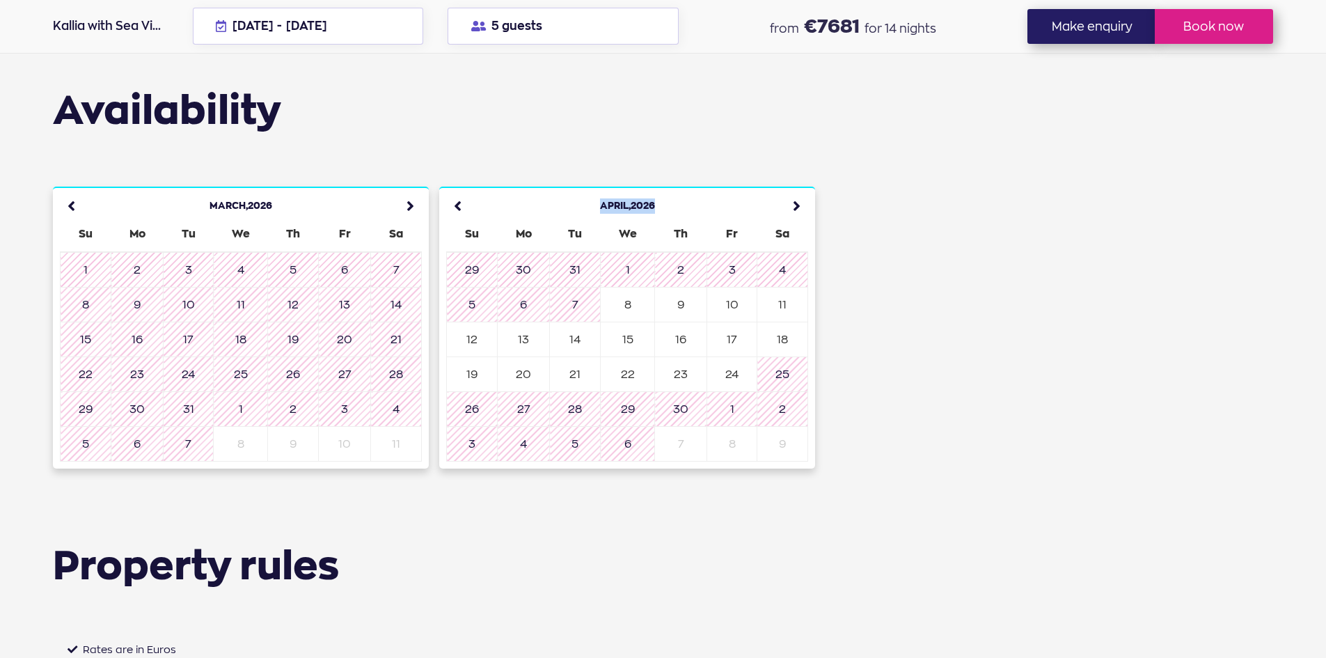
click at [804, 190] on icon at bounding box center [792, 205] width 31 height 31
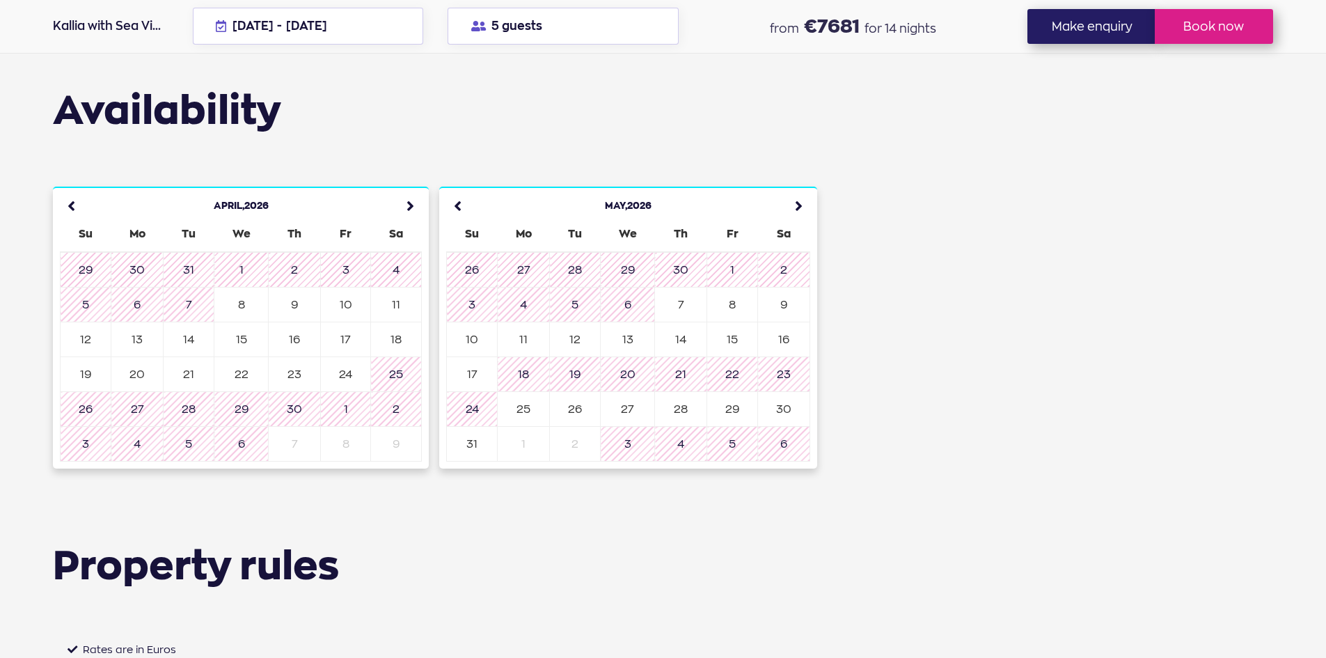
click at [804, 190] on icon at bounding box center [794, 205] width 31 height 31
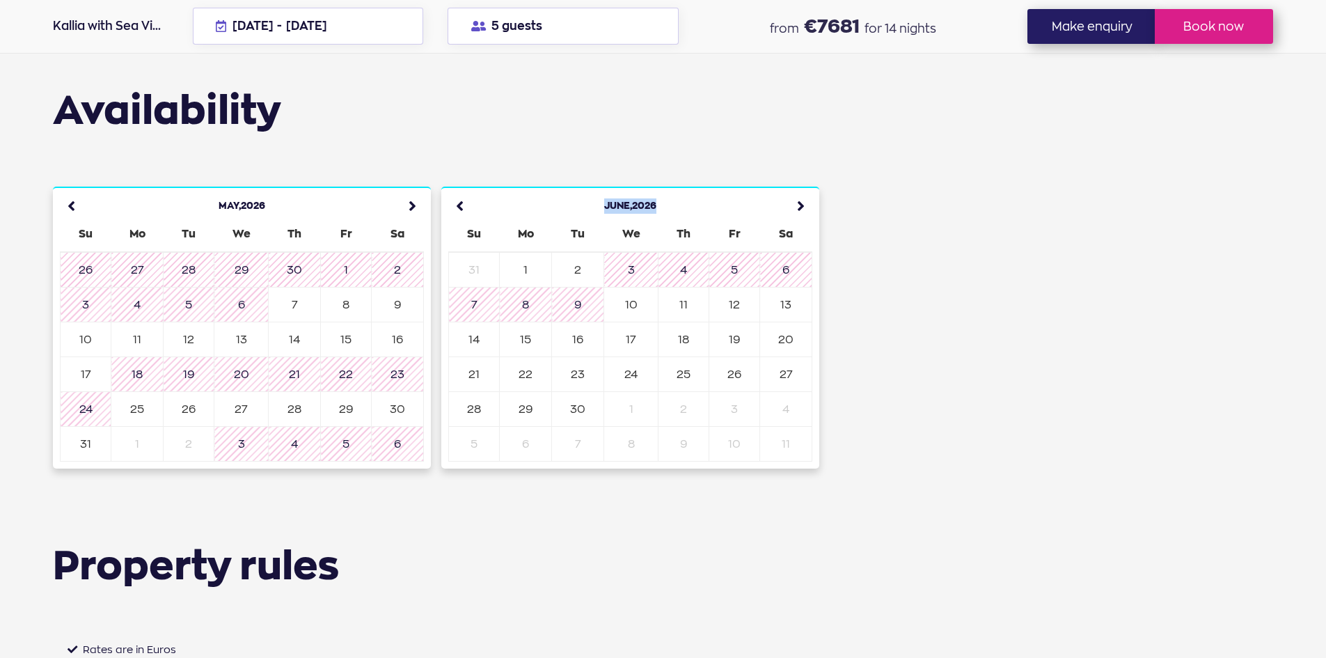
click at [804, 190] on icon at bounding box center [796, 205] width 31 height 31
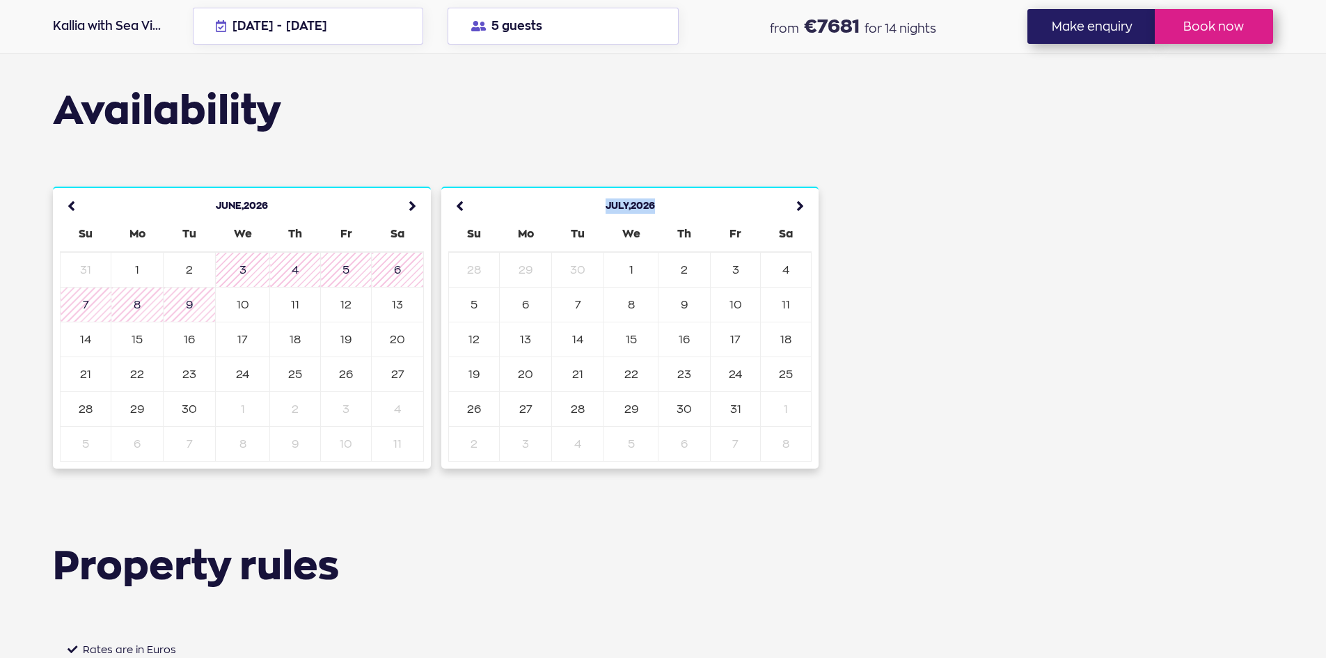
click at [804, 190] on icon at bounding box center [796, 205] width 31 height 31
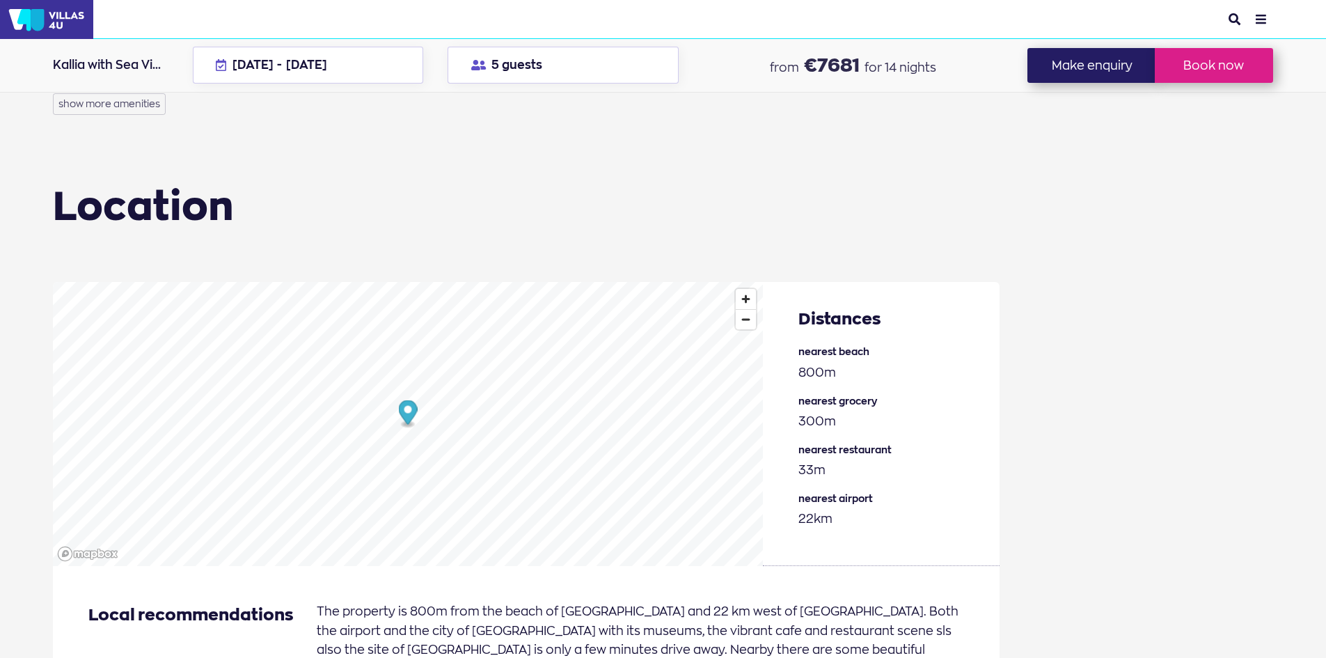
scroll to position [1600, 0]
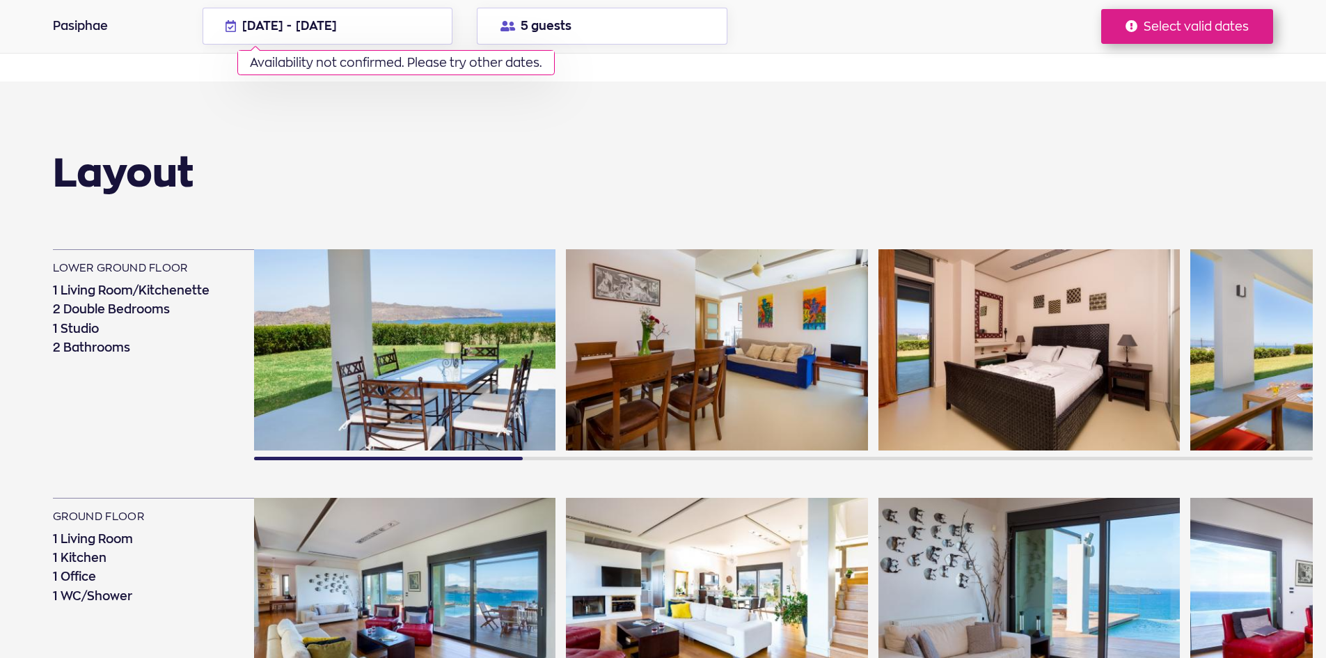
scroll to position [905, 0]
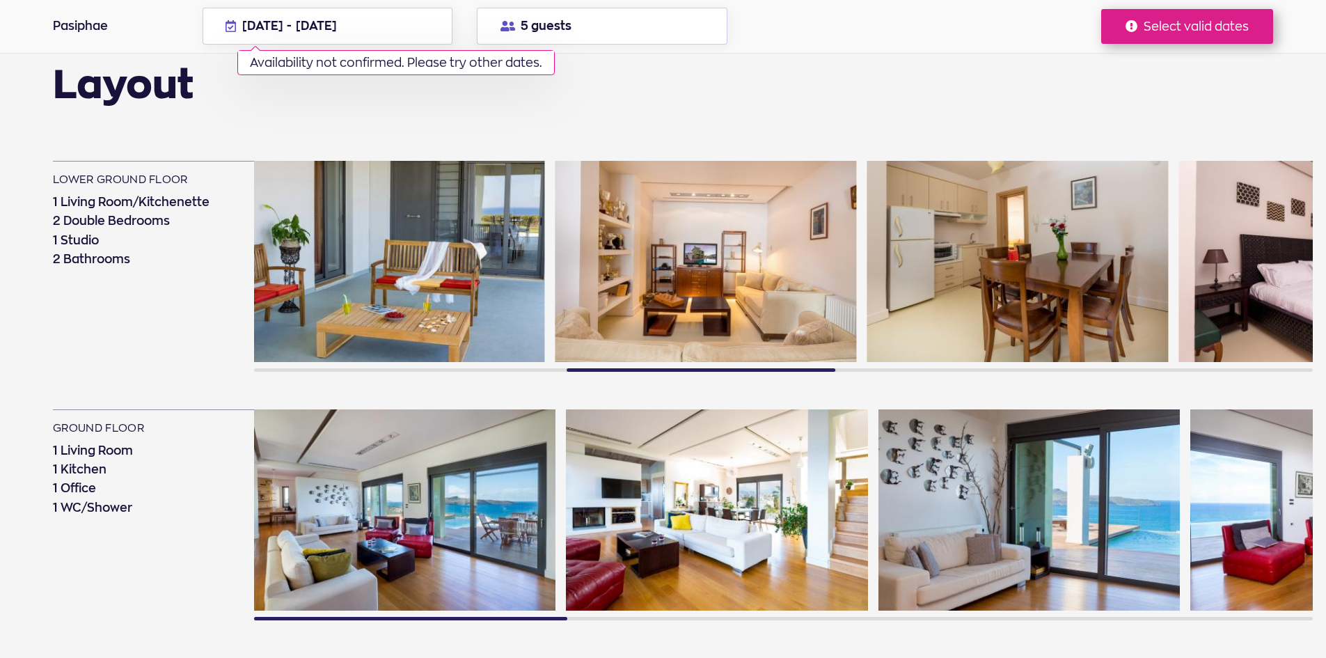
click at [555, 310] on img at bounding box center [705, 261] width 301 height 201
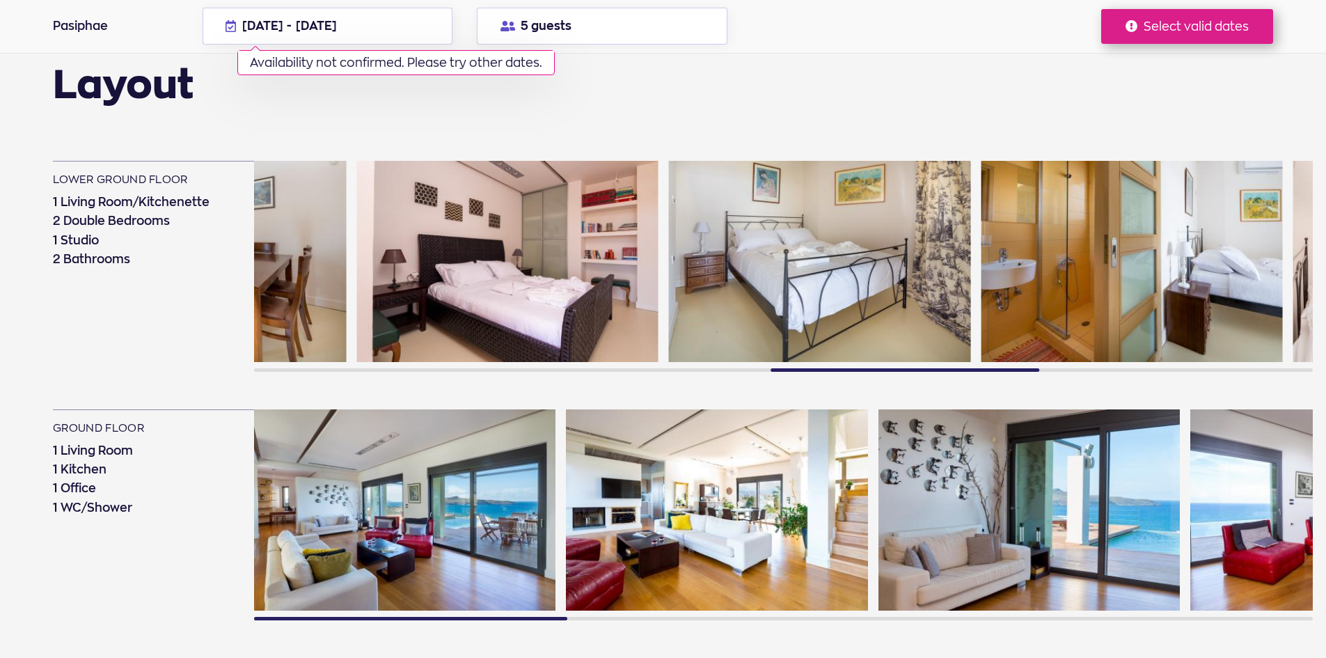
click at [669, 310] on img at bounding box center [819, 261] width 301 height 201
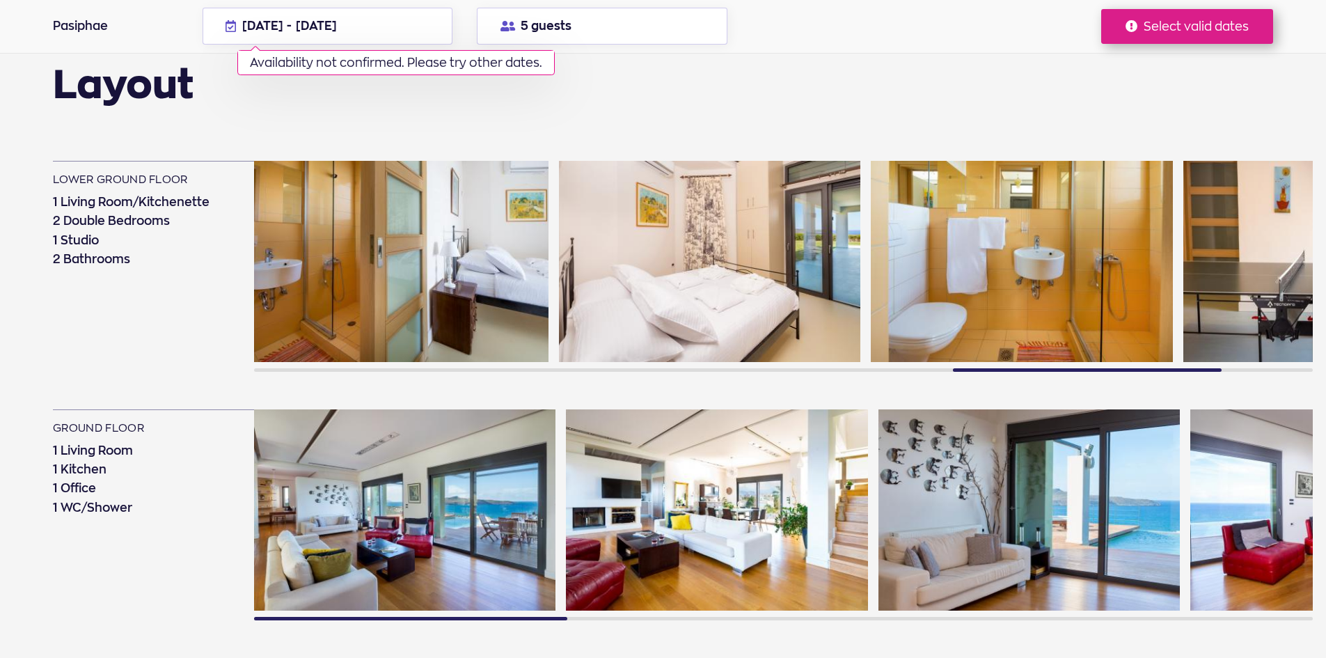
click at [646, 268] on img at bounding box center [709, 261] width 301 height 201
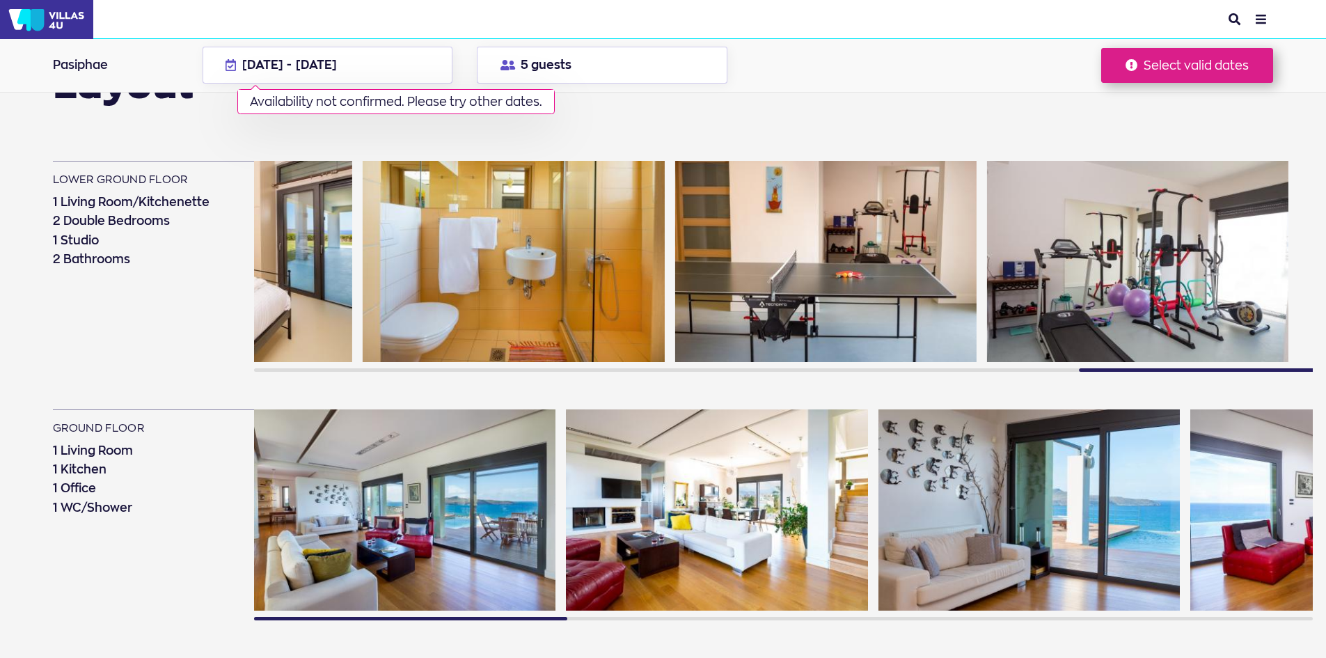
click at [801, 263] on img at bounding box center [824, 261] width 301 height 201
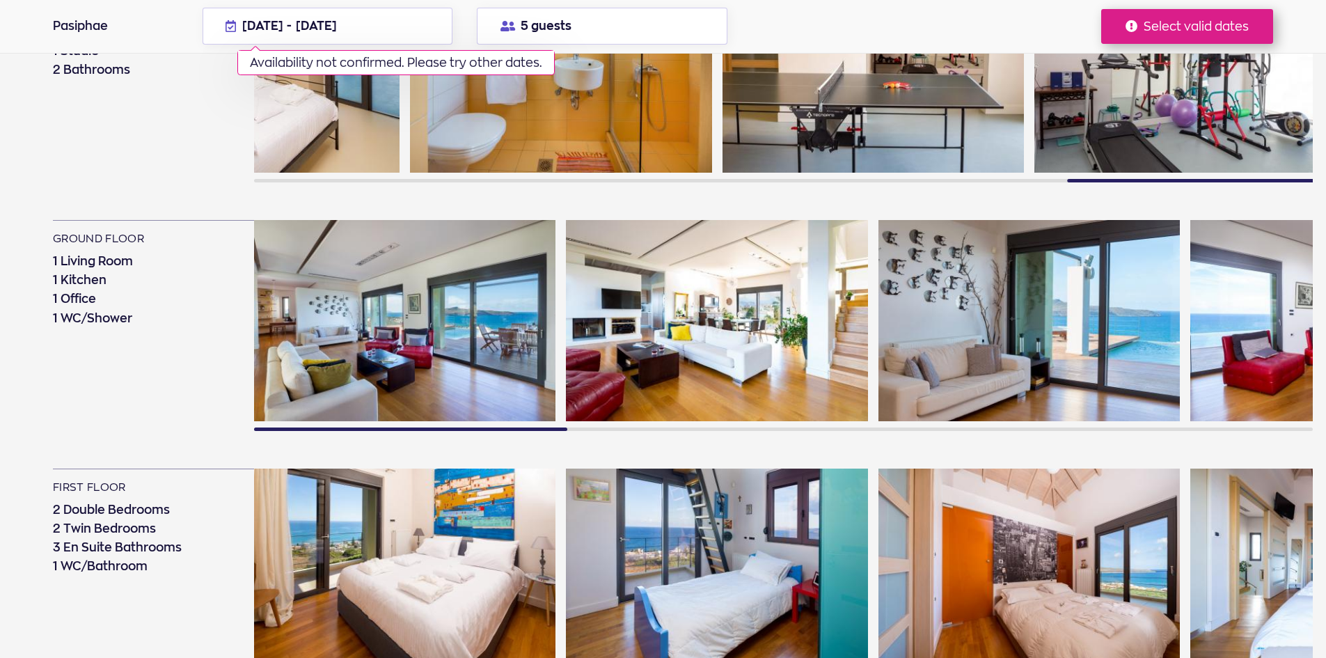
scroll to position [1113, 0]
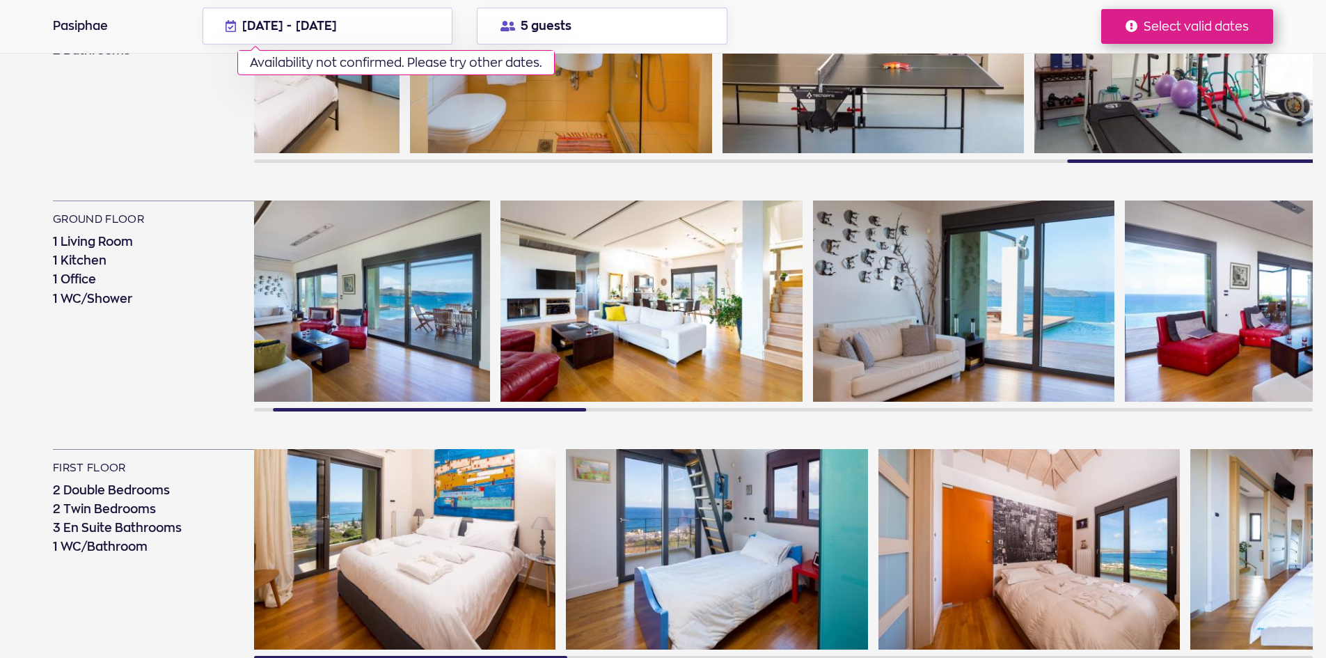
click at [813, 297] on img at bounding box center [963, 300] width 301 height 201
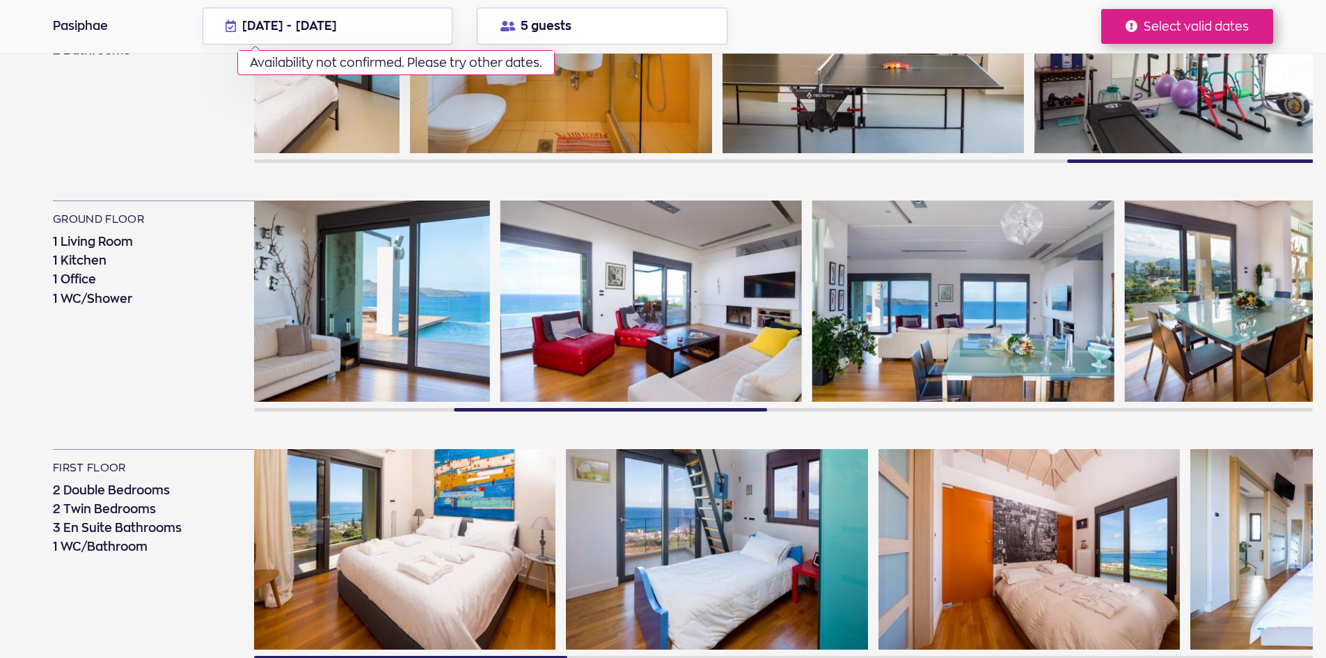
click at [538, 314] on img at bounding box center [650, 300] width 301 height 201
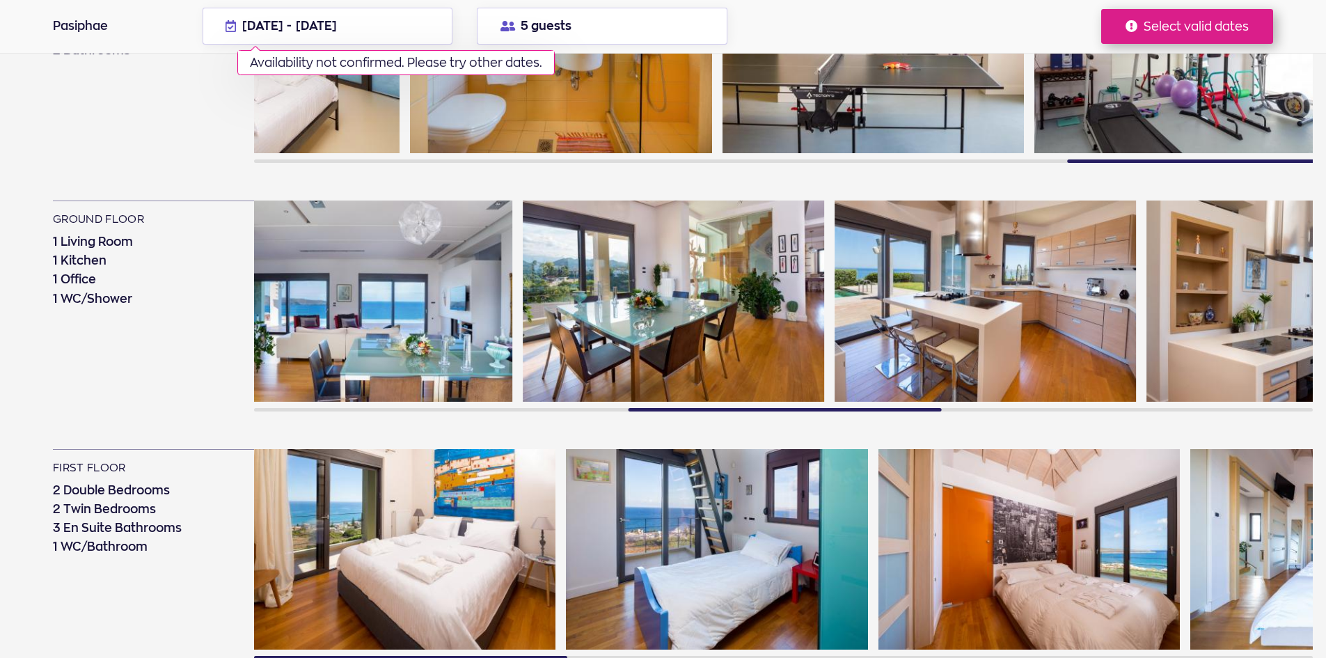
click at [647, 319] on img at bounding box center [673, 300] width 301 height 201
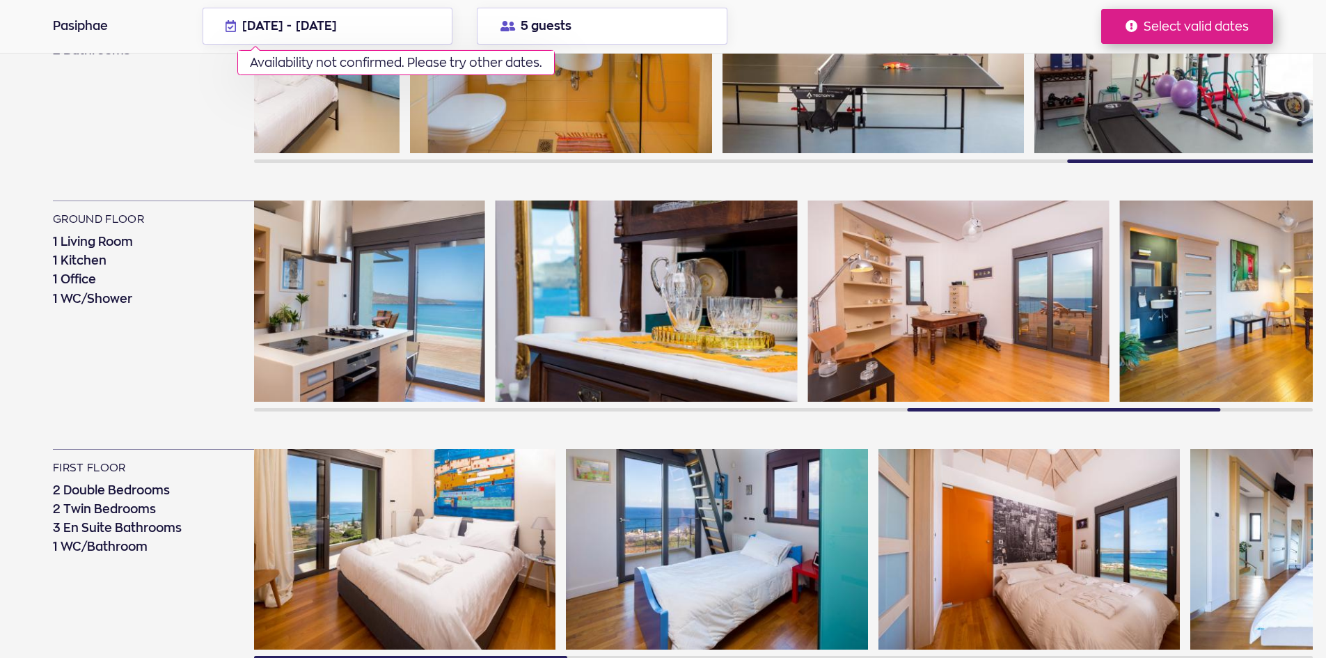
click at [504, 340] on img at bounding box center [645, 300] width 301 height 201
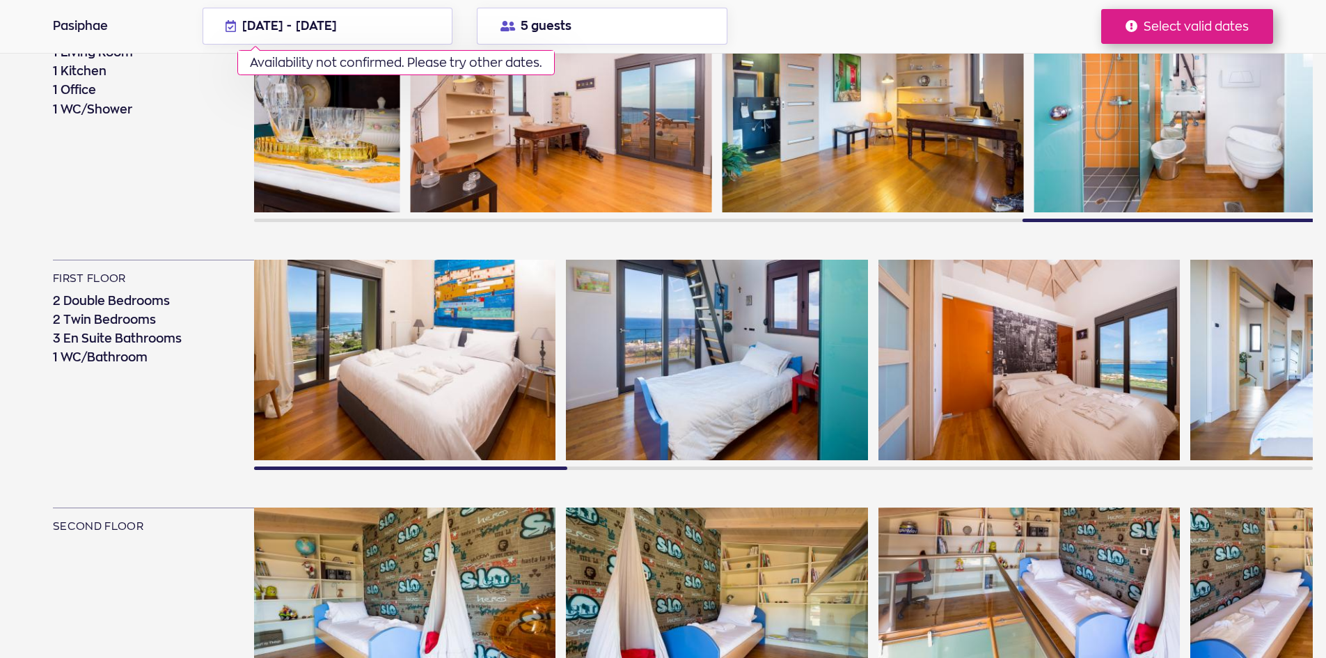
scroll to position [1322, 0]
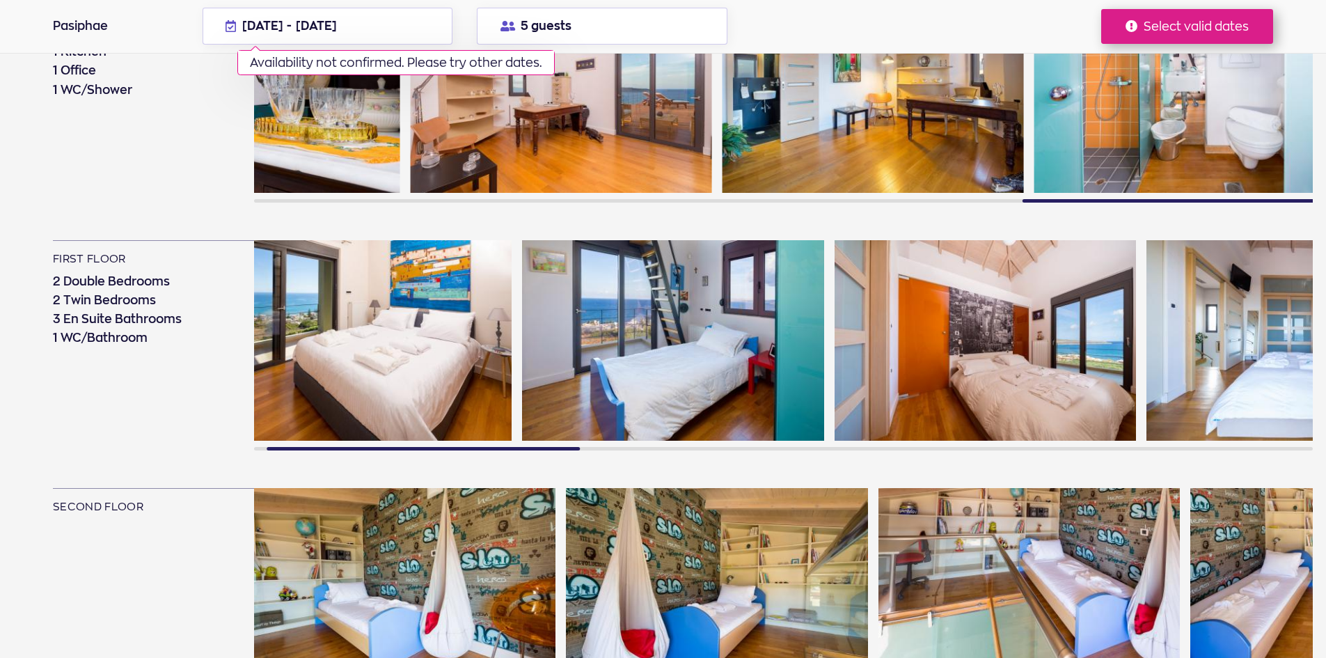
click at [834, 315] on img at bounding box center [984, 340] width 301 height 201
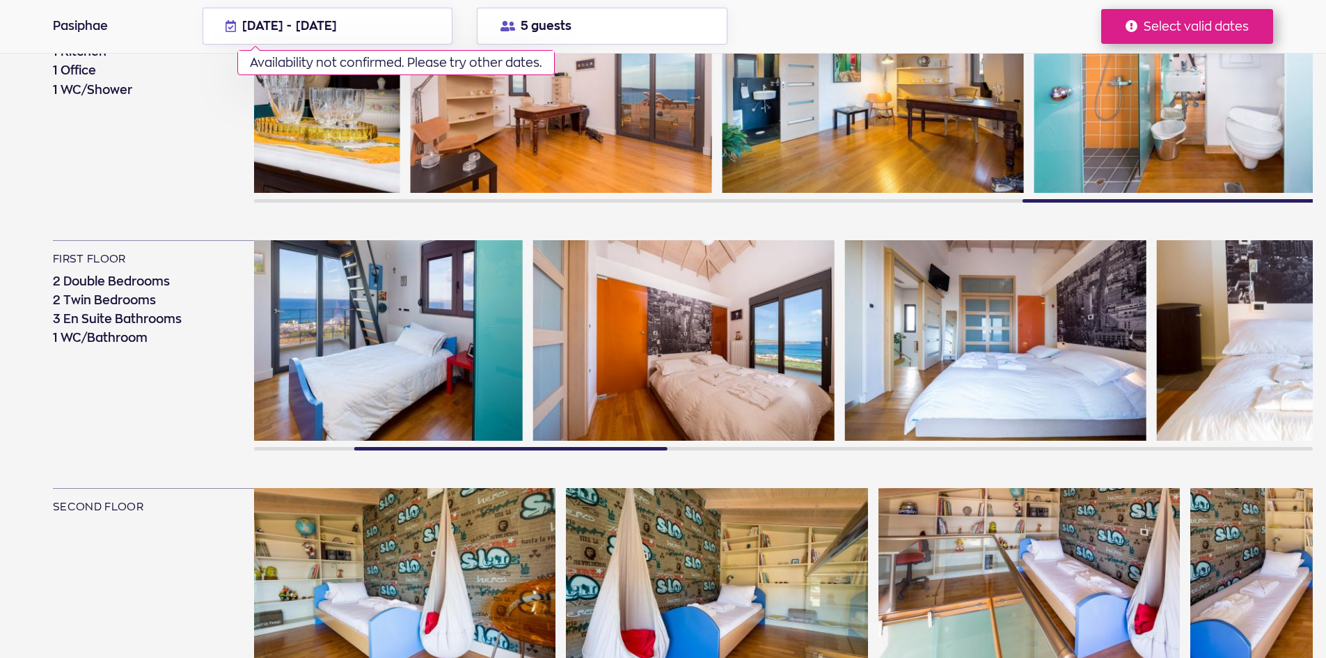
click at [1156, 308] on img at bounding box center [1306, 340] width 301 height 201
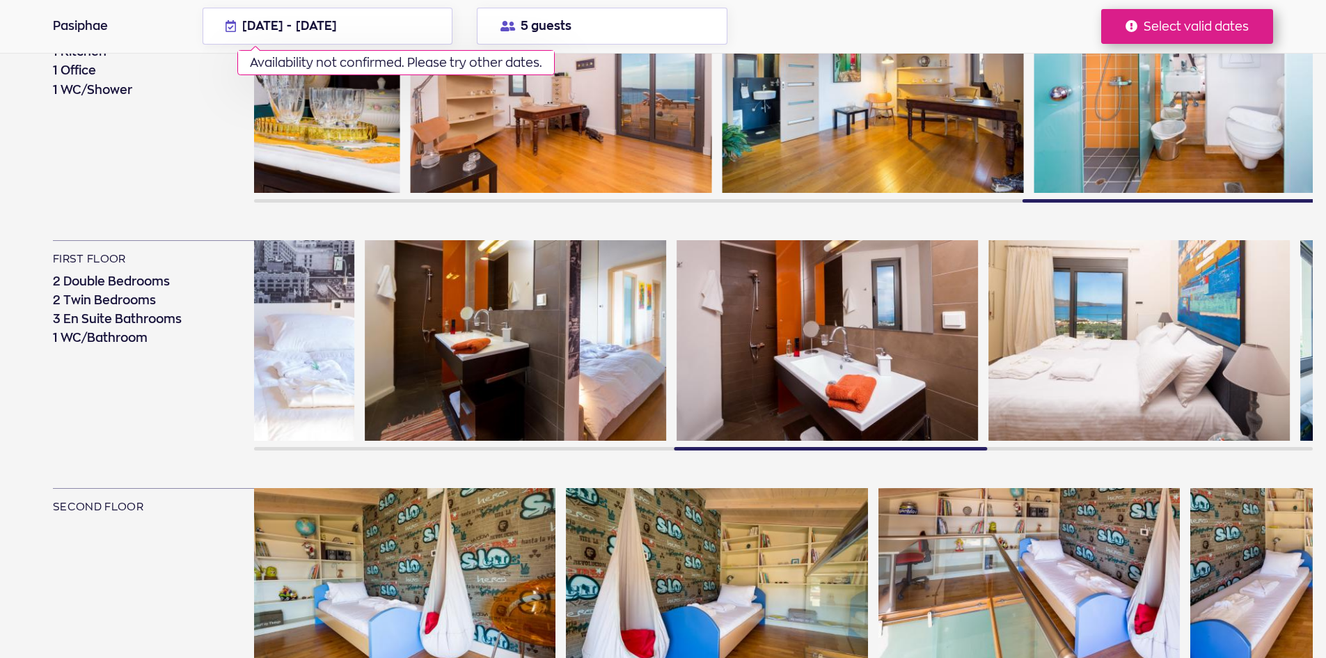
click at [676, 315] on img at bounding box center [826, 340] width 301 height 201
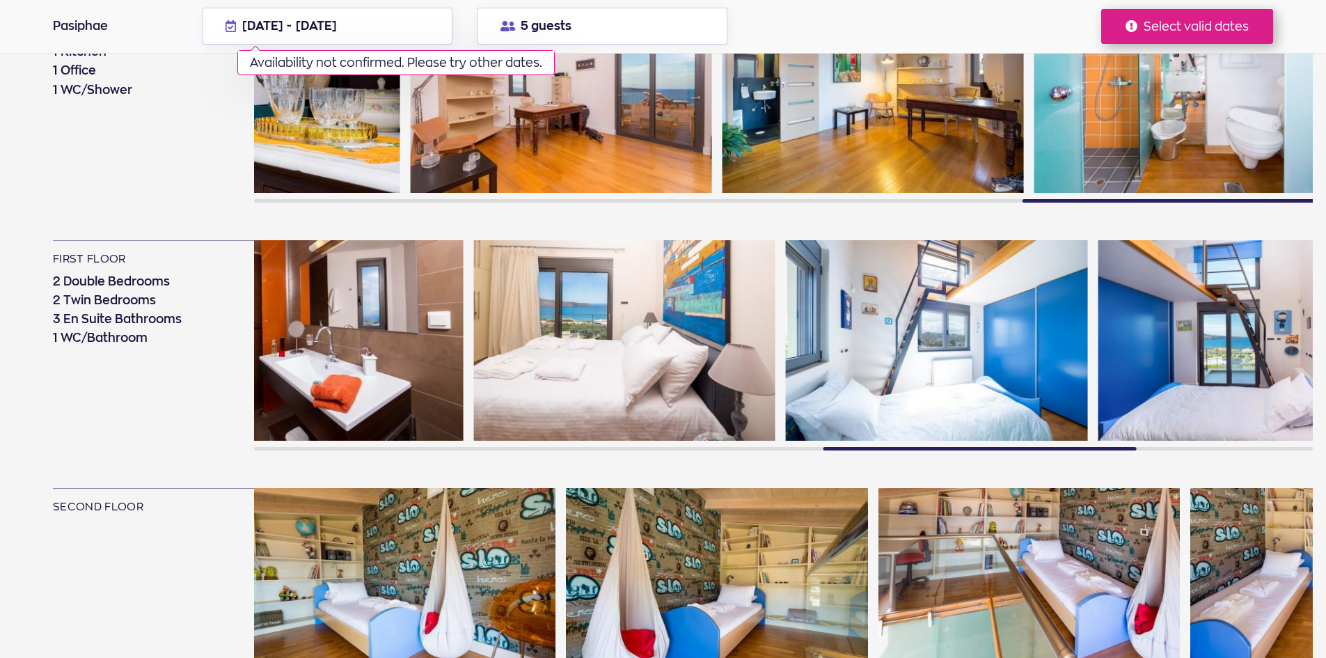
click at [703, 315] on img at bounding box center [624, 340] width 301 height 201
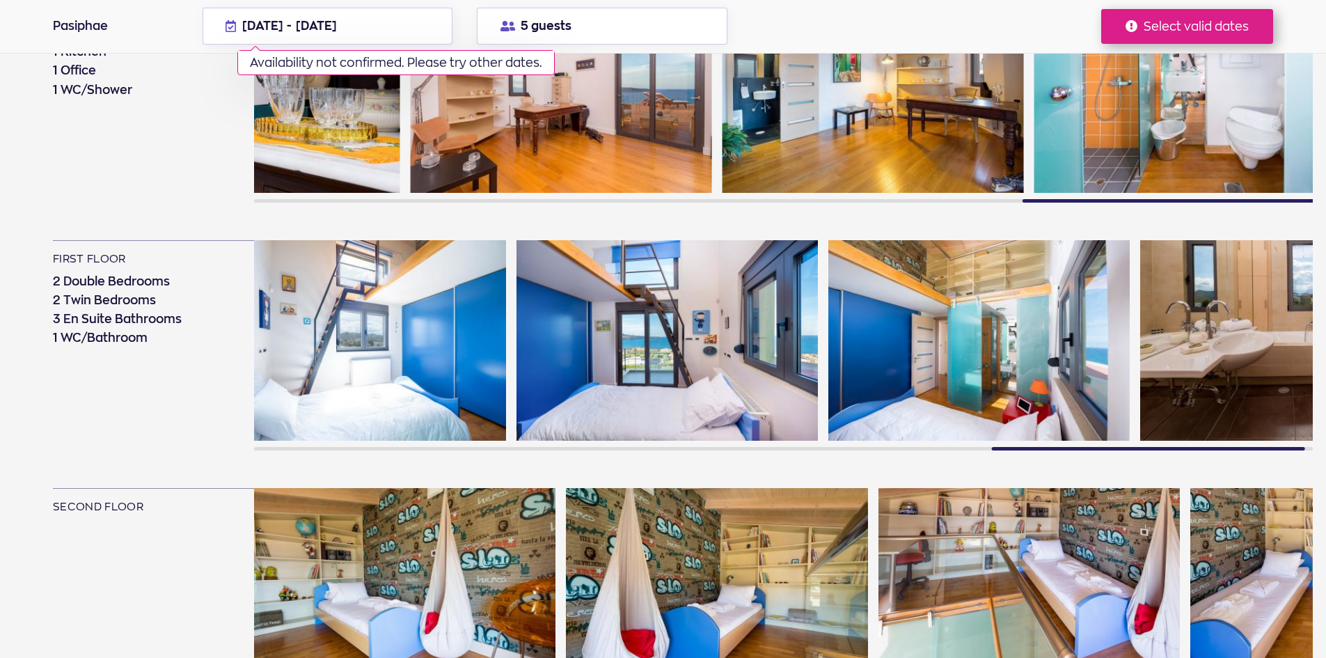
click at [828, 312] on img at bounding box center [978, 340] width 301 height 201
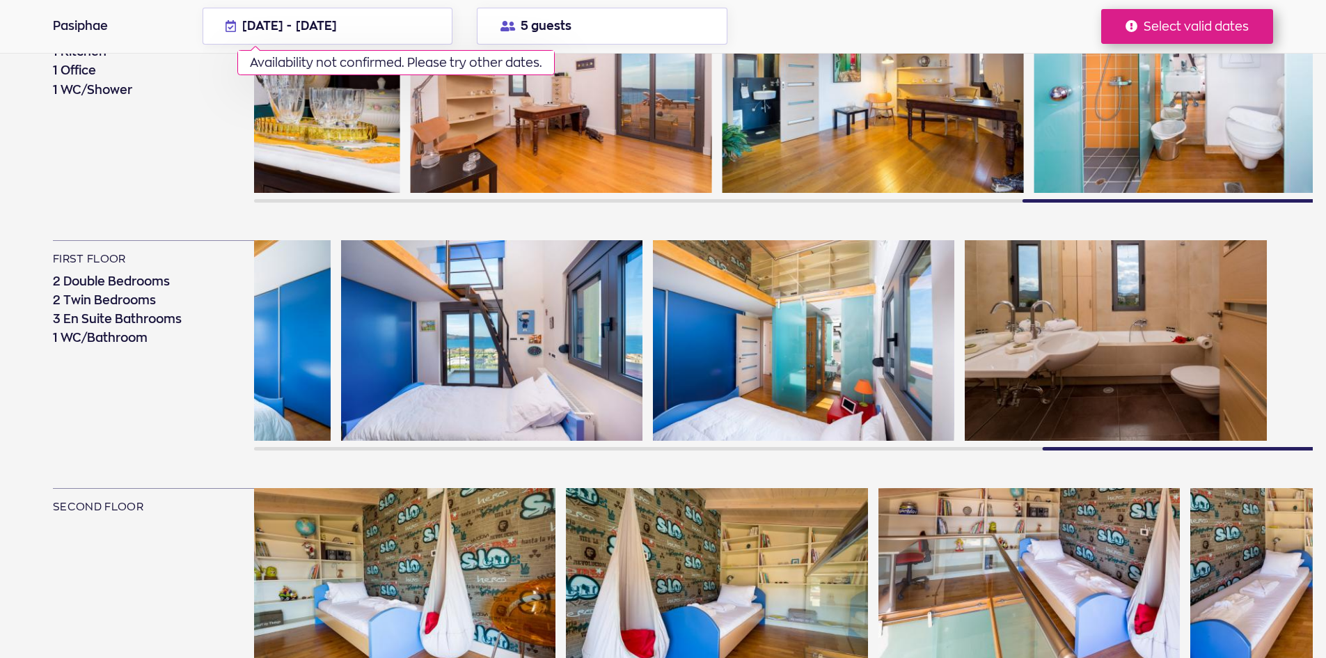
click at [781, 318] on img at bounding box center [803, 340] width 301 height 201
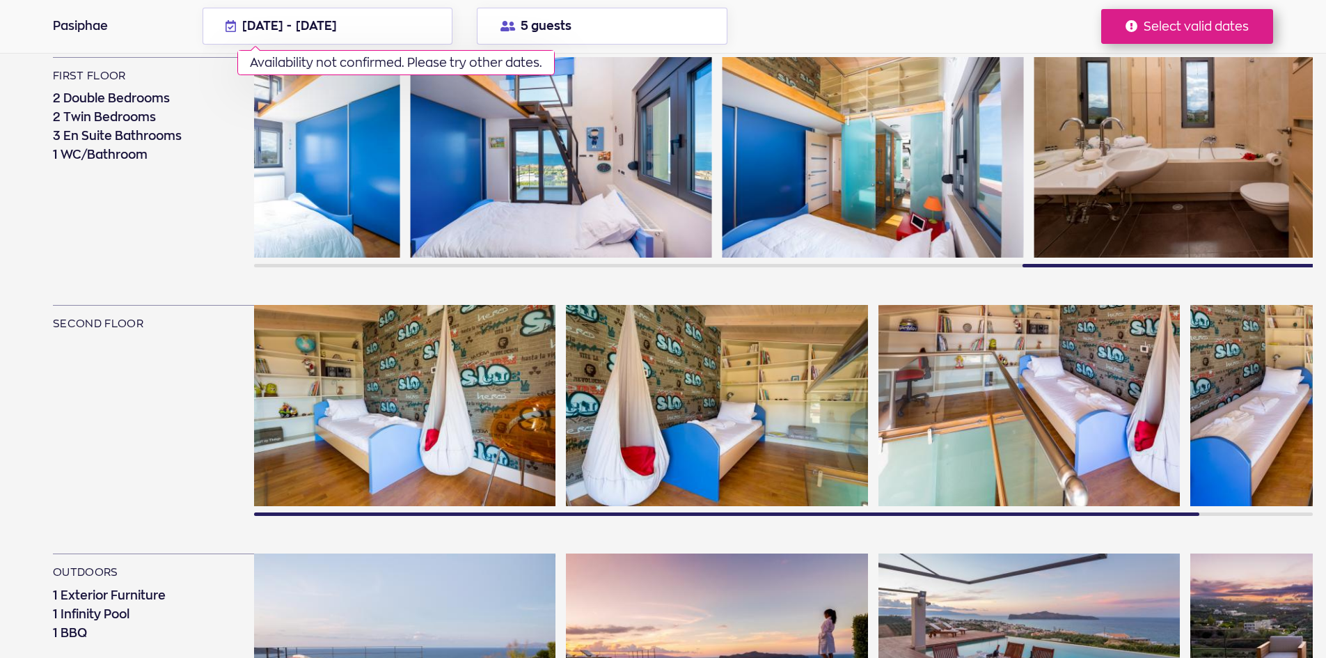
scroll to position [1531, 0]
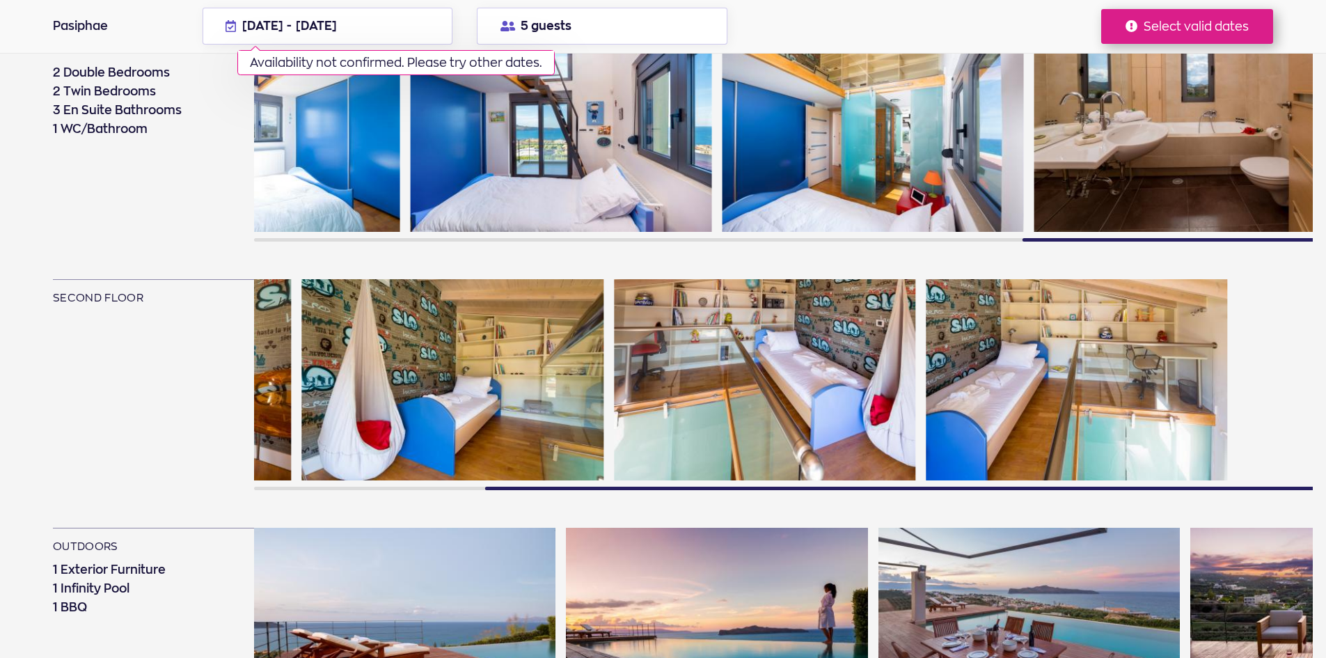
click at [600, 373] on div at bounding box center [519, 385] width 1058 height 213
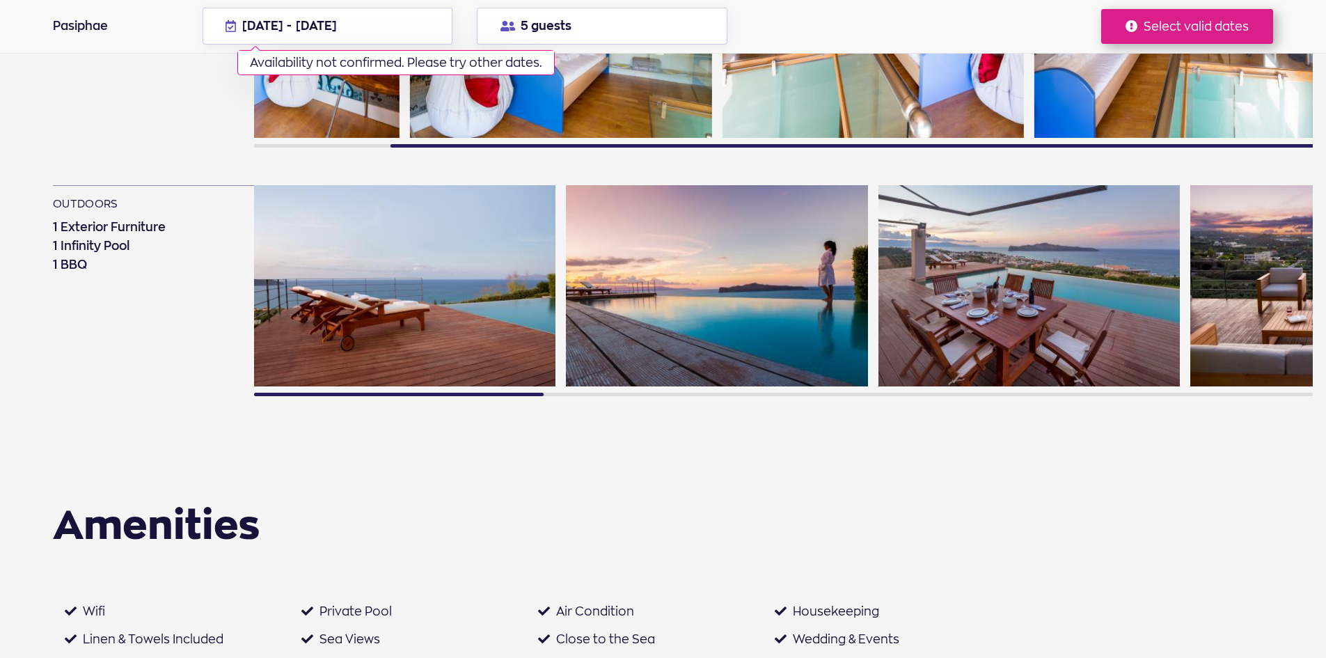
scroll to position [1879, 0]
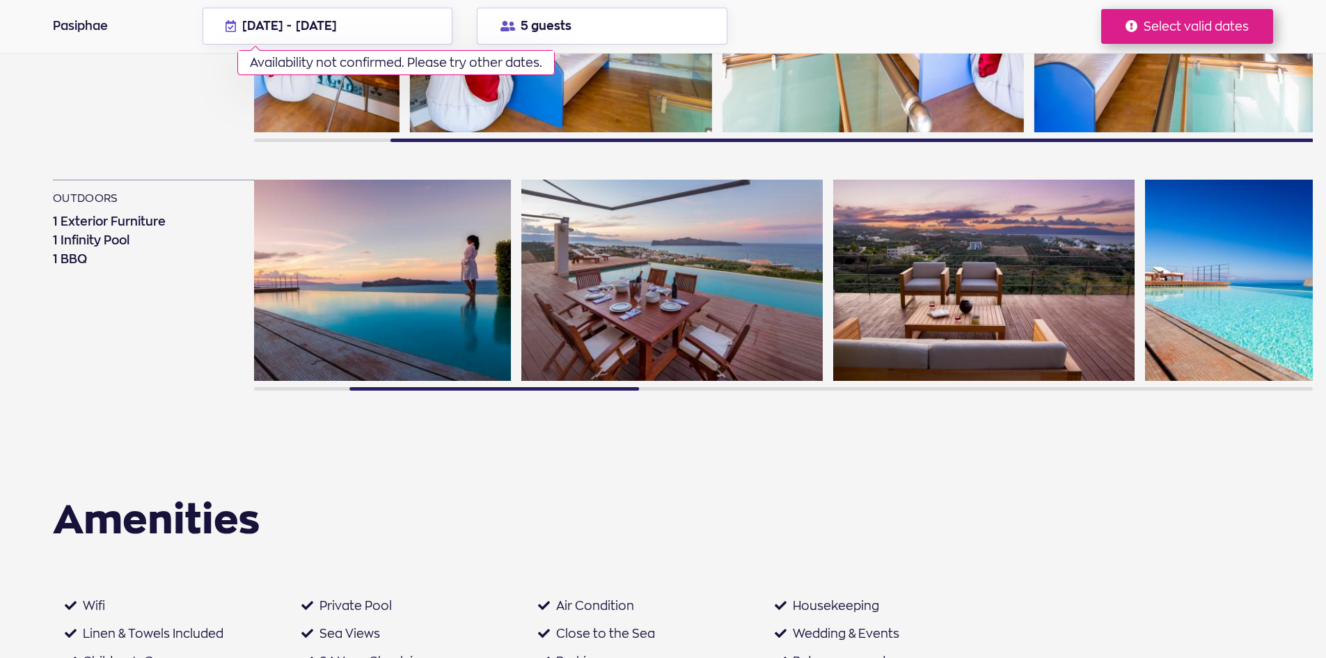
click at [569, 292] on img at bounding box center [671, 280] width 301 height 201
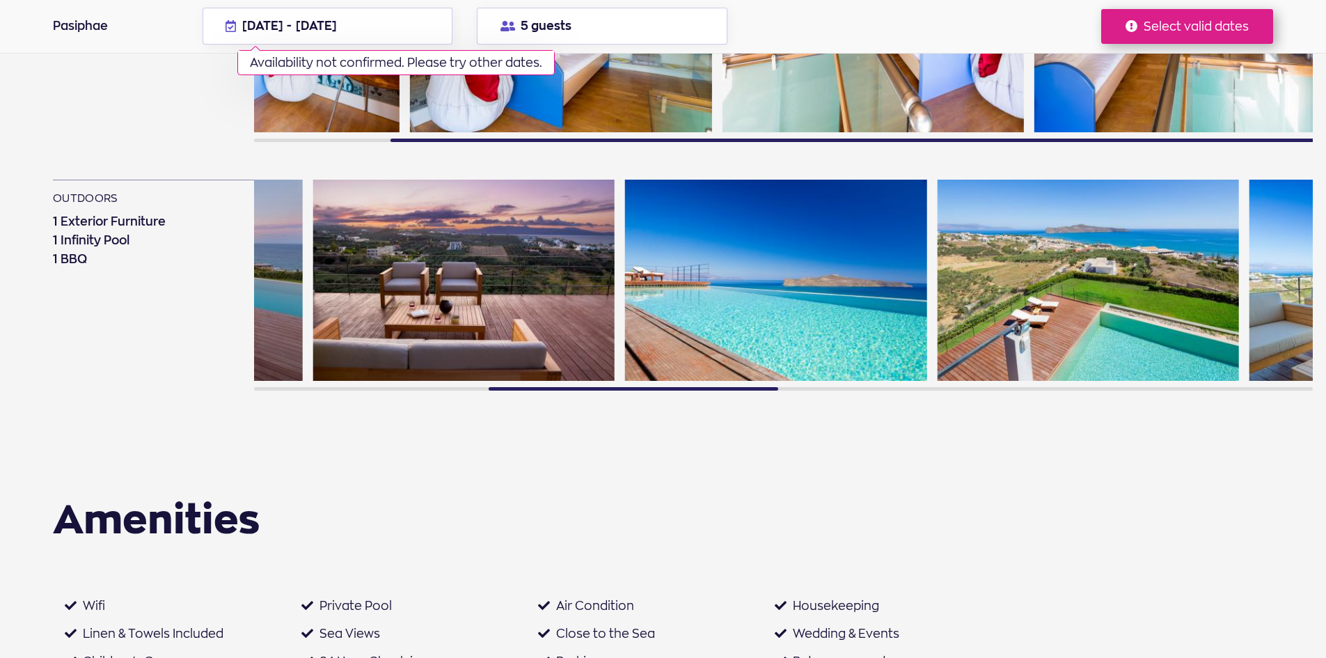
click at [422, 278] on img at bounding box center [463, 280] width 301 height 201
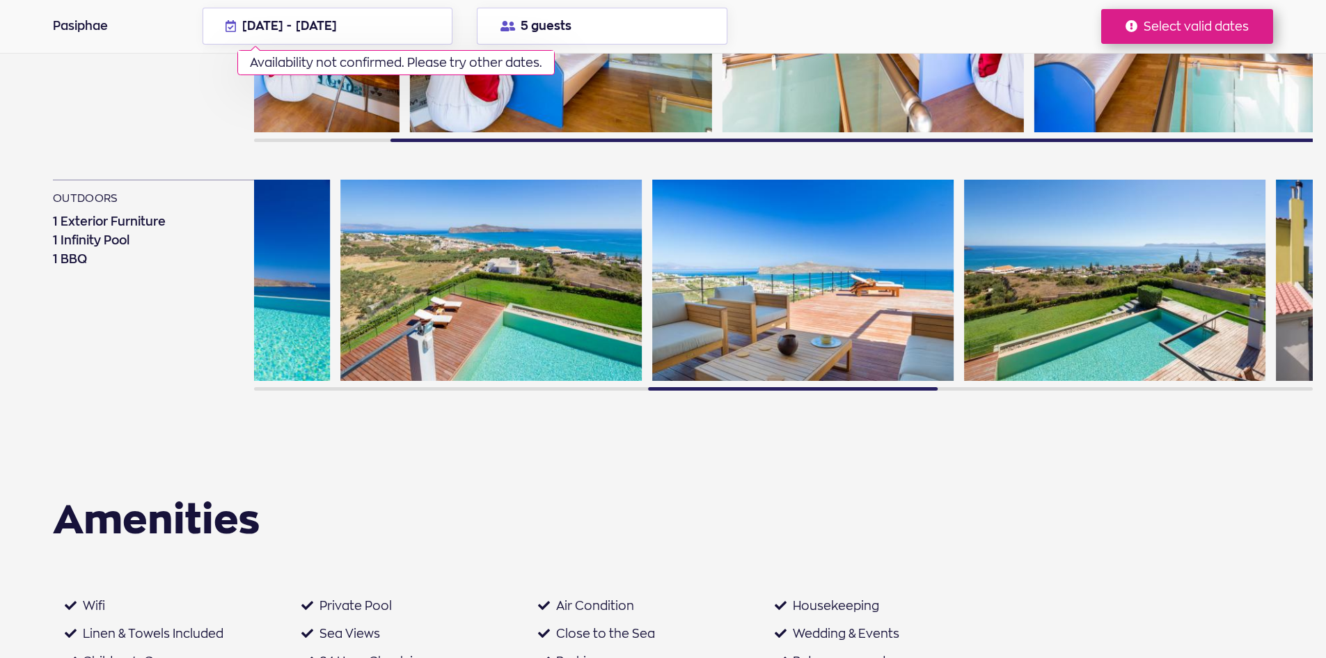
click at [634, 272] on div at bounding box center [783, 286] width 1058 height 213
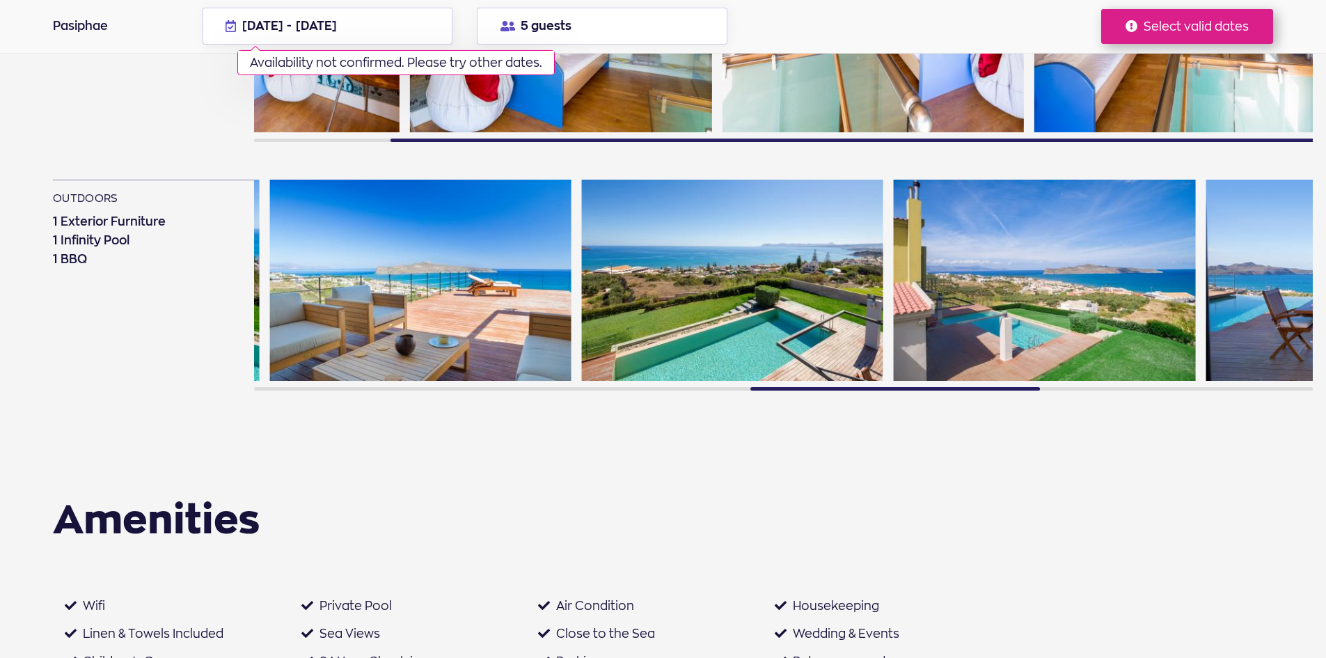
click at [893, 284] on img at bounding box center [1043, 280] width 301 height 201
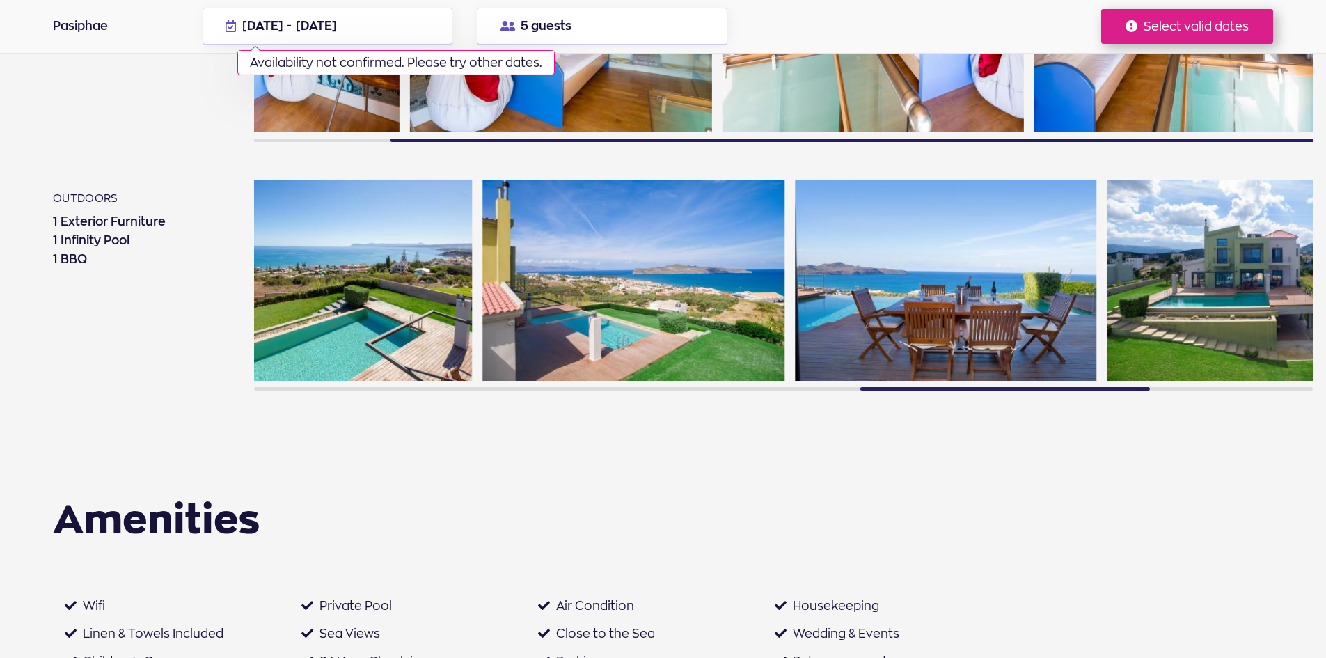
click at [795, 285] on img at bounding box center [945, 280] width 301 height 201
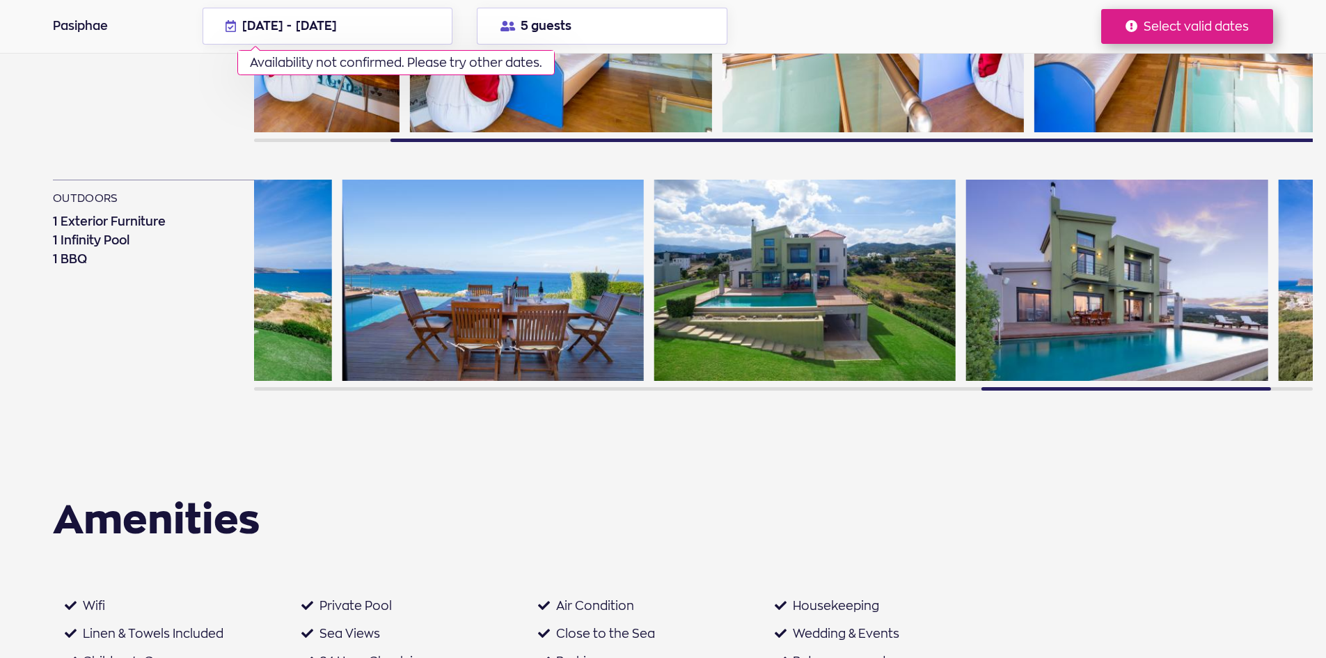
click at [966, 276] on img at bounding box center [1116, 280] width 301 height 201
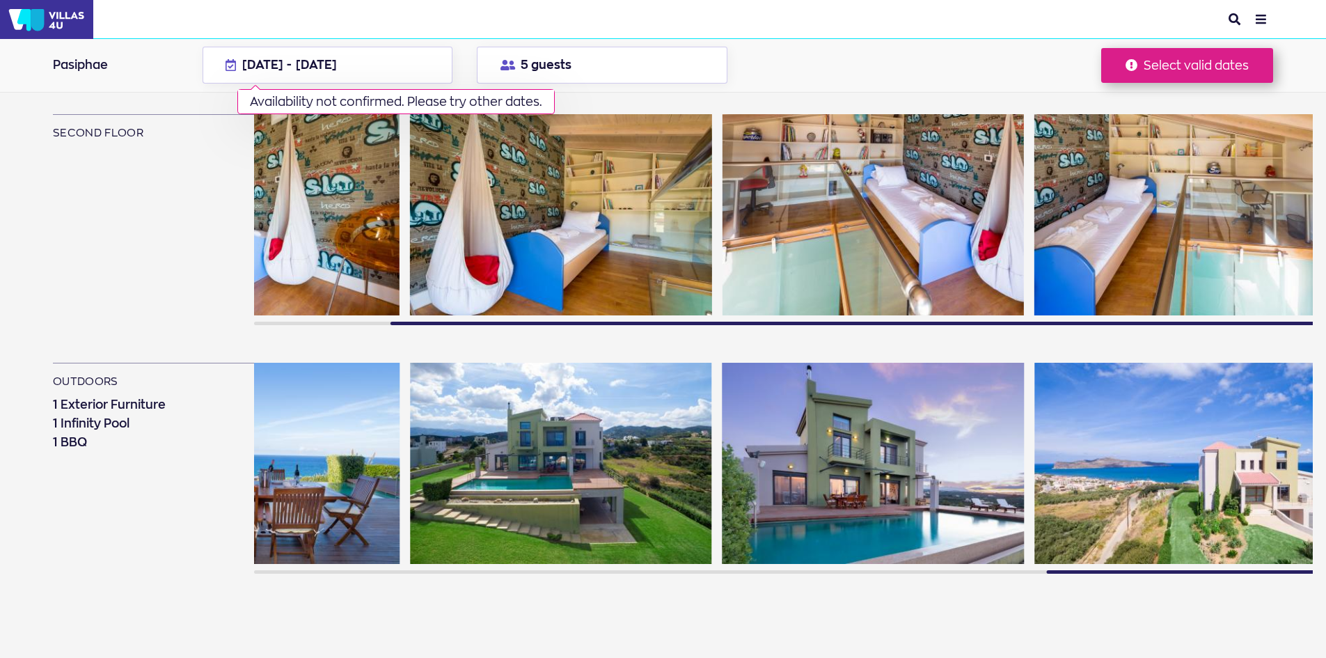
scroll to position [1531, 0]
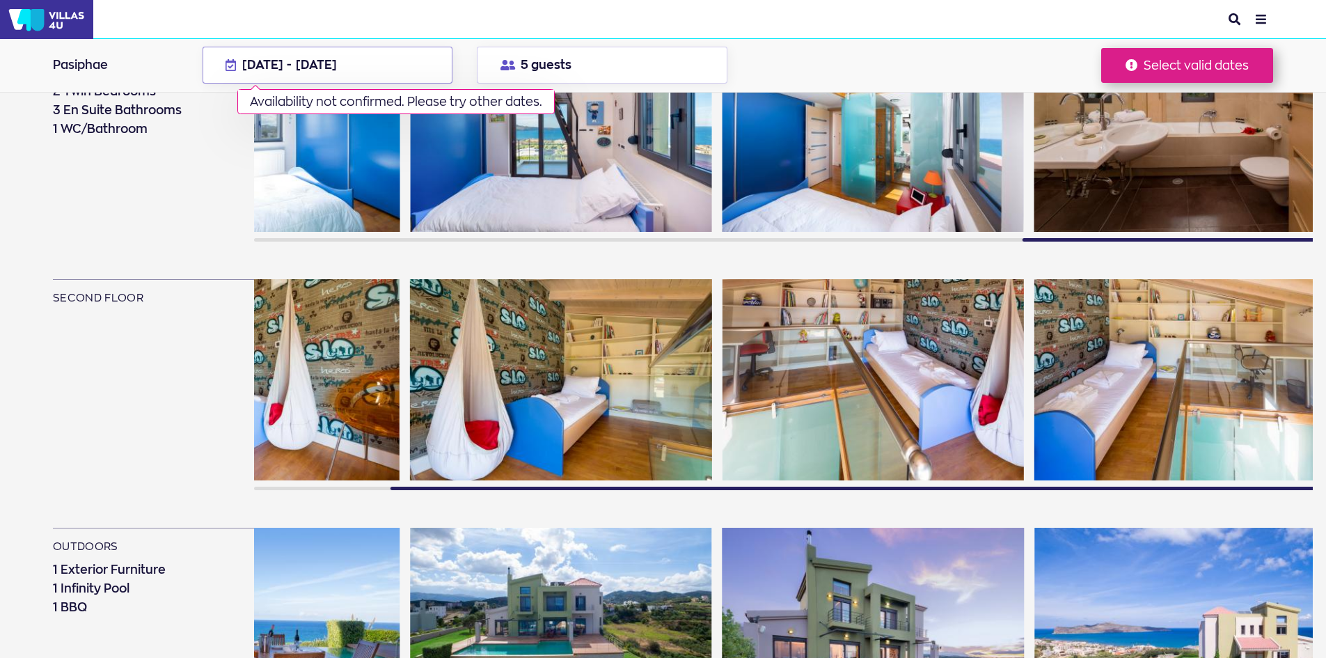
click at [408, 59] on button "01 Aug - 15 Aug 2026 Availability not confirmed. Please try other dates." at bounding box center [327, 65] width 250 height 37
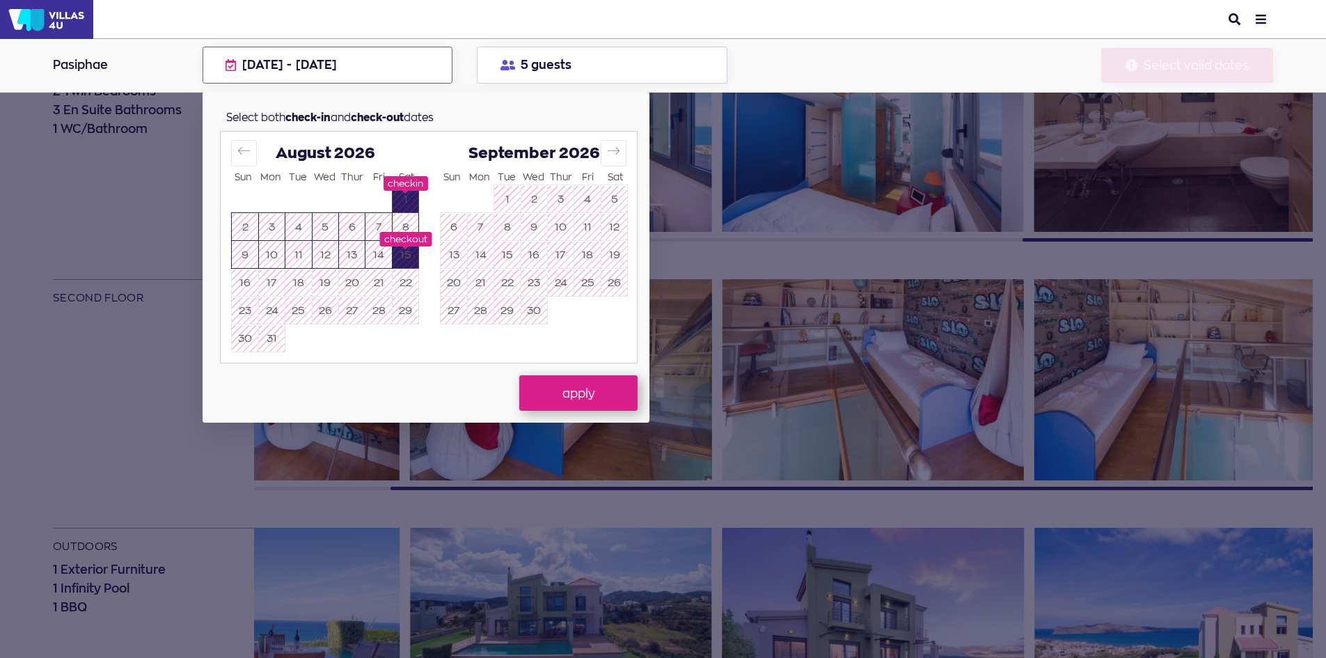
click at [372, 335] on table "1 2 3 4 5 6 7 8 9 10 11 12 13 14 15 16 17 18 19 20 21 22 23 24 25 26 27 28 29 3…" at bounding box center [325, 268] width 188 height 168
click at [232, 157] on button "Move backward to switch to the previous month." at bounding box center [244, 153] width 26 height 26
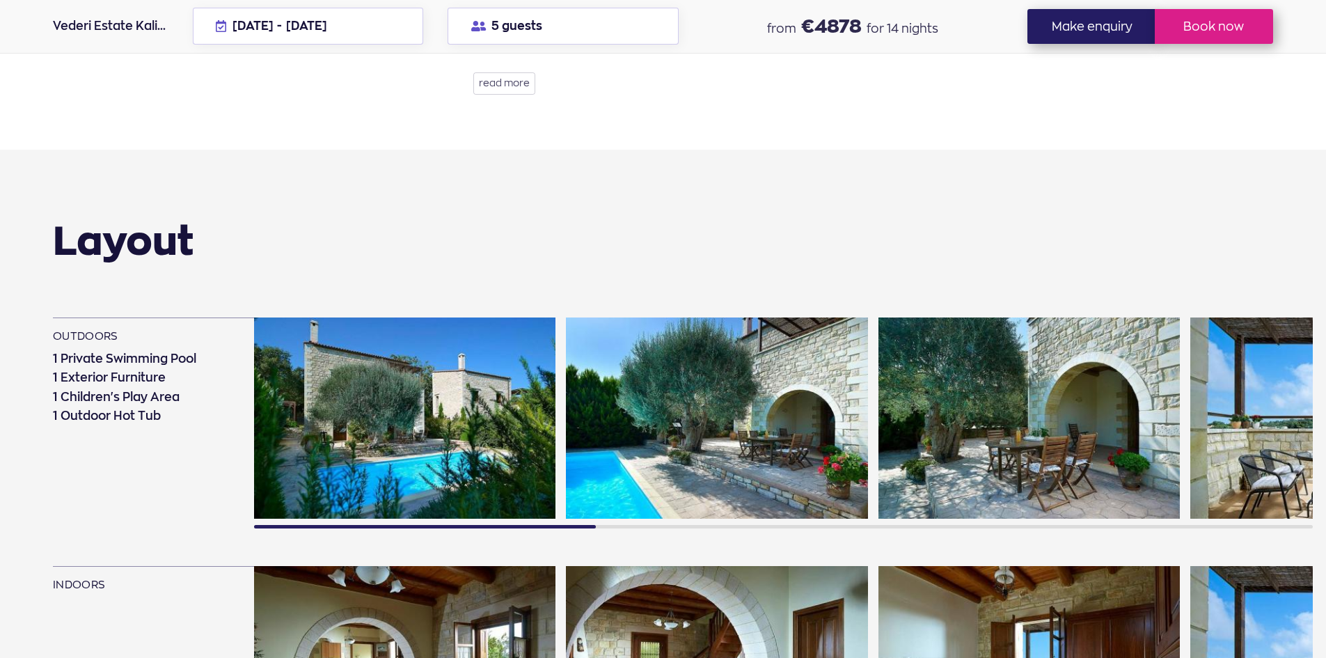
scroll to position [835, 0]
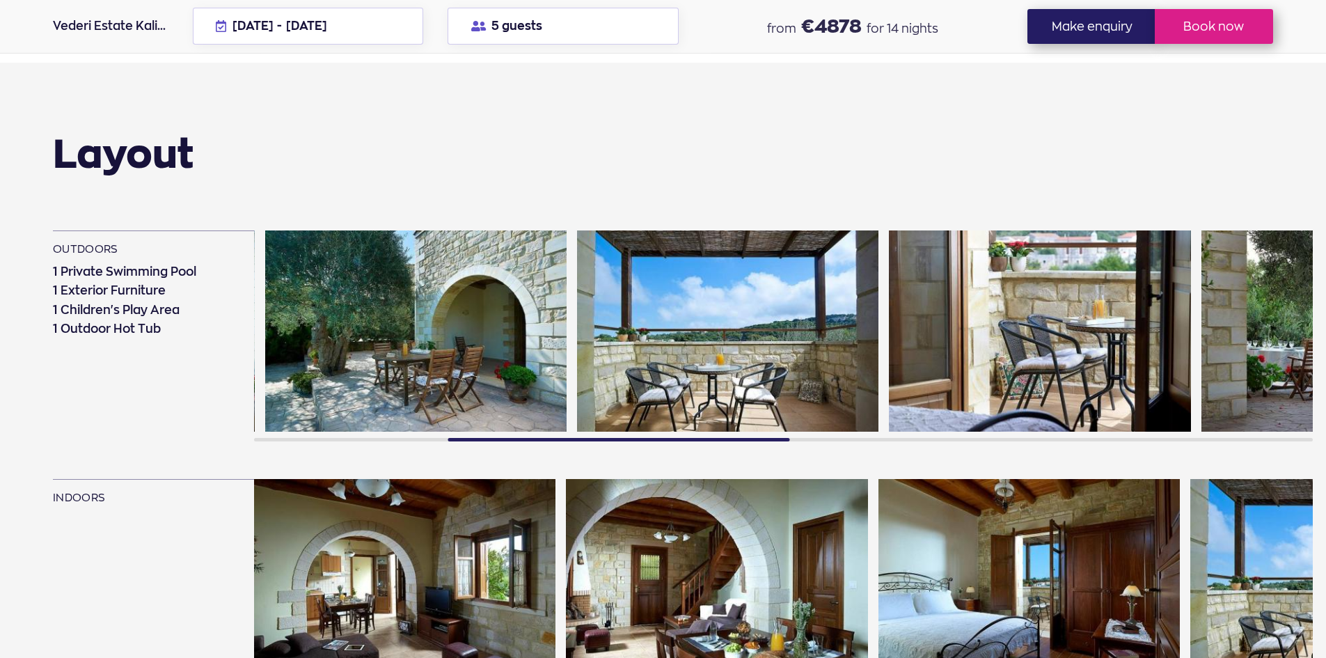
click at [333, 367] on img at bounding box center [415, 330] width 301 height 201
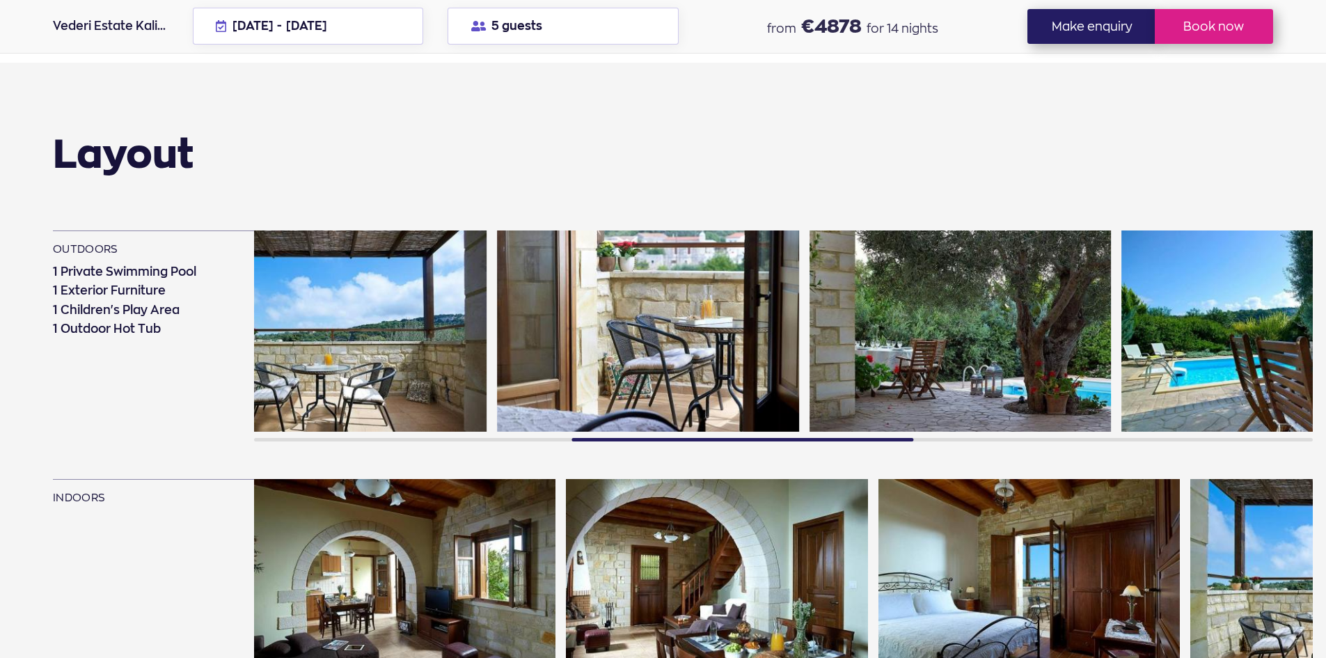
click at [809, 353] on img at bounding box center [959, 330] width 301 height 201
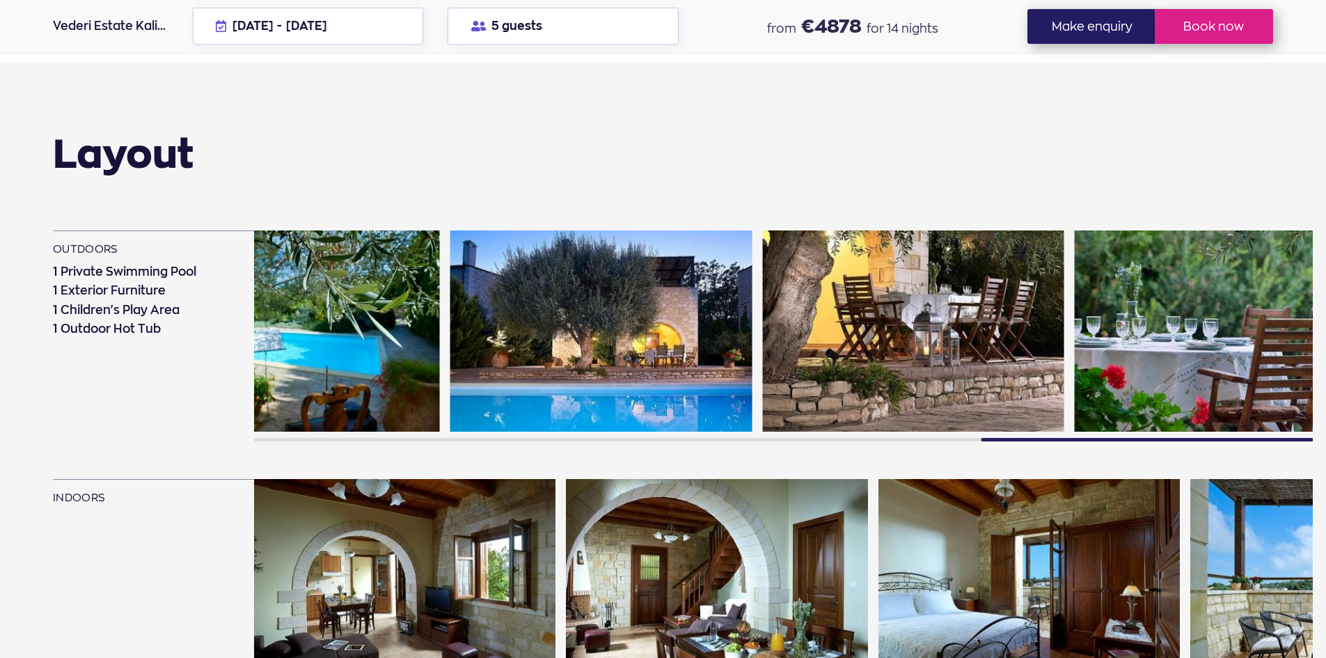
click at [368, 361] on img at bounding box center [288, 330] width 301 height 201
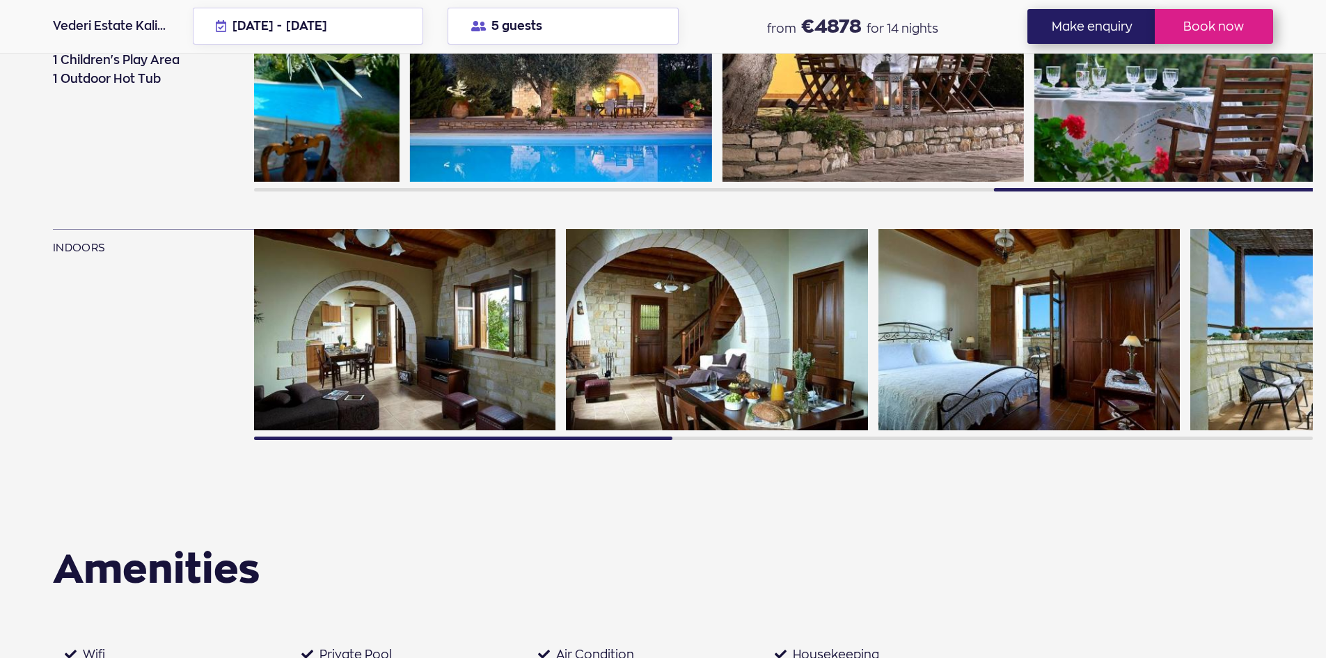
scroll to position [1113, 0]
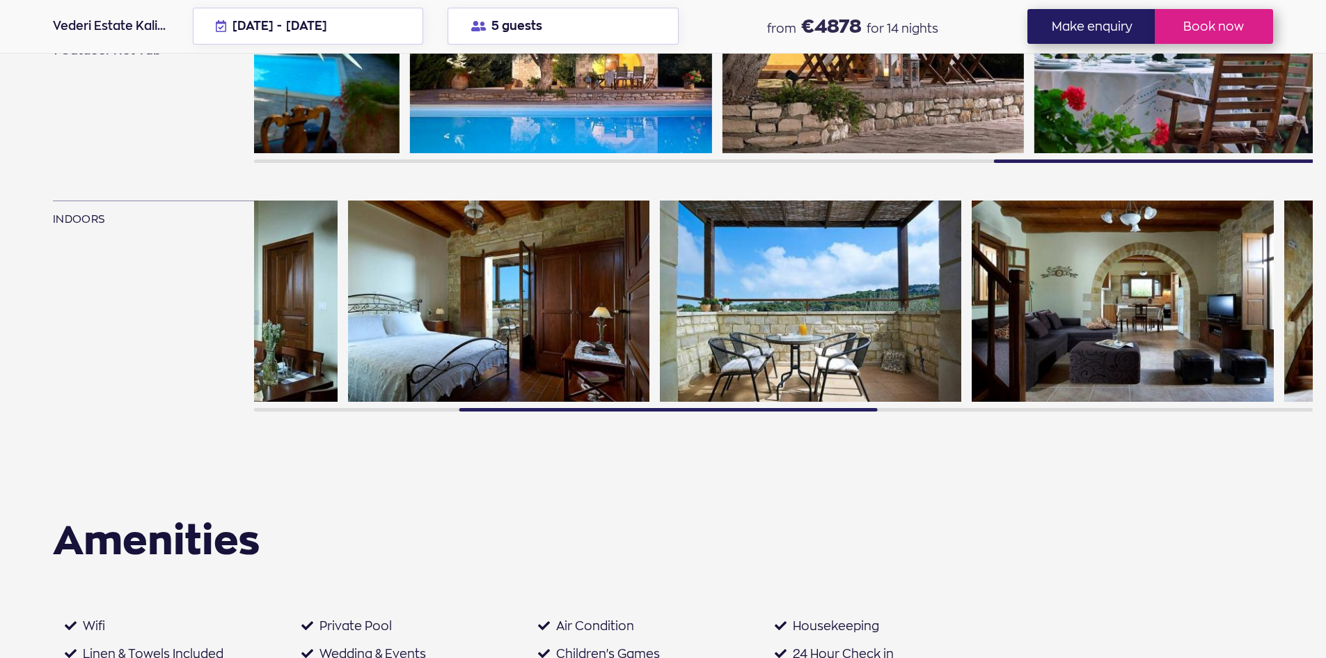
click at [422, 298] on img at bounding box center [498, 300] width 301 height 201
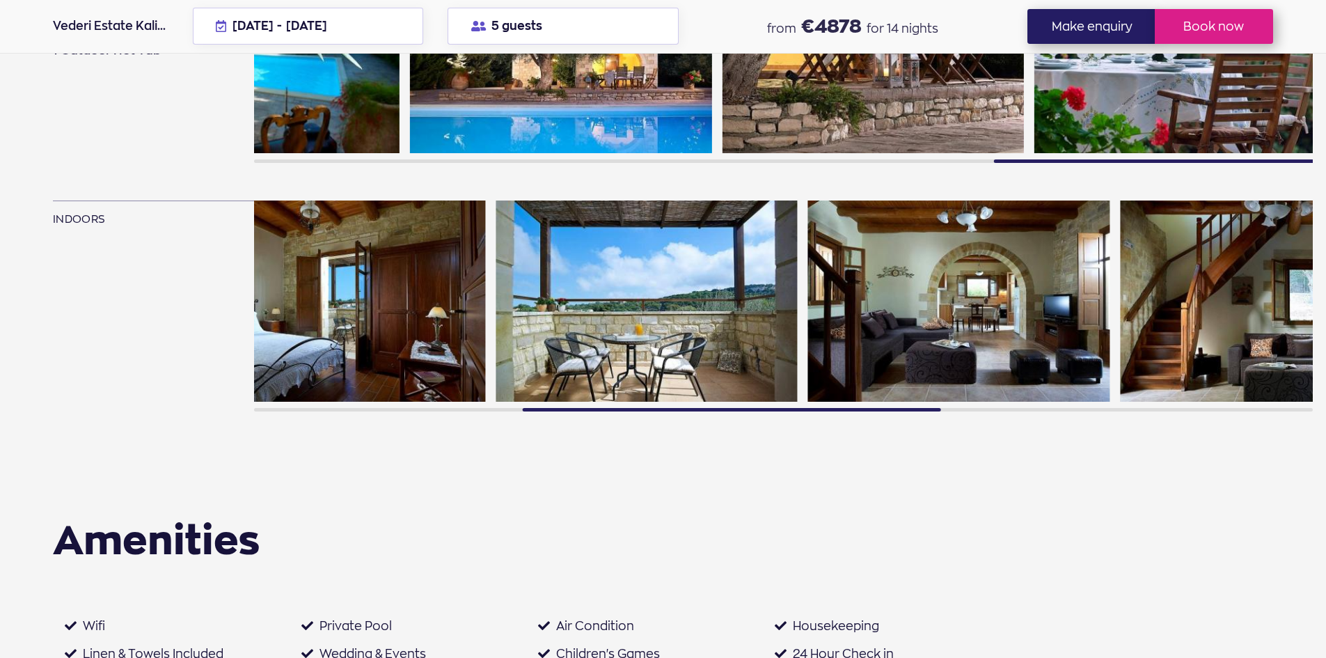
click at [1120, 300] on img at bounding box center [1270, 300] width 301 height 201
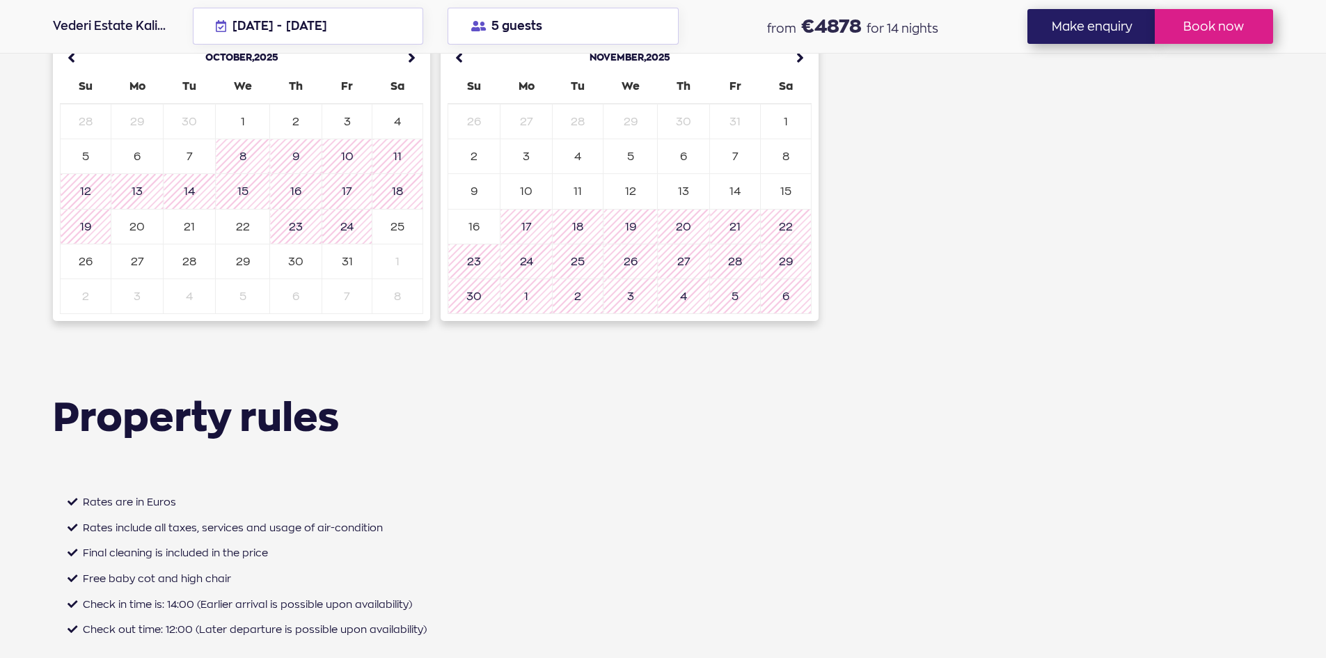
scroll to position [3758, 0]
